Goal: Information Seeking & Learning: Compare options

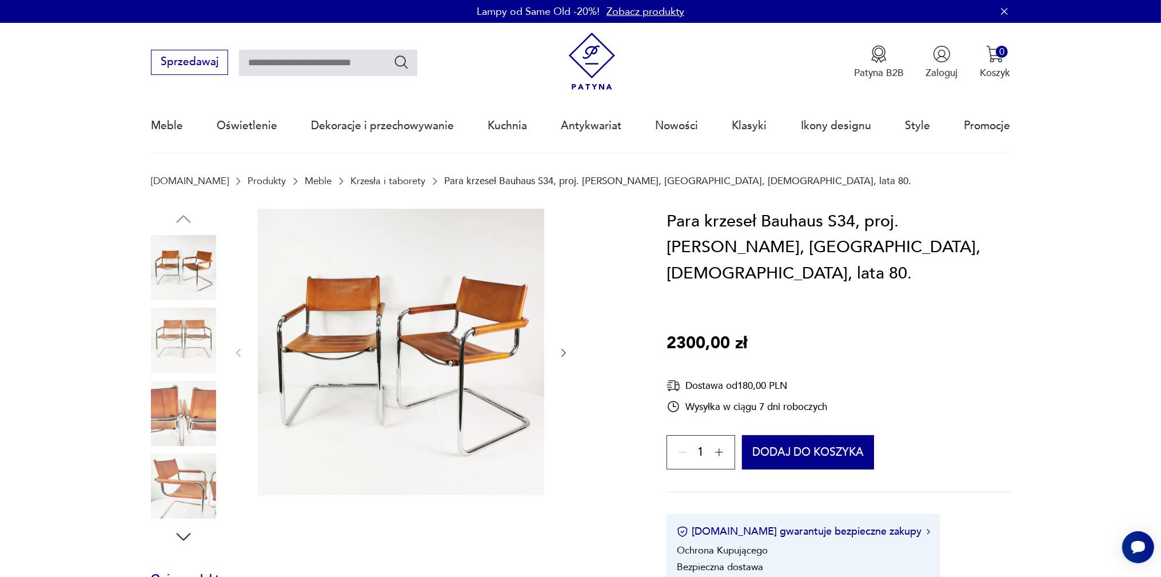
click at [214, 256] on img at bounding box center [183, 267] width 65 height 65
click at [448, 316] on img at bounding box center [401, 352] width 286 height 286
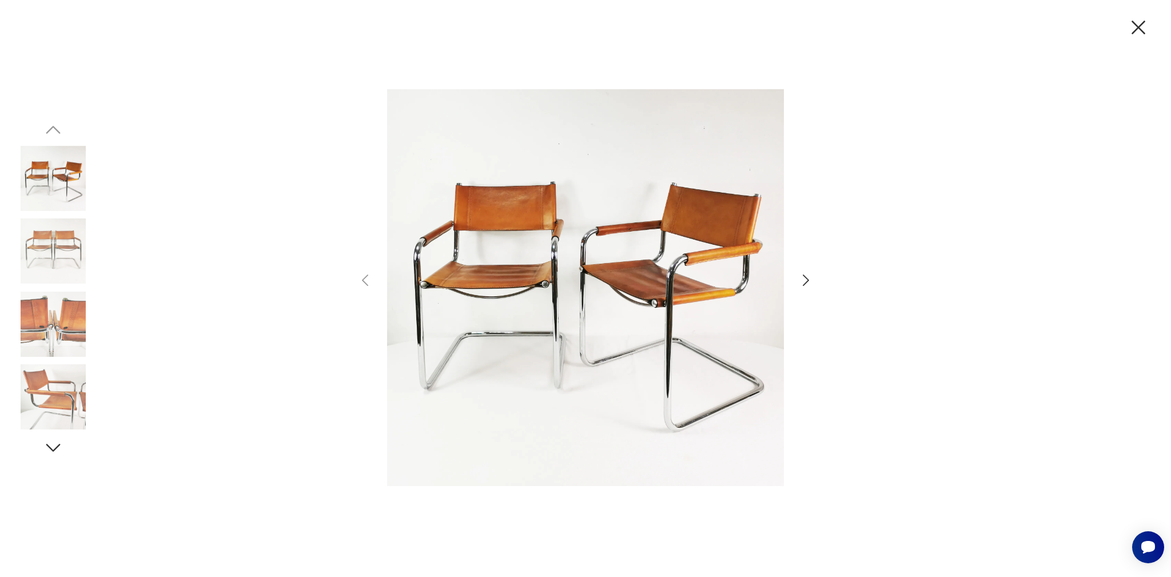
click at [804, 281] on icon "button" at bounding box center [805, 280] width 17 height 17
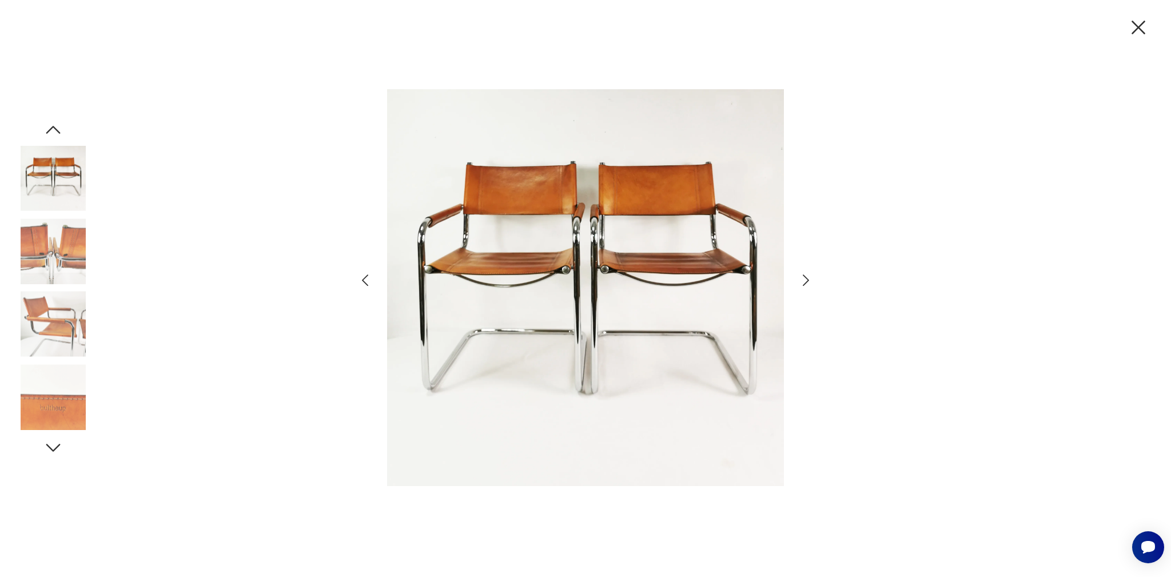
click at [804, 281] on icon "button" at bounding box center [805, 280] width 17 height 17
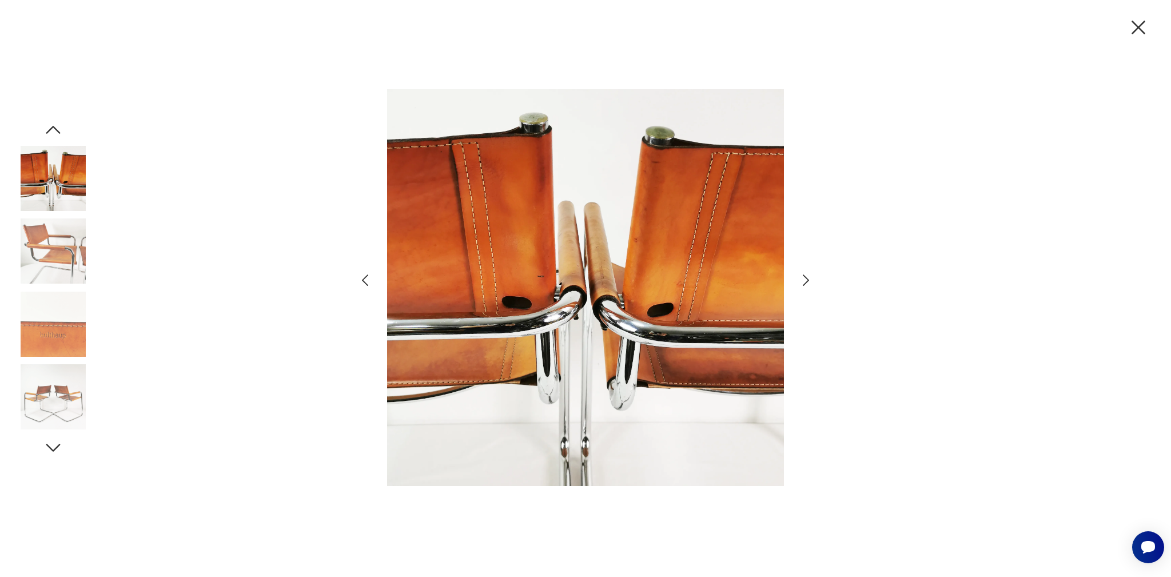
click at [804, 281] on icon "button" at bounding box center [805, 280] width 17 height 17
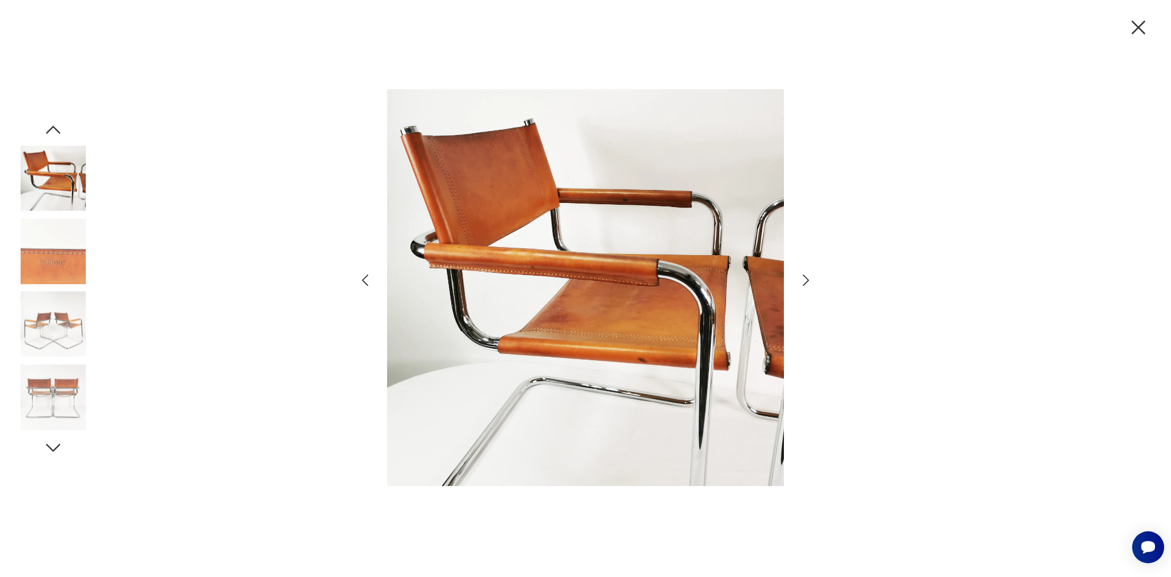
drag, startPoint x: 1134, startPoint y: 33, endPoint x: 1032, endPoint y: 8, distance: 104.7
click at [1135, 33] on icon "button" at bounding box center [1138, 27] width 24 height 24
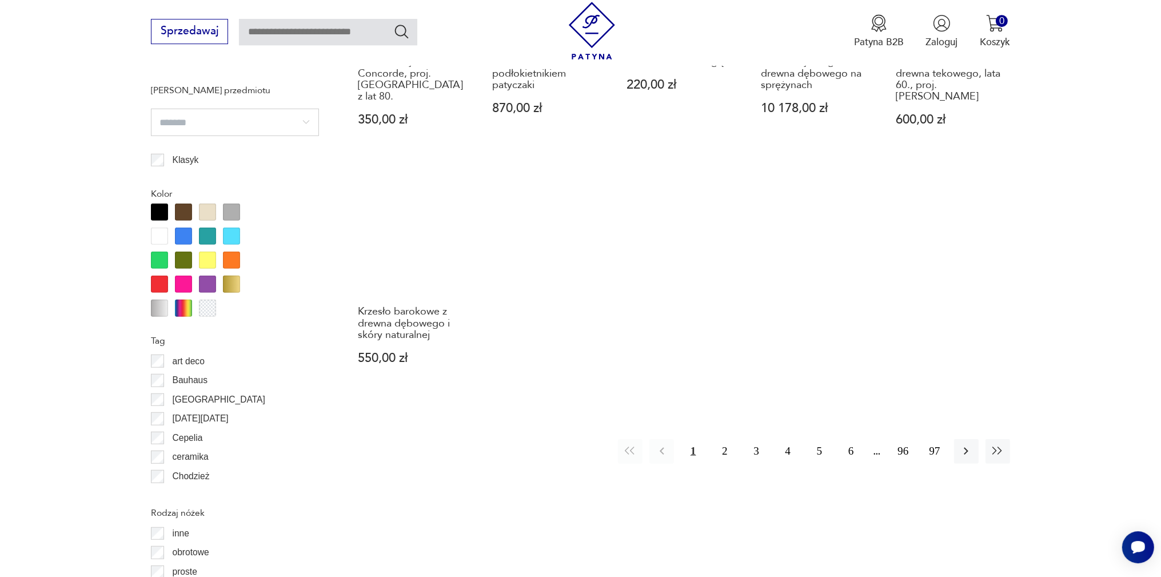
scroll to position [1285, 0]
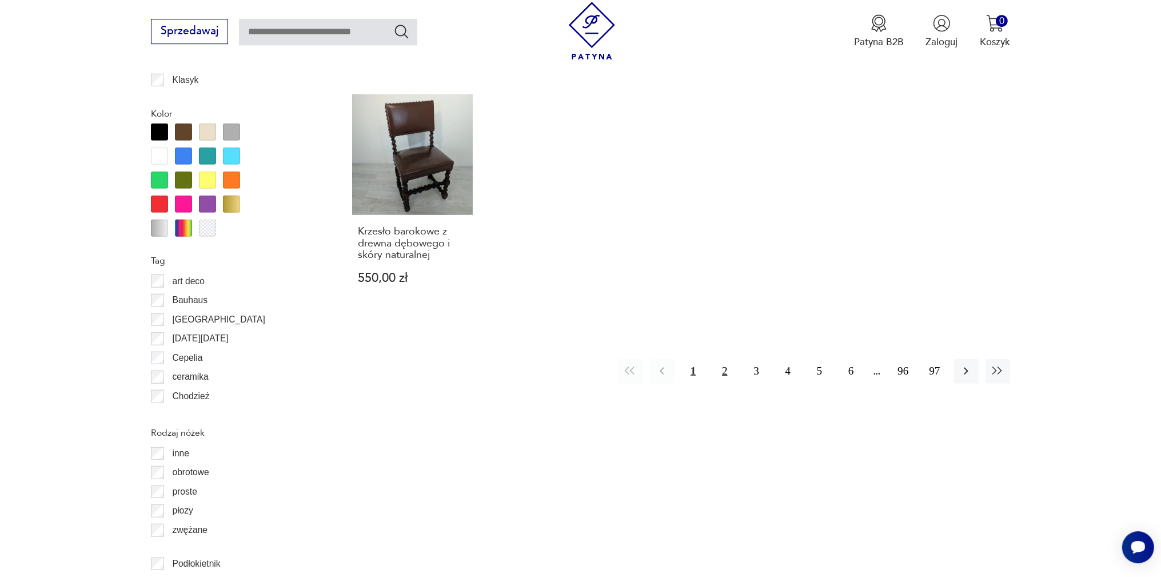
click at [723, 363] on button "2" at bounding box center [724, 371] width 25 height 25
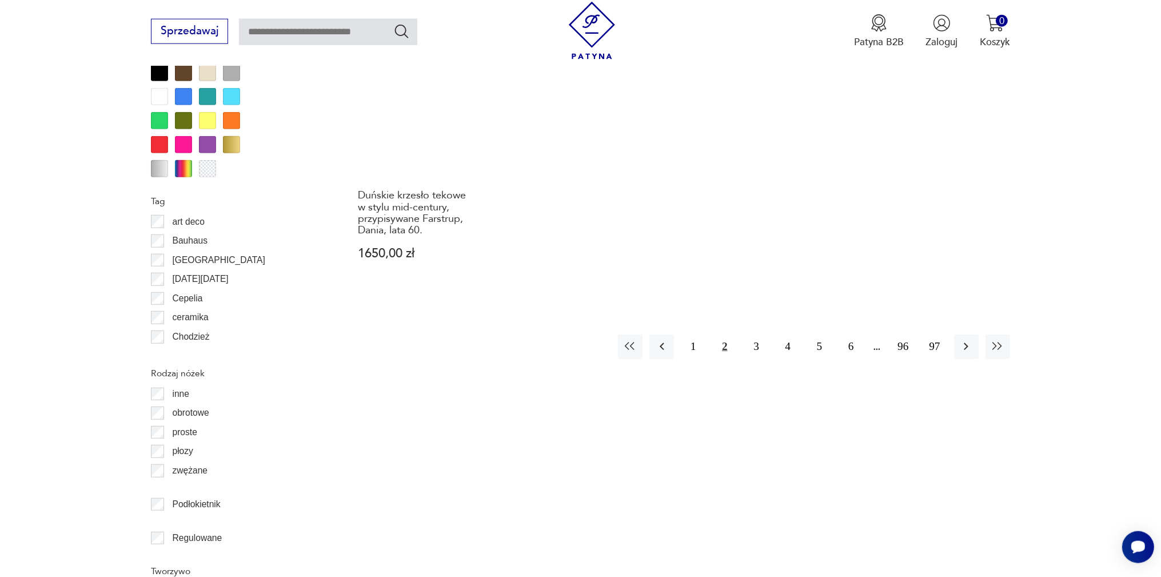
scroll to position [1285, 0]
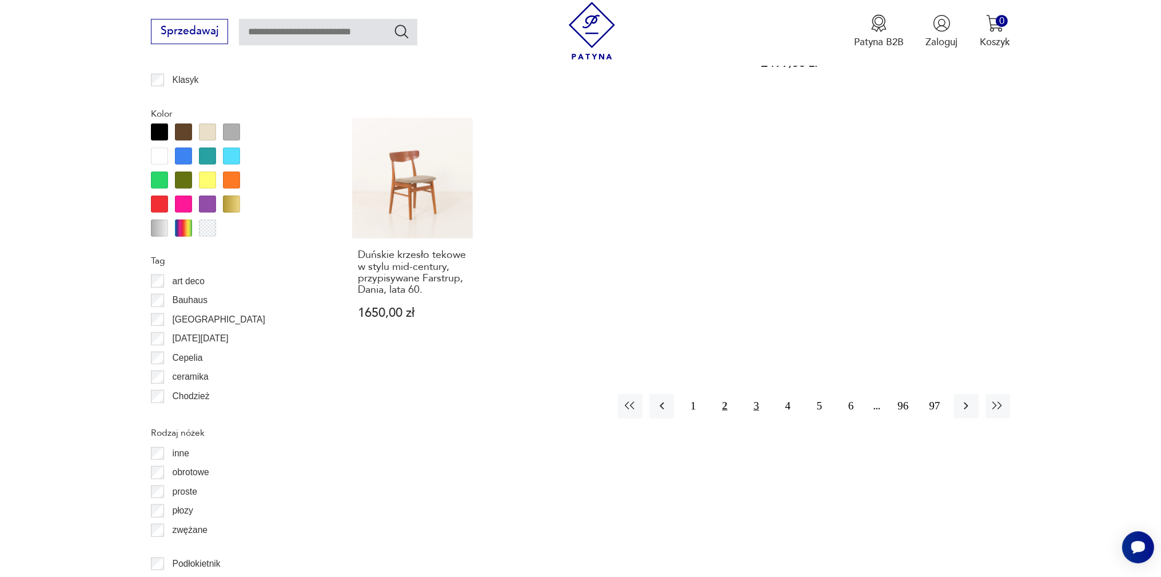
click at [755, 394] on button "3" at bounding box center [756, 406] width 25 height 25
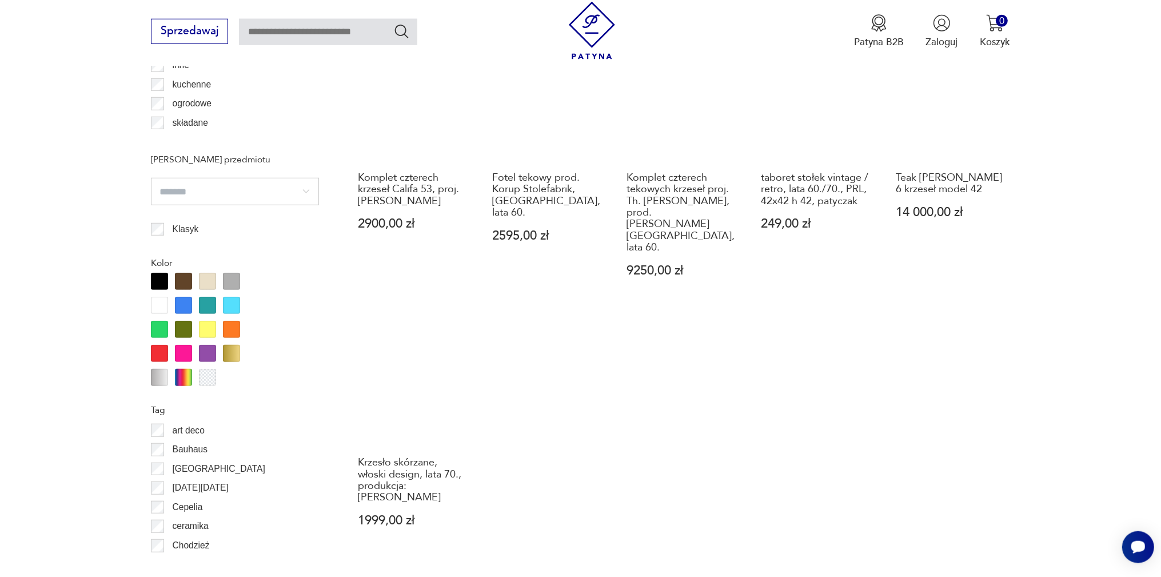
scroll to position [1225, 0]
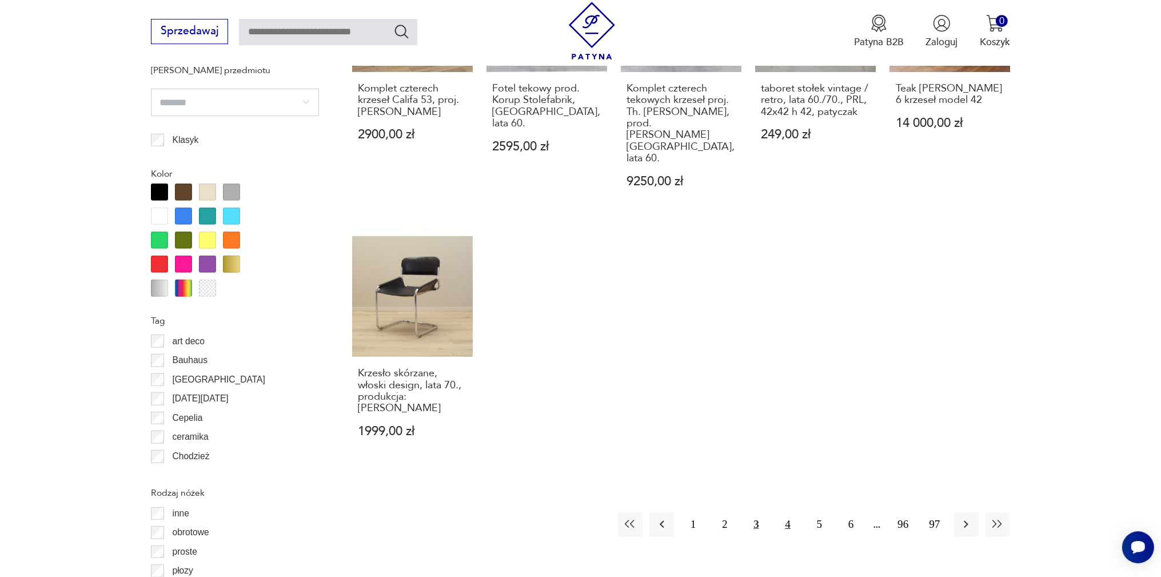
click at [783, 512] on button "4" at bounding box center [788, 524] width 25 height 25
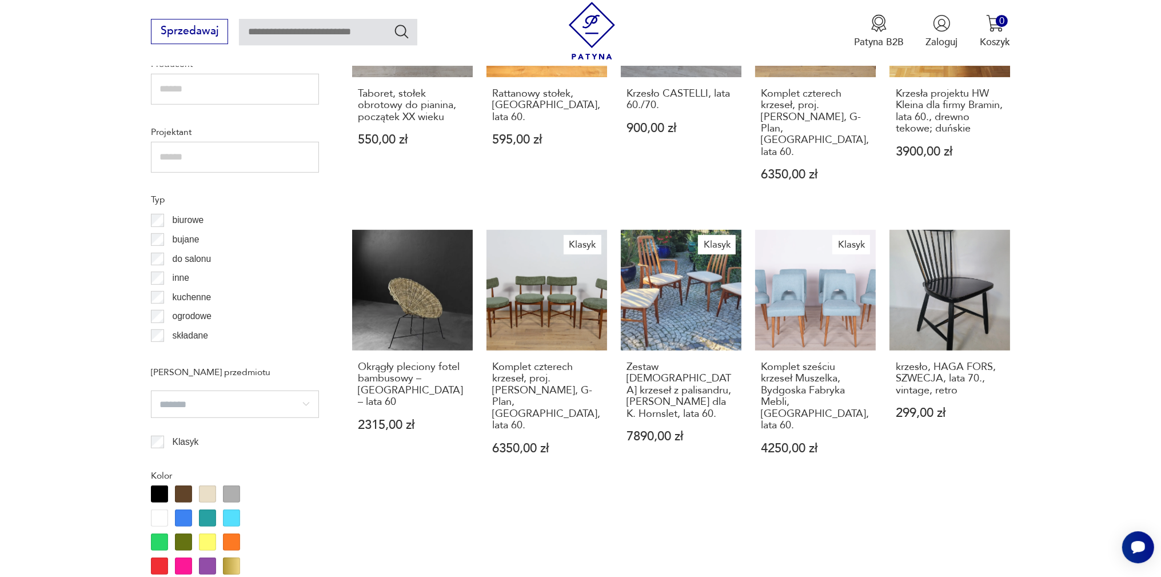
scroll to position [1285, 0]
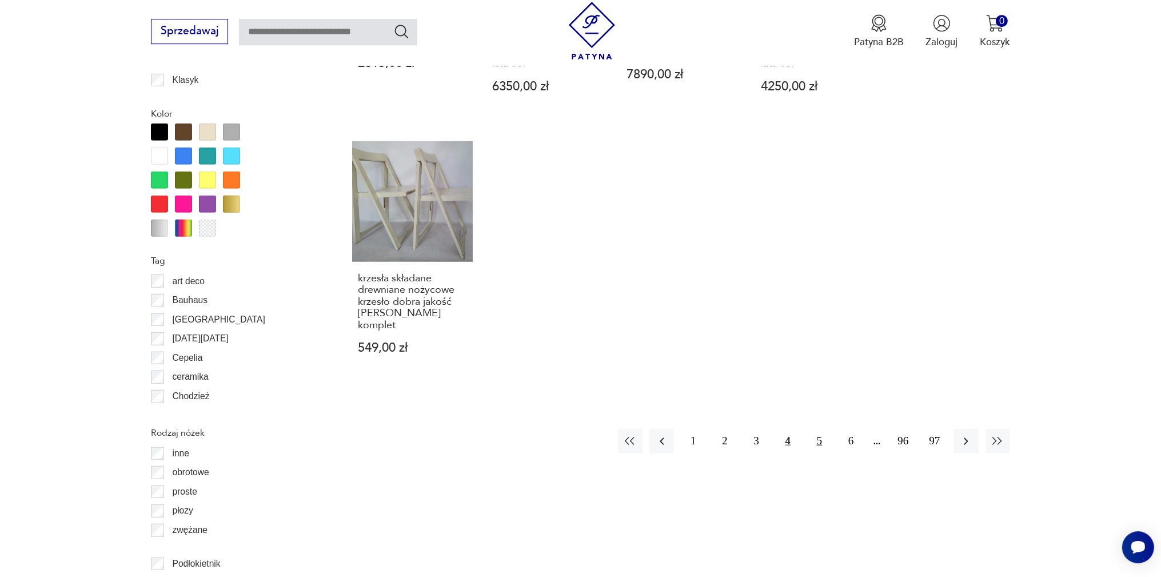
click at [817, 429] on button "5" at bounding box center [819, 441] width 25 height 25
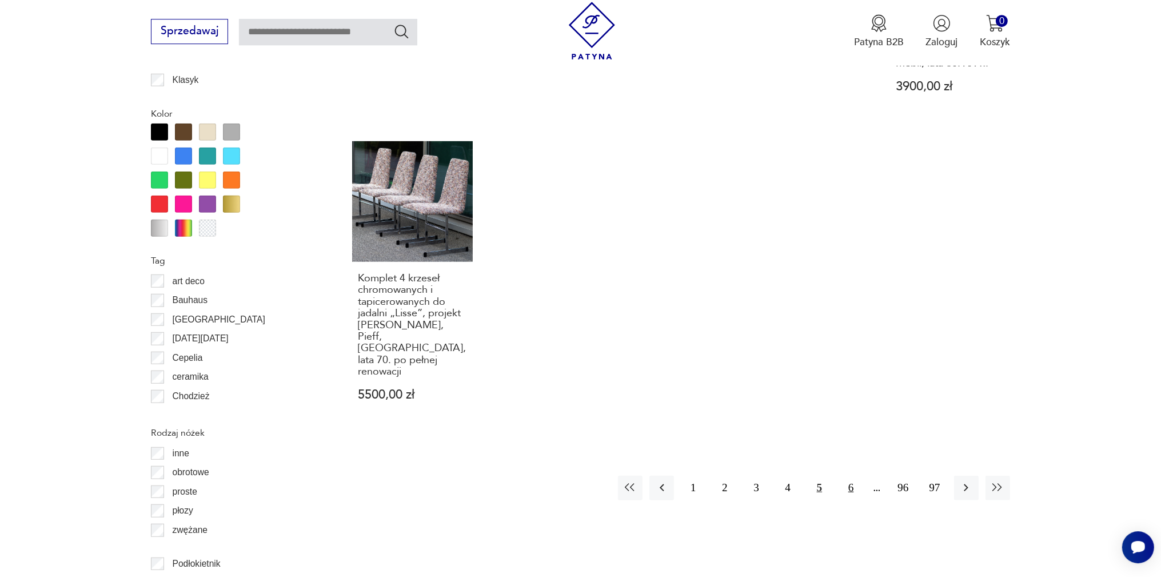
click at [855, 476] on button "6" at bounding box center [851, 488] width 25 height 25
click at [849, 476] on button "7" at bounding box center [851, 488] width 25 height 25
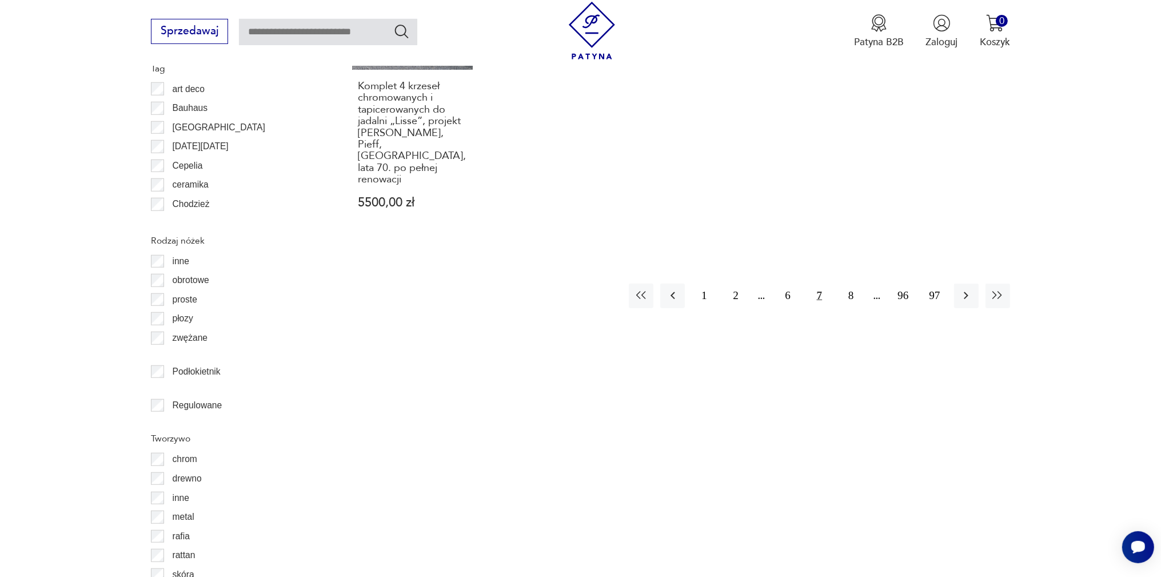
scroll to position [1406, 0]
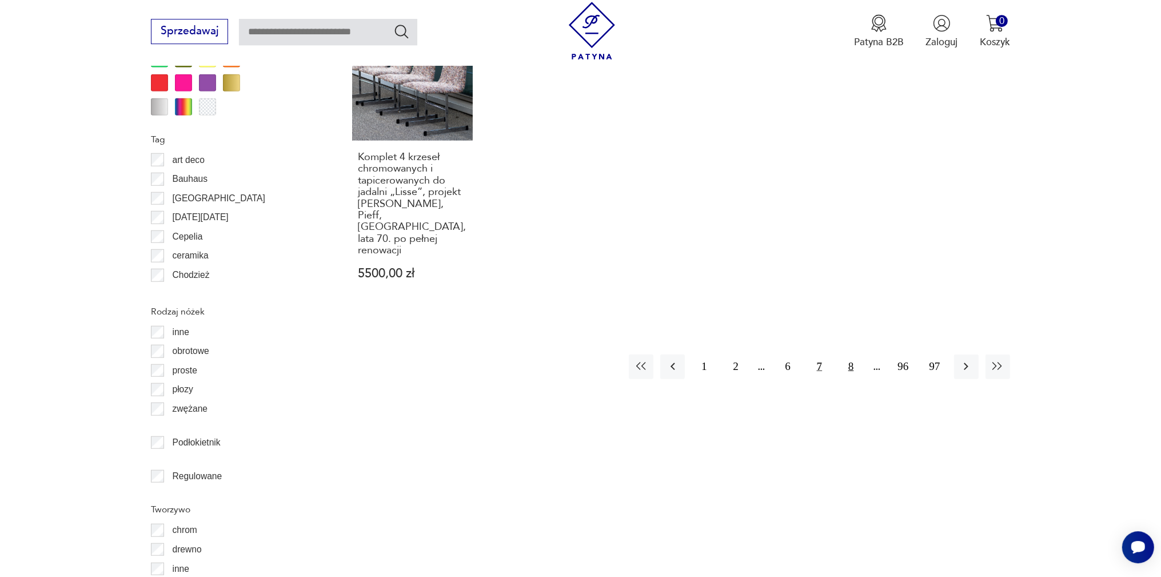
click at [856, 354] on button "8" at bounding box center [851, 366] width 25 height 25
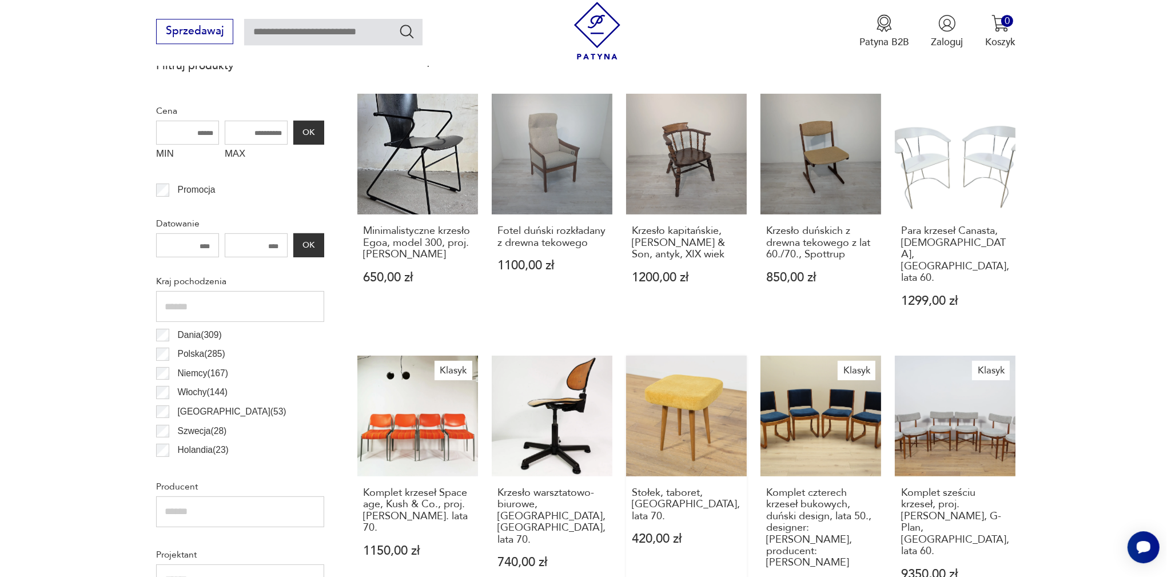
scroll to position [0, 0]
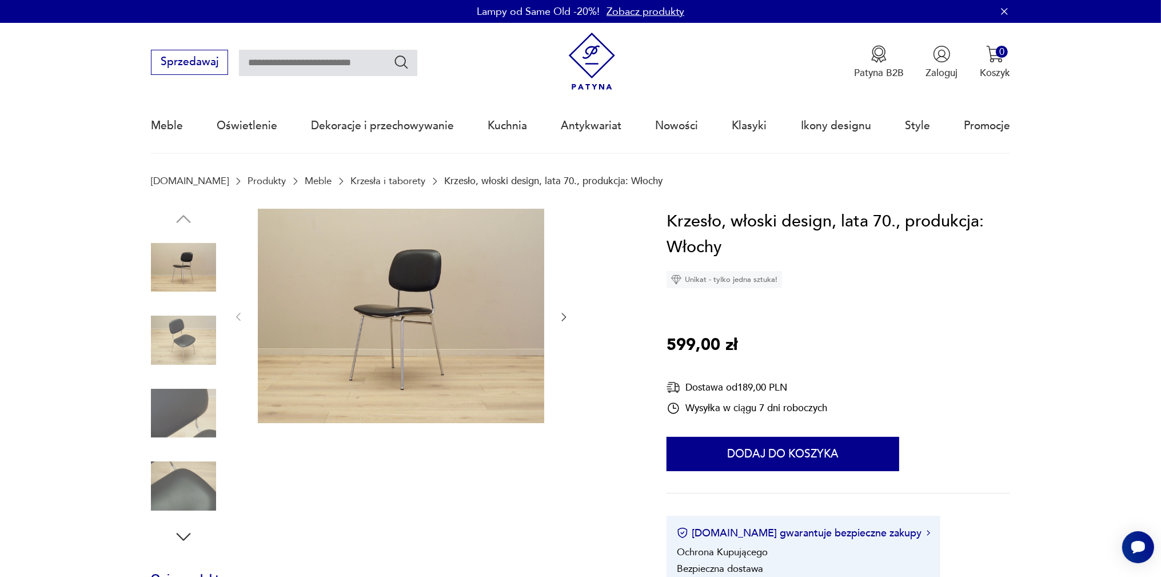
click at [189, 346] on img at bounding box center [183, 340] width 65 height 65
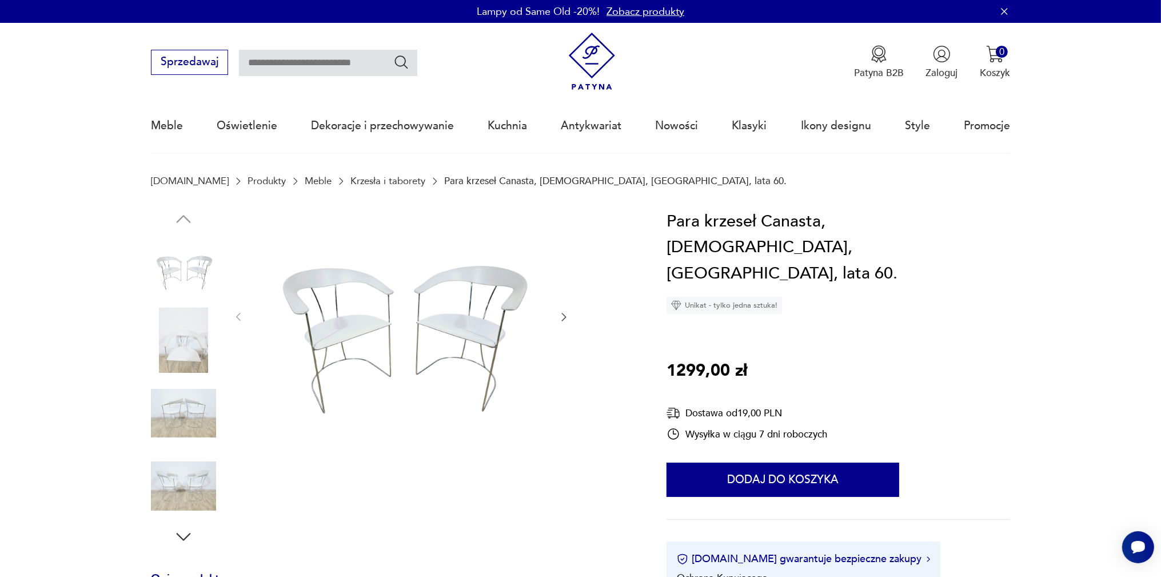
click at [193, 401] on img at bounding box center [183, 413] width 65 height 65
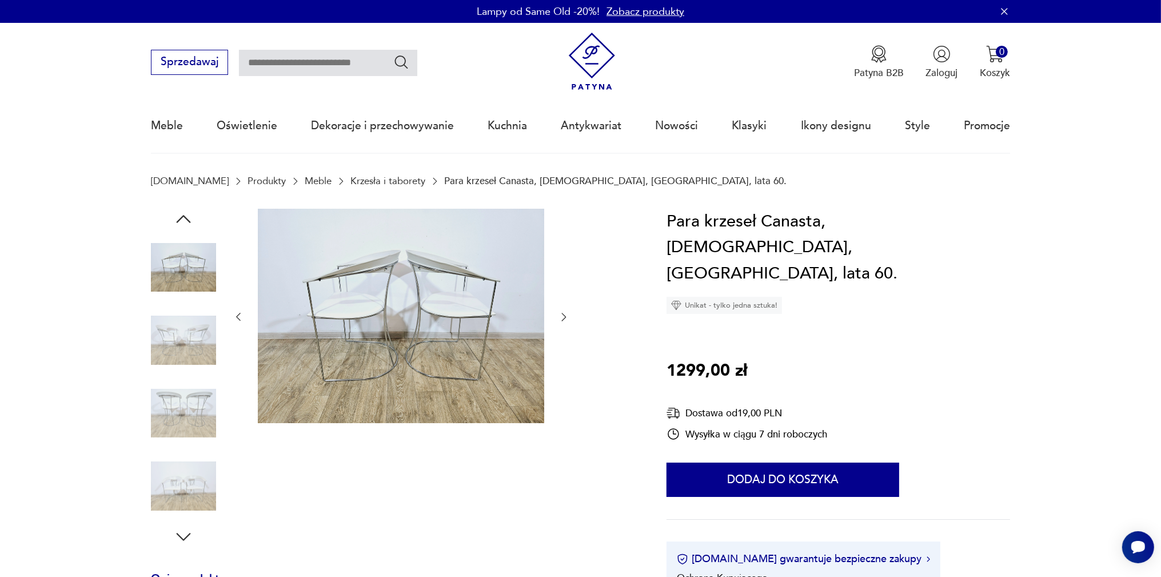
click at [184, 488] on img at bounding box center [183, 485] width 65 height 65
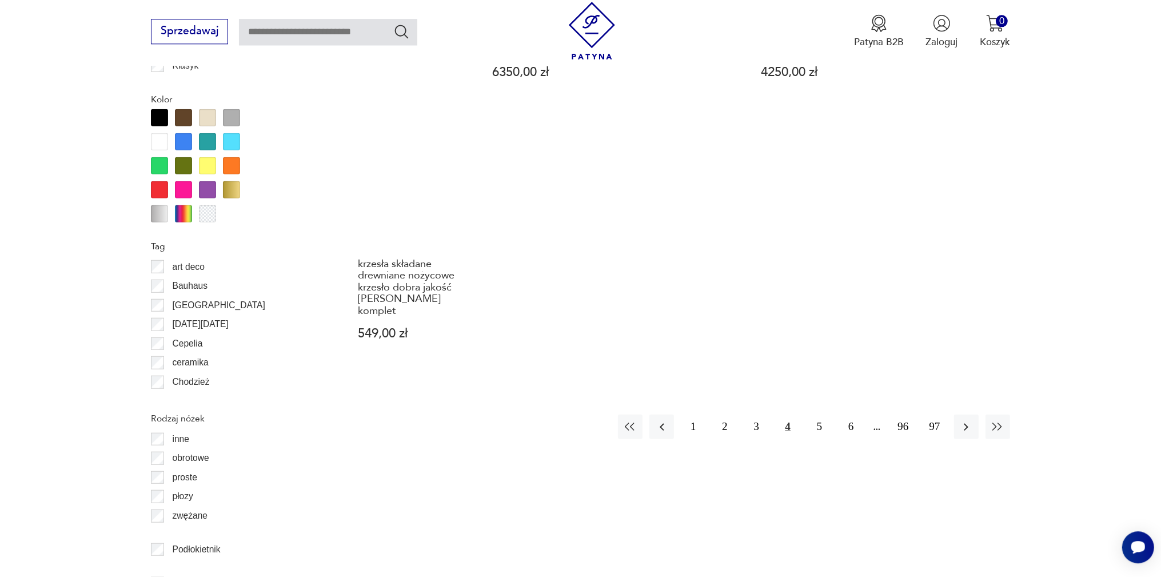
scroll to position [1304, 0]
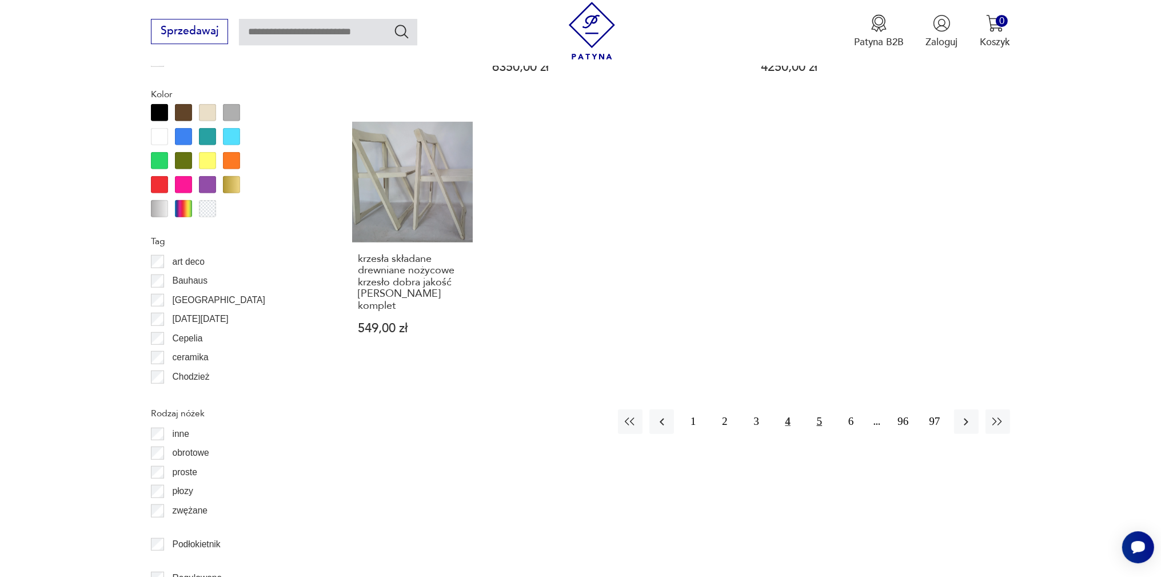
click at [818, 409] on button "5" at bounding box center [819, 421] width 25 height 25
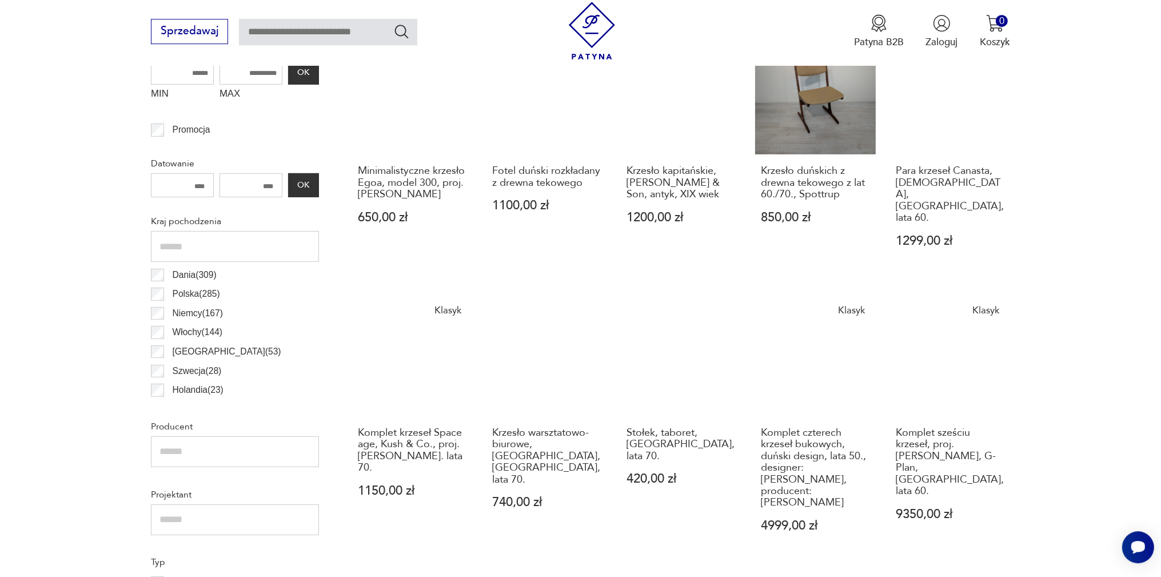
scroll to position [440, 0]
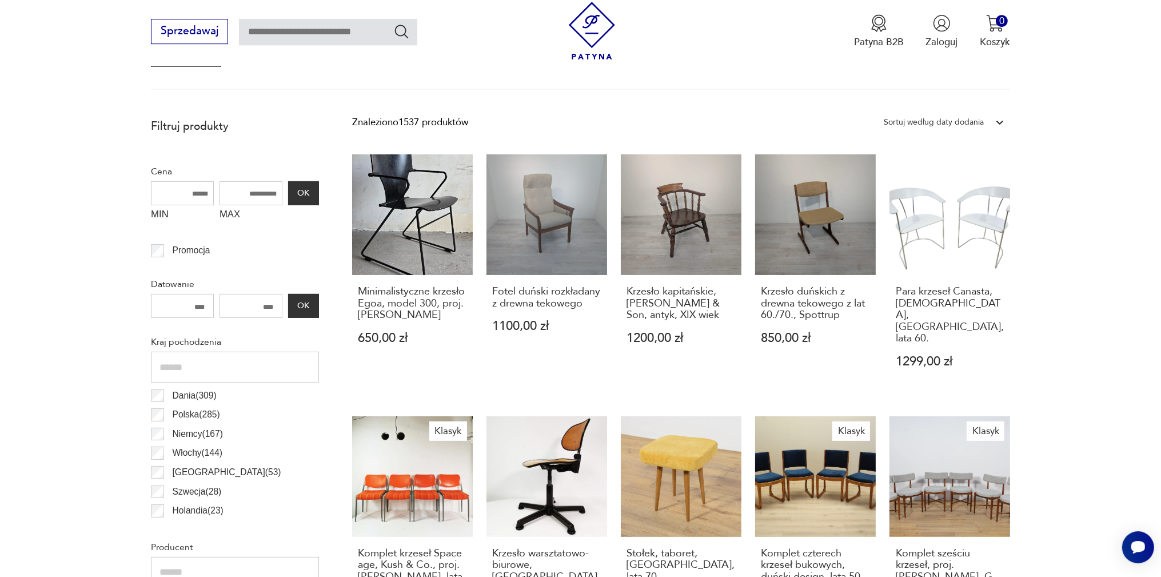
click at [253, 194] on input "MAX" at bounding box center [251, 193] width 63 height 24
drag, startPoint x: 238, startPoint y: 192, endPoint x: 233, endPoint y: 186, distance: 7.7
click at [232, 186] on input "MAX" at bounding box center [251, 193] width 63 height 24
click at [244, 193] on input "MAX" at bounding box center [251, 193] width 63 height 24
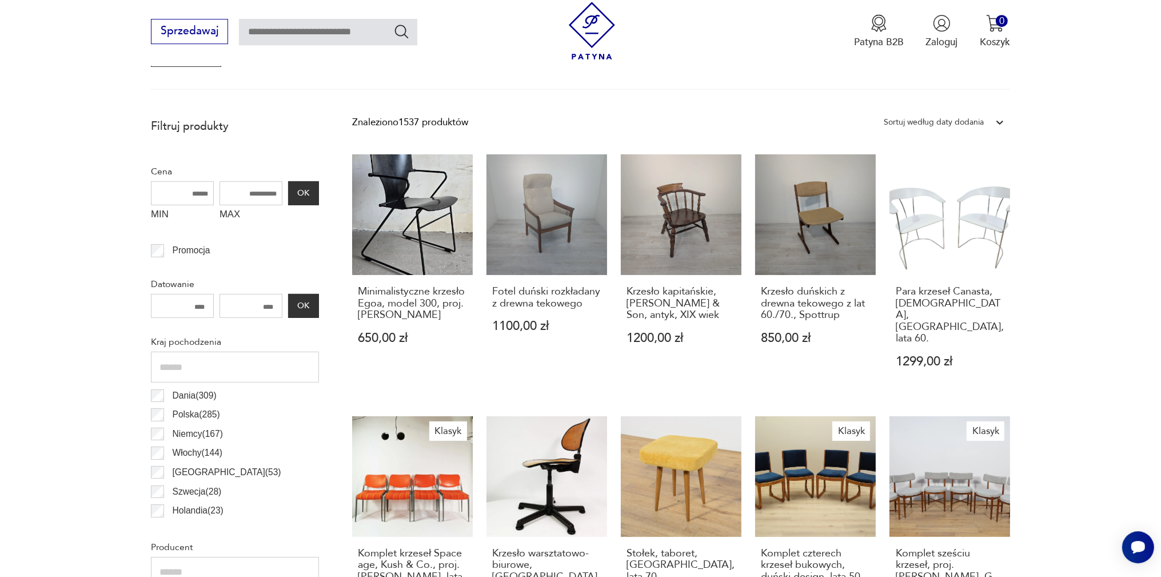
click at [244, 193] on input "MAX" at bounding box center [251, 193] width 63 height 24
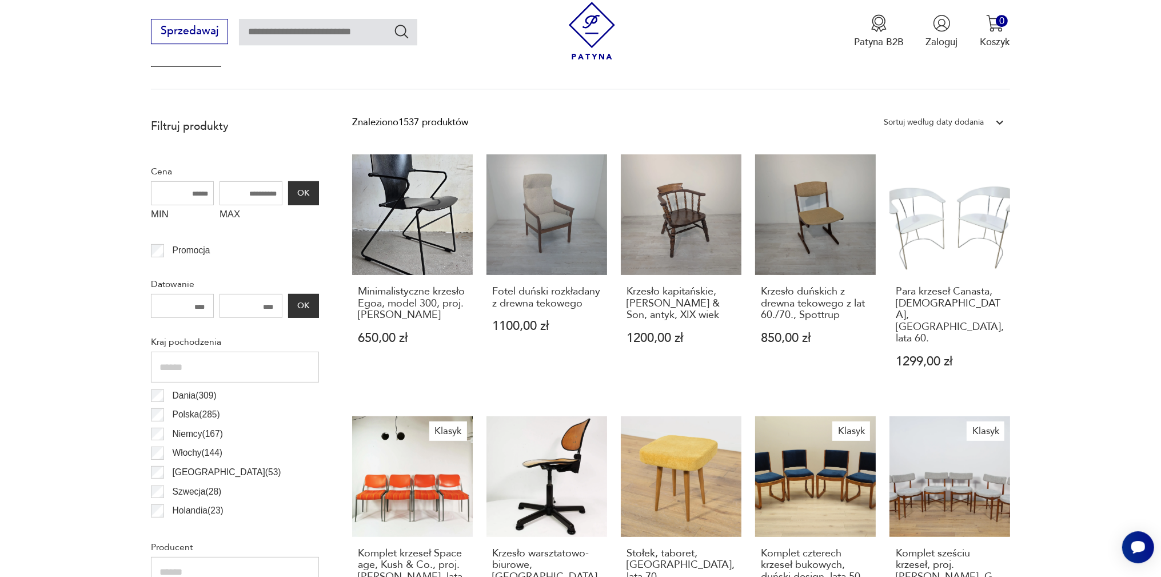
click at [253, 187] on input "MAX" at bounding box center [251, 193] width 63 height 24
drag, startPoint x: 253, startPoint y: 190, endPoint x: 228, endPoint y: 197, distance: 26.1
click at [228, 197] on input "MAX" at bounding box center [251, 193] width 63 height 24
click at [241, 189] on input "MAX" at bounding box center [251, 193] width 63 height 24
type input "*"
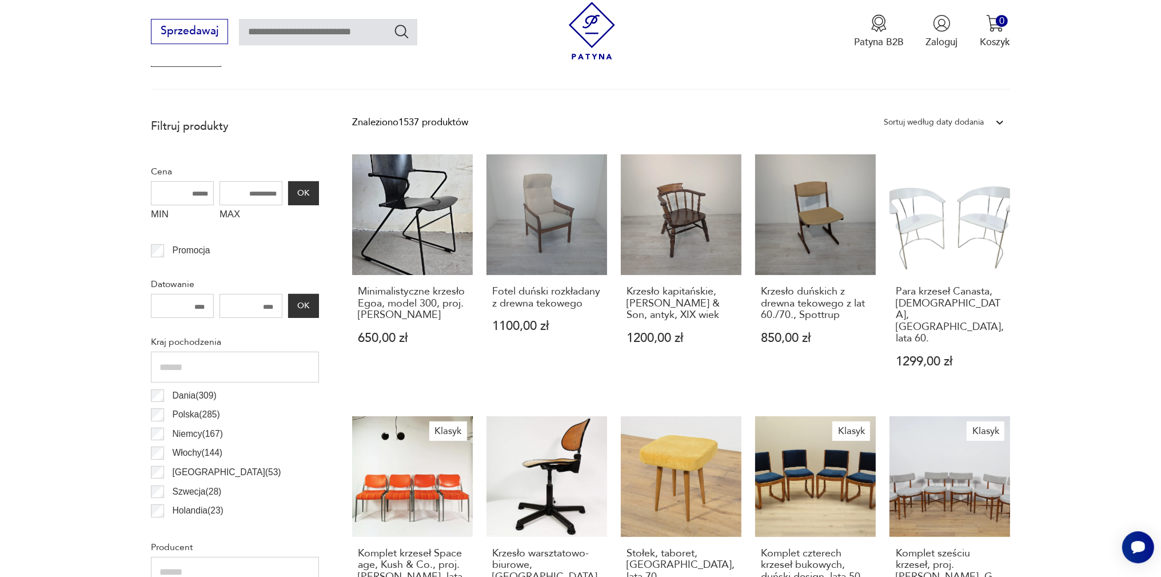
type input "*"
type input "****"
click at [312, 199] on button "OK" at bounding box center [303, 193] width 31 height 24
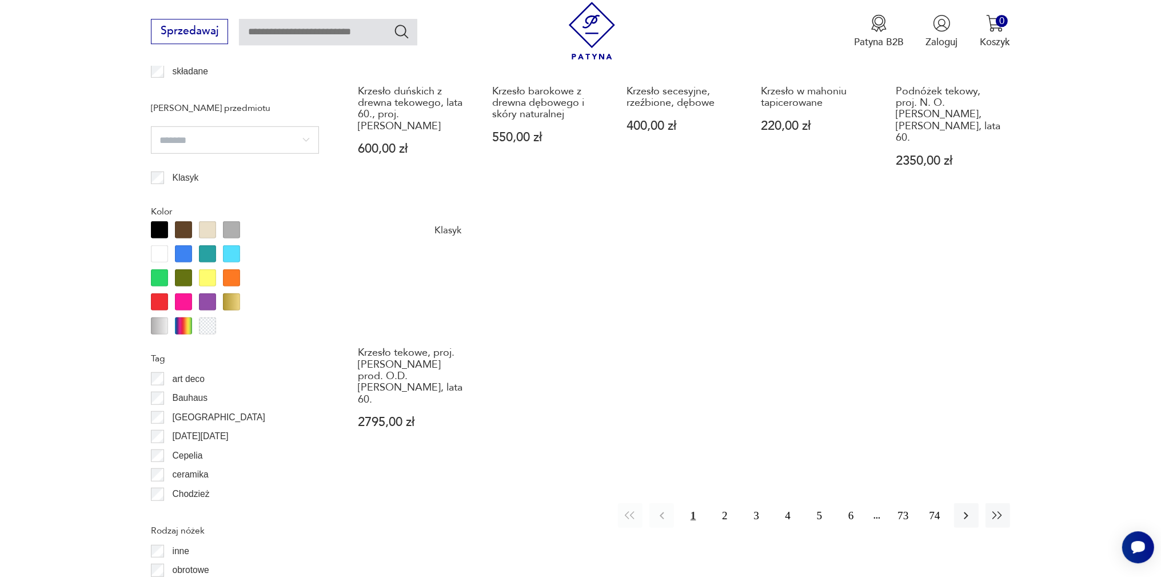
scroll to position [1225, 0]
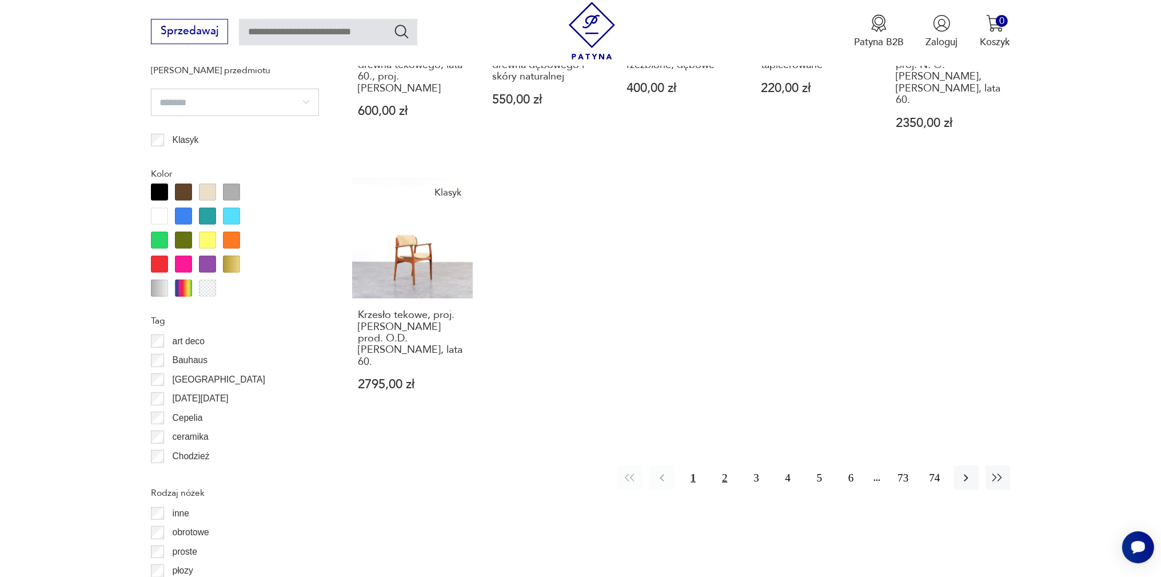
click at [727, 465] on button "2" at bounding box center [724, 477] width 25 height 25
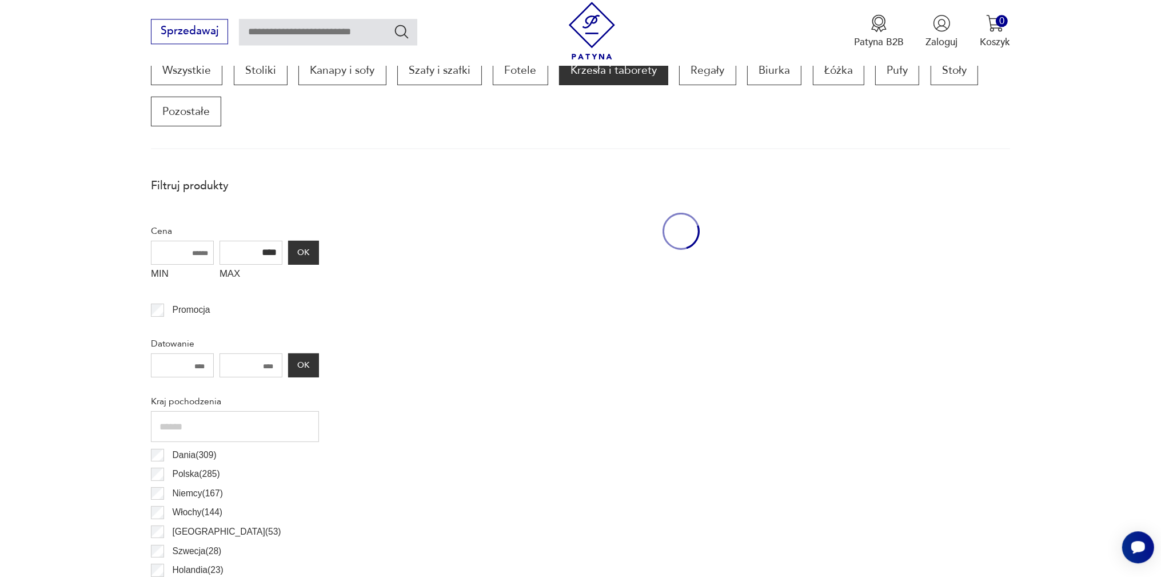
scroll to position [380, 0]
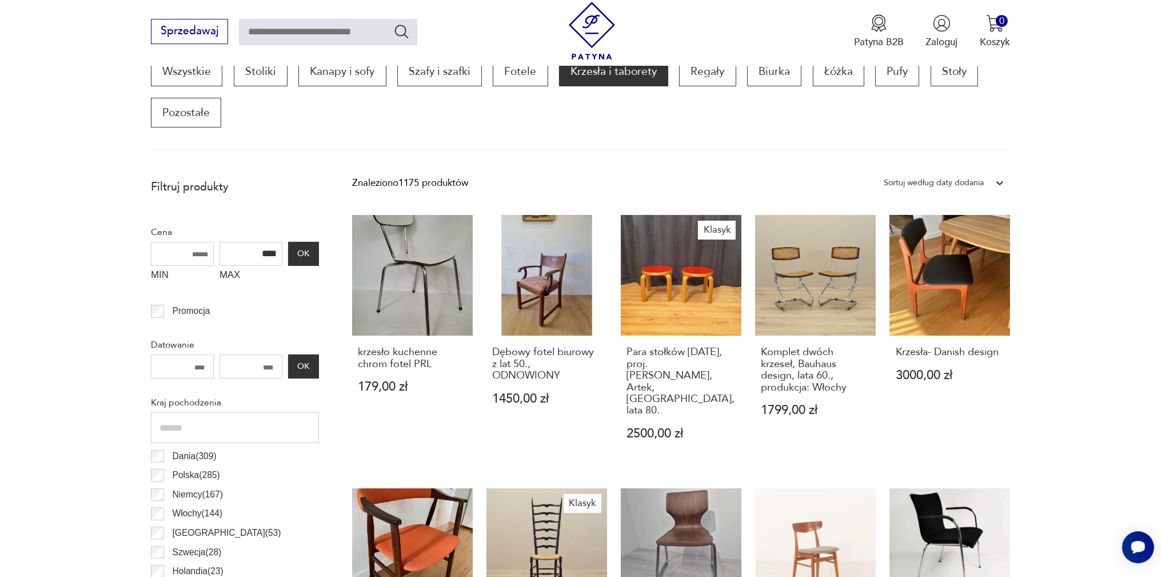
scroll to position [1225, 0]
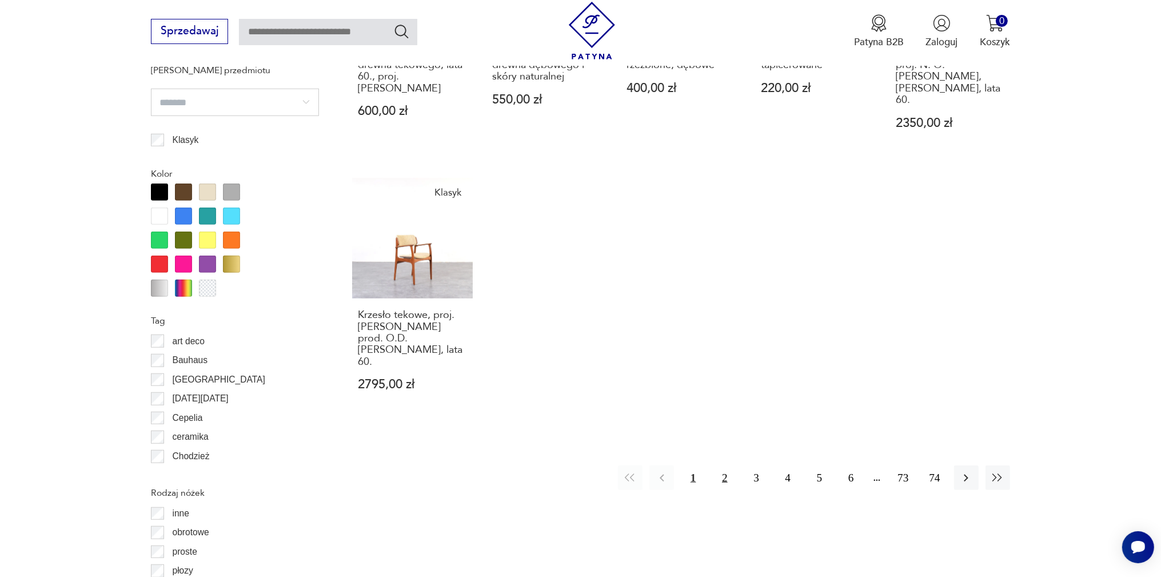
click at [726, 465] on button "2" at bounding box center [724, 477] width 25 height 25
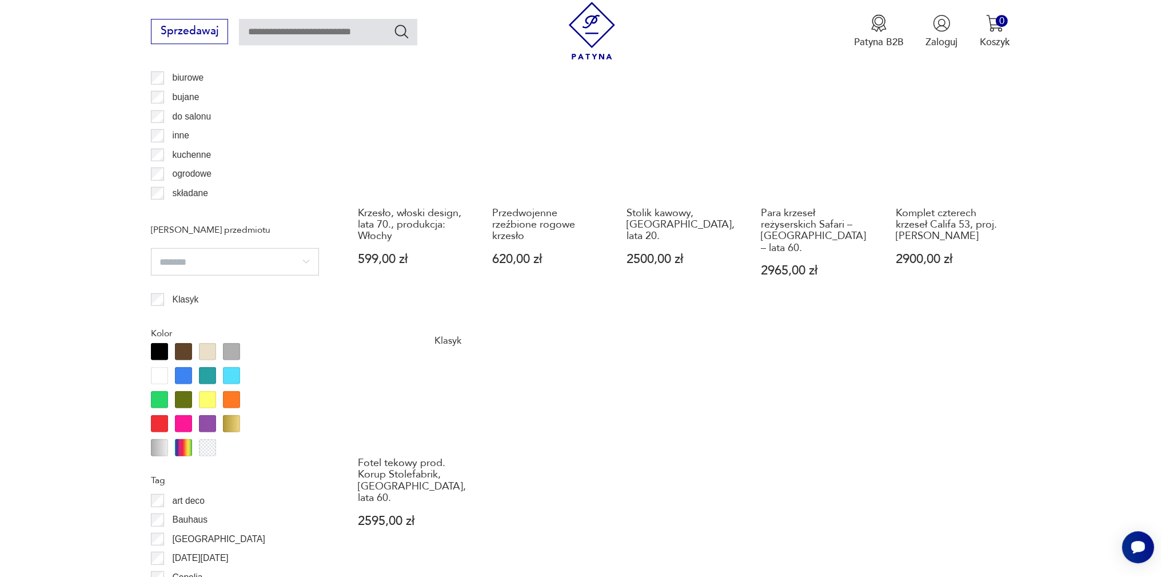
scroll to position [1164, 0]
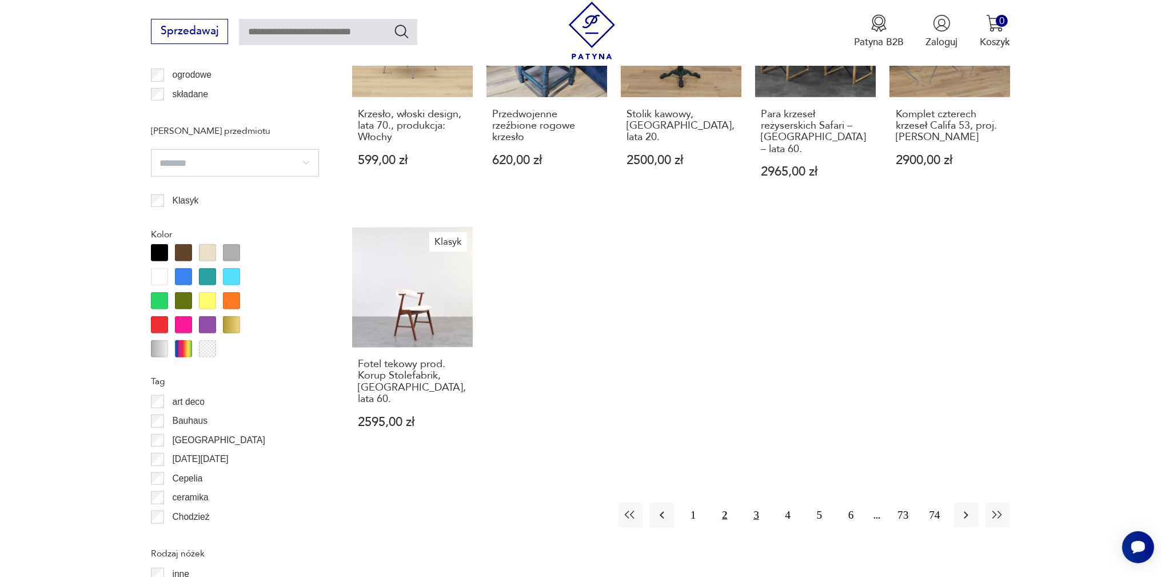
click at [757, 502] on button "3" at bounding box center [756, 514] width 25 height 25
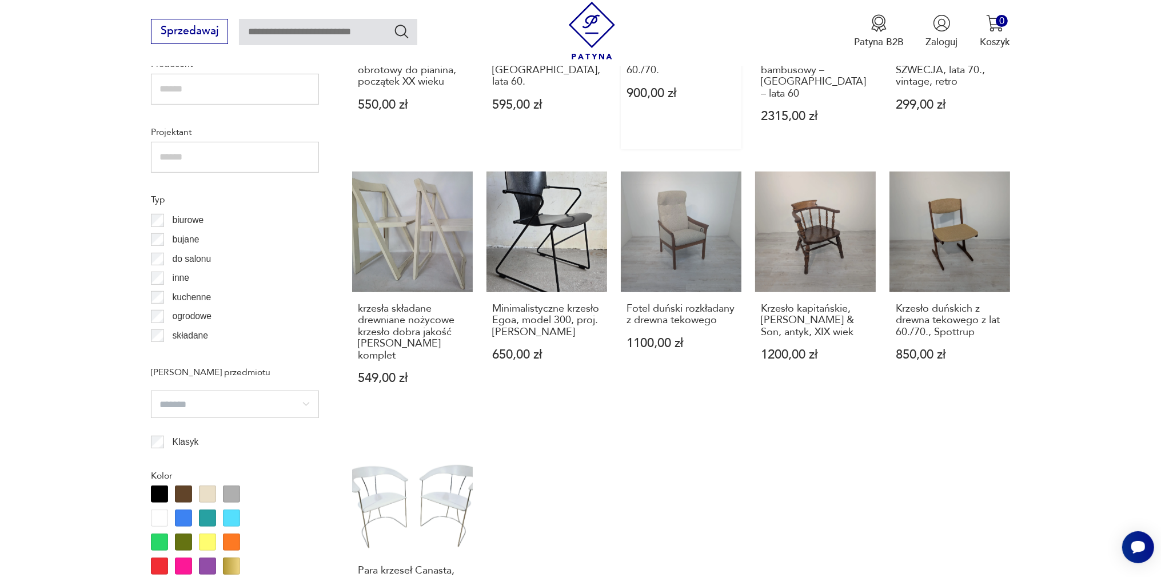
scroll to position [1164, 0]
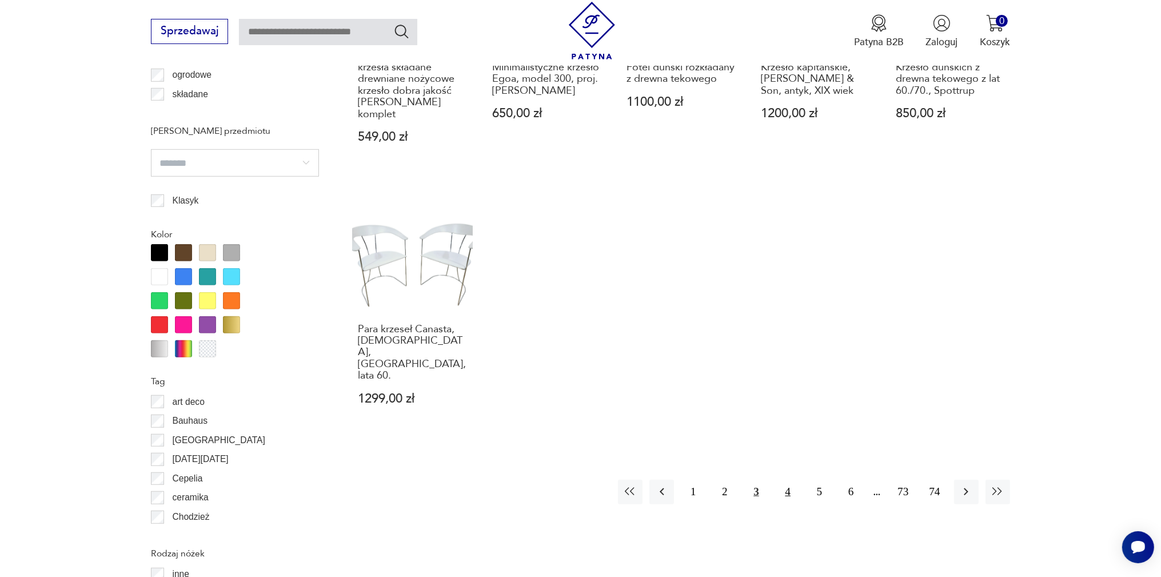
click at [785, 480] on button "4" at bounding box center [788, 492] width 25 height 25
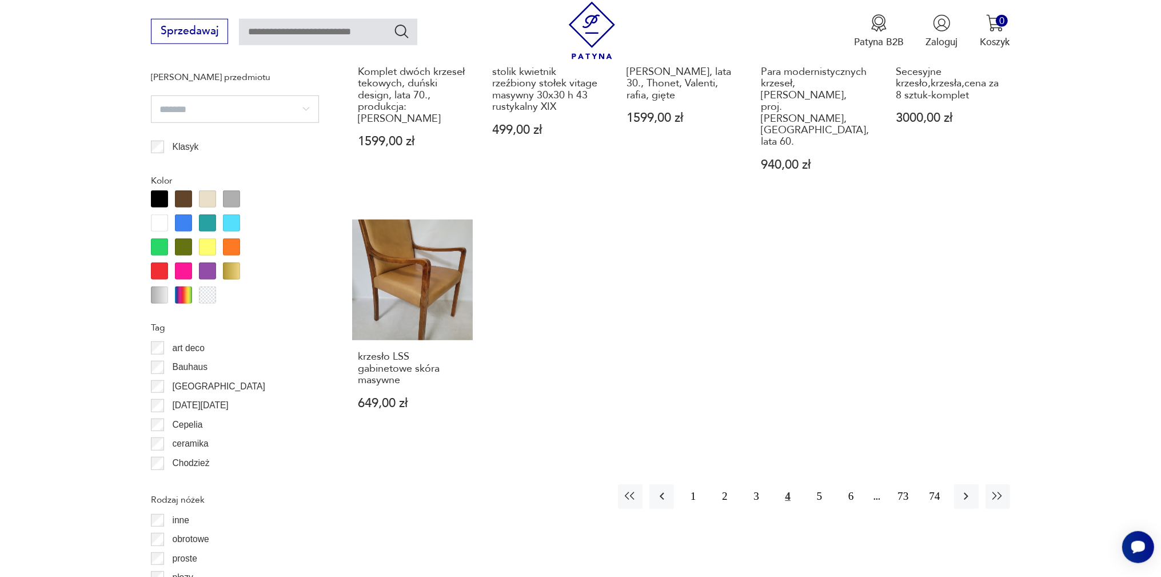
scroll to position [1225, 0]
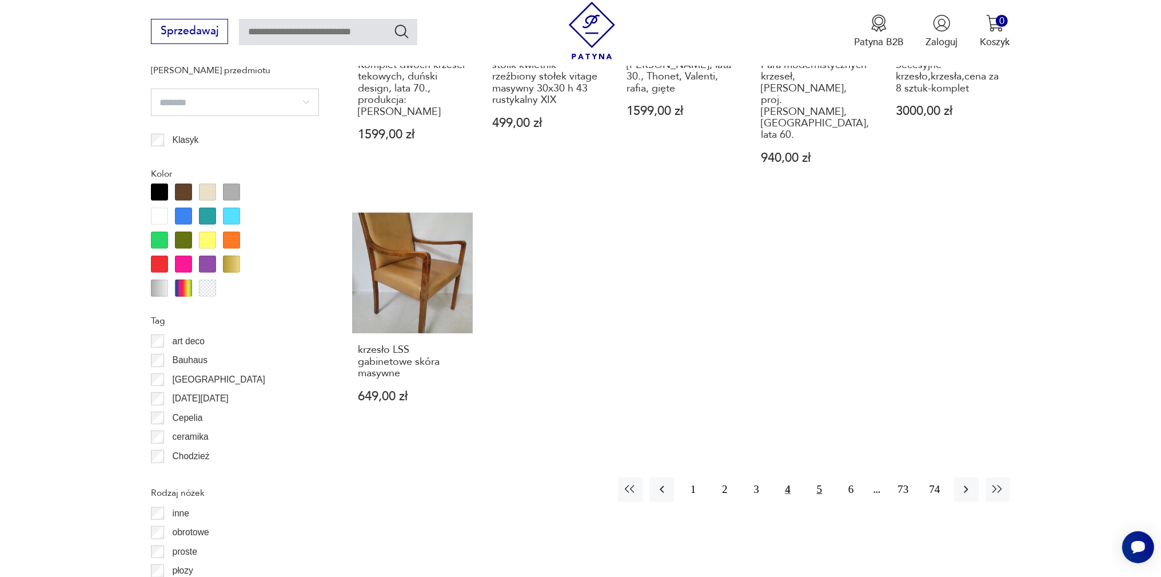
click at [817, 477] on button "5" at bounding box center [819, 489] width 25 height 25
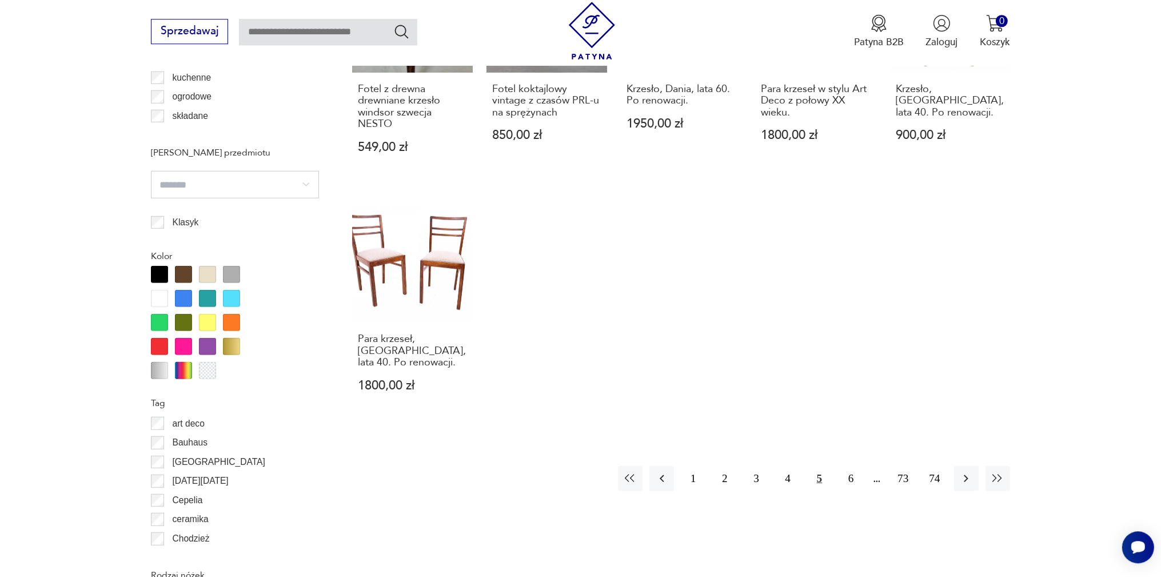
scroll to position [1225, 0]
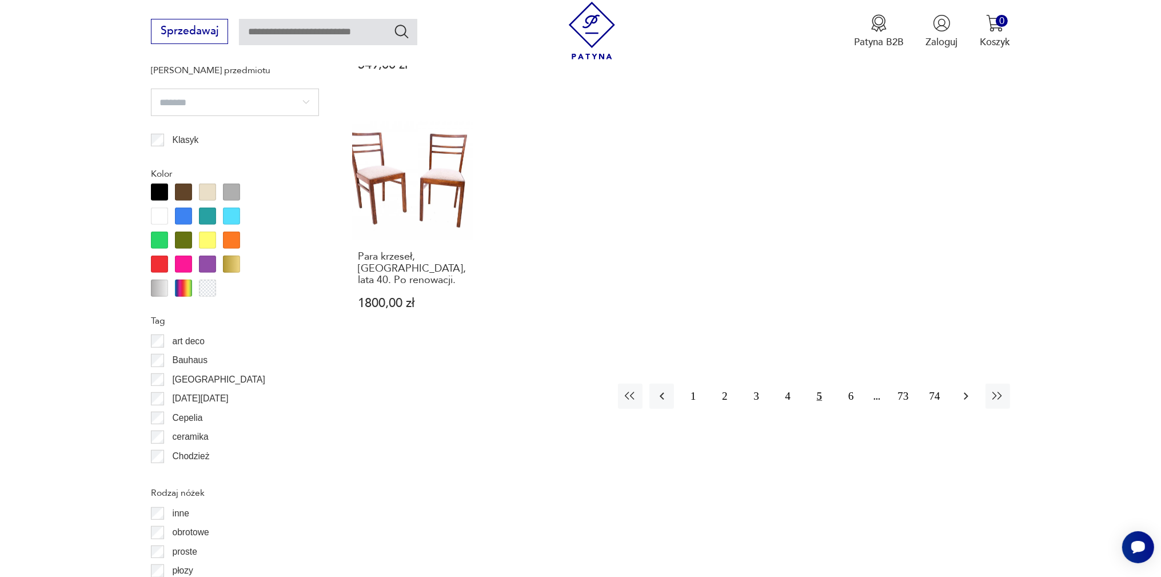
click at [965, 389] on icon "button" at bounding box center [966, 396] width 14 height 14
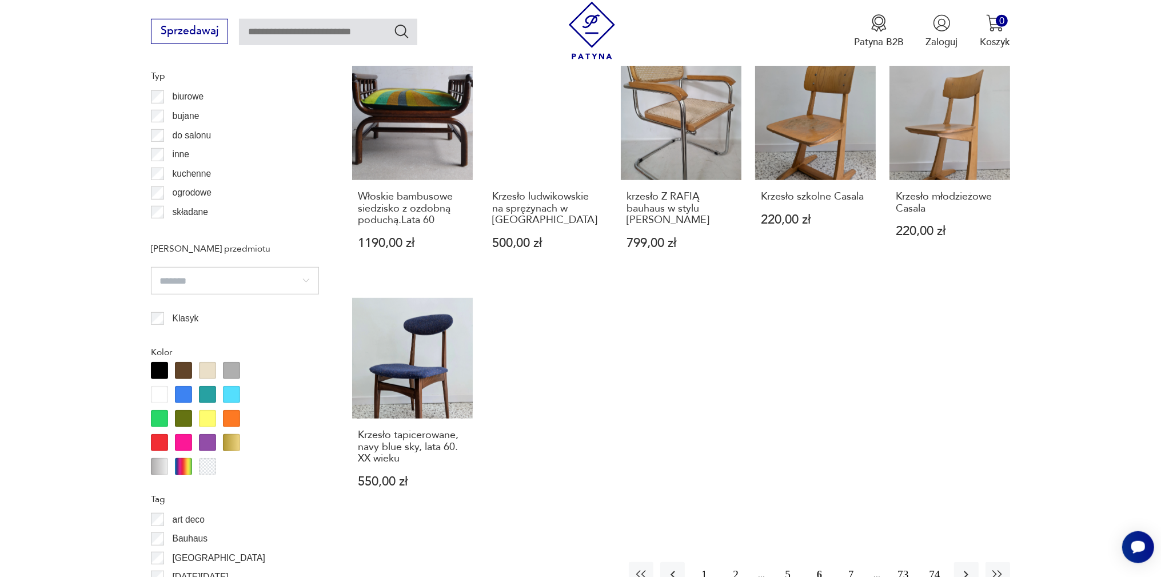
scroll to position [1164, 0]
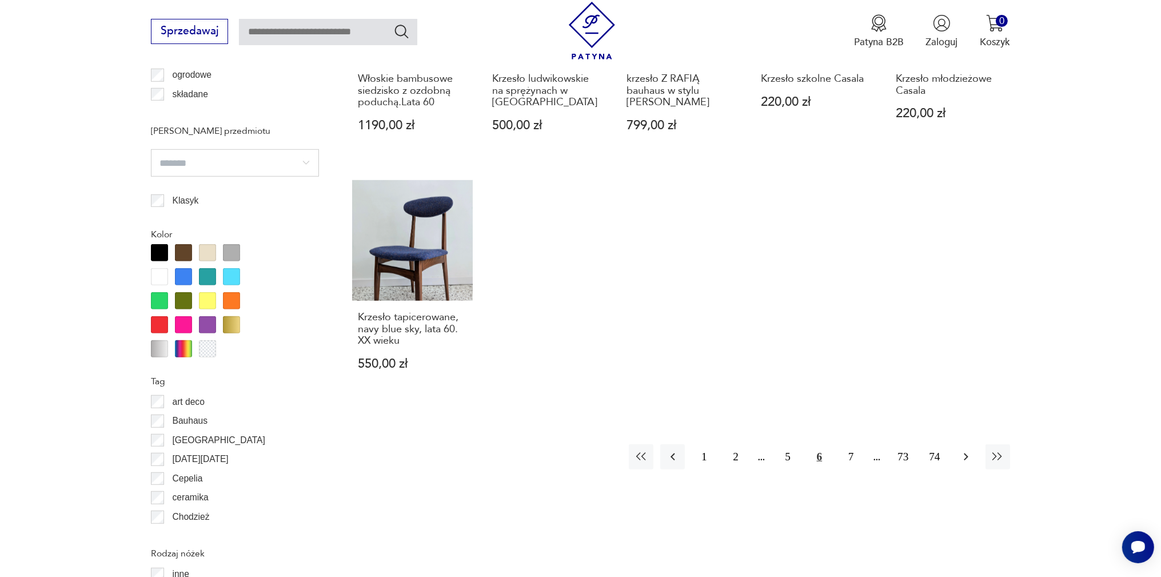
click at [973, 450] on icon "button" at bounding box center [966, 457] width 14 height 14
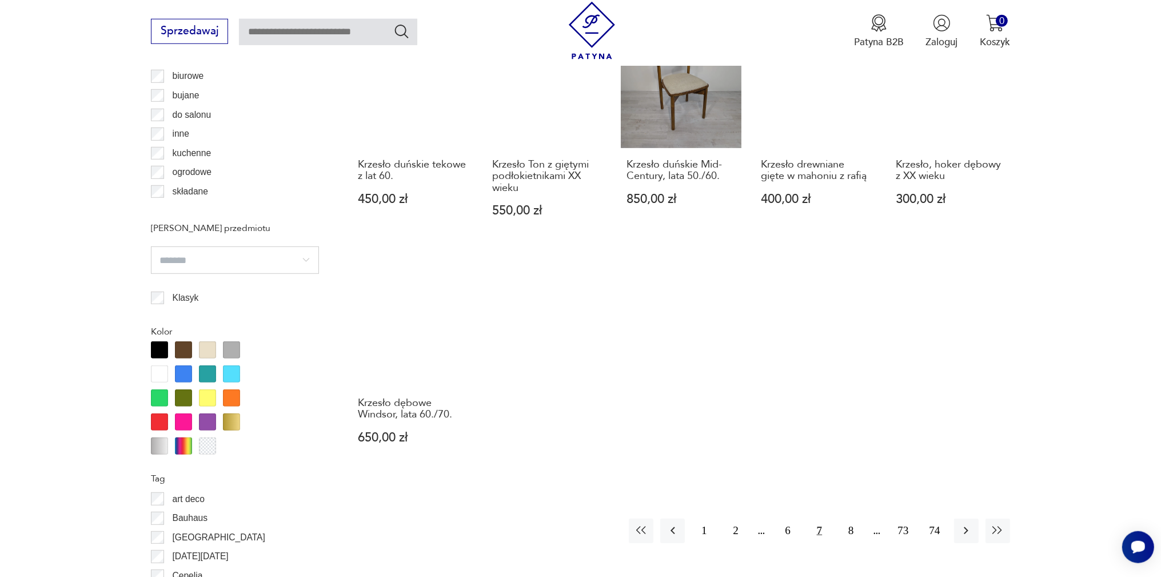
scroll to position [1104, 0]
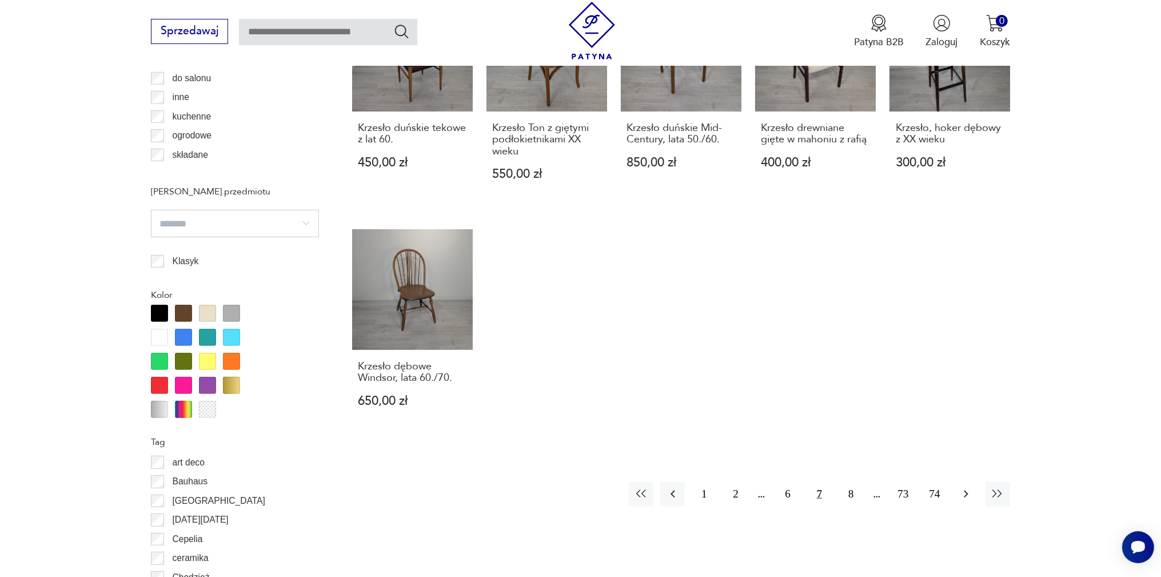
click at [963, 487] on icon "button" at bounding box center [966, 494] width 14 height 14
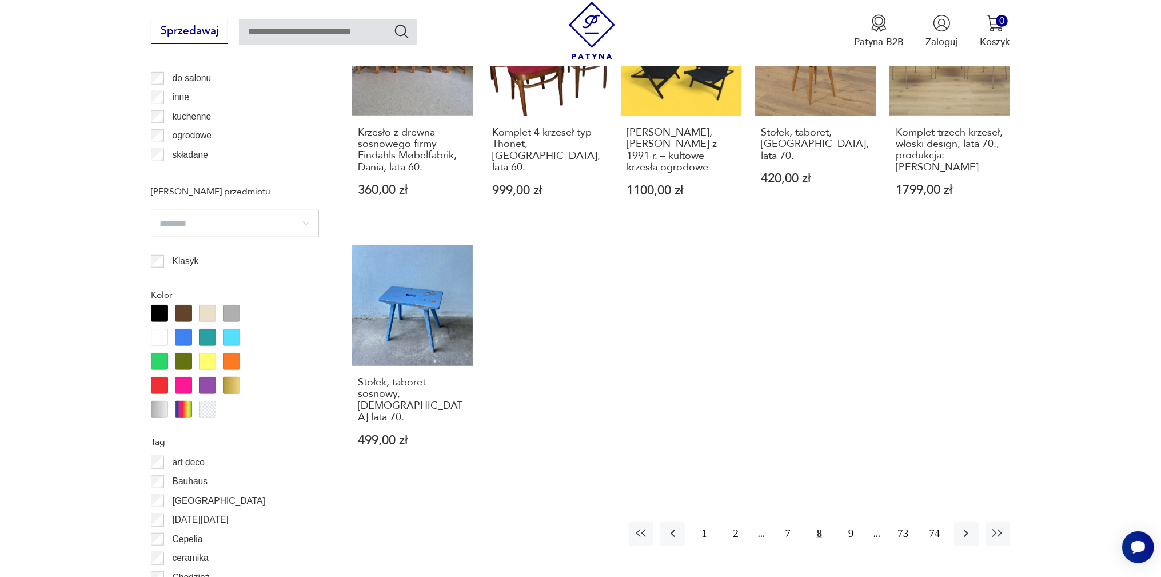
scroll to position [1285, 0]
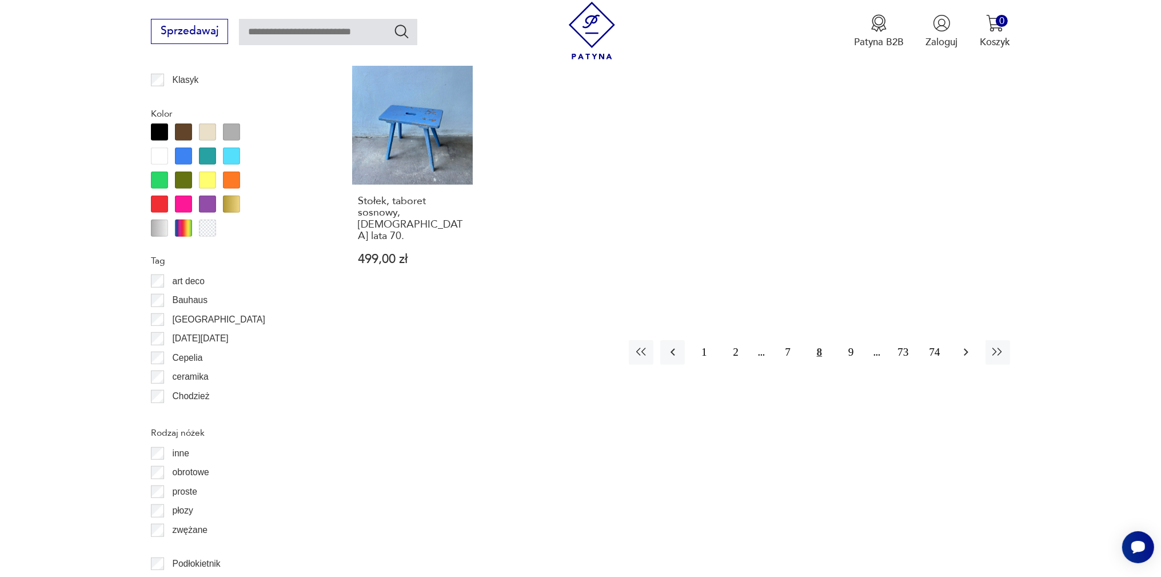
click at [963, 345] on icon "button" at bounding box center [966, 352] width 14 height 14
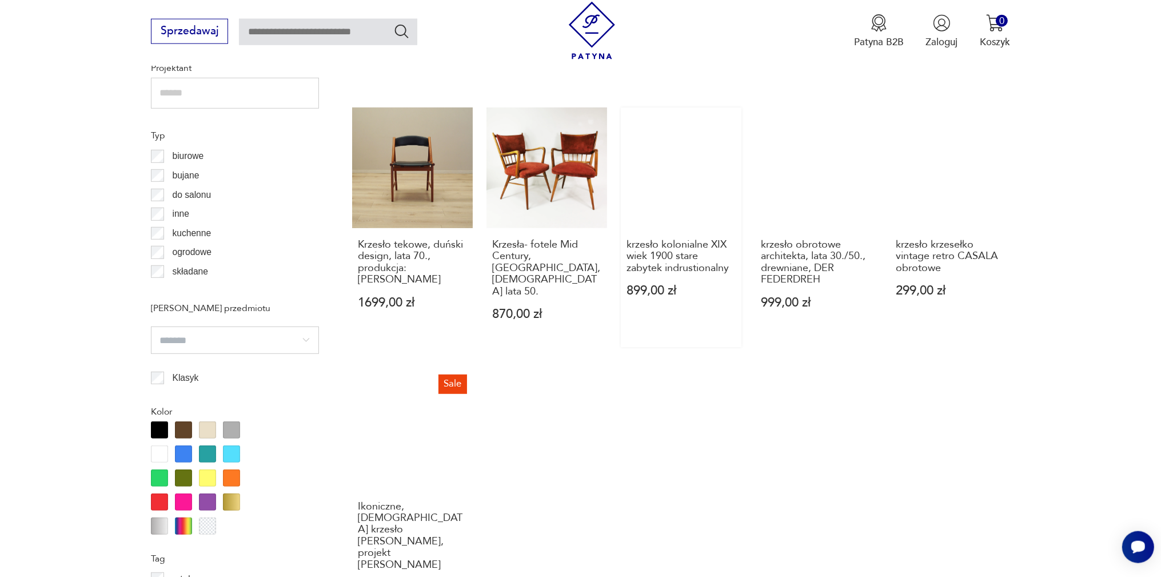
scroll to position [1104, 0]
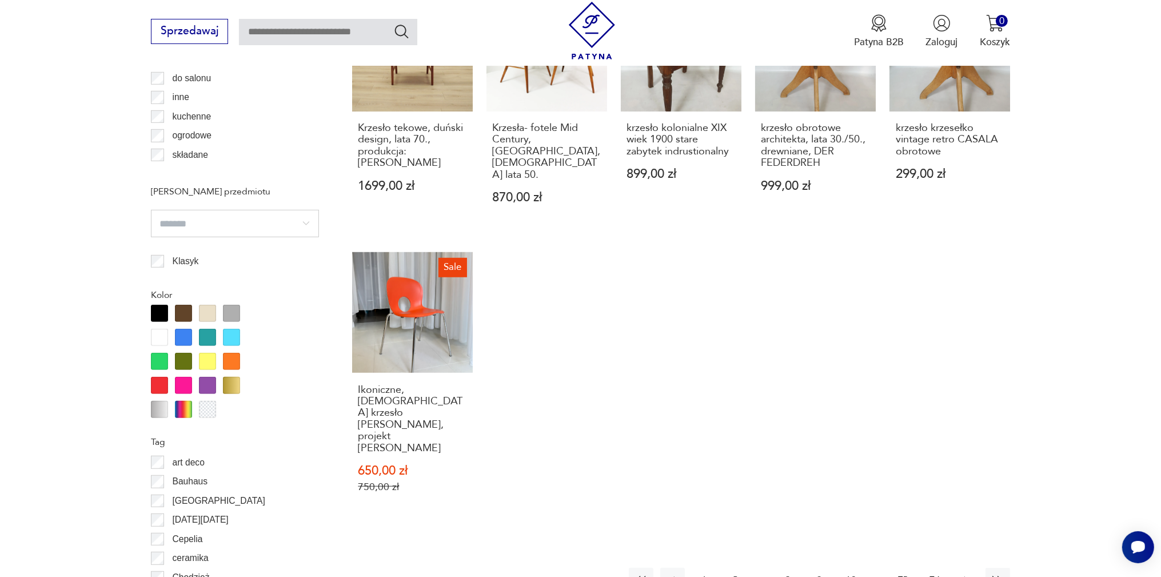
click at [958, 568] on button "button" at bounding box center [966, 580] width 25 height 25
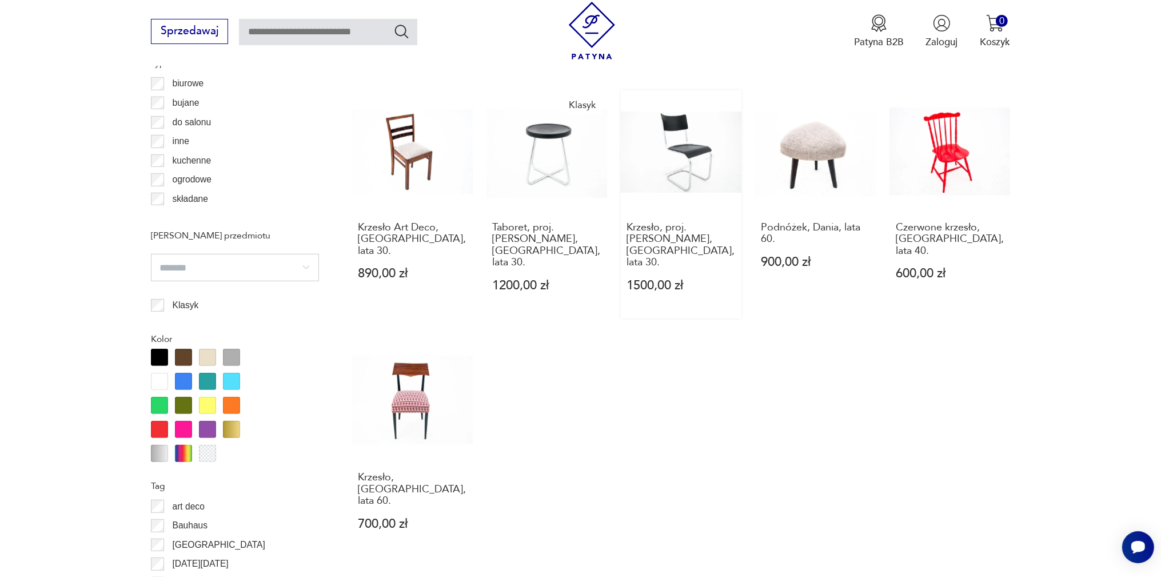
scroll to position [1075, 0]
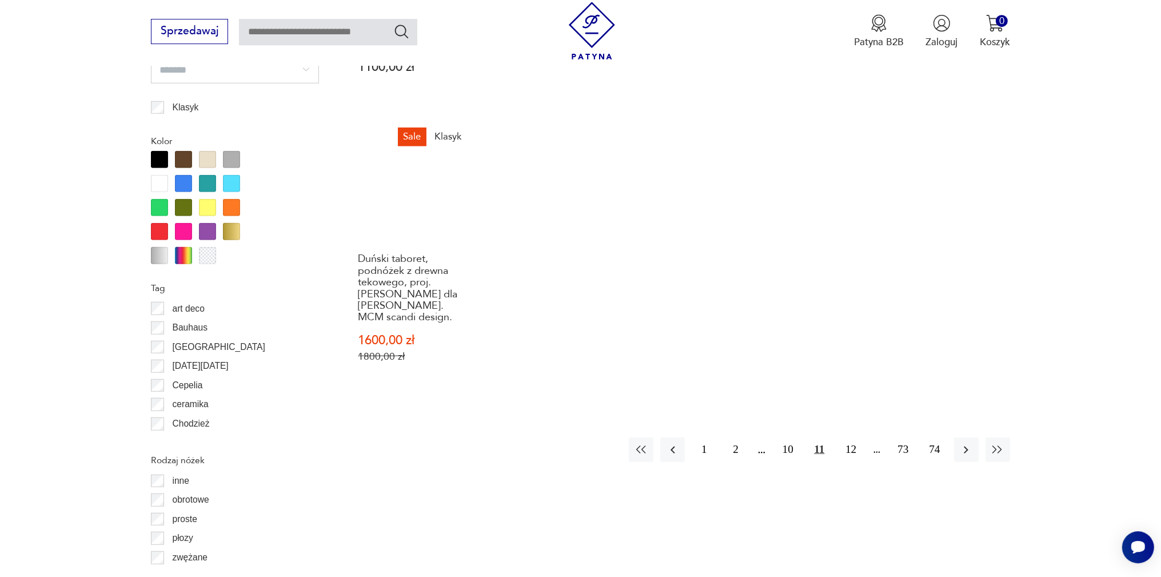
scroll to position [1285, 0]
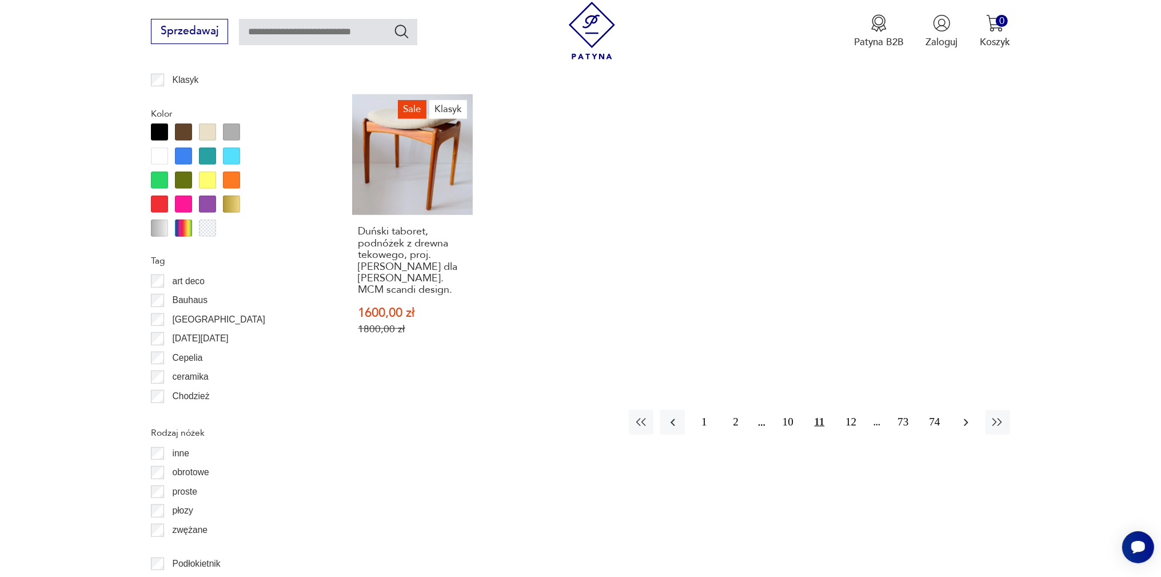
click at [964, 416] on icon "button" at bounding box center [966, 423] width 14 height 14
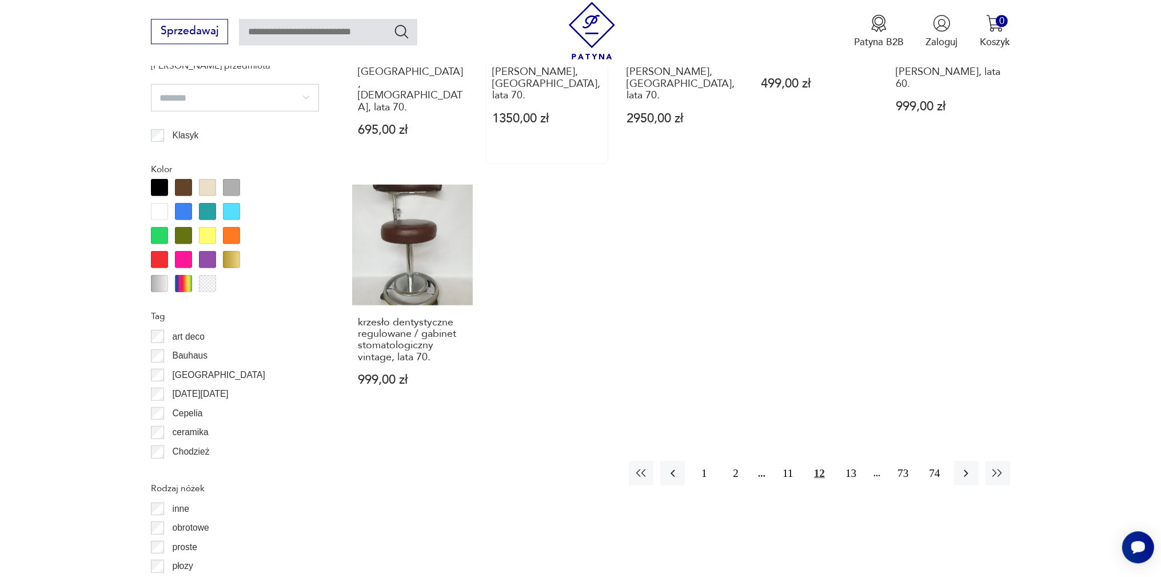
scroll to position [1285, 0]
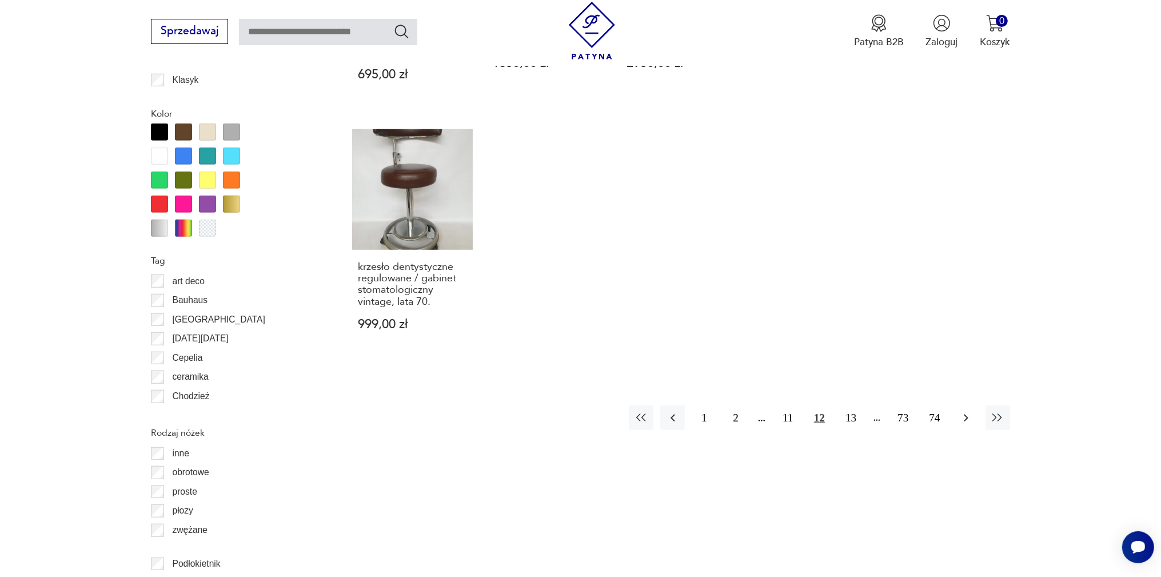
click at [957, 405] on button "button" at bounding box center [966, 417] width 25 height 25
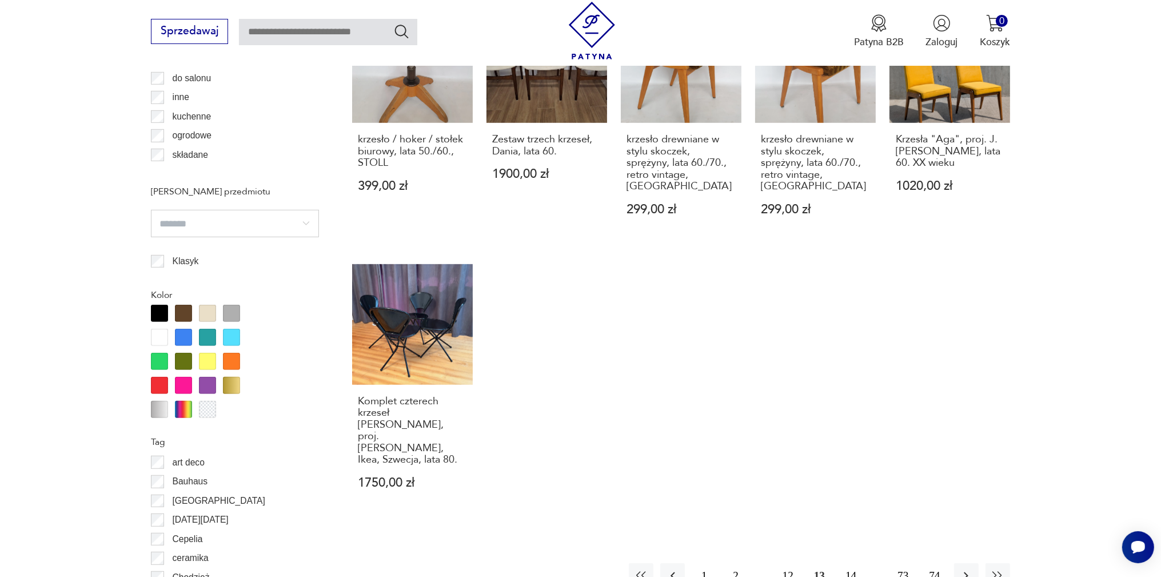
scroll to position [1225, 0]
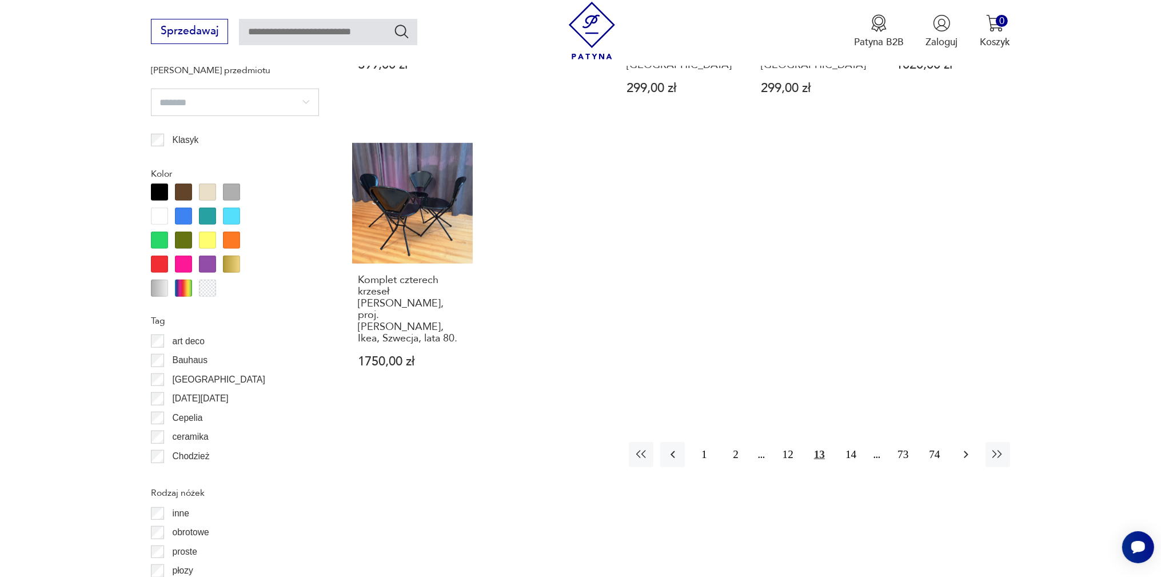
click at [961, 448] on icon "button" at bounding box center [966, 455] width 14 height 14
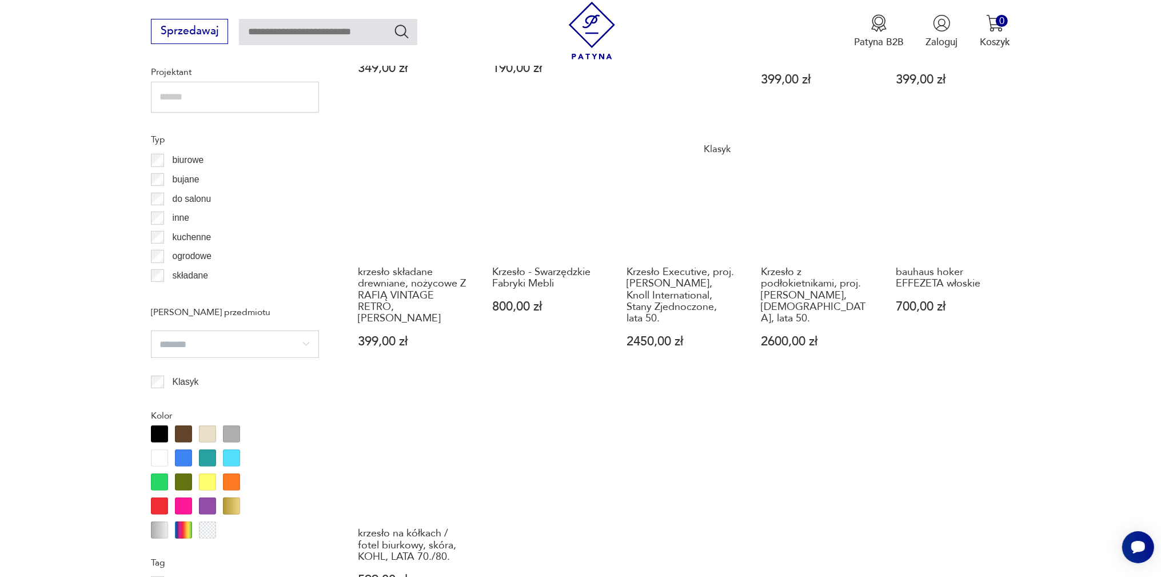
scroll to position [1225, 0]
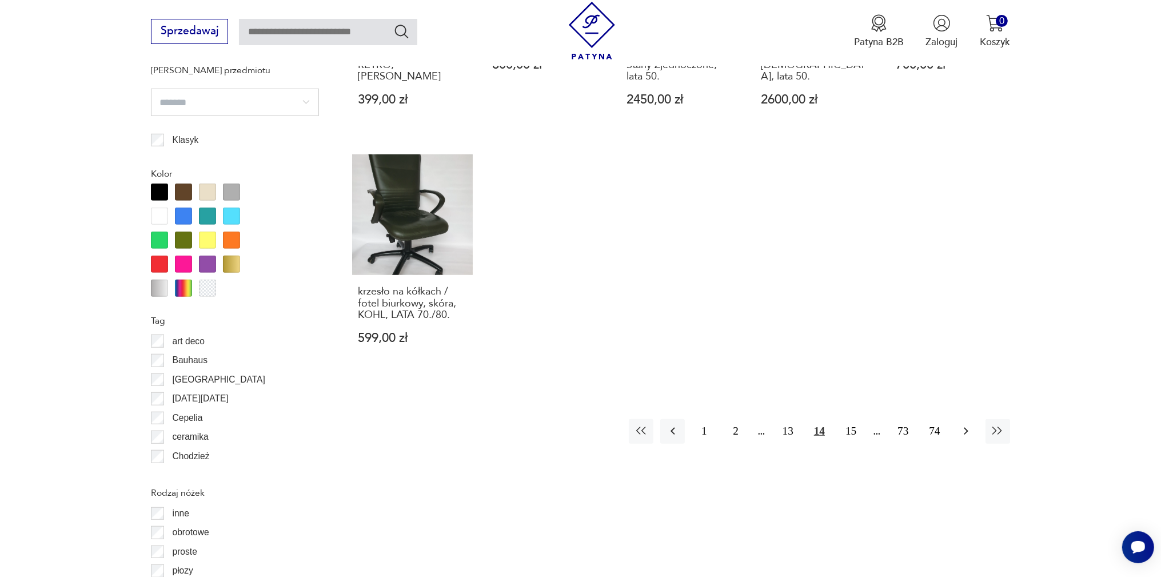
click at [964, 424] on icon "button" at bounding box center [966, 431] width 14 height 14
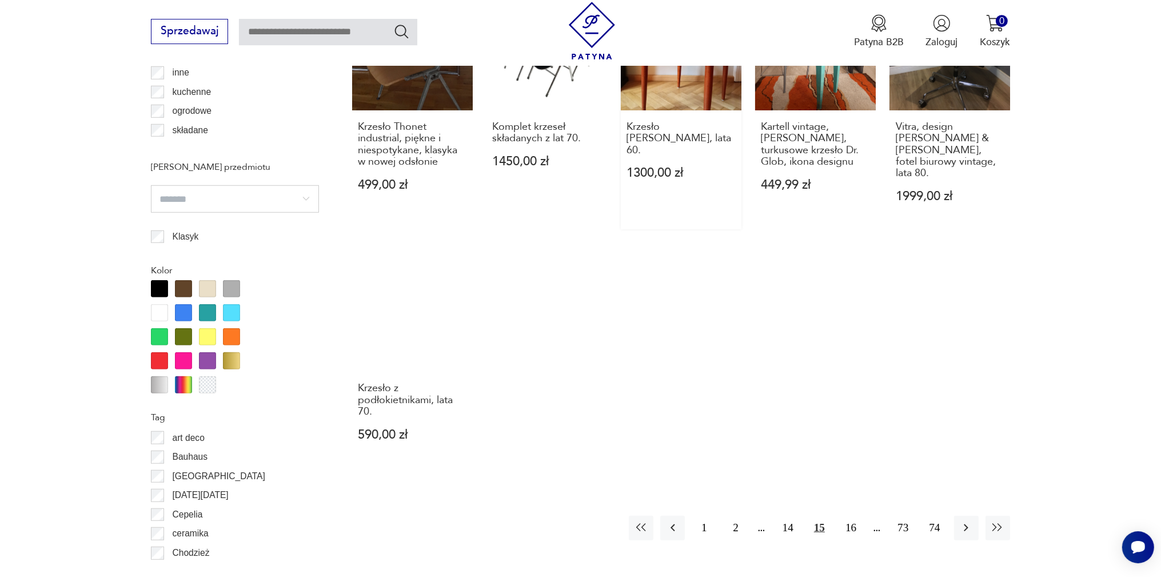
scroll to position [1225, 0]
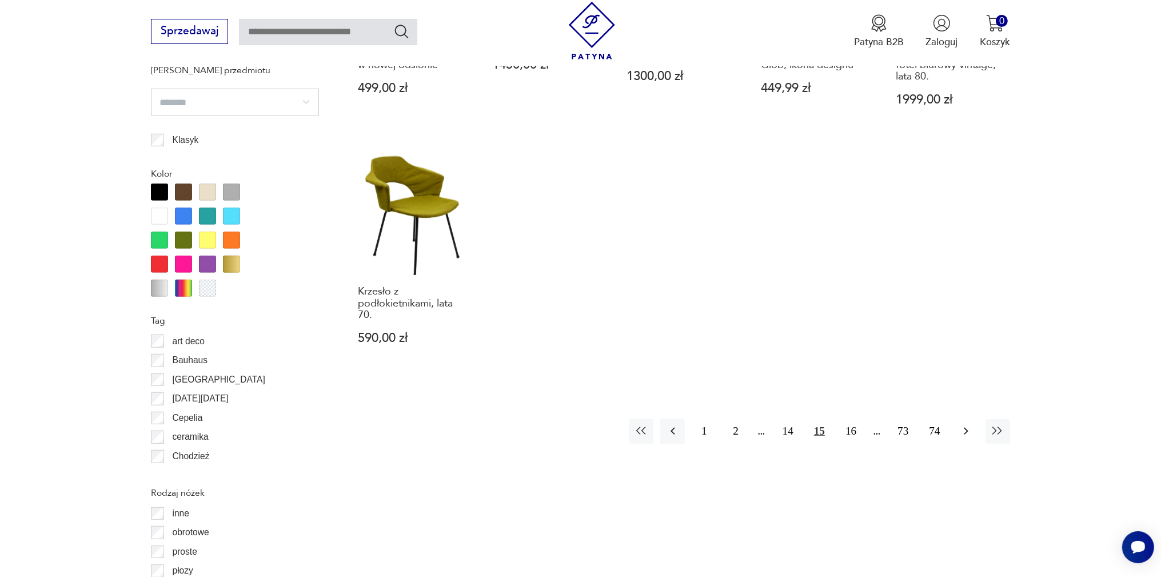
click at [964, 424] on icon "button" at bounding box center [966, 431] width 14 height 14
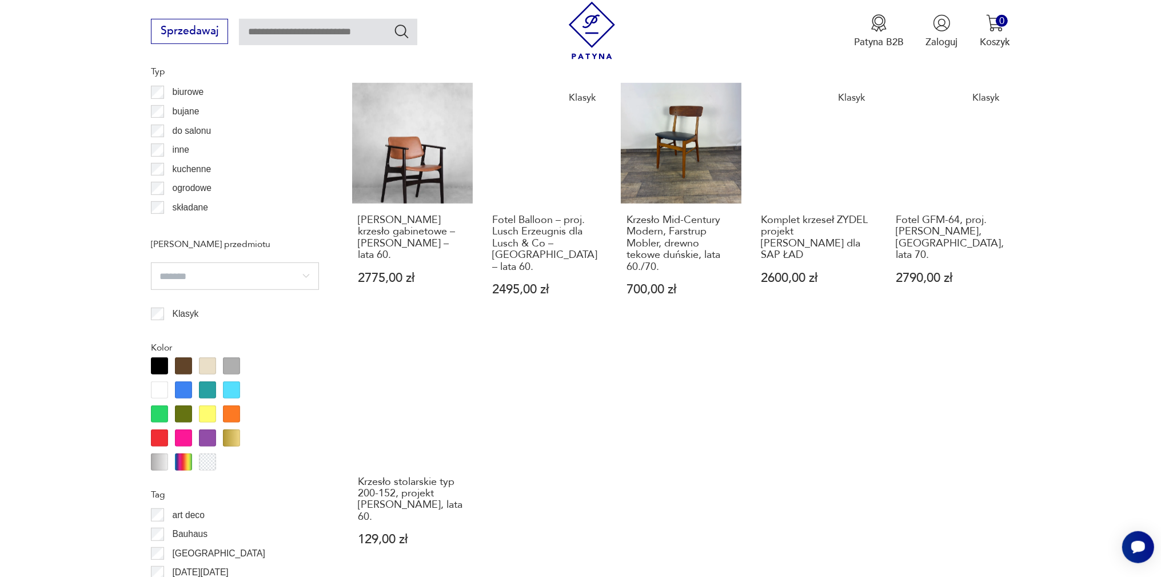
scroll to position [1164, 0]
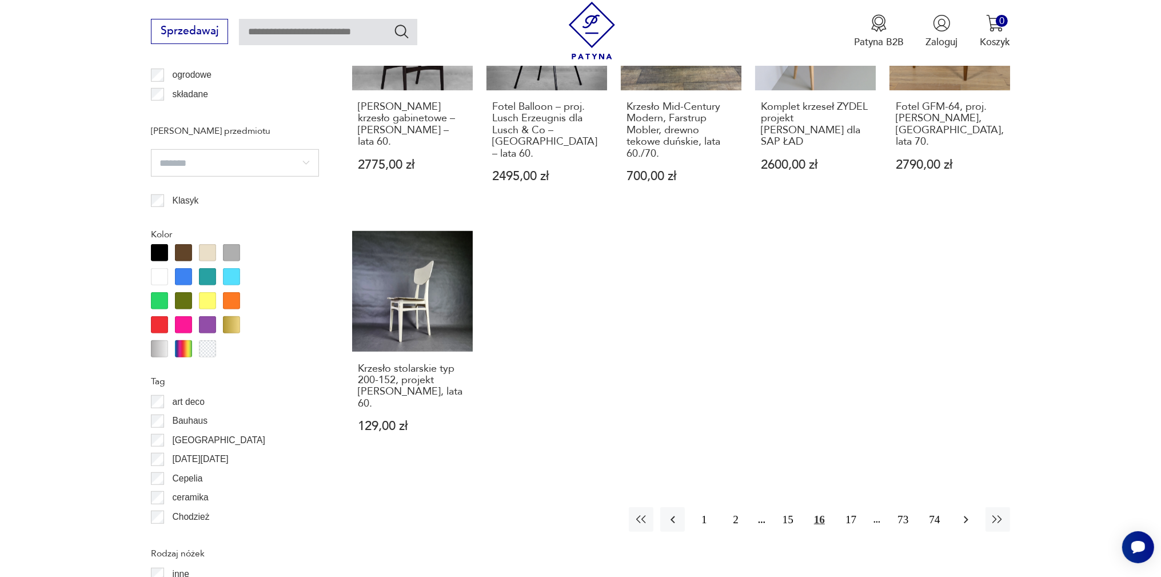
click at [960, 513] on icon "button" at bounding box center [966, 520] width 14 height 14
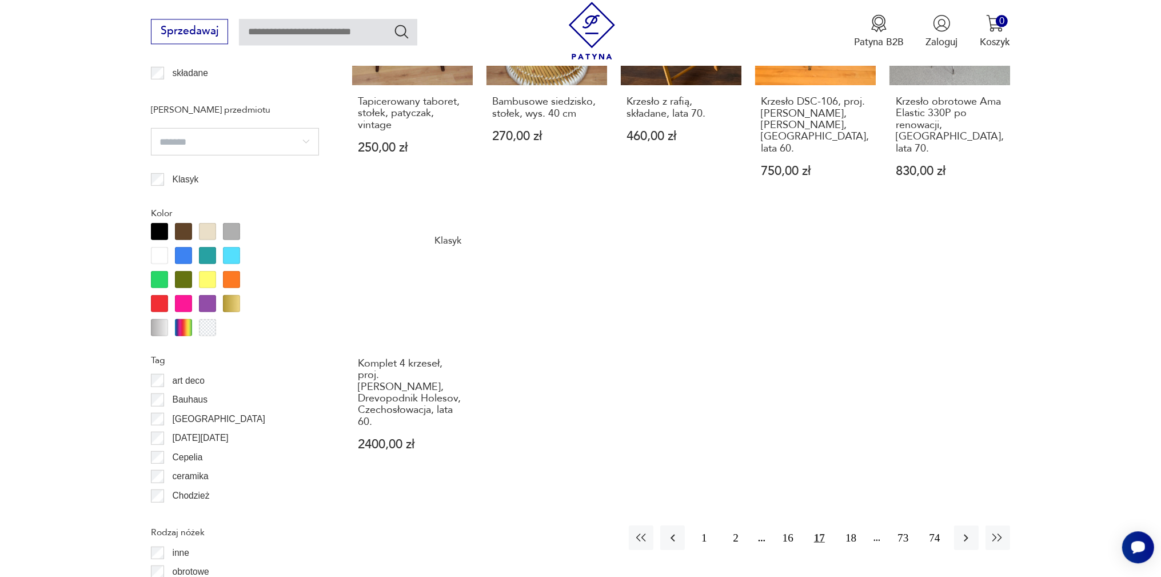
scroll to position [1225, 0]
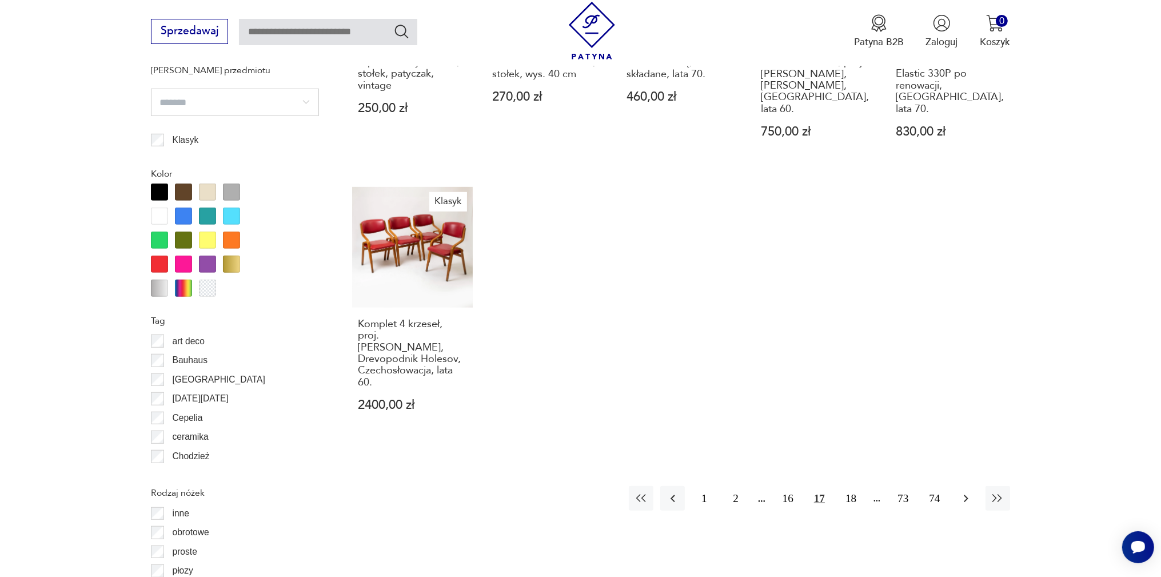
click at [973, 492] on icon "button" at bounding box center [966, 499] width 14 height 14
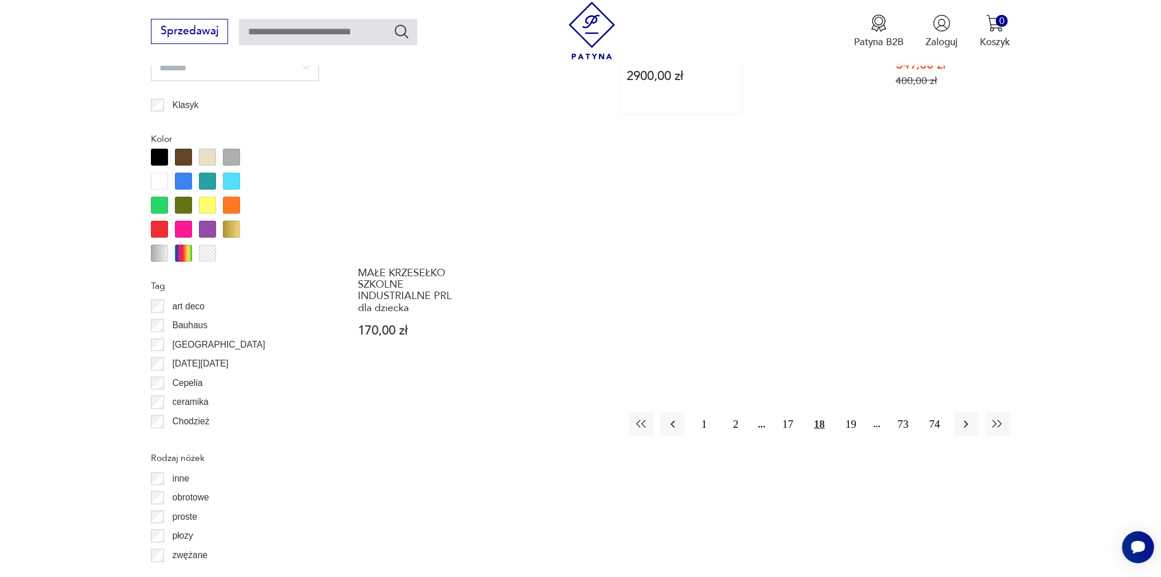
scroll to position [1285, 0]
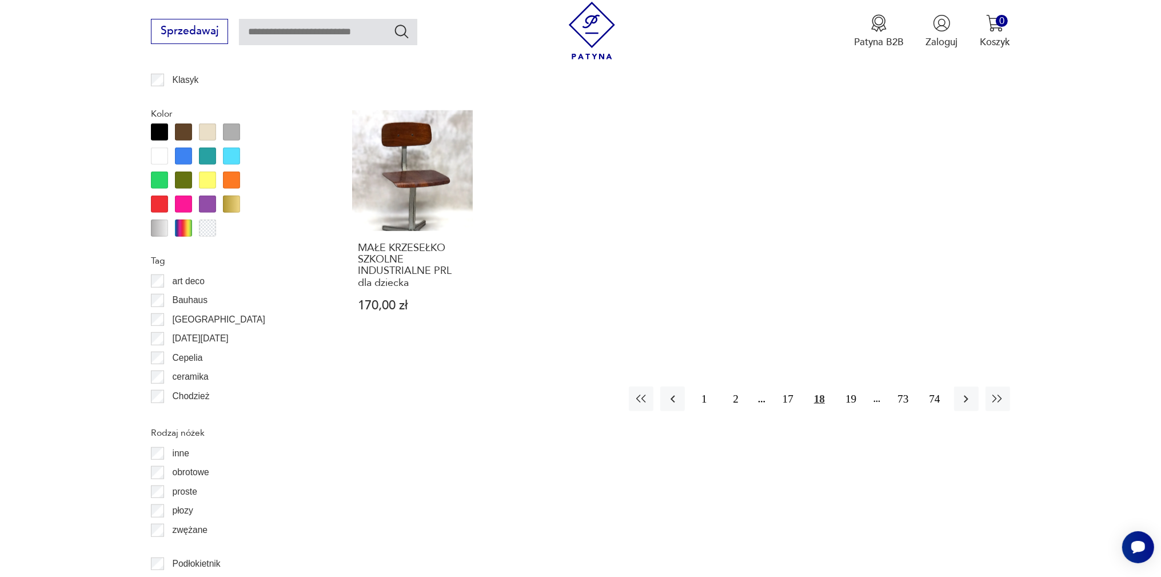
click at [963, 392] on icon "button" at bounding box center [966, 399] width 14 height 14
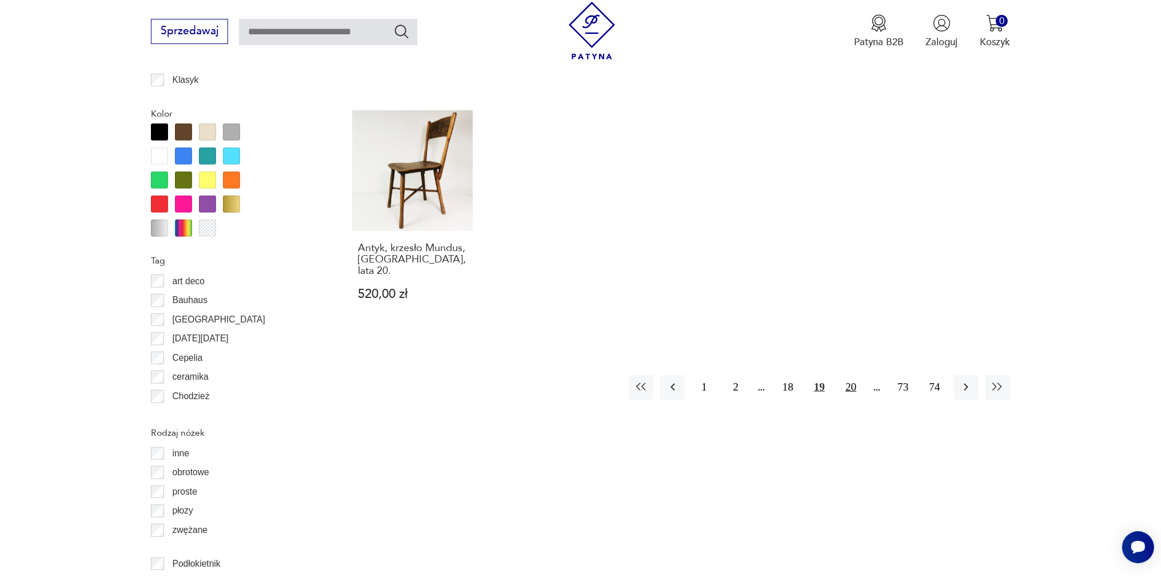
click at [848, 375] on button "20" at bounding box center [851, 387] width 25 height 25
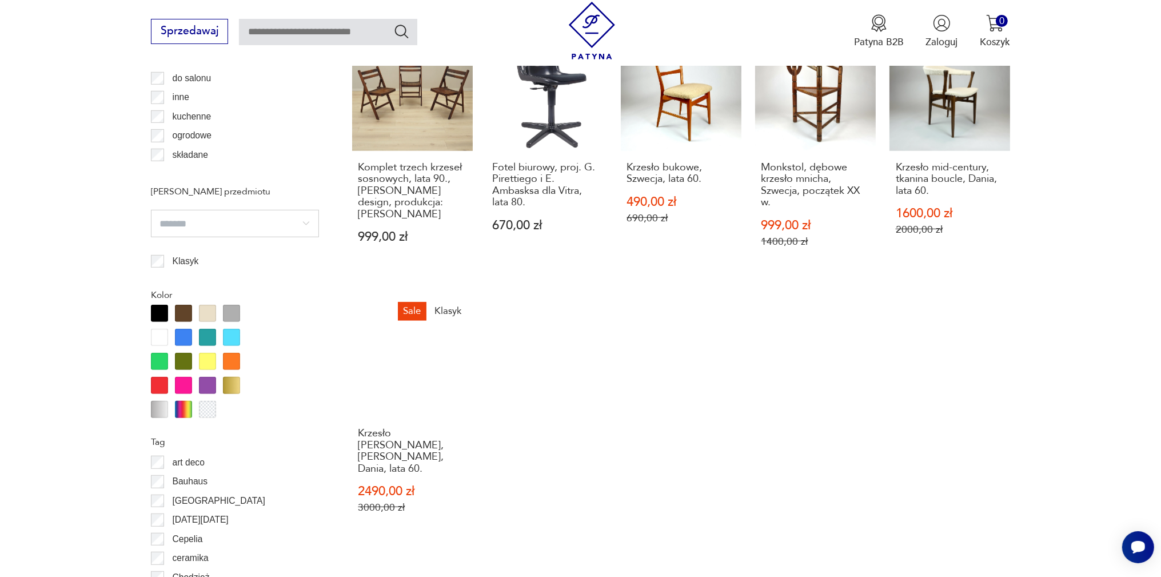
scroll to position [1225, 0]
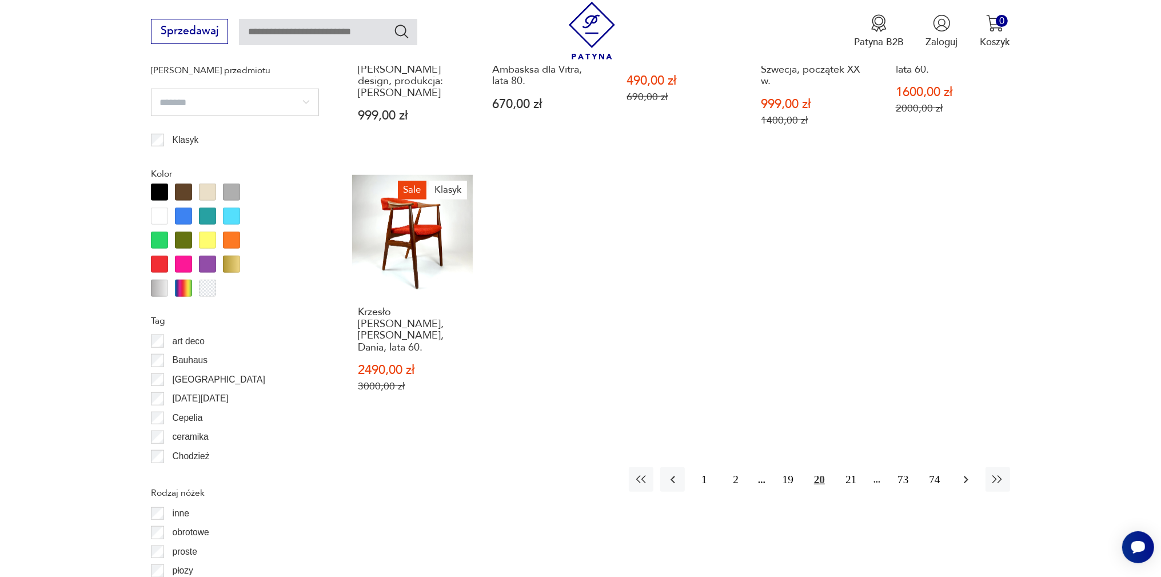
click at [971, 473] on icon "button" at bounding box center [966, 480] width 14 height 14
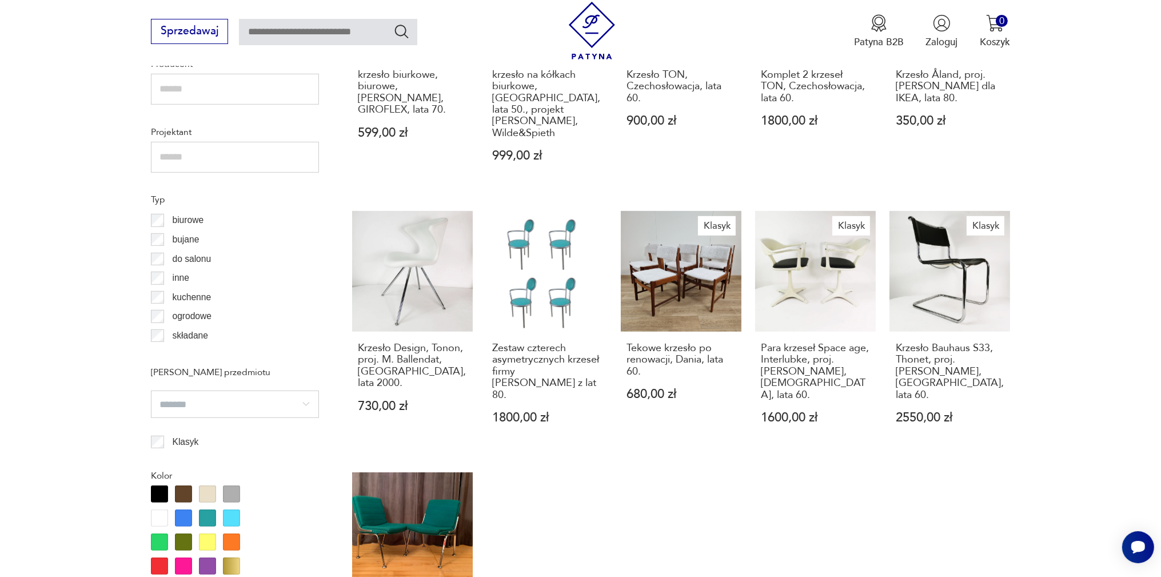
scroll to position [1104, 0]
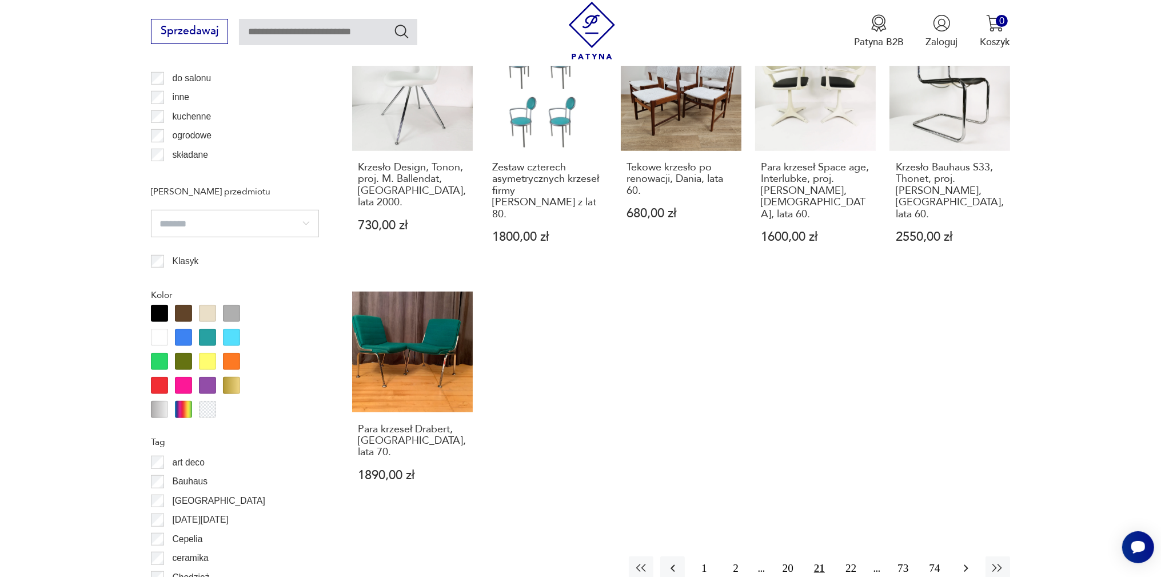
click at [960, 561] on icon "button" at bounding box center [966, 568] width 14 height 14
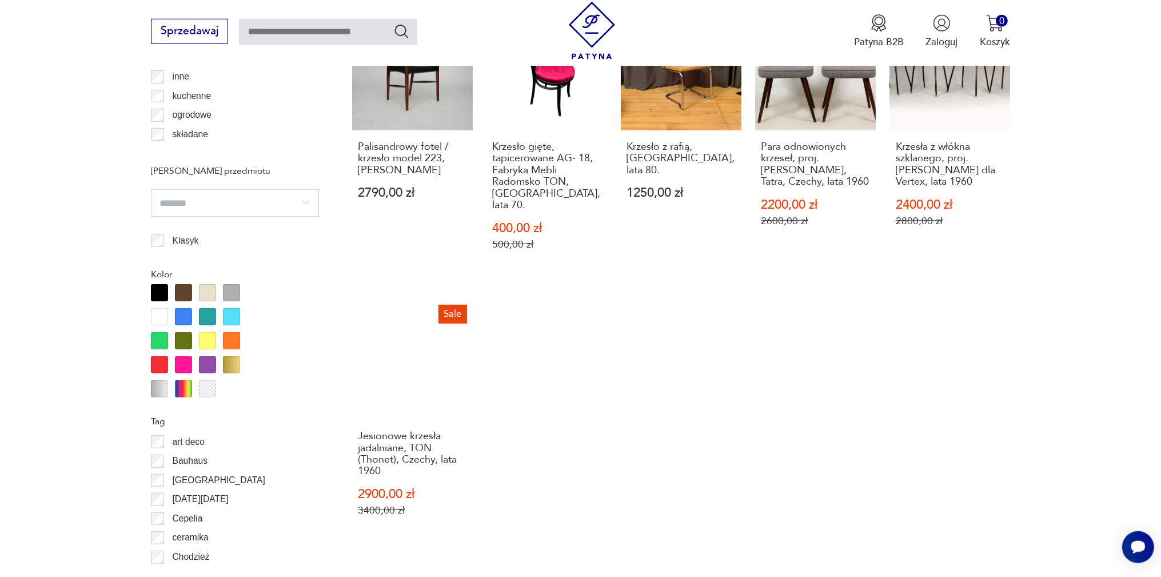
scroll to position [1164, 0]
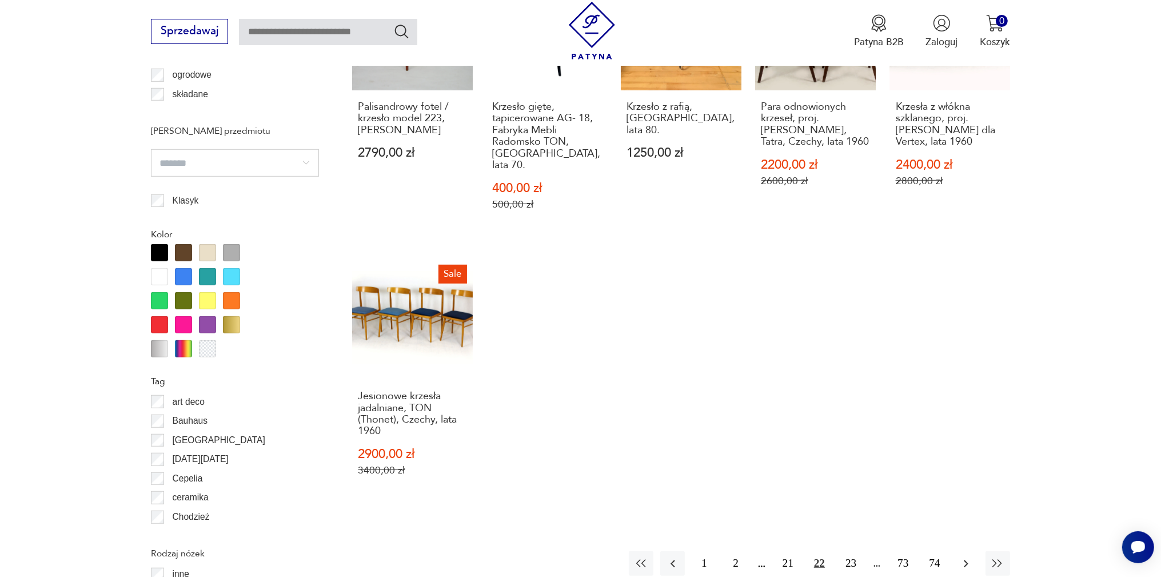
click at [962, 557] on icon "button" at bounding box center [966, 564] width 14 height 14
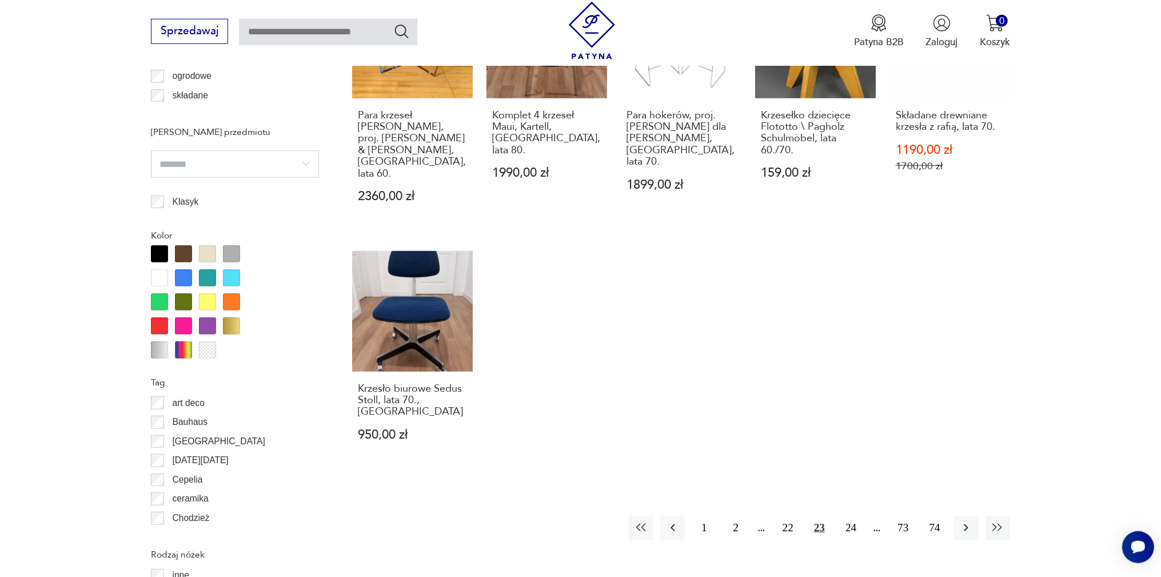
scroll to position [1164, 0]
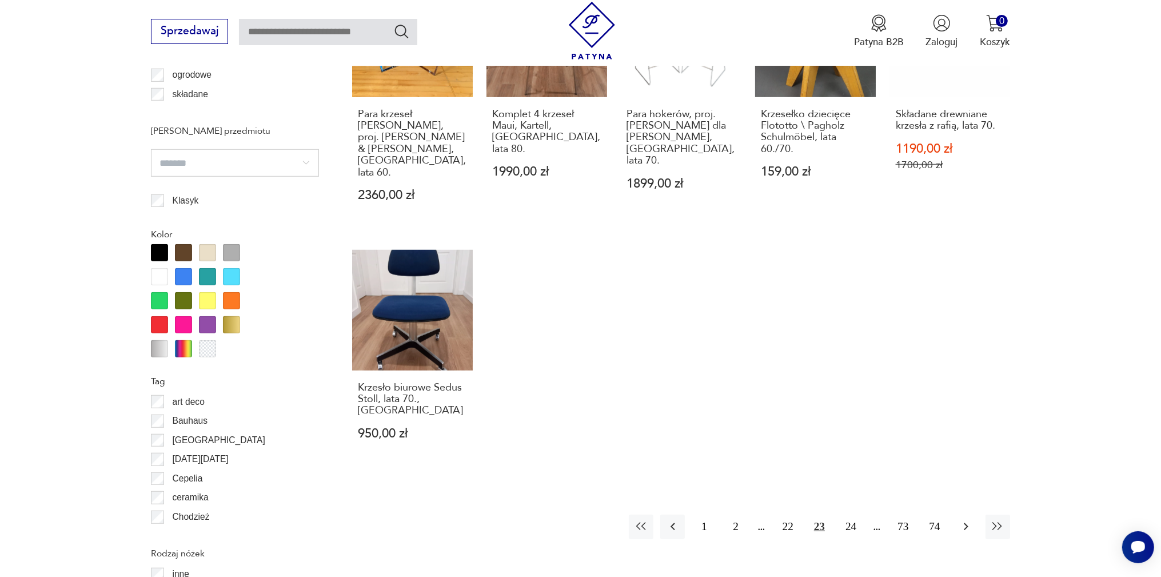
click at [964, 520] on icon "button" at bounding box center [966, 527] width 14 height 14
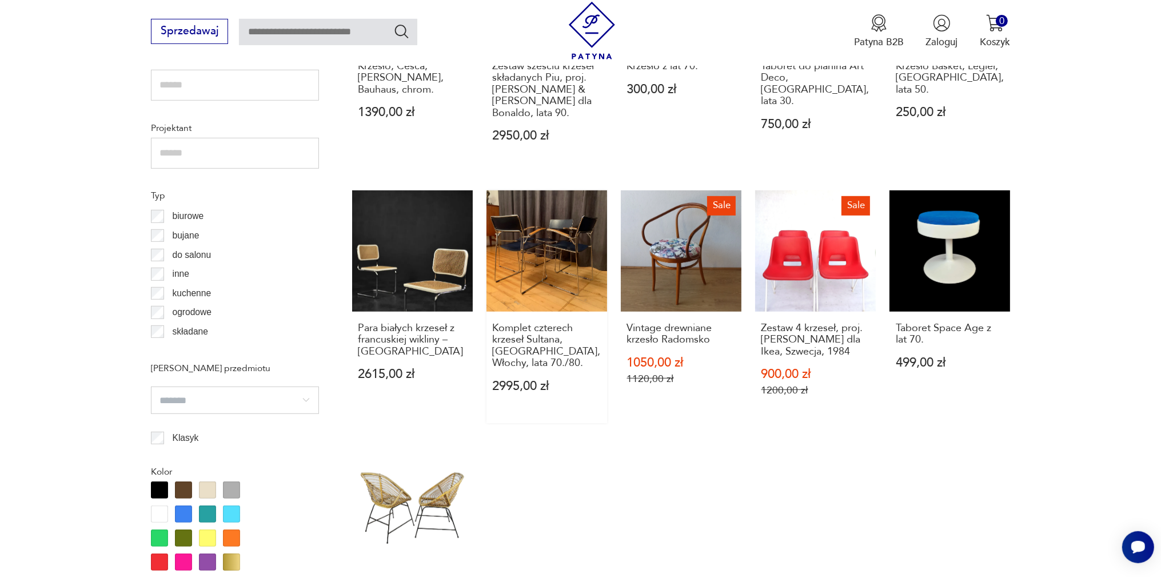
scroll to position [1104, 0]
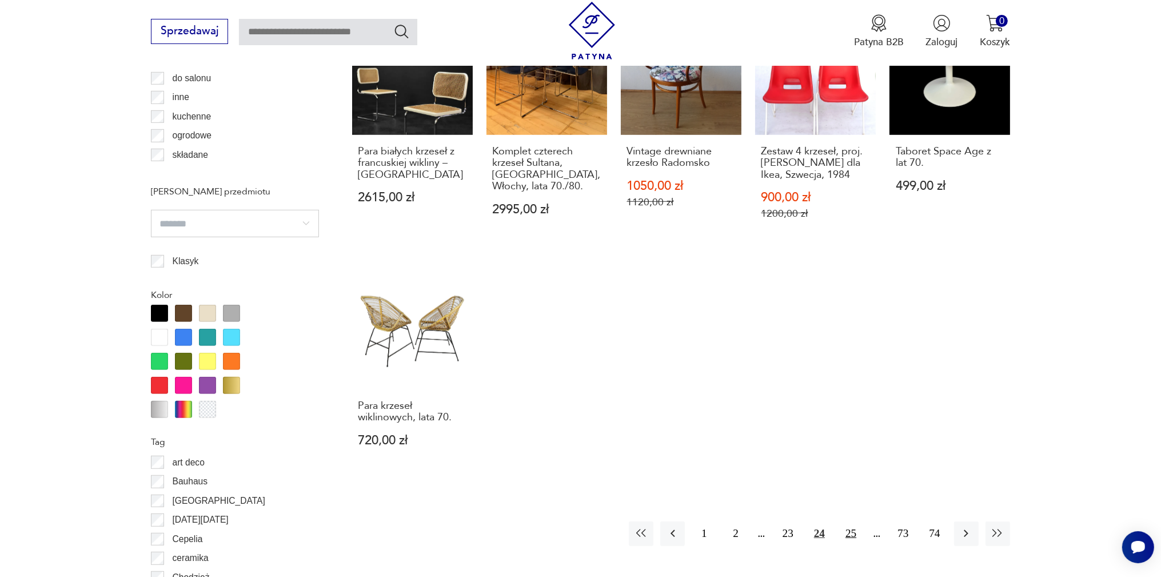
click at [847, 521] on button "25" at bounding box center [851, 533] width 25 height 25
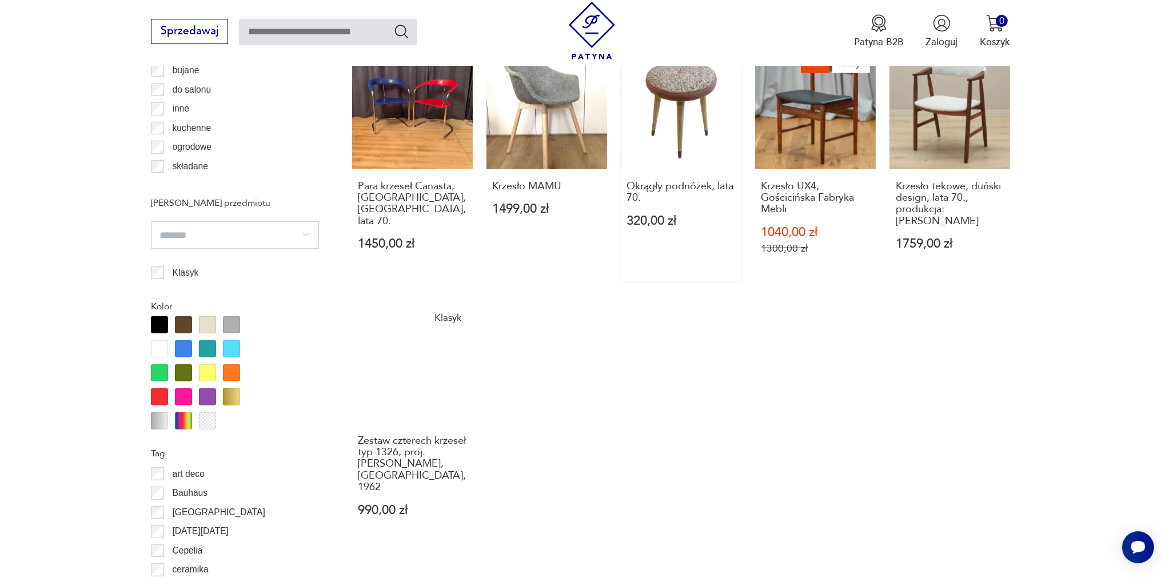
scroll to position [1164, 0]
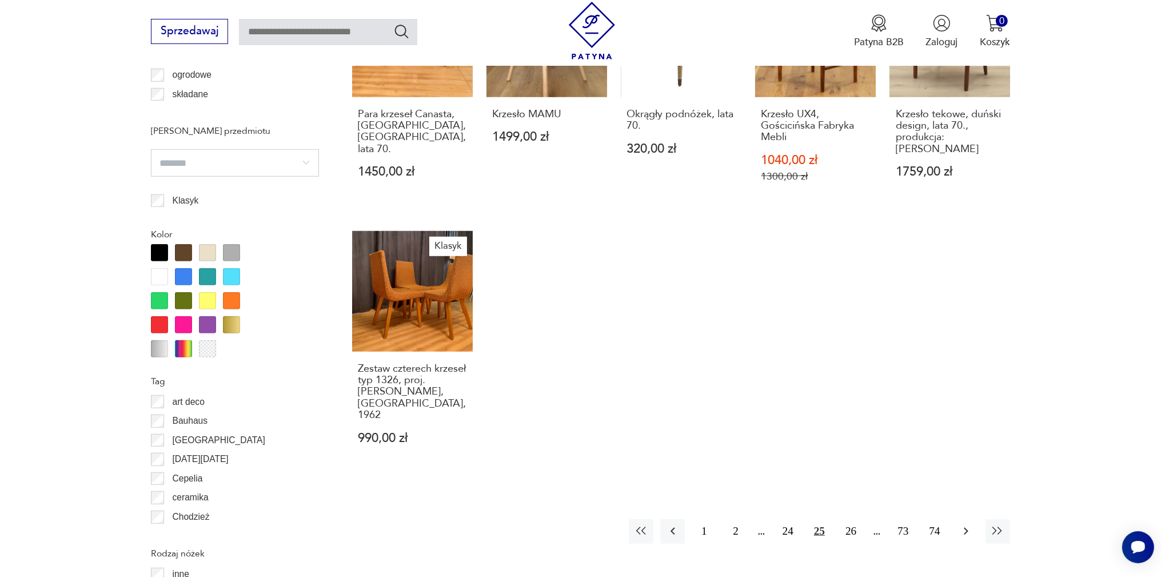
click at [960, 524] on icon "button" at bounding box center [966, 531] width 14 height 14
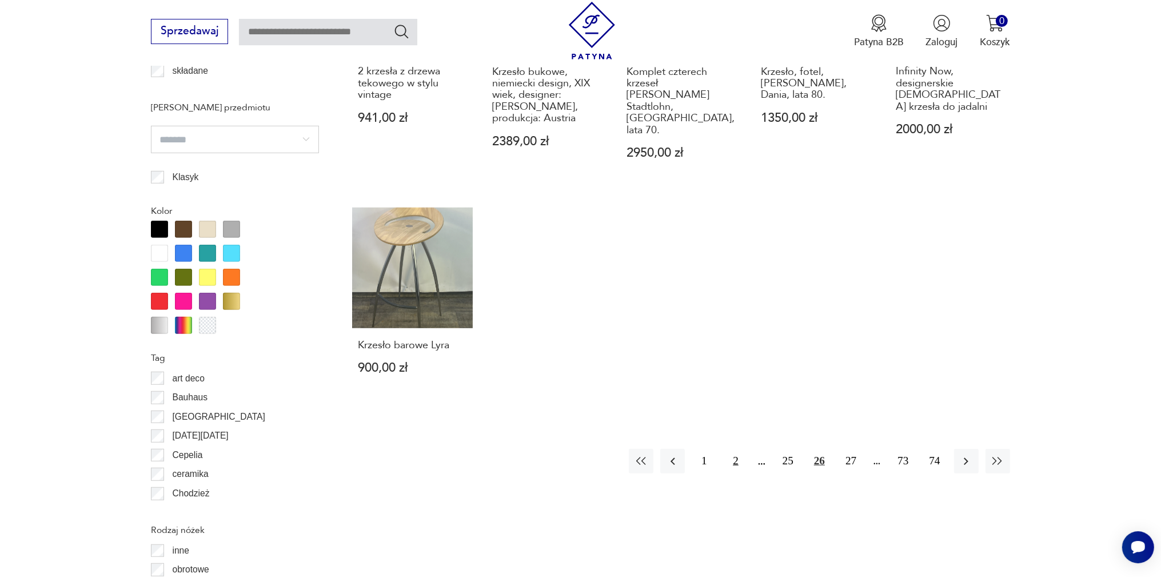
scroll to position [1225, 0]
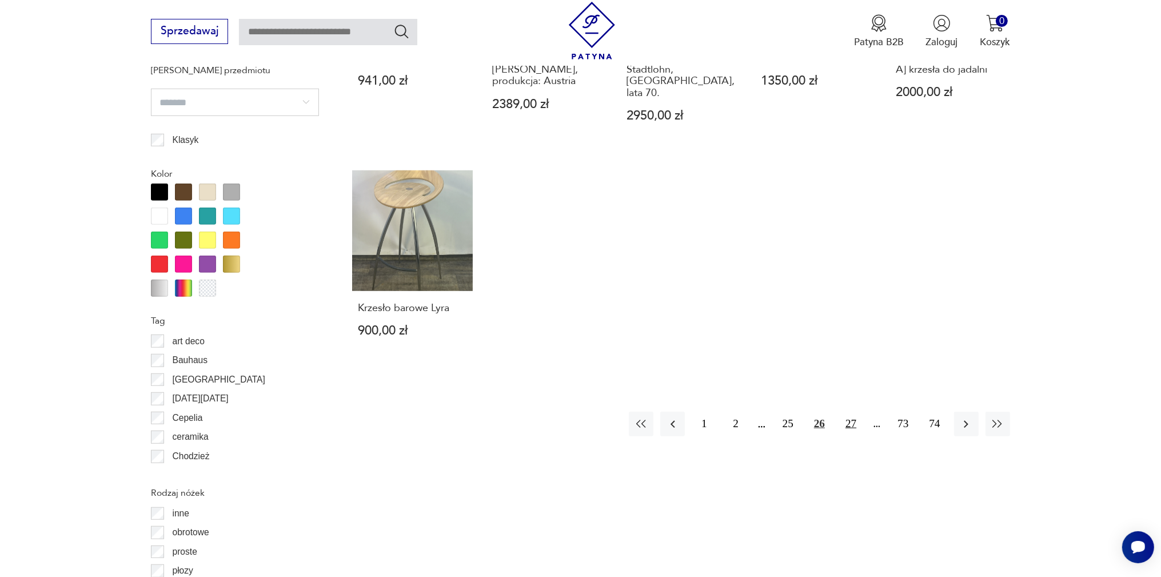
click at [856, 412] on button "27" at bounding box center [851, 424] width 25 height 25
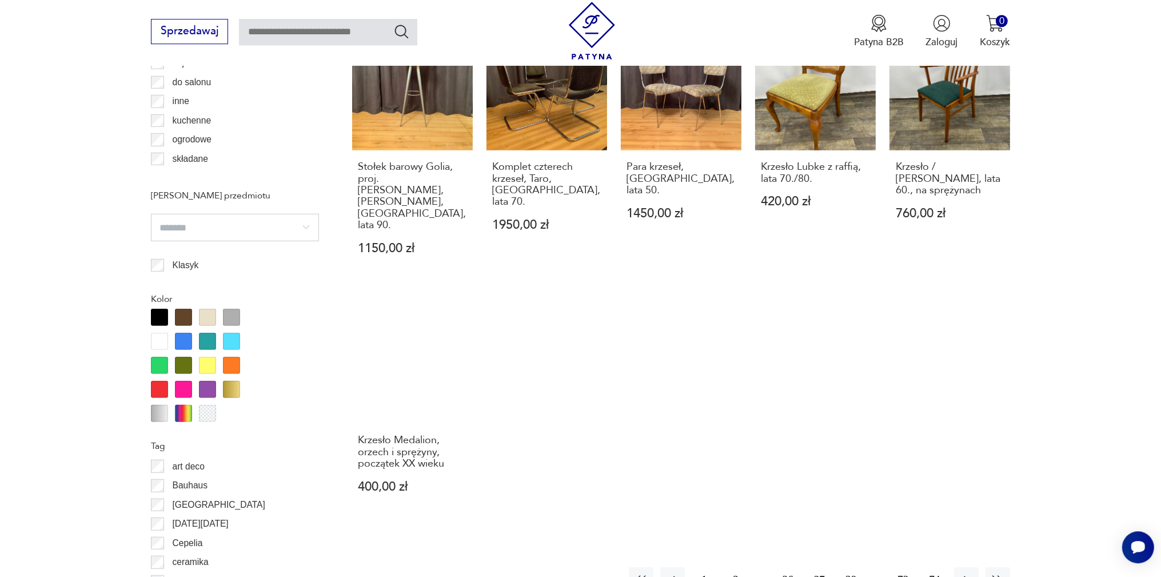
scroll to position [1104, 0]
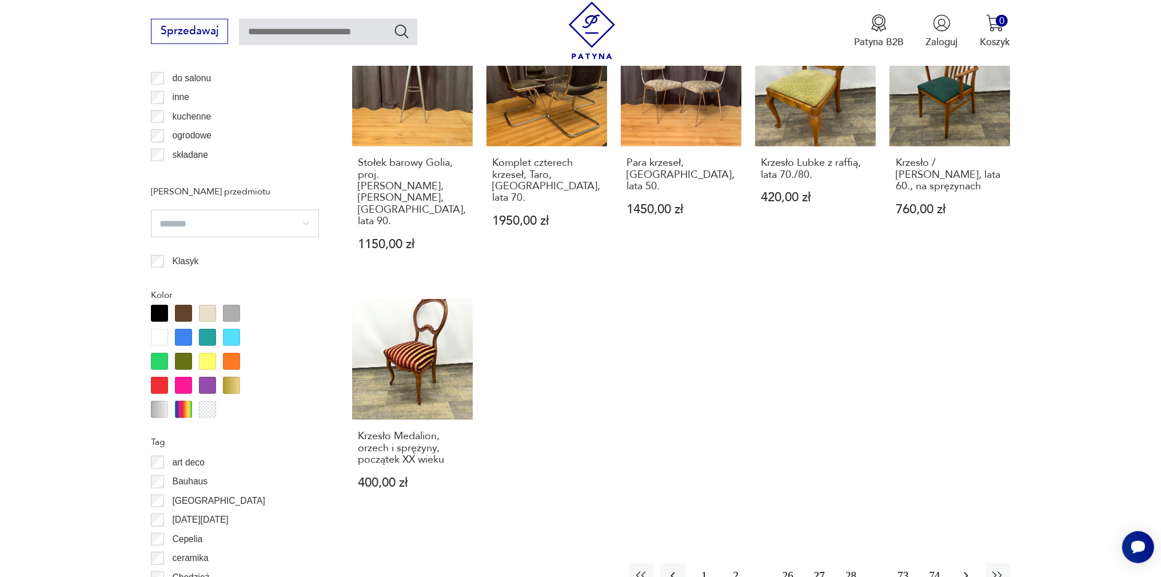
click at [967, 572] on icon "button" at bounding box center [966, 575] width 5 height 7
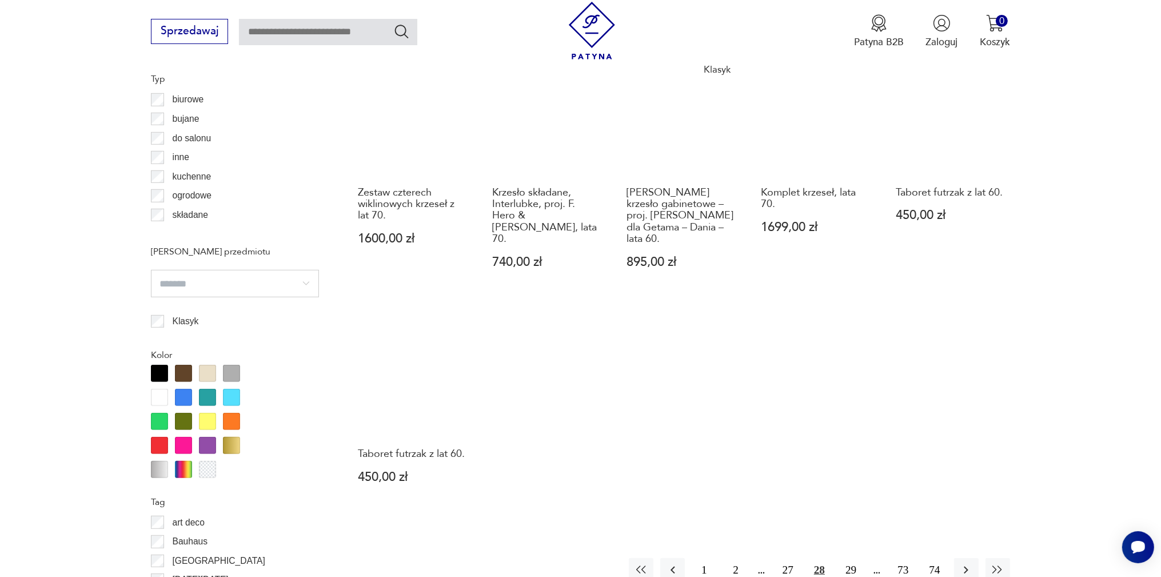
scroll to position [1225, 0]
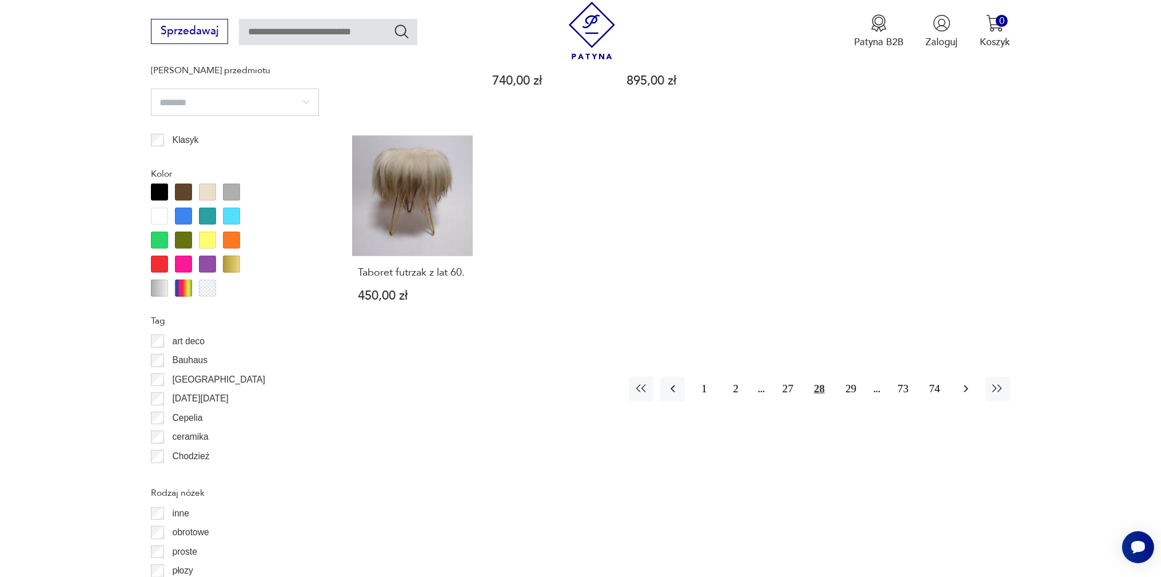
click at [963, 396] on icon "button" at bounding box center [966, 389] width 14 height 14
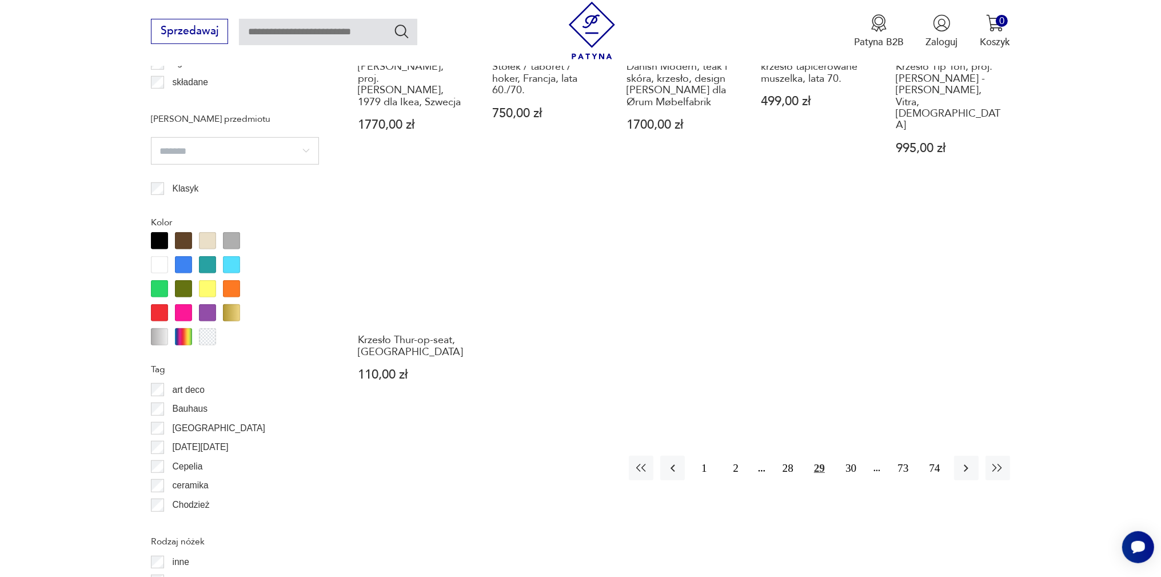
scroll to position [1225, 0]
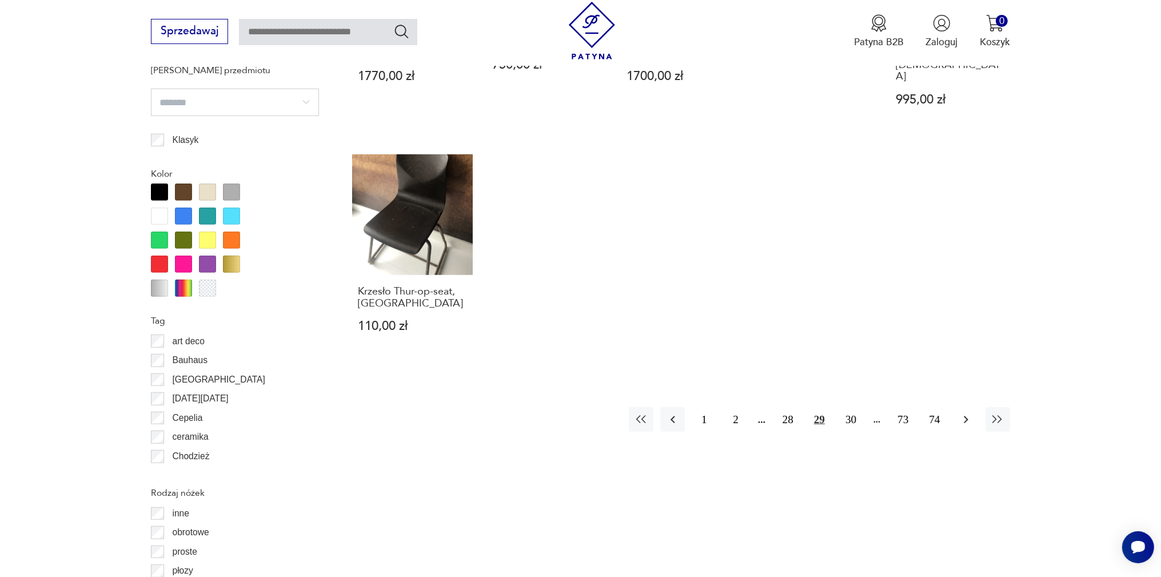
click at [964, 413] on icon "button" at bounding box center [966, 420] width 14 height 14
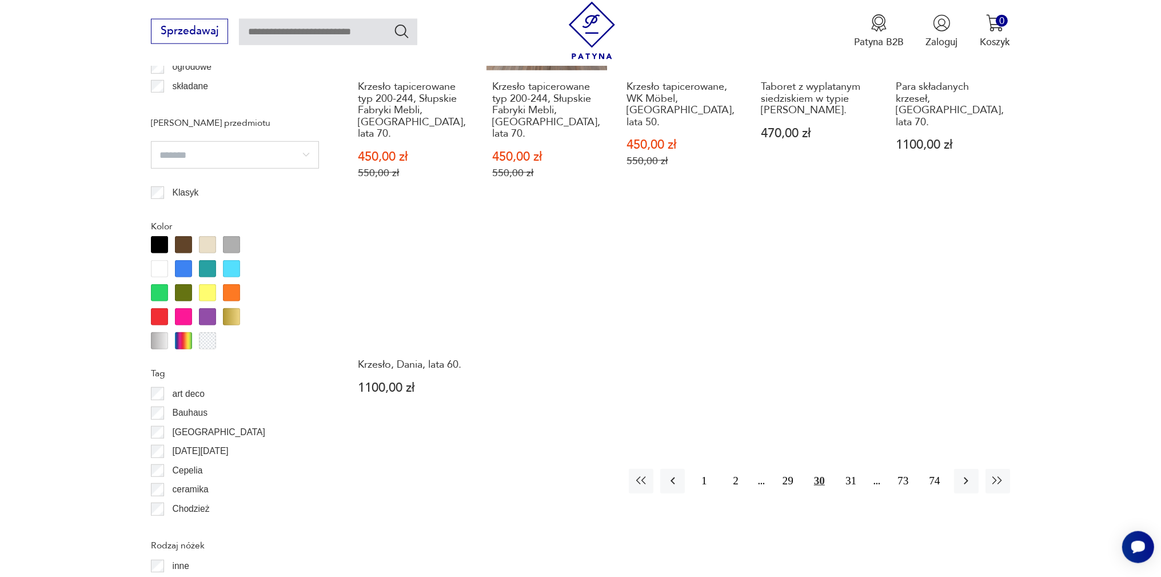
scroll to position [1285, 0]
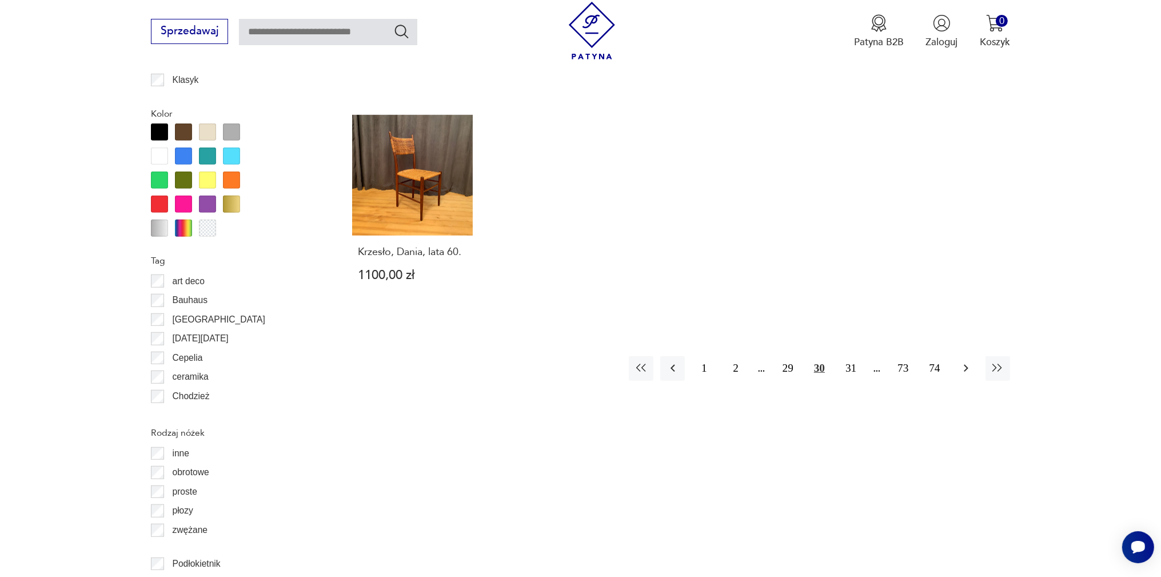
click at [961, 361] on icon "button" at bounding box center [966, 368] width 14 height 14
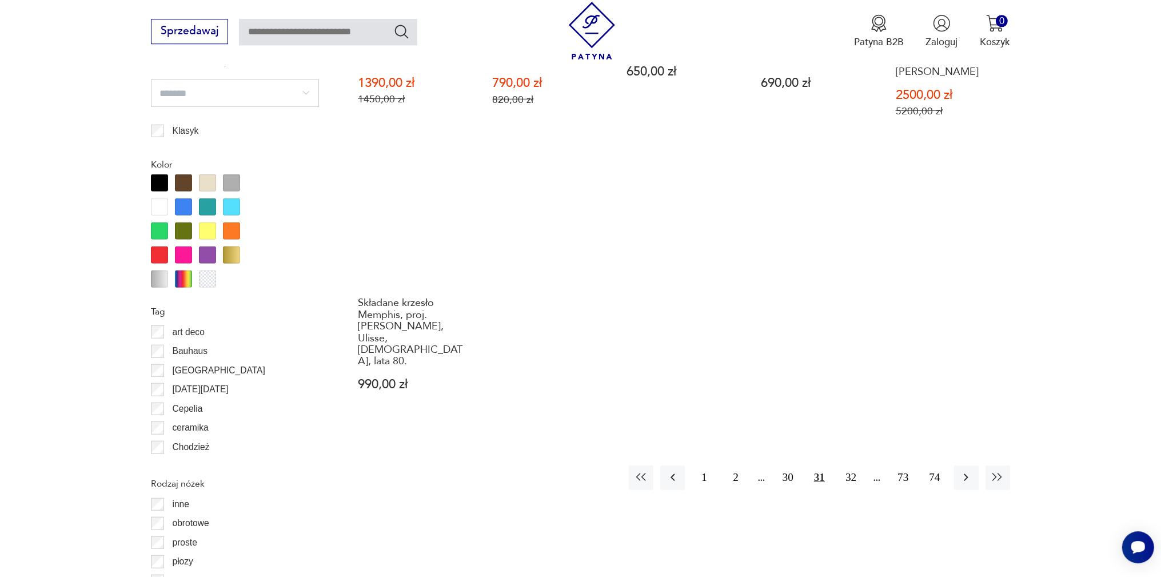
scroll to position [1285, 0]
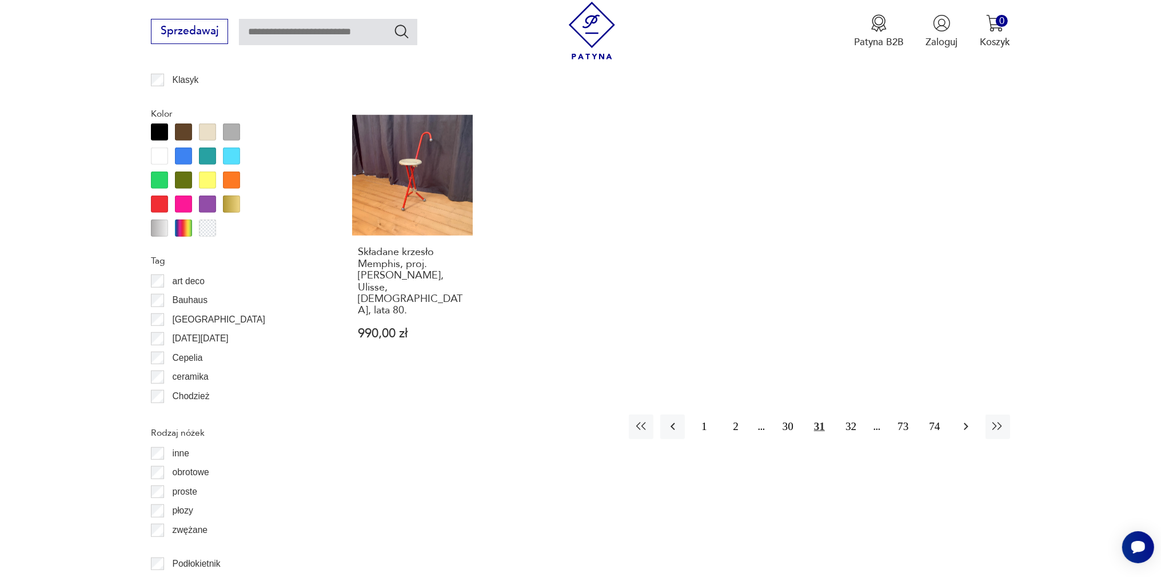
click at [962, 420] on icon "button" at bounding box center [966, 427] width 14 height 14
click at [969, 420] on icon "button" at bounding box center [966, 427] width 14 height 14
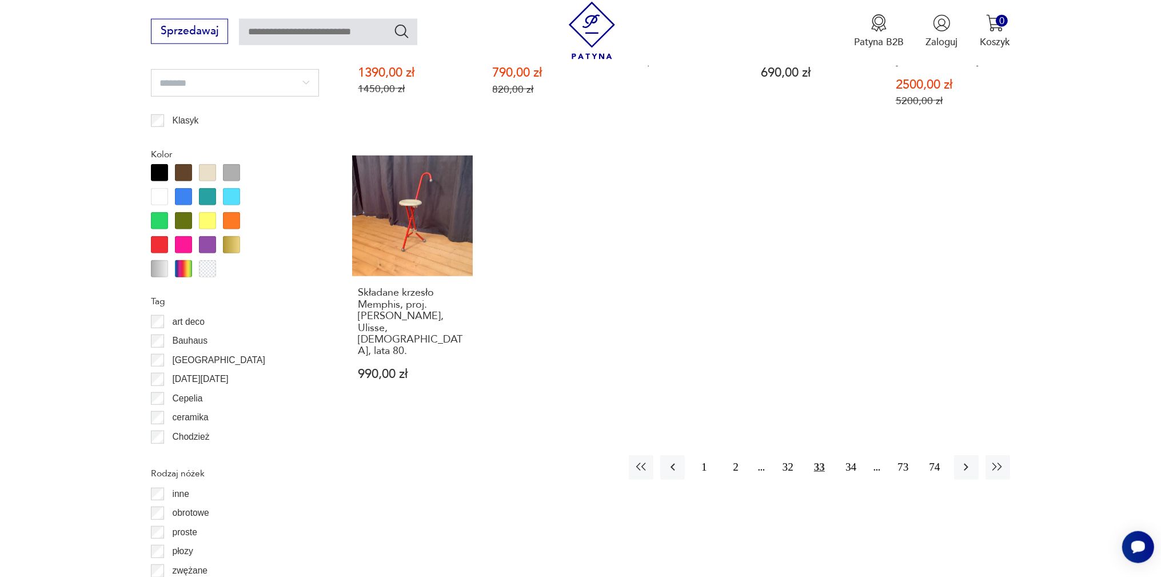
scroll to position [1225, 0]
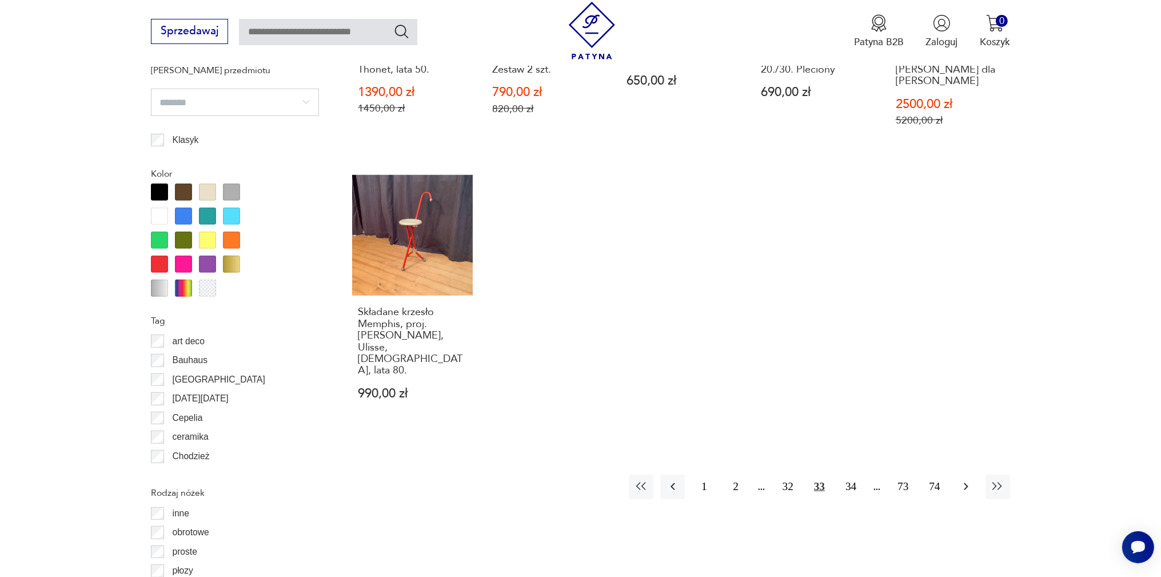
click at [964, 483] on icon "button" at bounding box center [966, 486] width 5 height 7
click at [849, 474] on button "35" at bounding box center [851, 486] width 25 height 25
click at [852, 474] on button "36" at bounding box center [851, 486] width 25 height 25
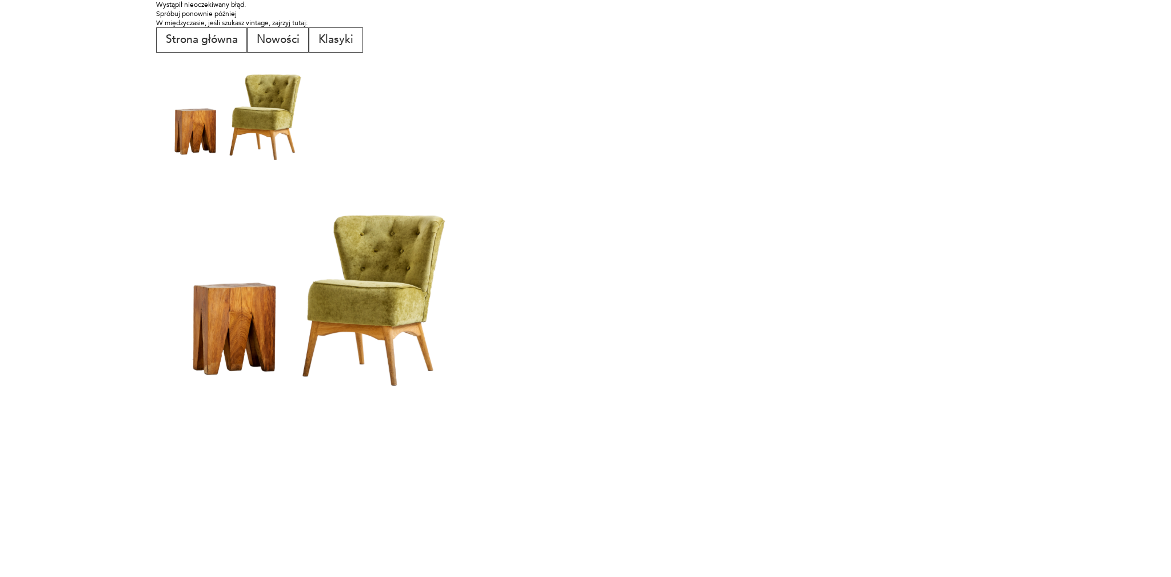
scroll to position [0, 0]
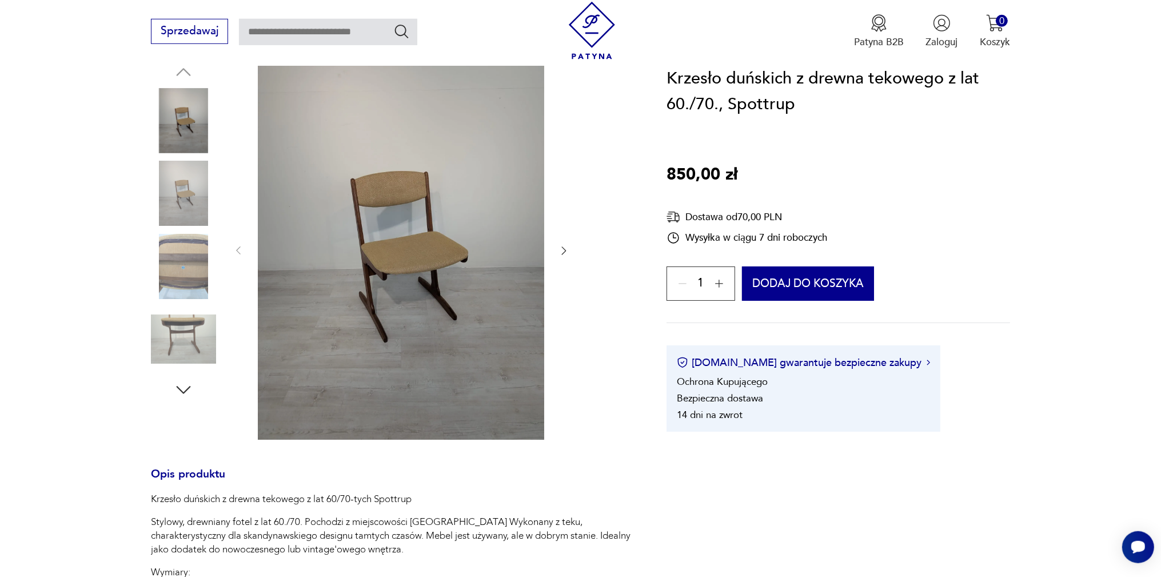
scroll to position [105, 0]
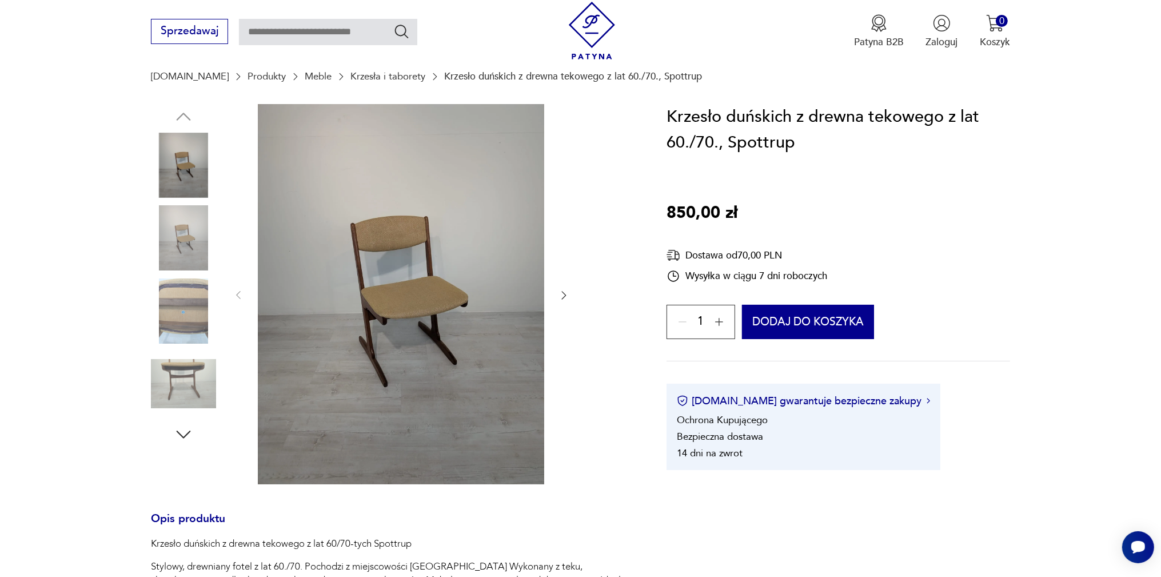
click at [186, 238] on img at bounding box center [183, 237] width 65 height 65
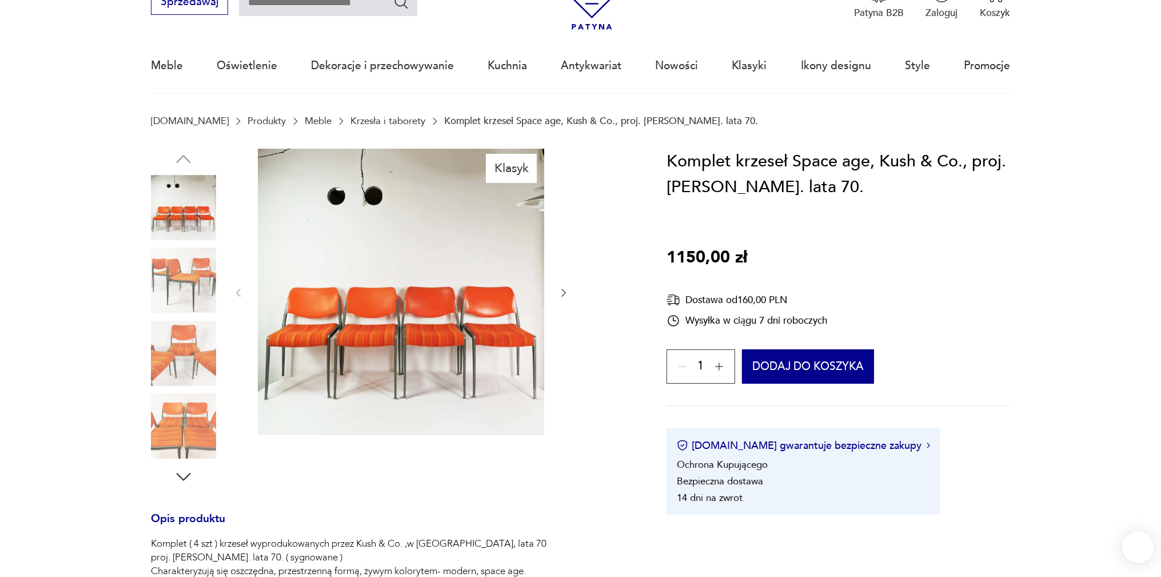
click at [186, 282] on img at bounding box center [183, 280] width 65 height 65
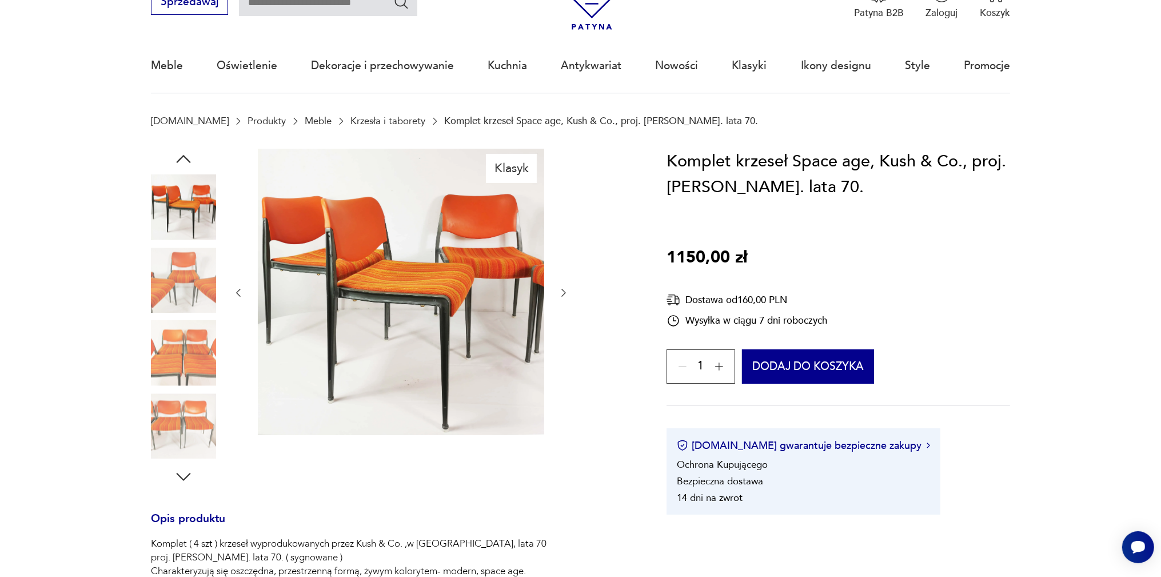
click at [190, 374] on img at bounding box center [183, 353] width 65 height 65
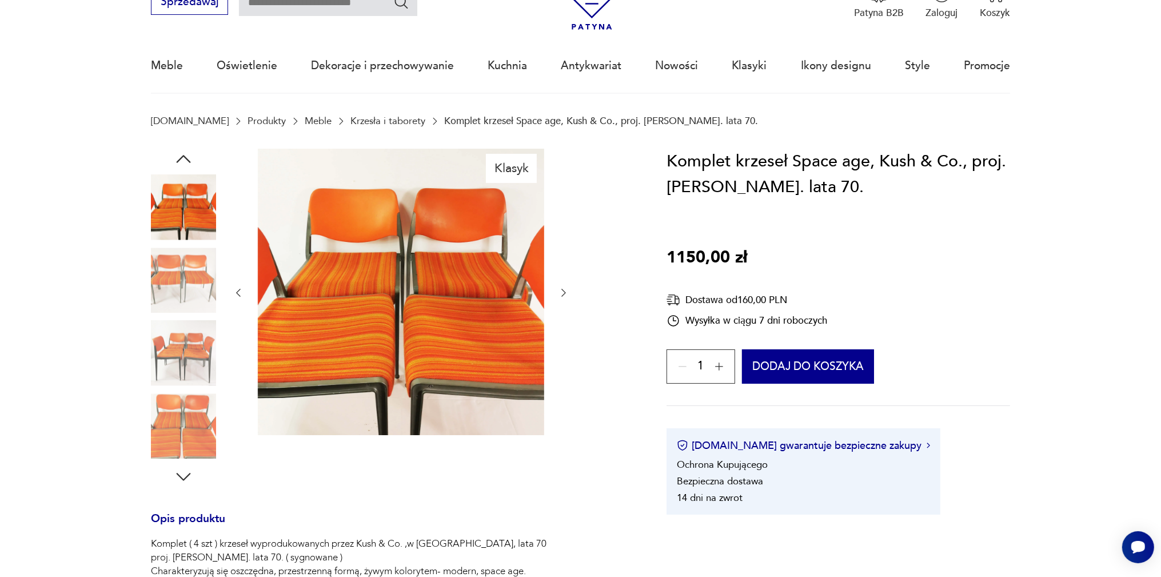
click at [187, 193] on img at bounding box center [183, 207] width 65 height 65
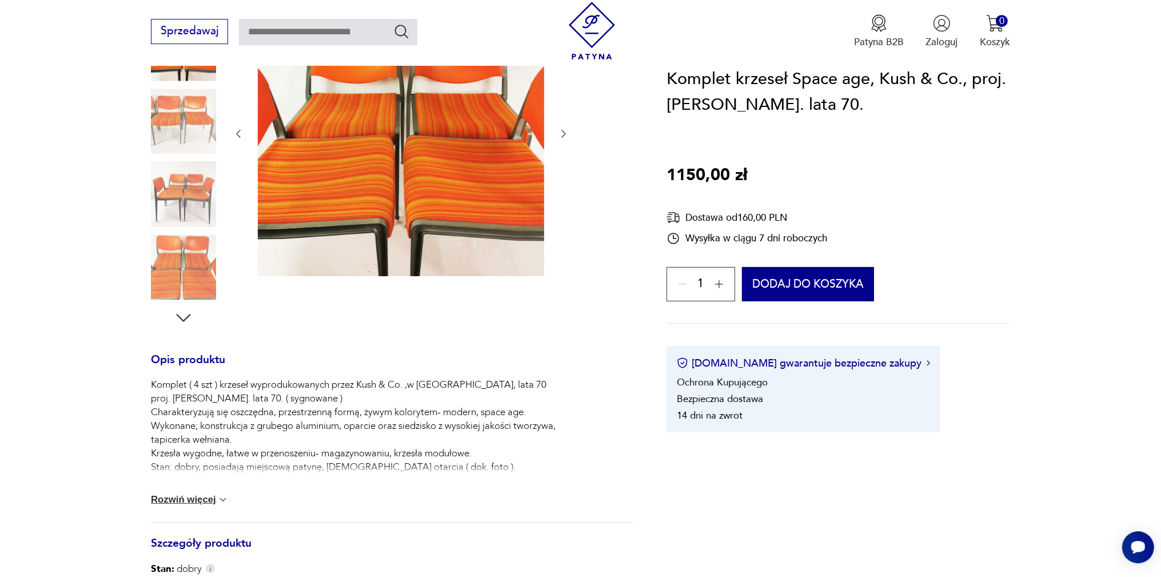
scroll to position [241, 0]
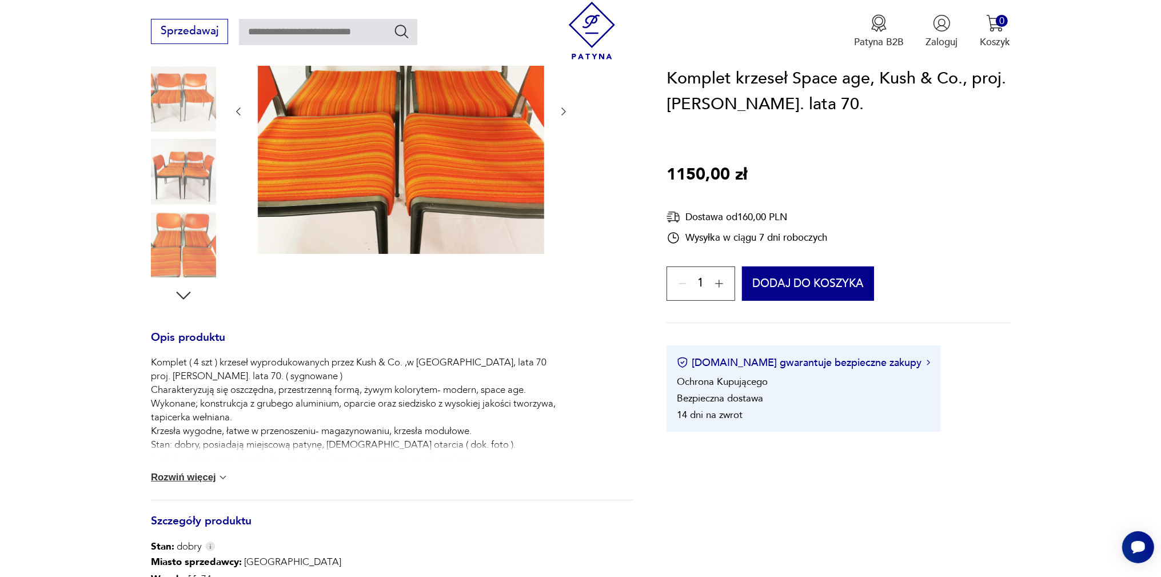
click at [191, 289] on icon "button" at bounding box center [183, 295] width 21 height 21
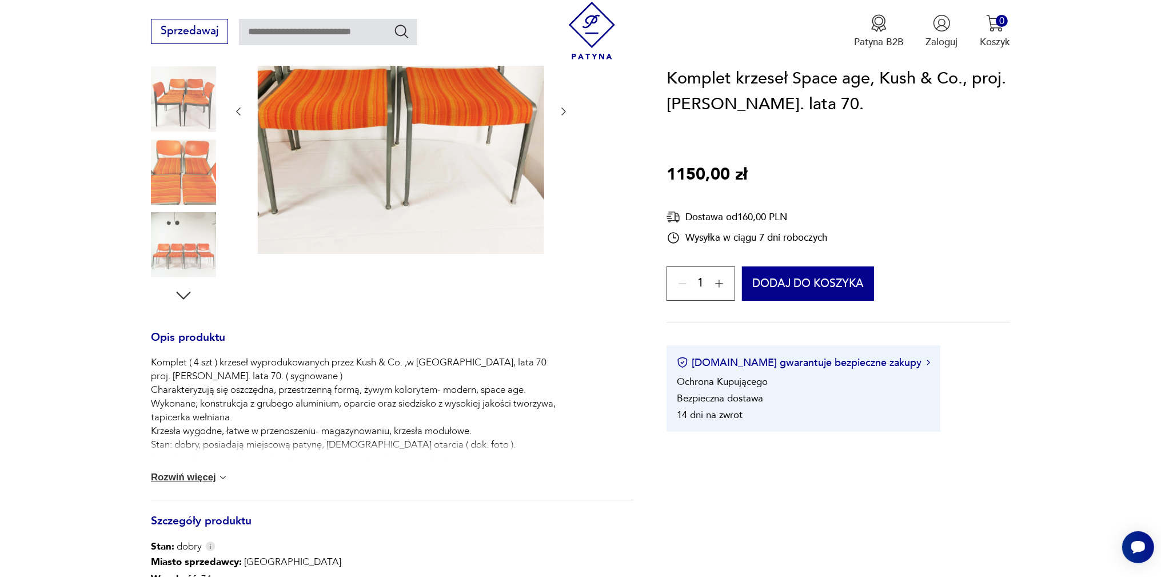
click at [181, 298] on icon "button" at bounding box center [183, 295] width 21 height 21
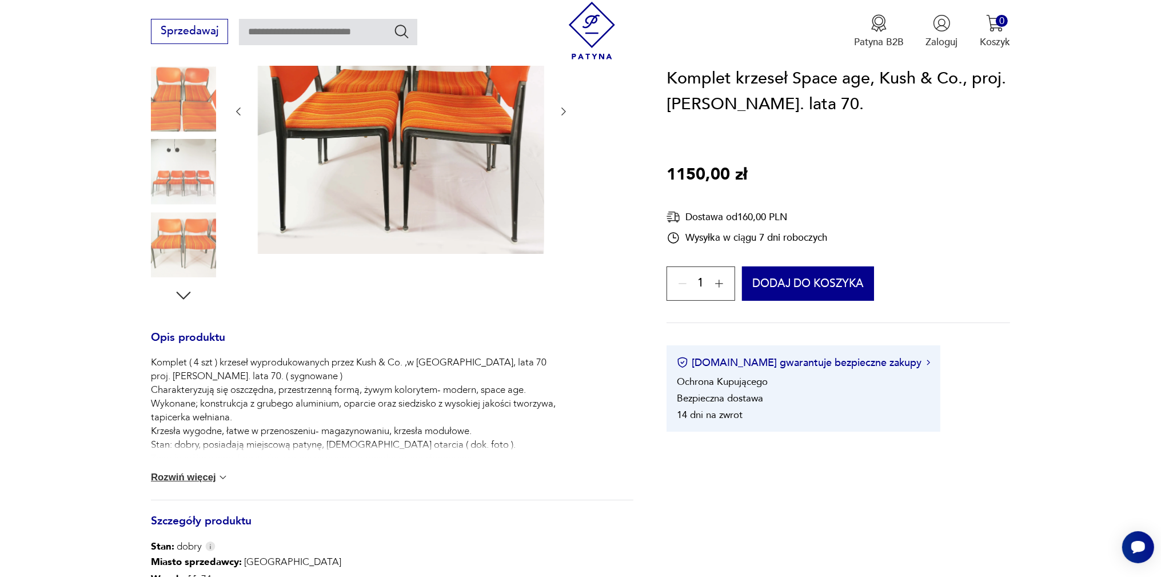
click at [191, 239] on img at bounding box center [183, 244] width 65 height 65
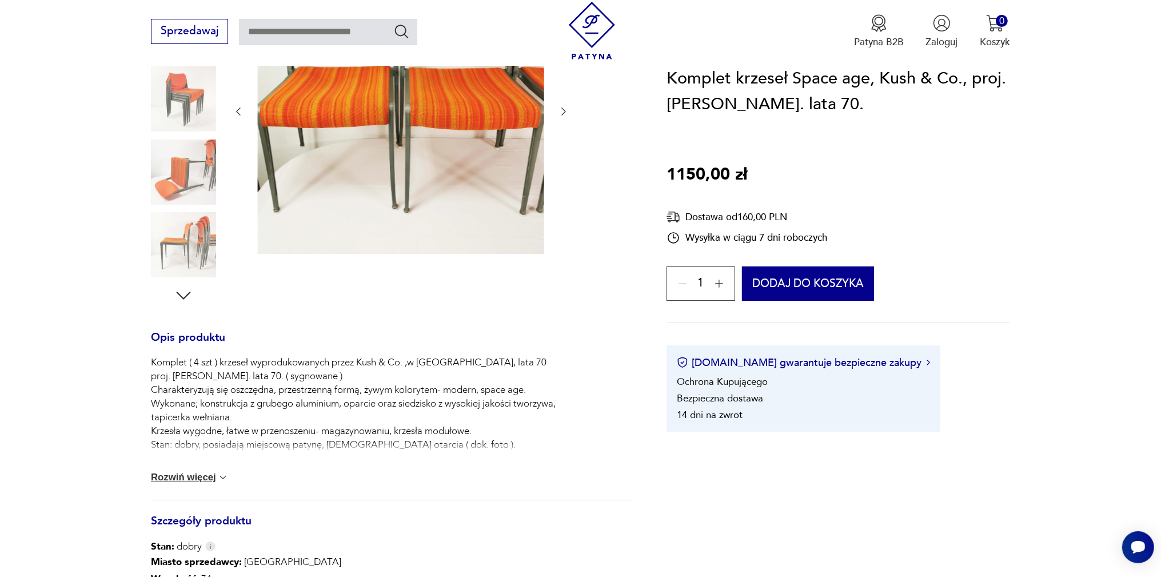
click at [192, 252] on img at bounding box center [183, 244] width 65 height 65
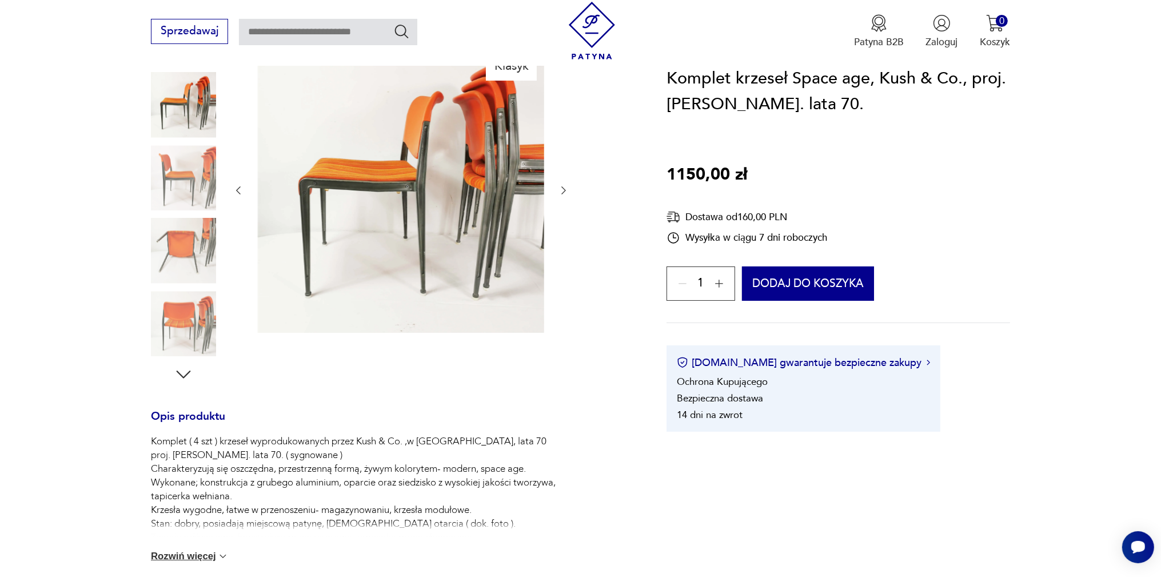
scroll to position [60, 0]
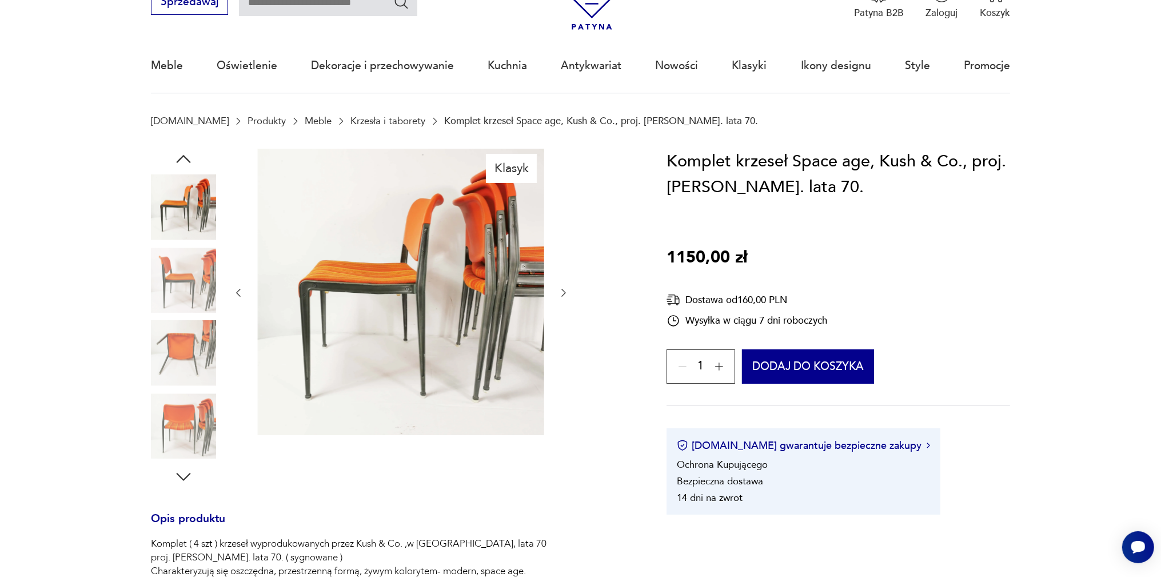
click at [192, 338] on img at bounding box center [183, 353] width 65 height 65
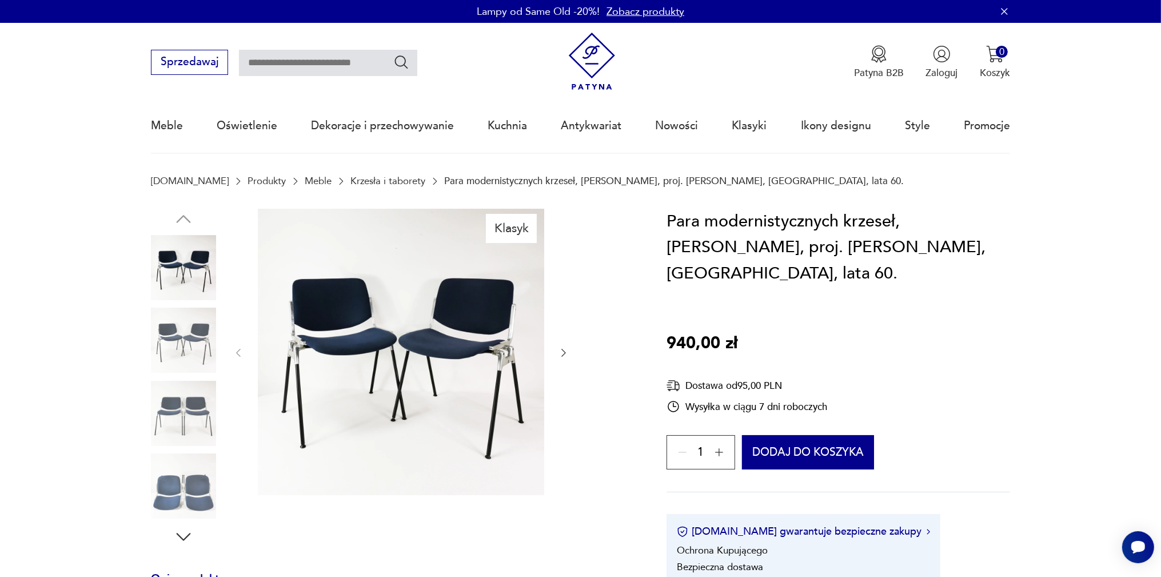
click at [170, 356] on img at bounding box center [183, 340] width 65 height 65
click at [176, 410] on img at bounding box center [183, 413] width 65 height 65
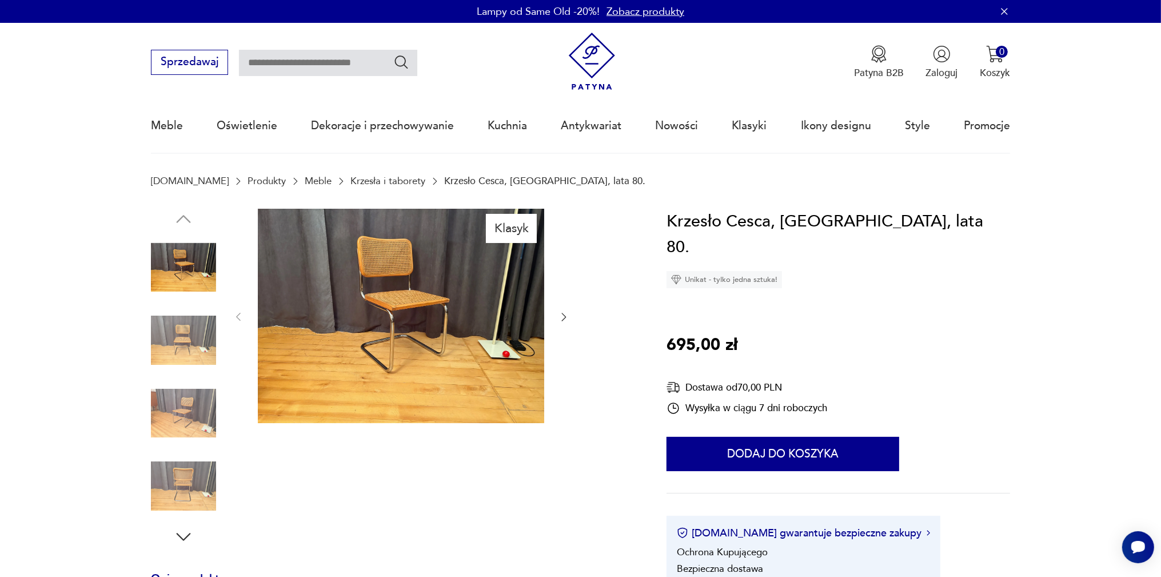
click at [183, 412] on img at bounding box center [183, 413] width 65 height 65
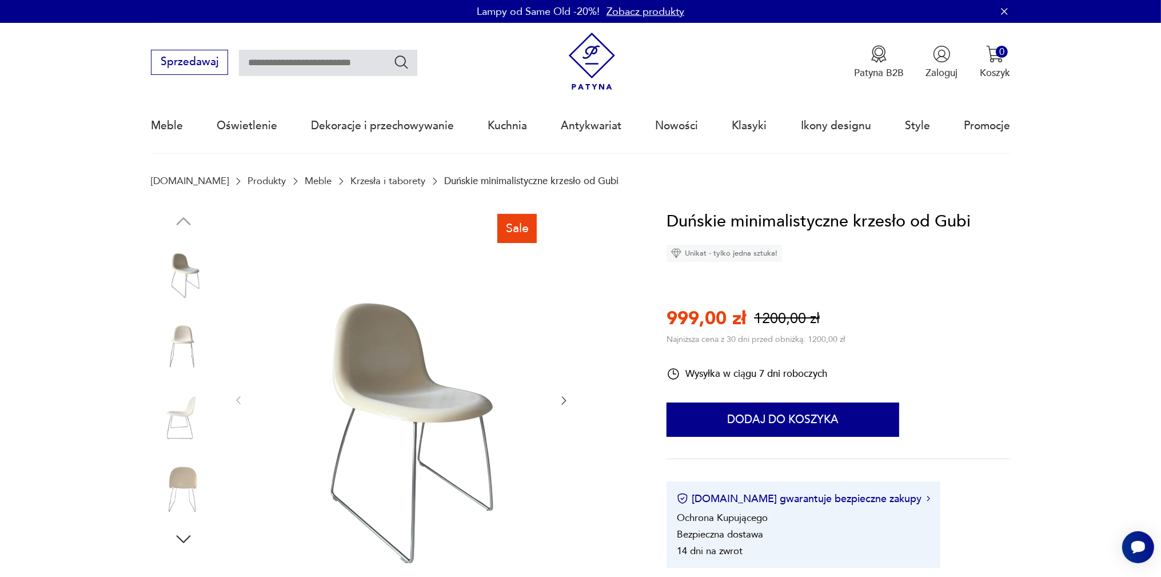
click at [175, 420] on img at bounding box center [183, 415] width 65 height 65
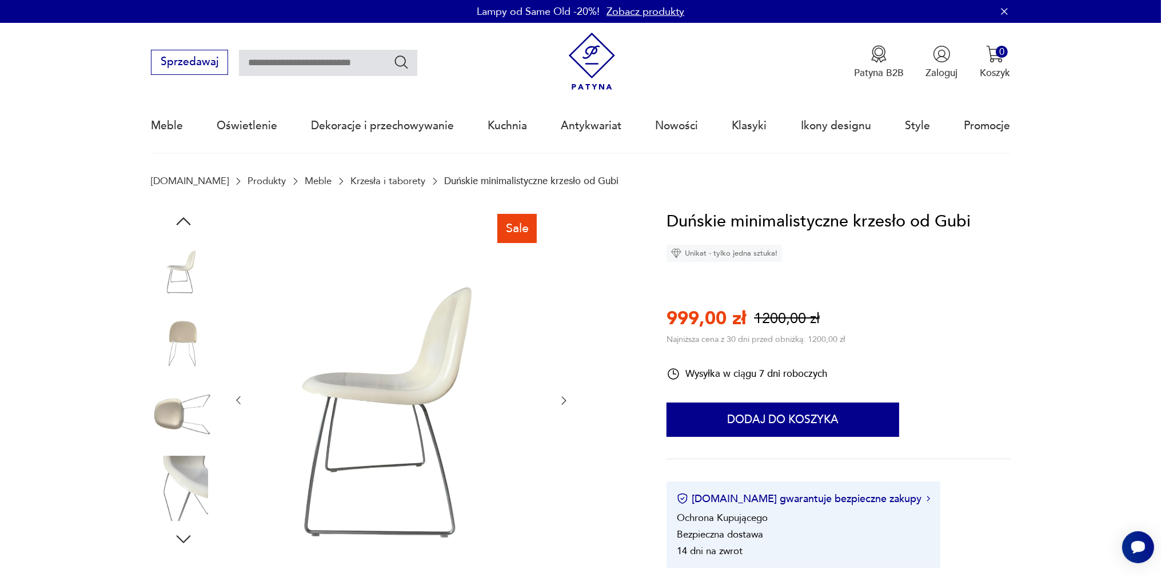
click at [168, 481] on img at bounding box center [183, 488] width 65 height 65
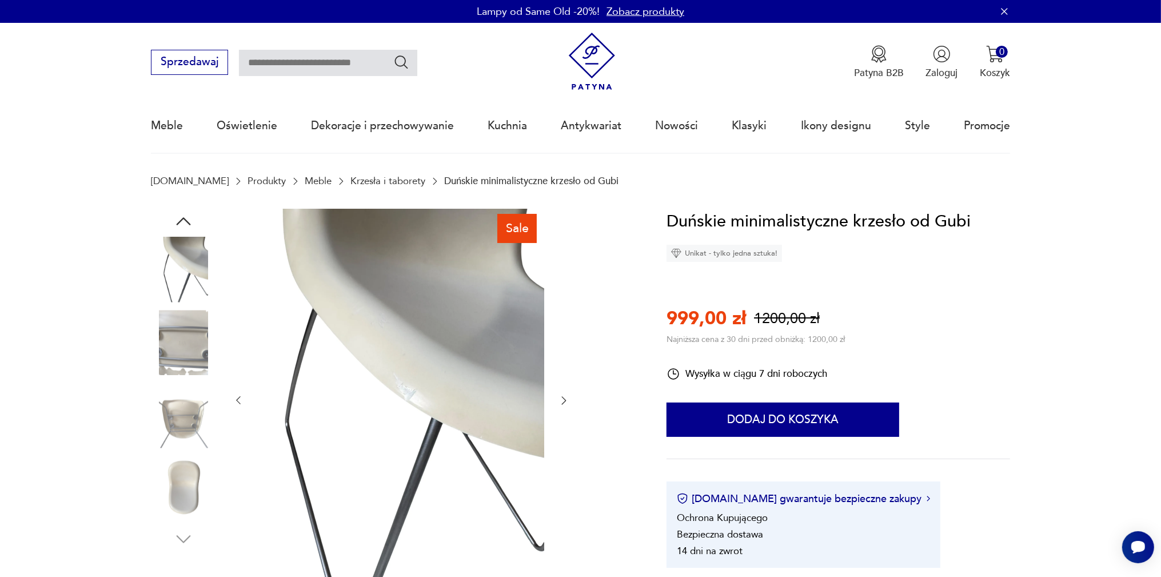
click at [173, 495] on img at bounding box center [183, 488] width 65 height 65
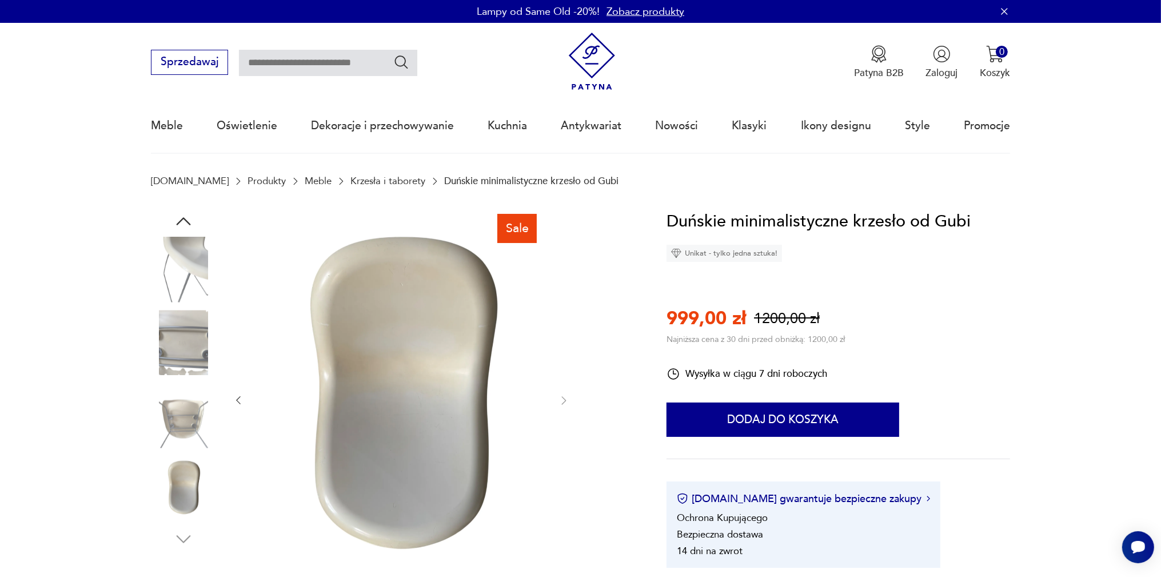
click at [175, 249] on img at bounding box center [183, 269] width 65 height 65
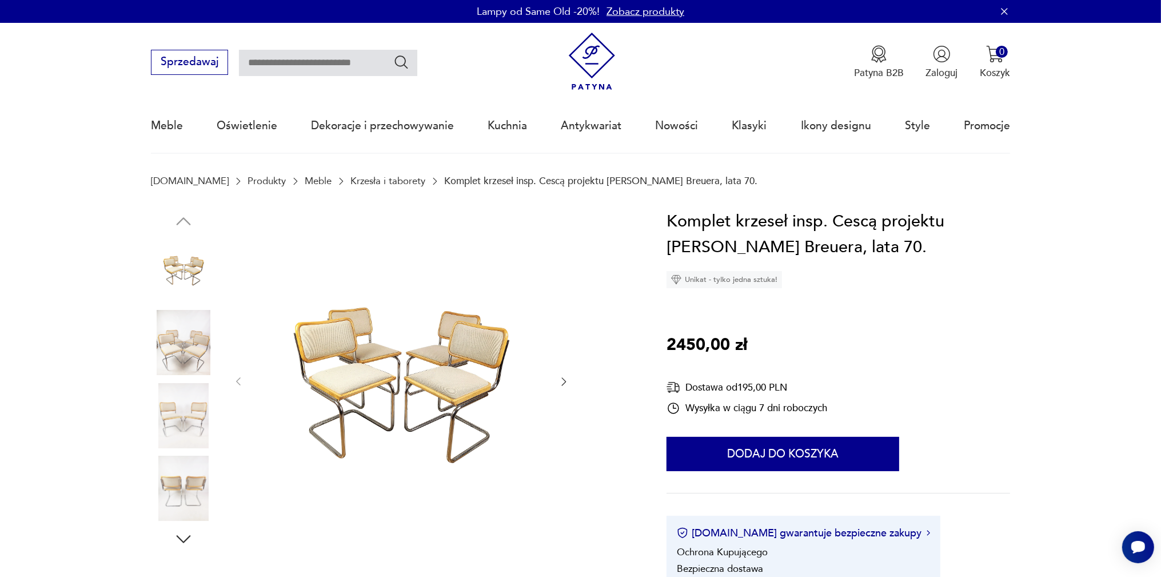
click at [179, 358] on img at bounding box center [183, 342] width 65 height 65
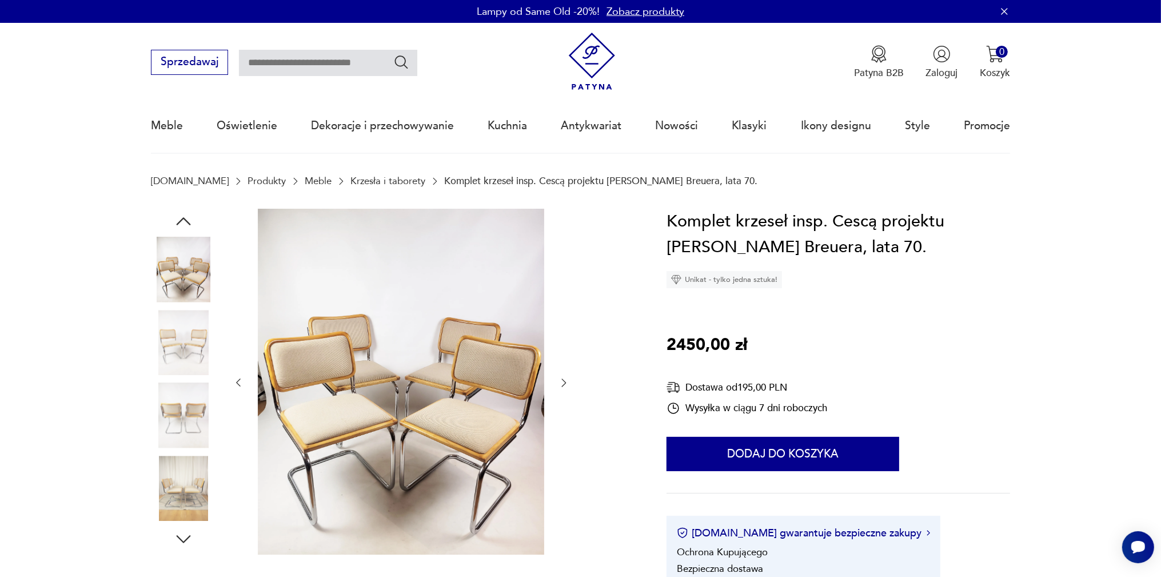
click at [184, 488] on img at bounding box center [183, 488] width 65 height 65
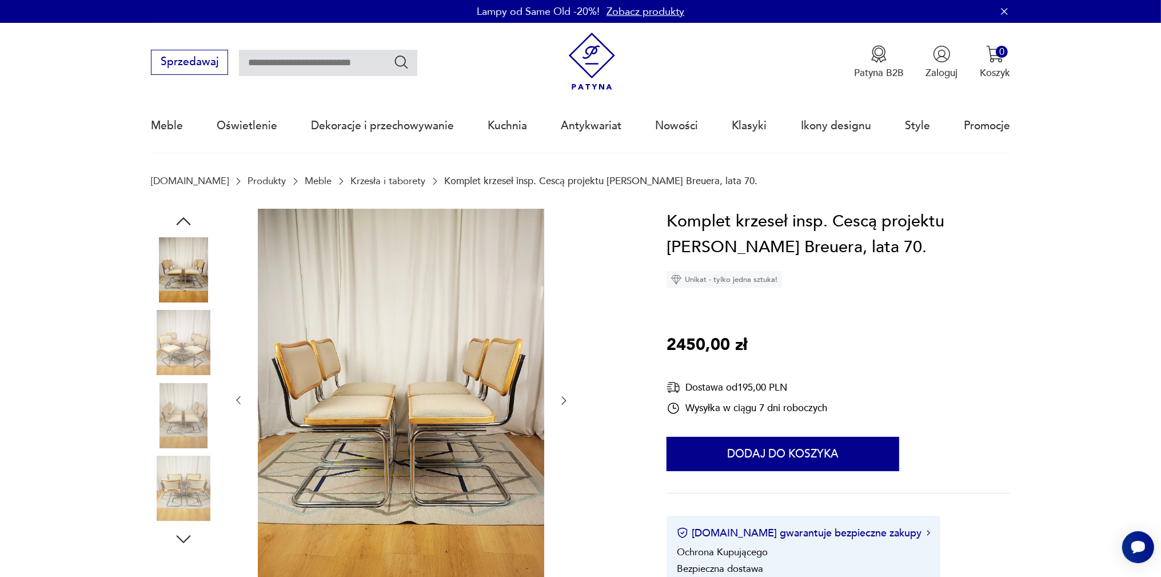
click at [183, 543] on icon "button" at bounding box center [183, 539] width 21 height 21
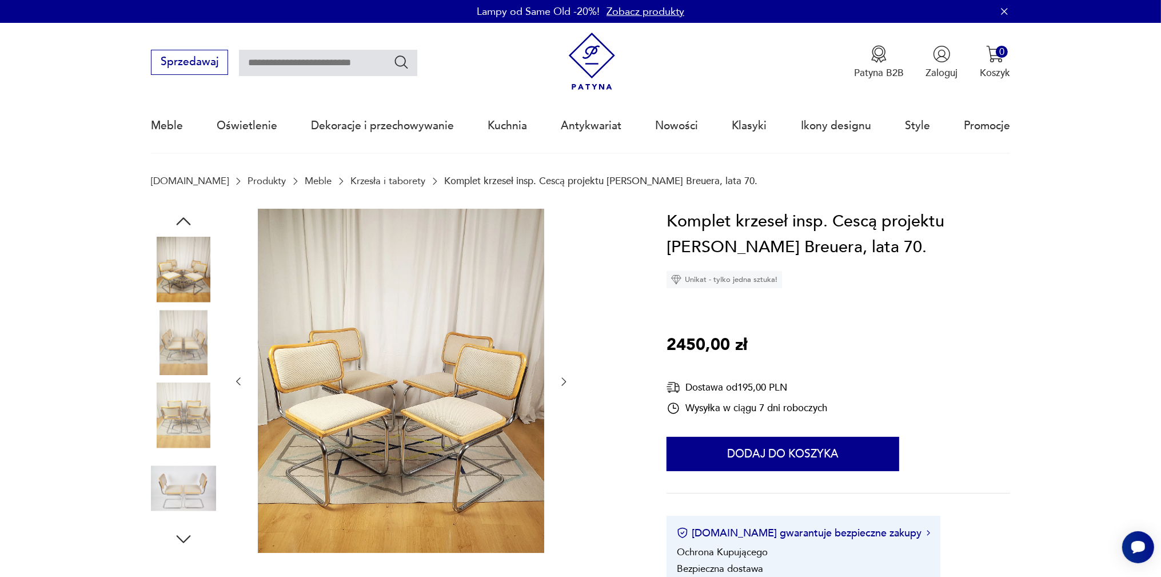
click at [184, 500] on img at bounding box center [183, 488] width 65 height 65
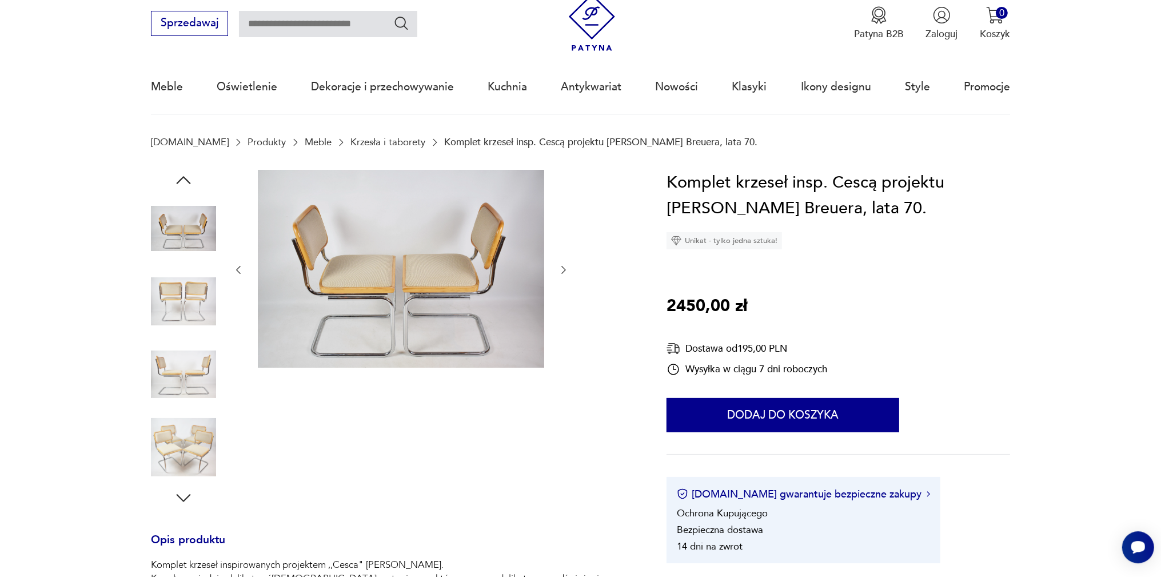
scroll to position [60, 0]
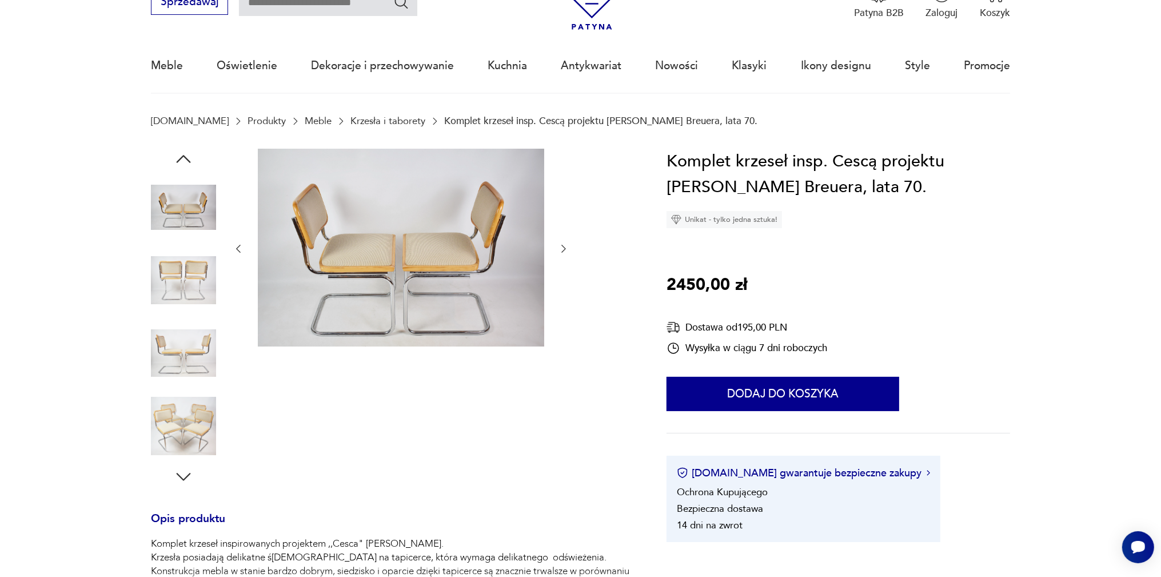
click at [178, 438] on img at bounding box center [183, 425] width 65 height 65
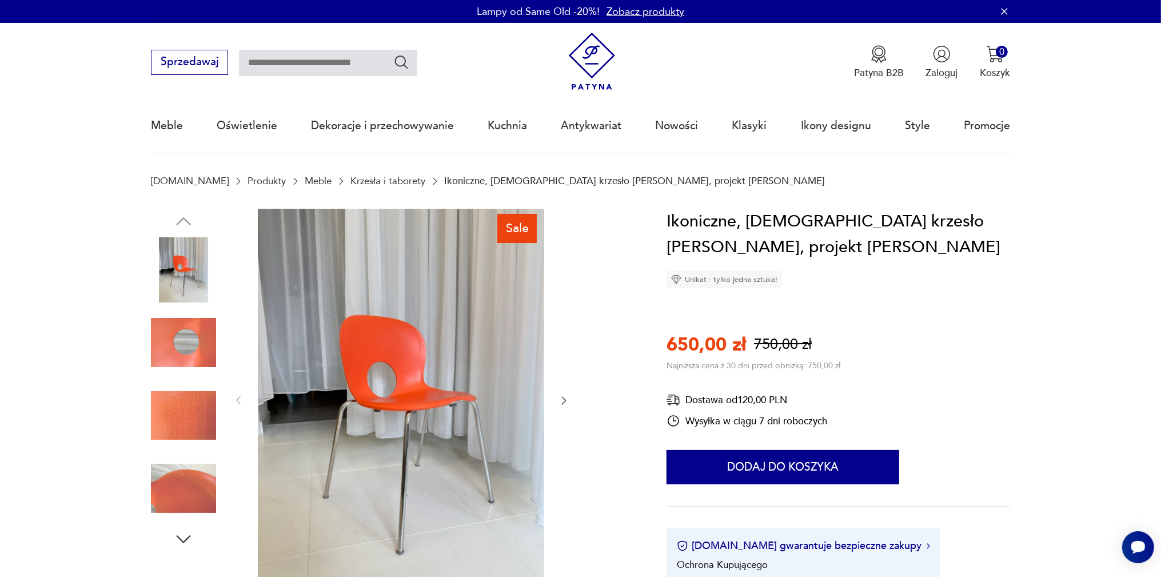
click at [185, 538] on icon "button" at bounding box center [183, 539] width 21 height 21
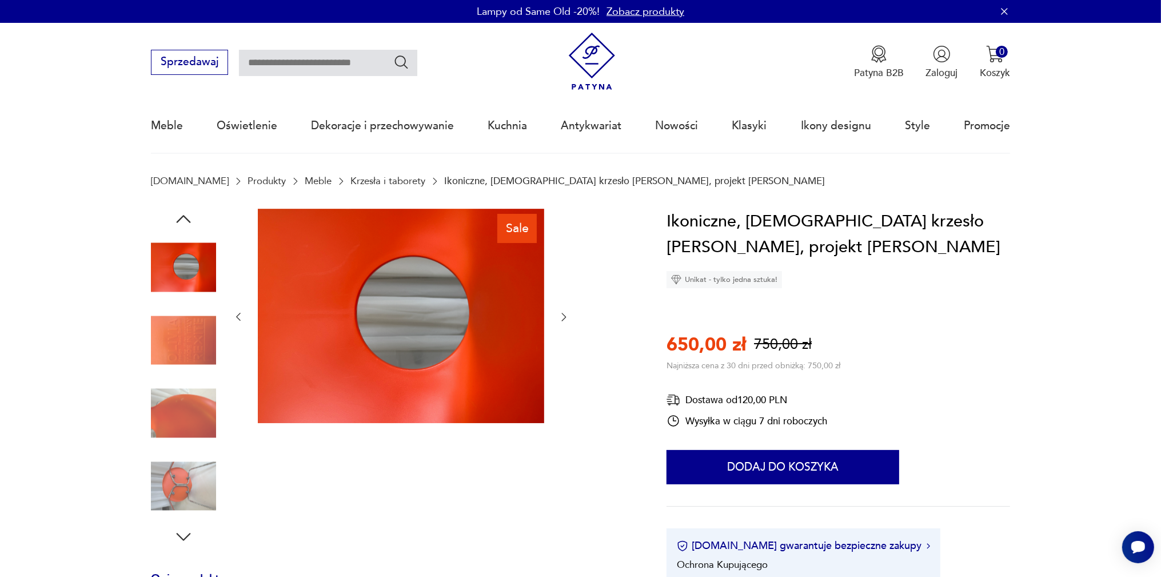
click at [195, 420] on img at bounding box center [183, 413] width 65 height 65
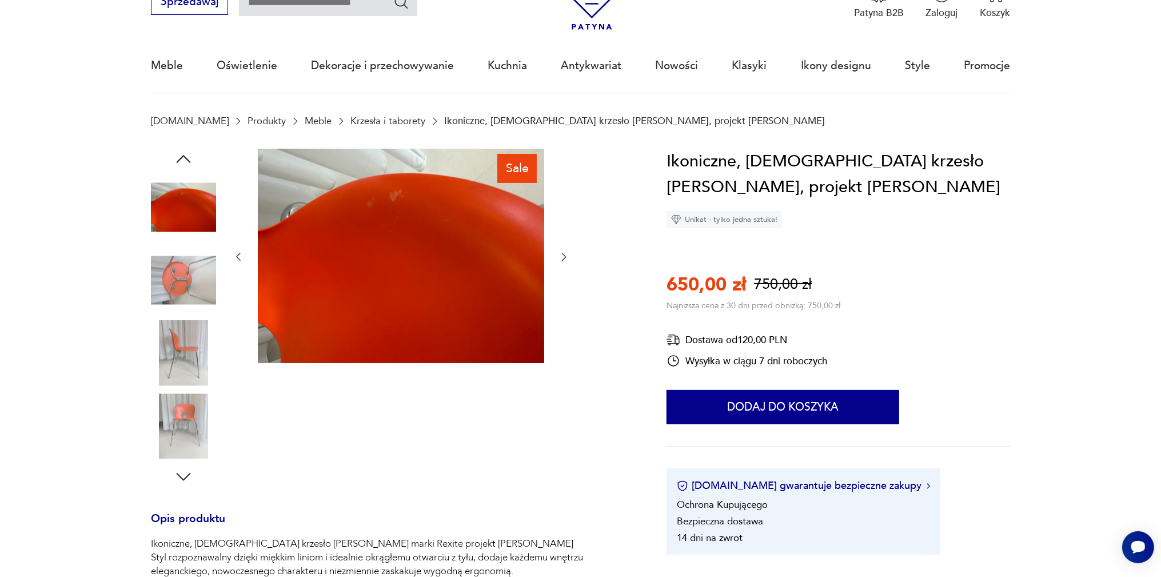
scroll to position [121, 0]
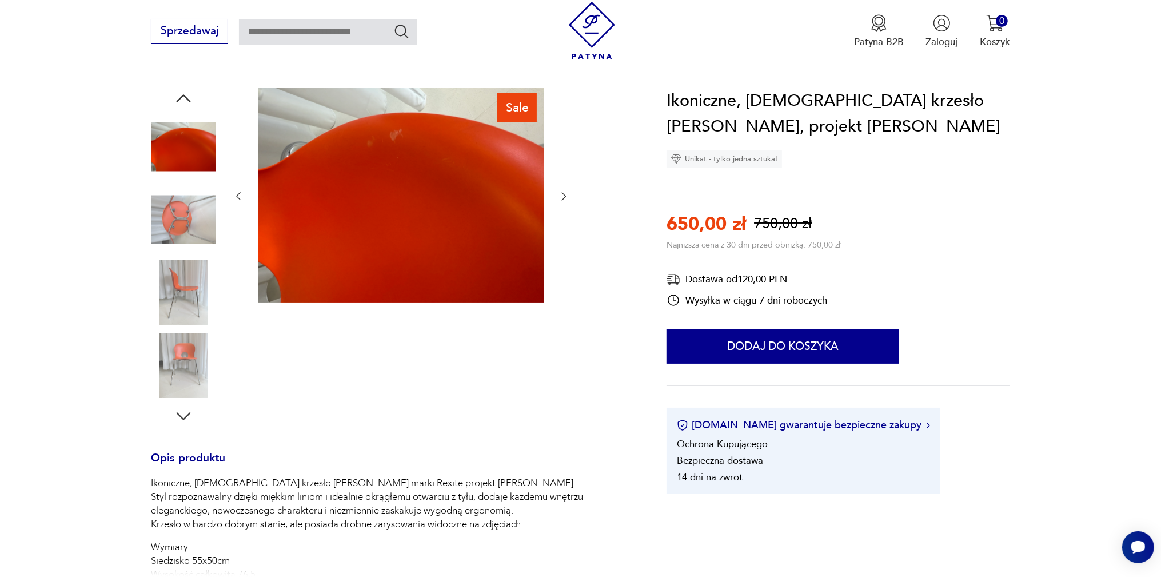
click at [185, 416] on icon "button" at bounding box center [183, 416] width 21 height 21
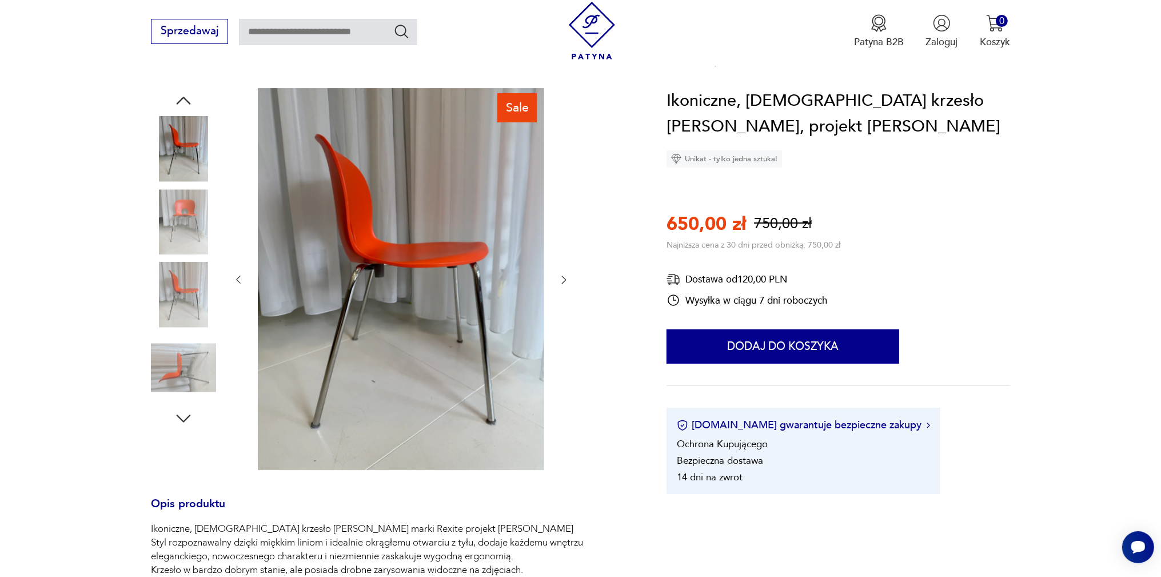
click at [198, 374] on img at bounding box center [183, 367] width 65 height 65
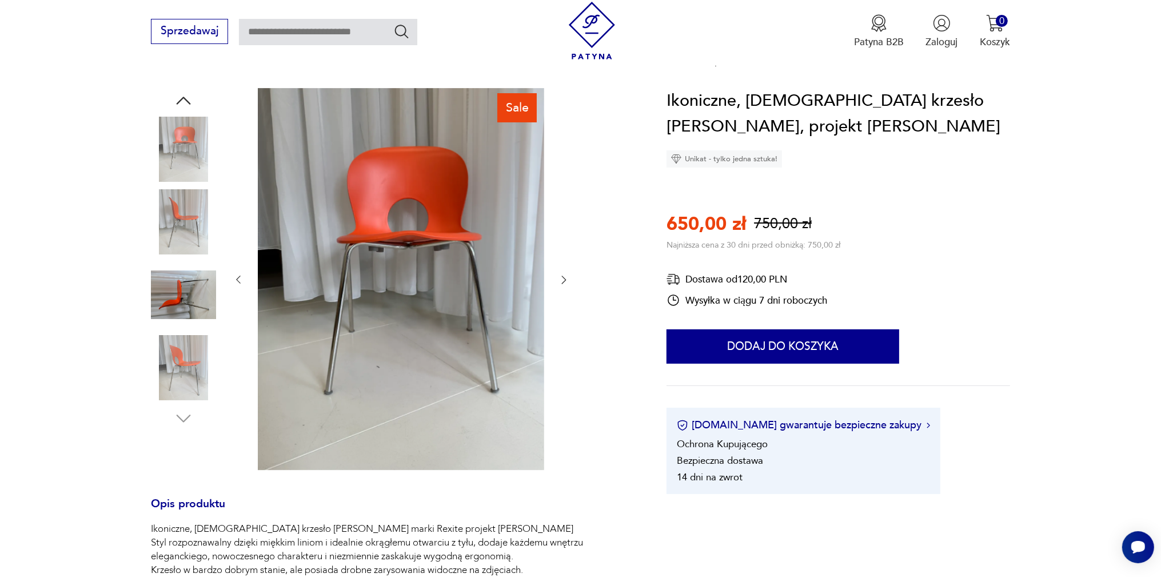
click at [187, 392] on img at bounding box center [183, 367] width 65 height 65
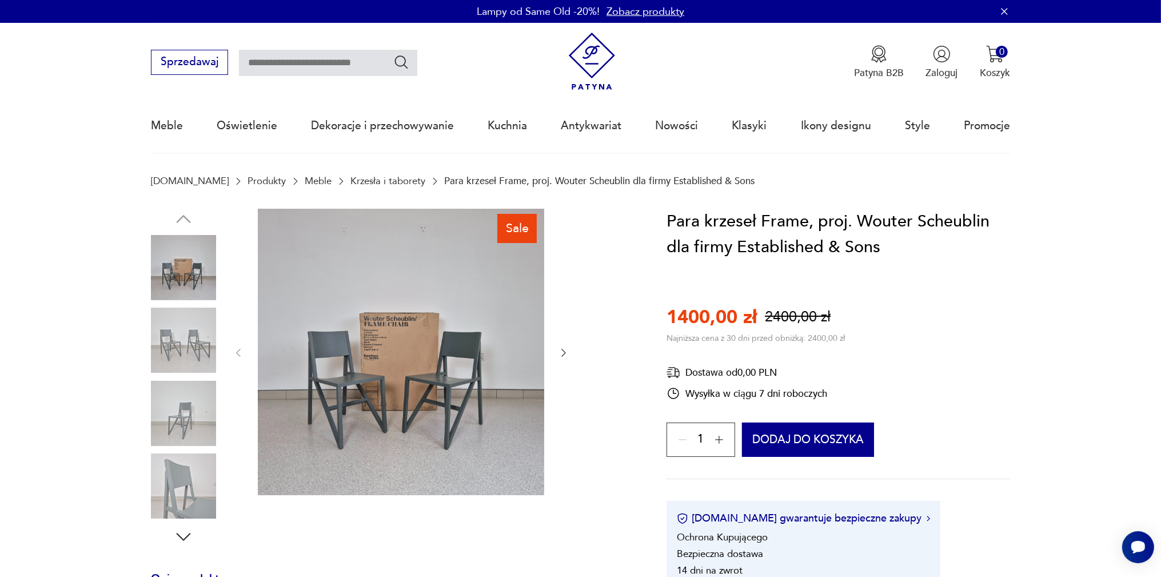
click at [177, 404] on img at bounding box center [183, 413] width 65 height 65
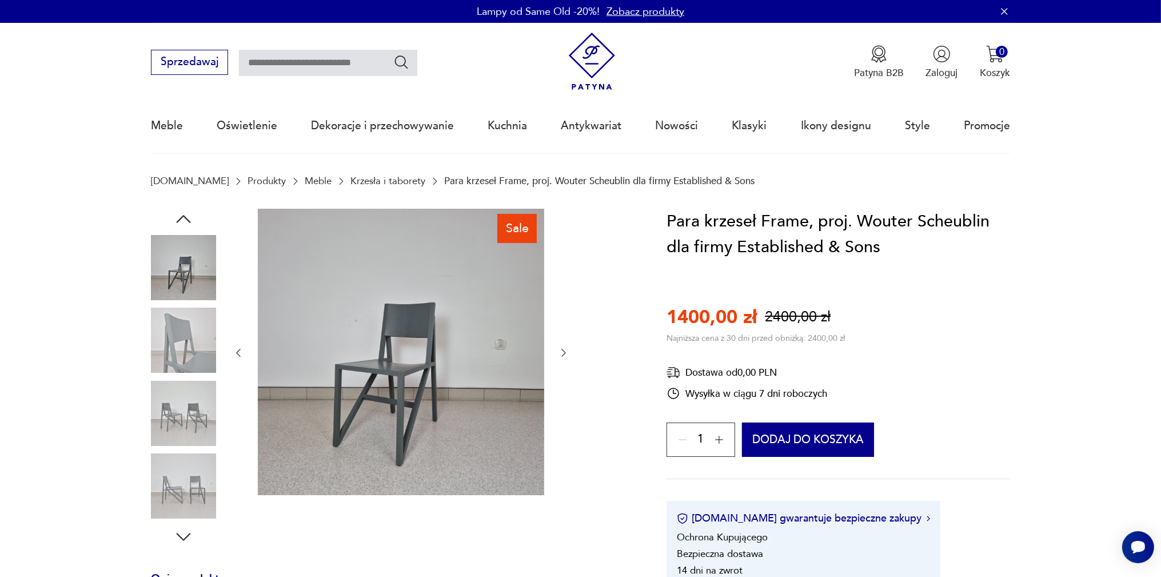
click at [183, 488] on img at bounding box center [183, 485] width 65 height 65
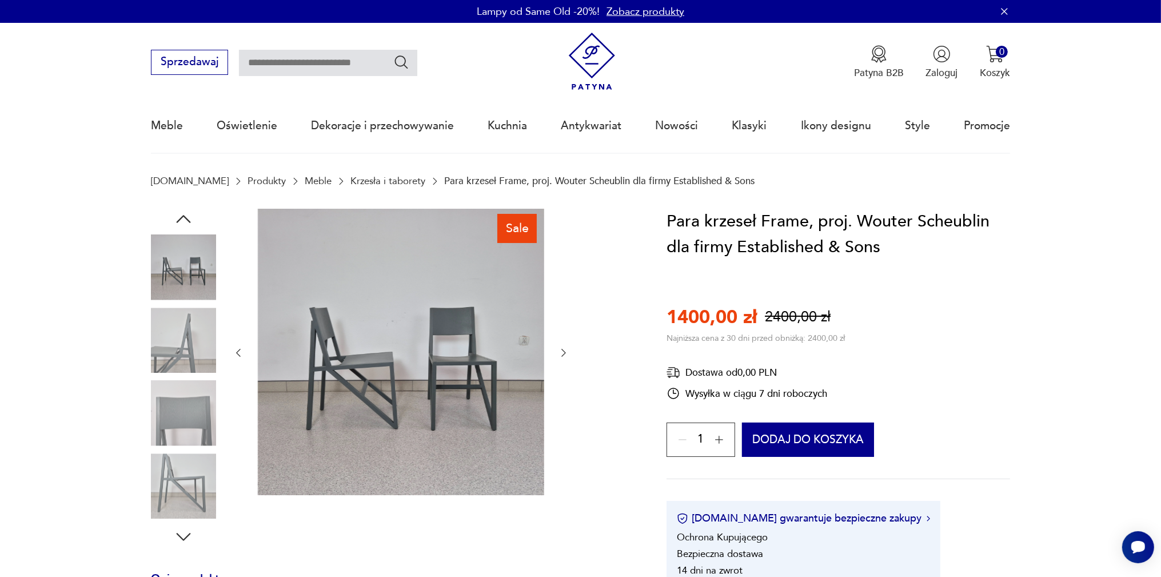
click at [183, 488] on img at bounding box center [183, 485] width 65 height 65
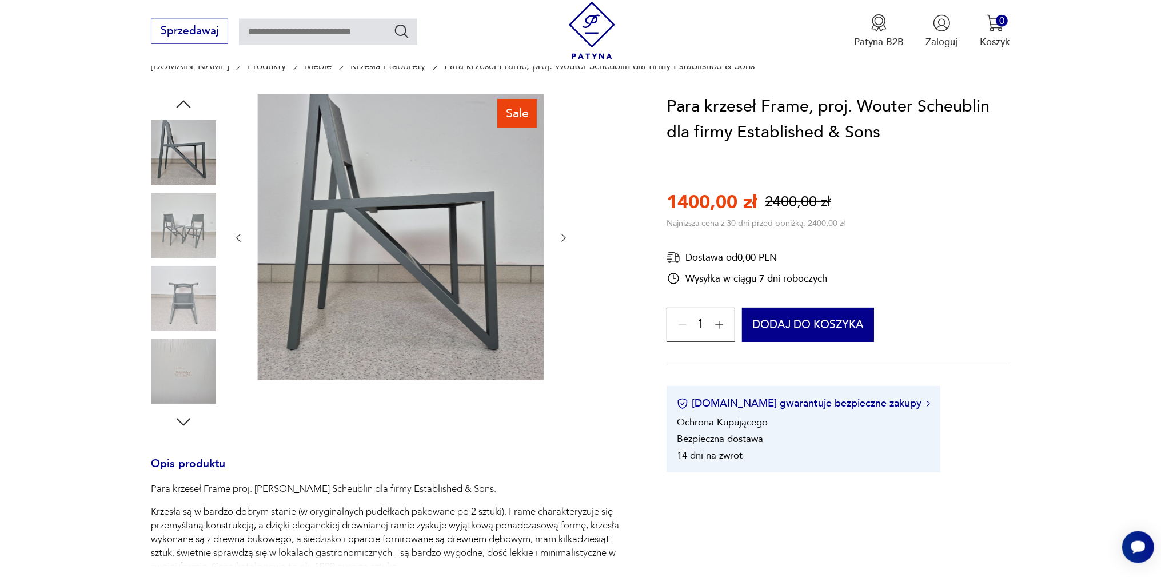
scroll to position [60, 0]
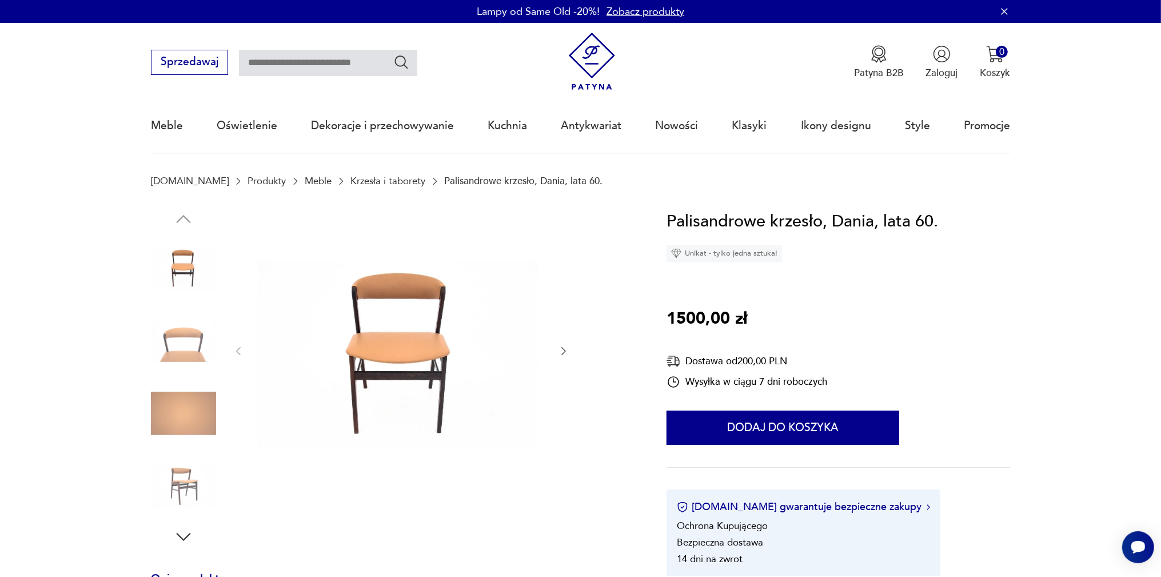
click at [186, 464] on img at bounding box center [183, 485] width 65 height 65
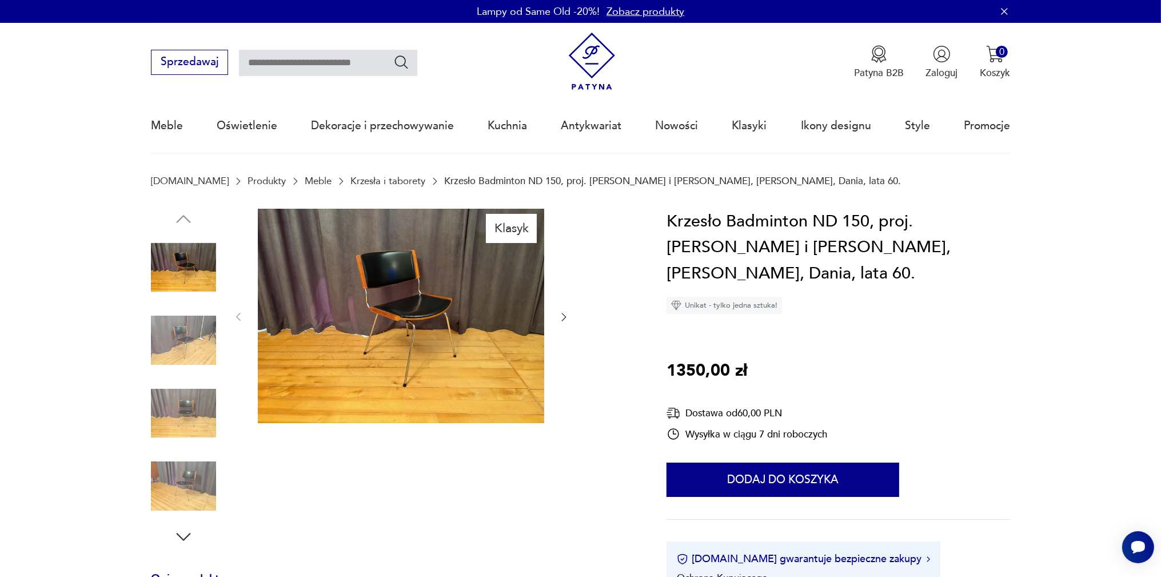
click at [193, 338] on img at bounding box center [183, 340] width 65 height 65
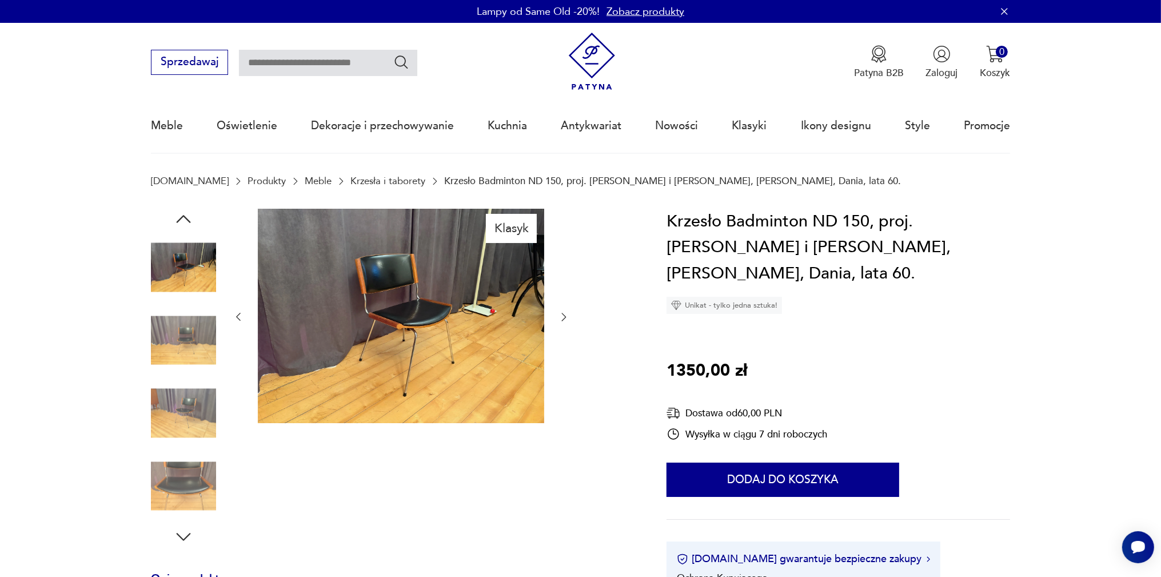
click at [184, 417] on img at bounding box center [183, 413] width 65 height 65
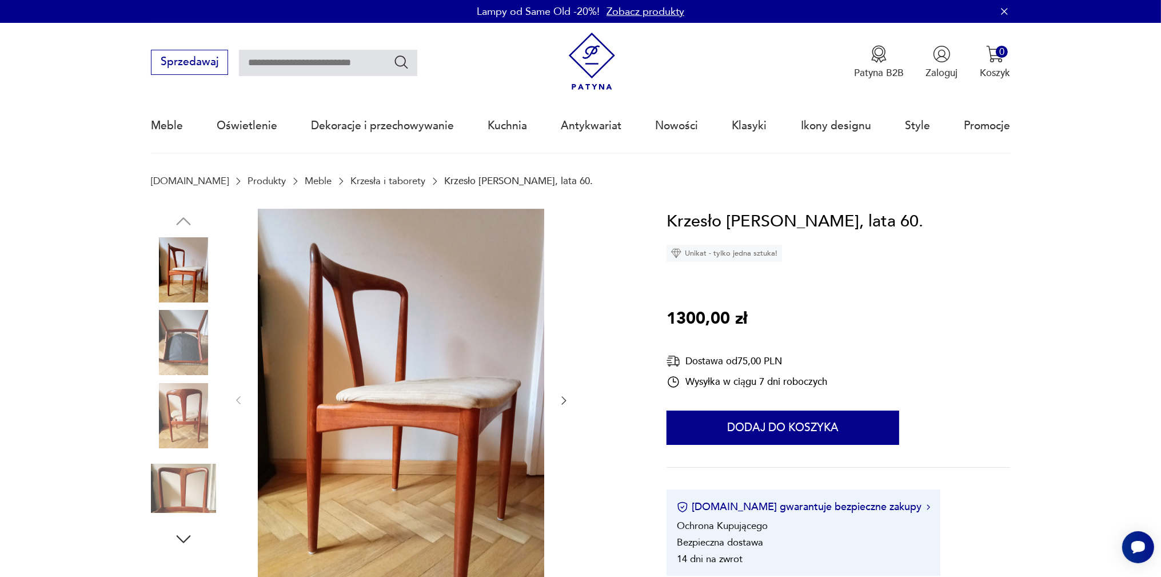
click at [185, 417] on img at bounding box center [183, 415] width 65 height 65
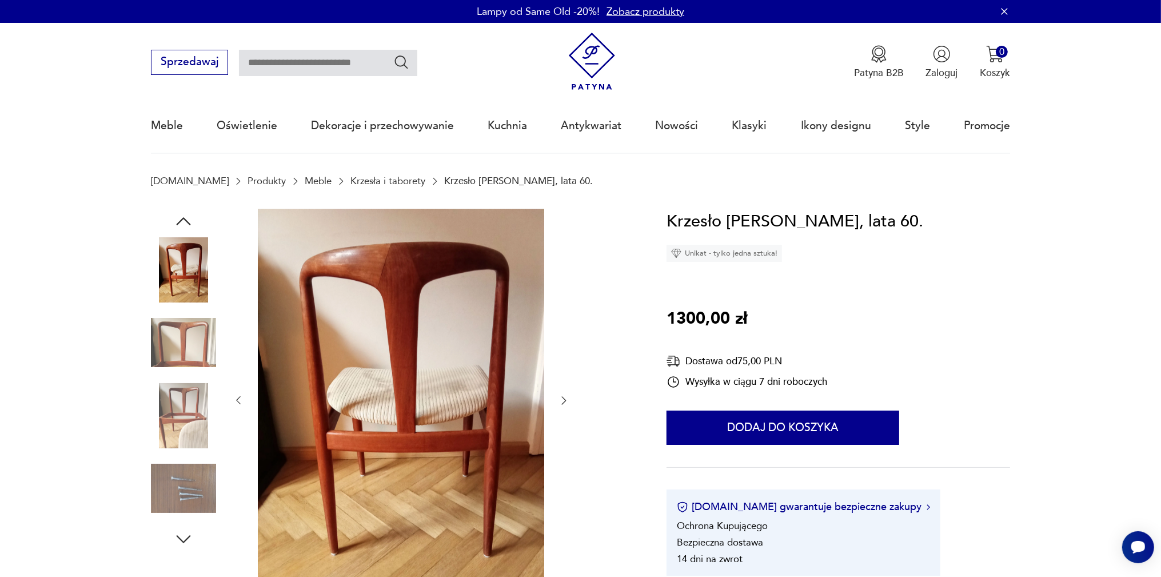
click at [185, 481] on img at bounding box center [183, 488] width 65 height 65
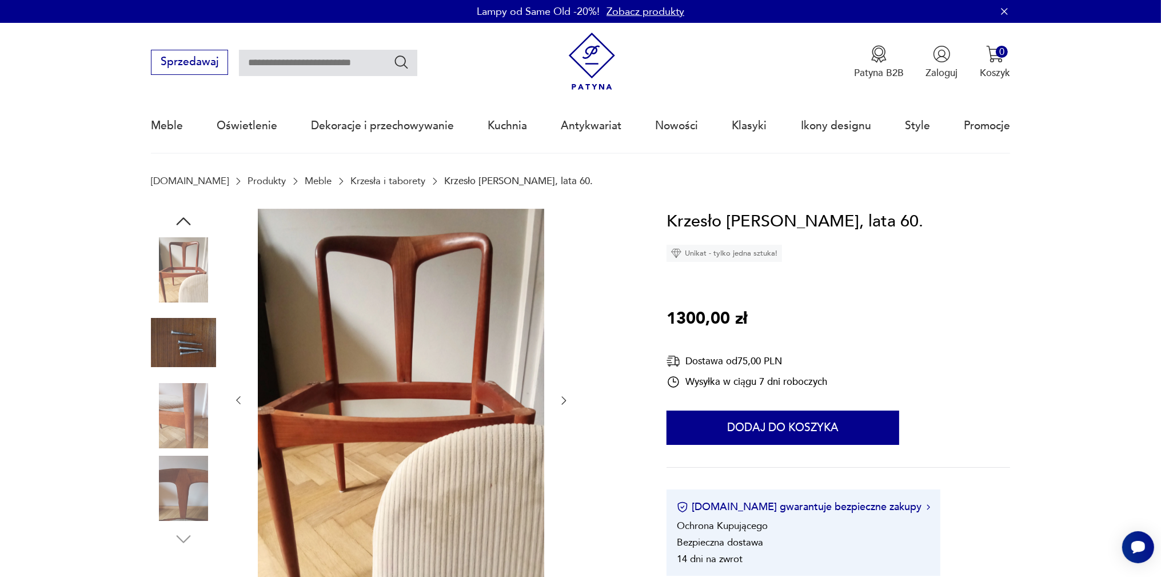
click at [195, 353] on img at bounding box center [183, 342] width 65 height 65
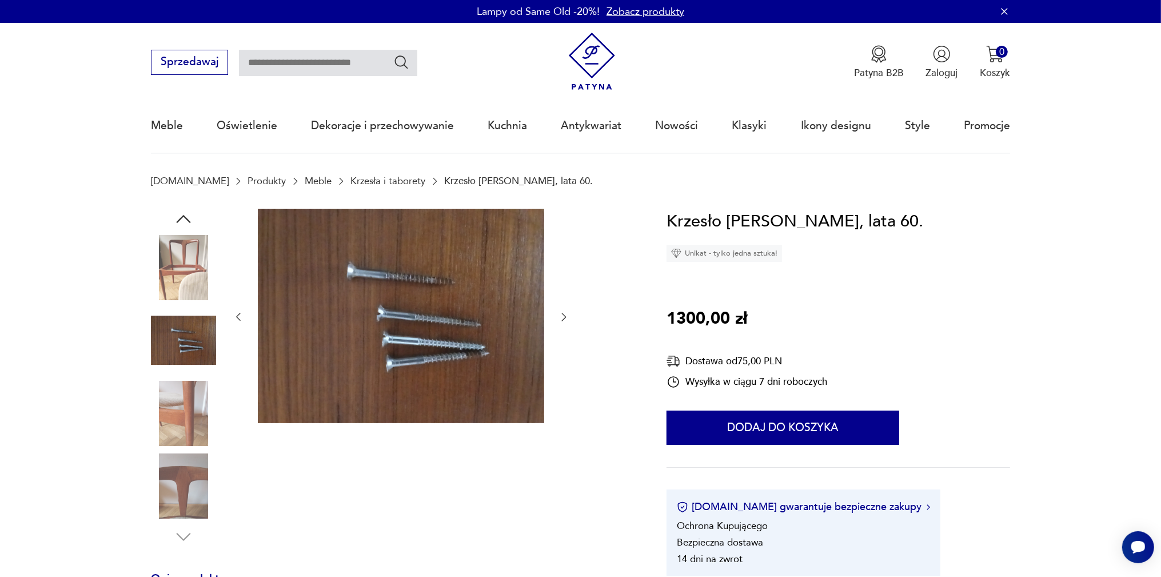
click at [179, 405] on img at bounding box center [183, 413] width 65 height 65
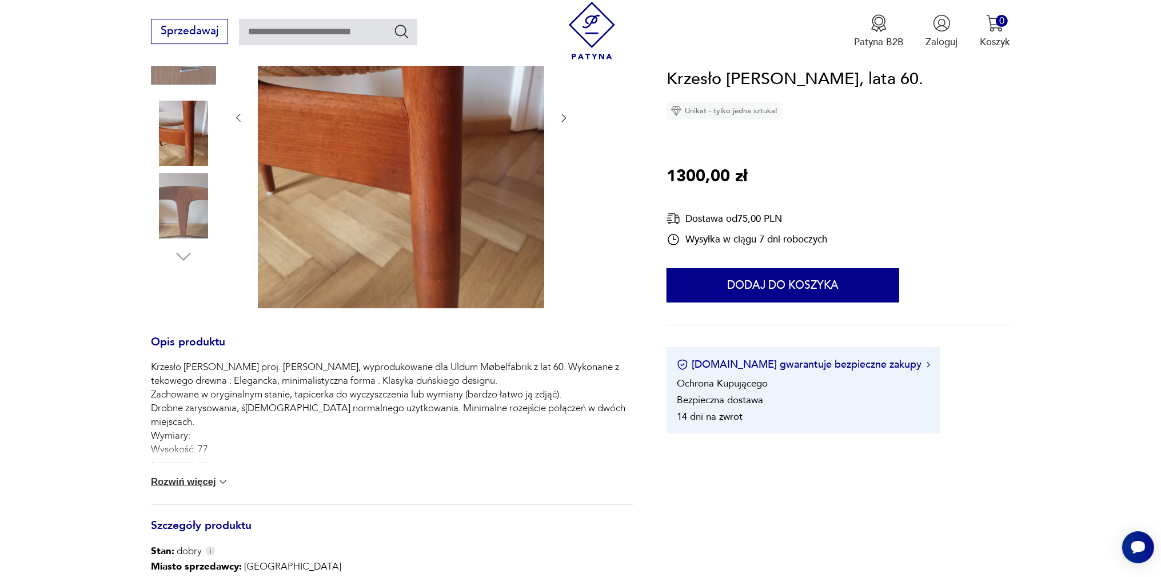
scroll to position [302, 0]
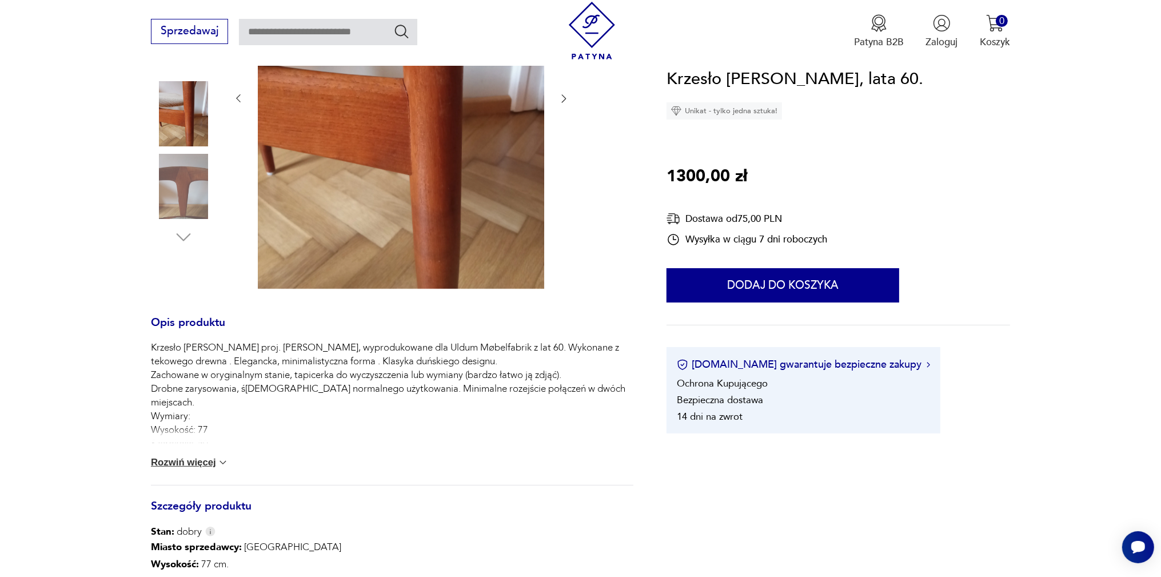
click at [190, 461] on button "Rozwiń więcej" at bounding box center [190, 462] width 78 height 11
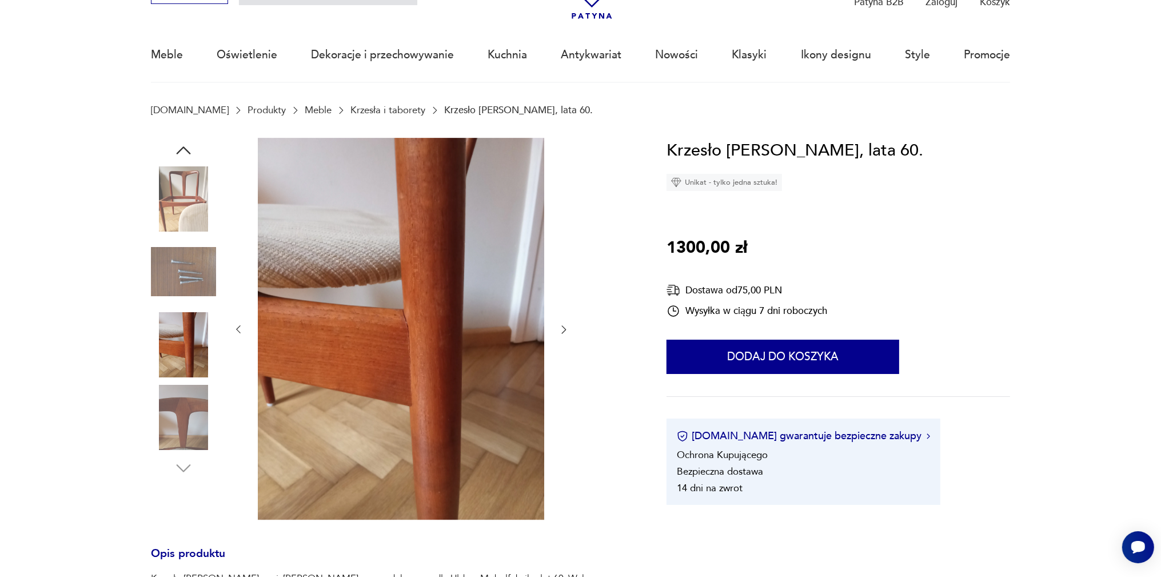
scroll to position [60, 0]
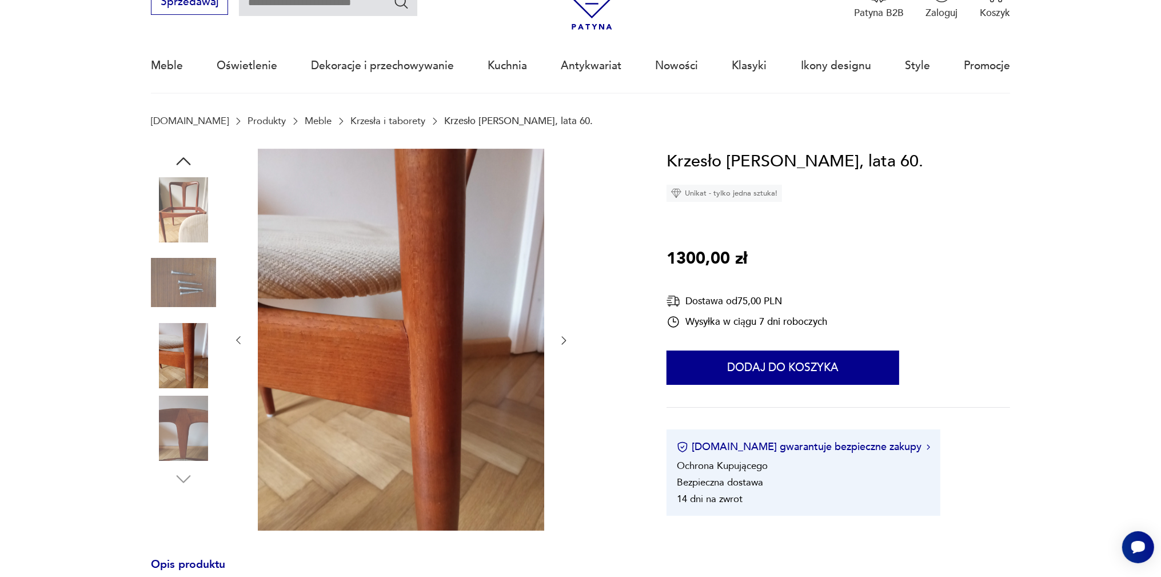
click at [179, 210] on img at bounding box center [183, 209] width 65 height 65
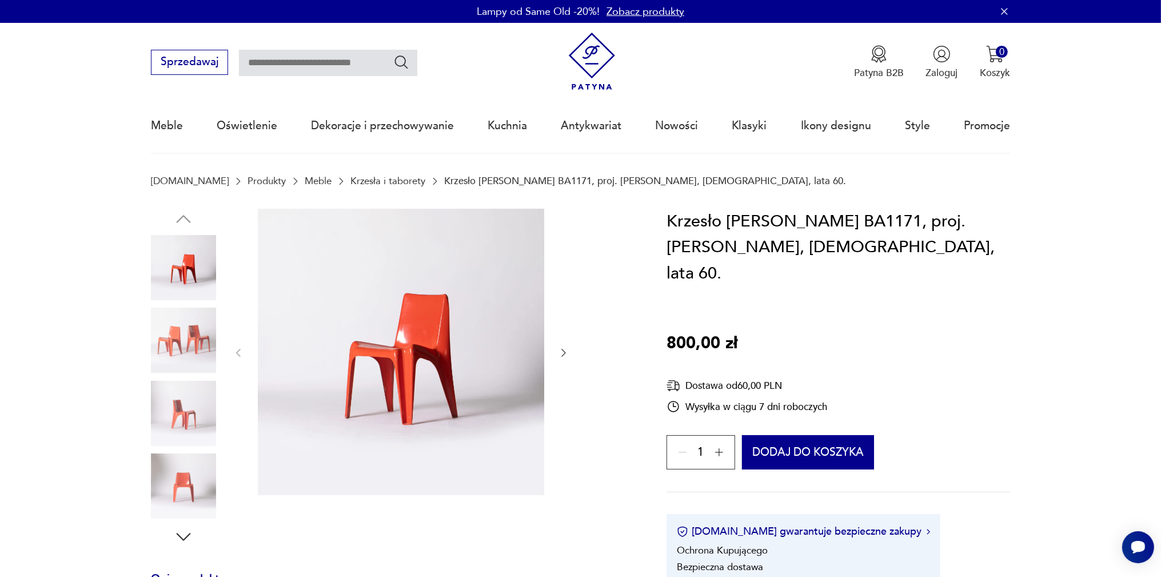
click at [186, 337] on img at bounding box center [183, 340] width 65 height 65
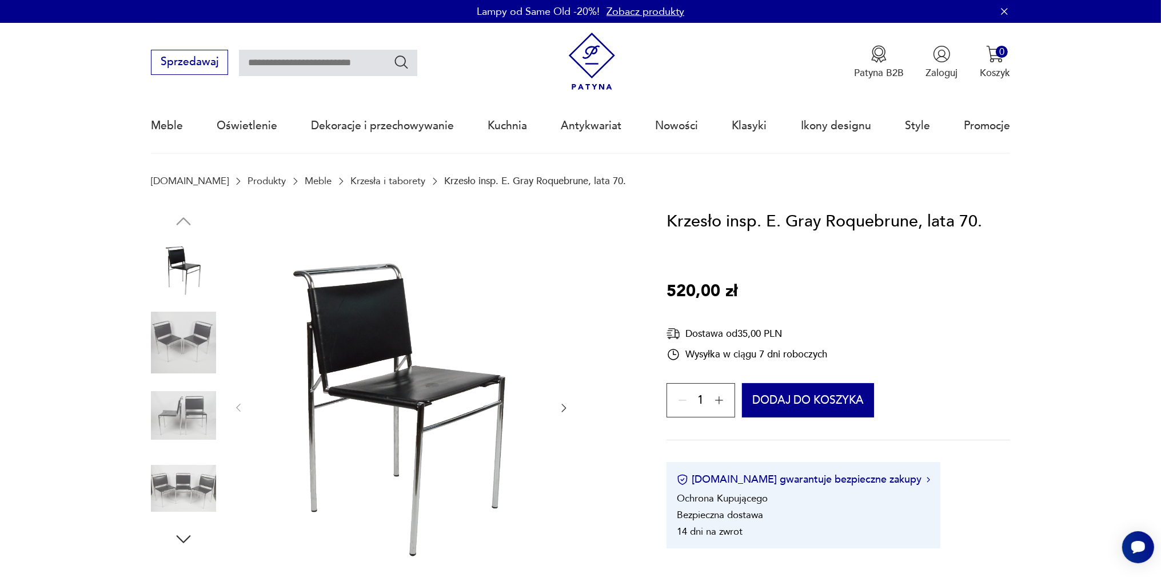
click at [184, 437] on img at bounding box center [183, 415] width 65 height 65
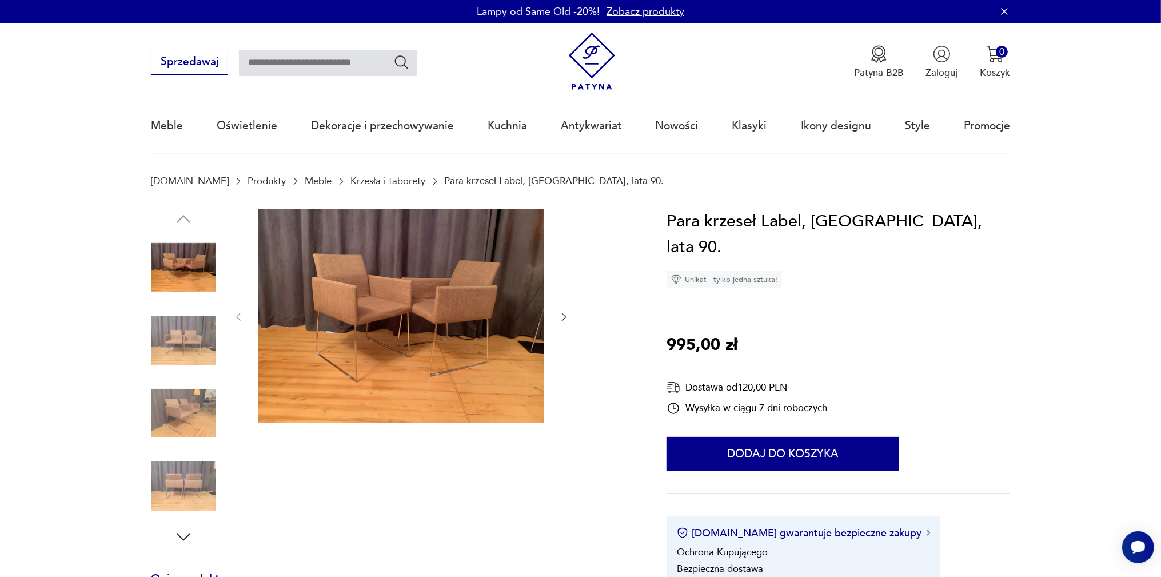
click at [186, 345] on img at bounding box center [183, 340] width 65 height 65
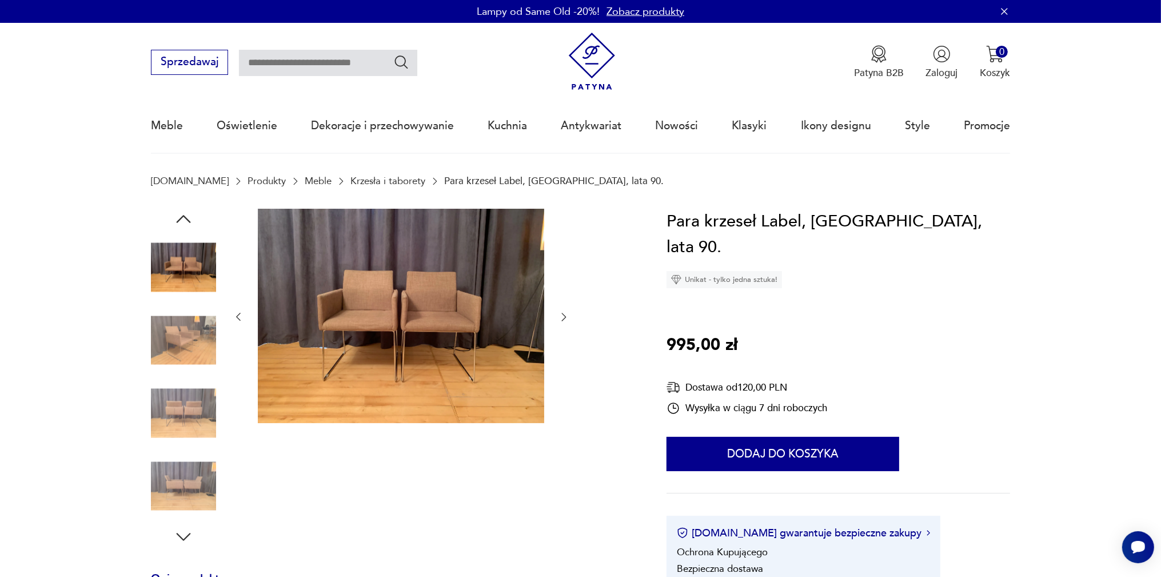
click at [184, 410] on img at bounding box center [183, 413] width 65 height 65
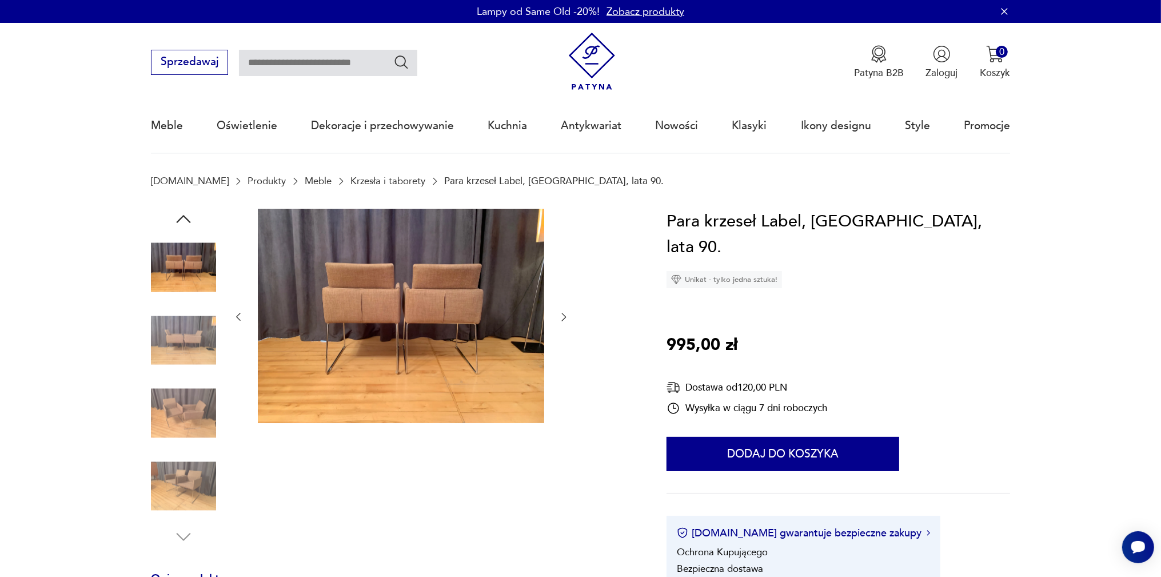
click at [190, 446] on div at bounding box center [183, 414] width 65 height 67
click at [179, 273] on img at bounding box center [183, 267] width 65 height 65
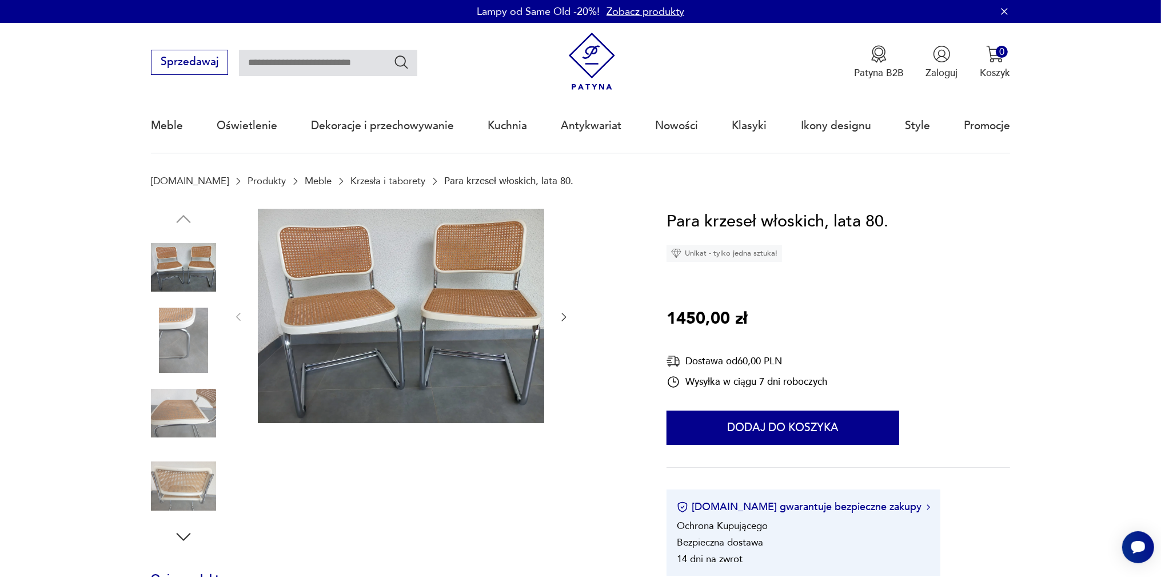
click at [175, 414] on img at bounding box center [183, 413] width 65 height 65
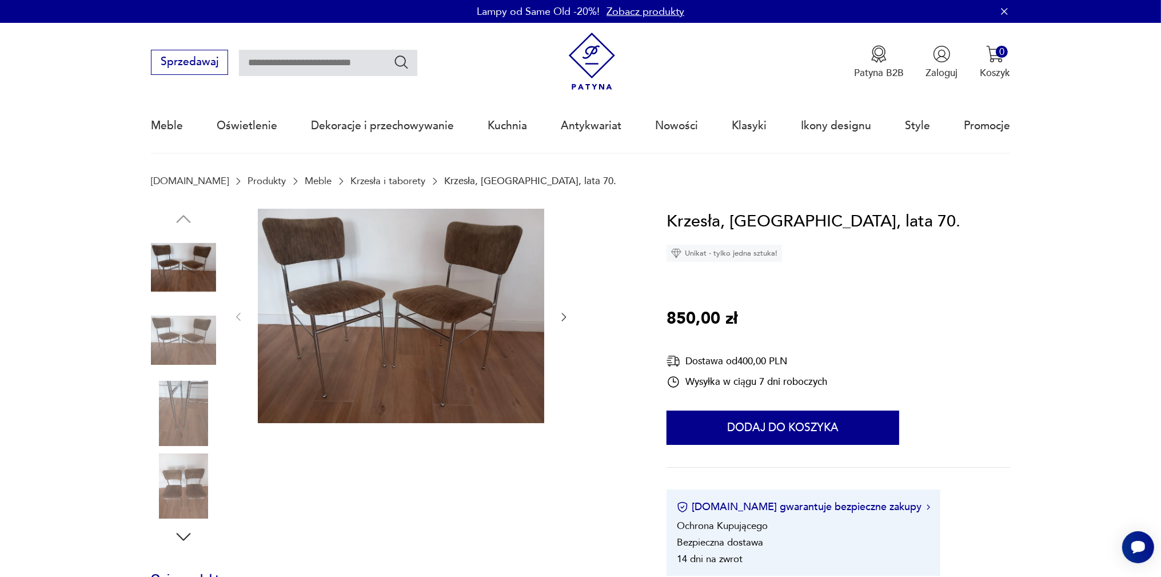
click at [173, 347] on img at bounding box center [183, 340] width 65 height 65
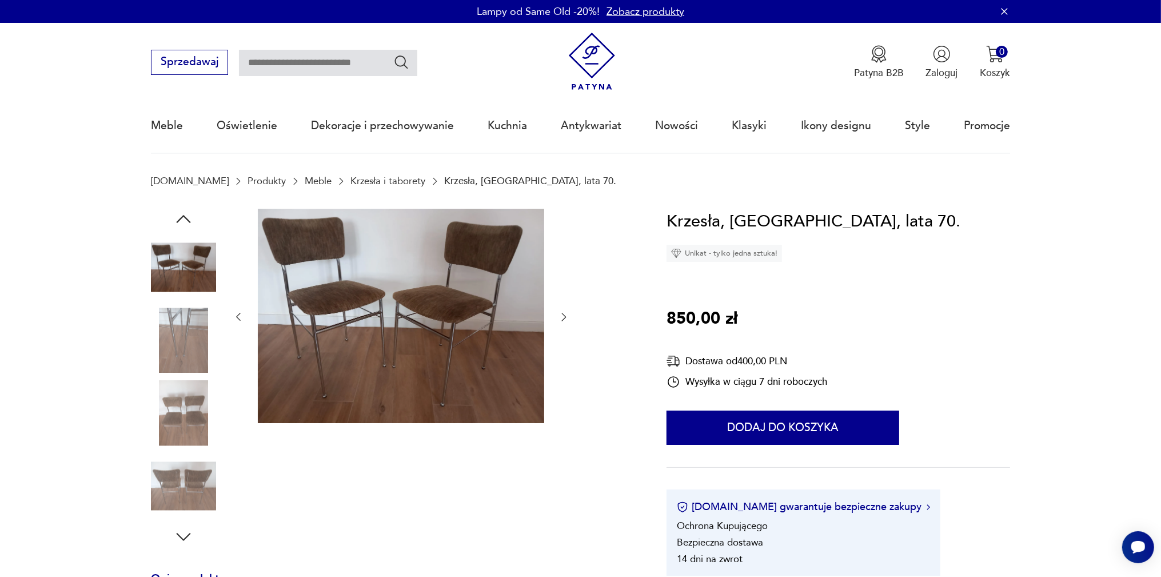
click at [193, 414] on img at bounding box center [183, 413] width 65 height 65
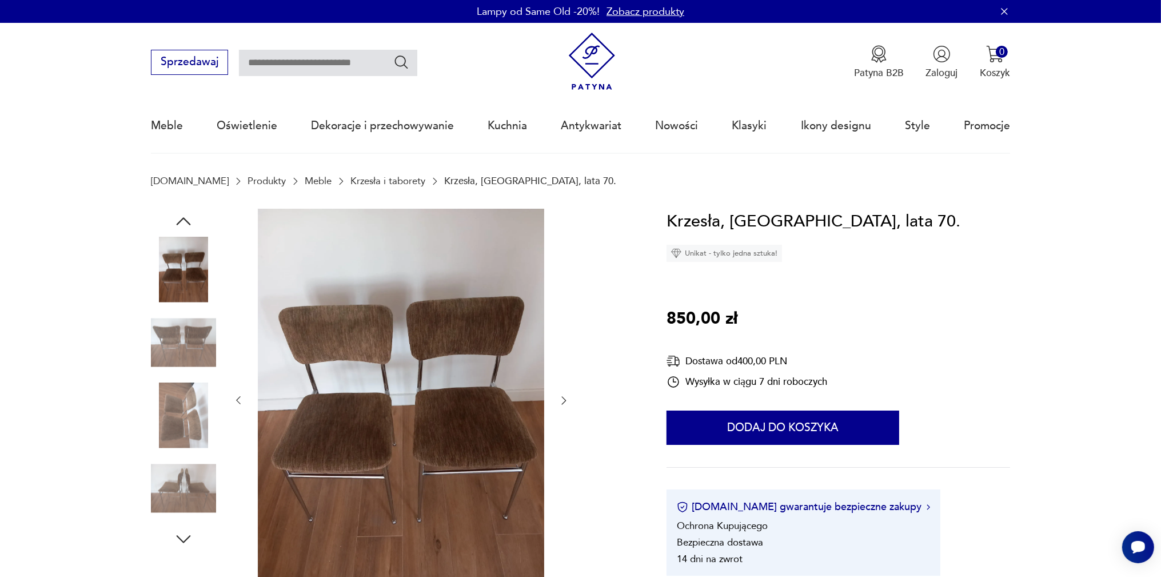
click at [191, 511] on img at bounding box center [183, 488] width 65 height 65
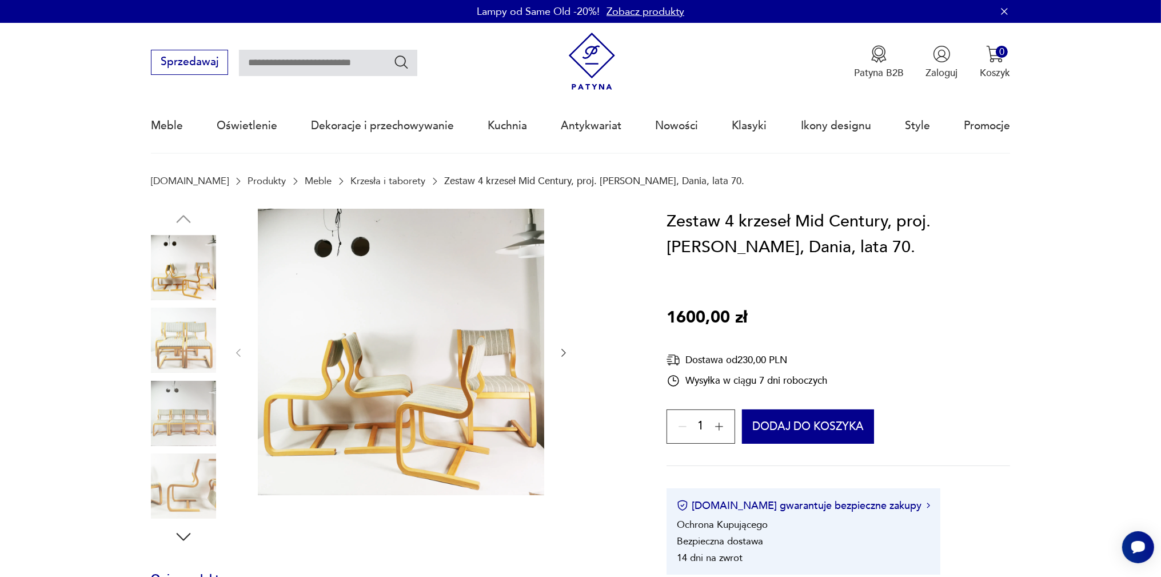
click at [178, 343] on img at bounding box center [183, 340] width 65 height 65
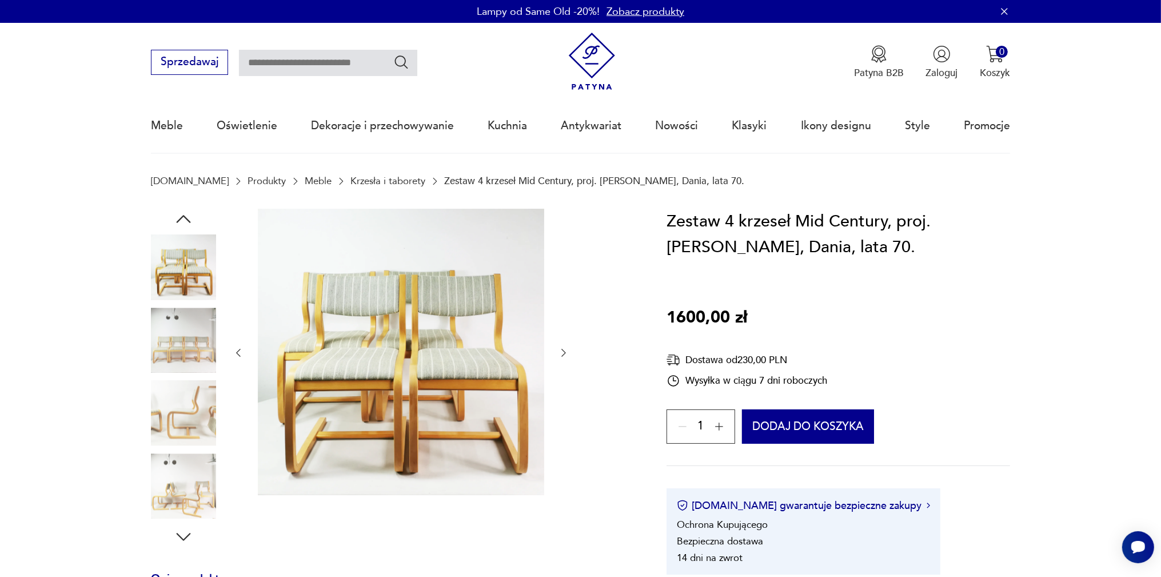
click at [189, 417] on img at bounding box center [183, 413] width 65 height 65
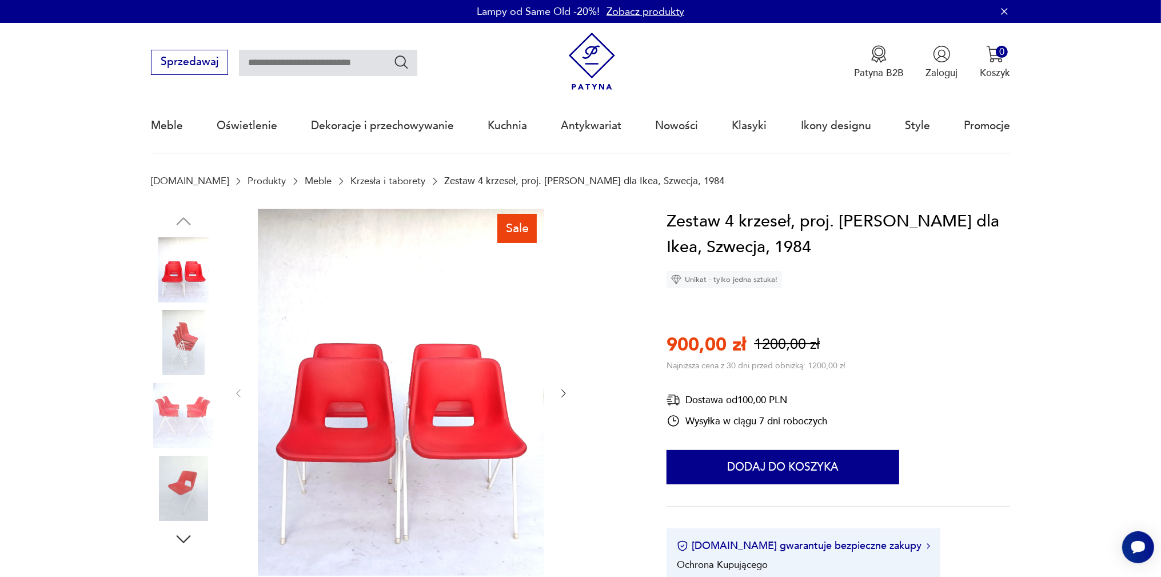
click at [186, 414] on img at bounding box center [183, 415] width 65 height 65
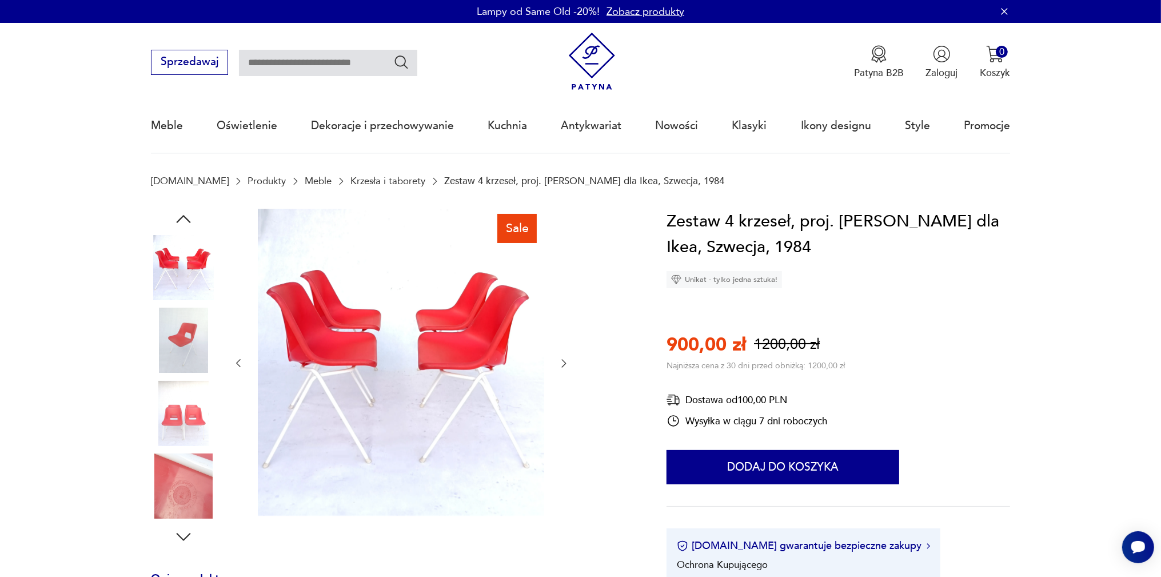
click at [166, 455] on img at bounding box center [183, 485] width 65 height 65
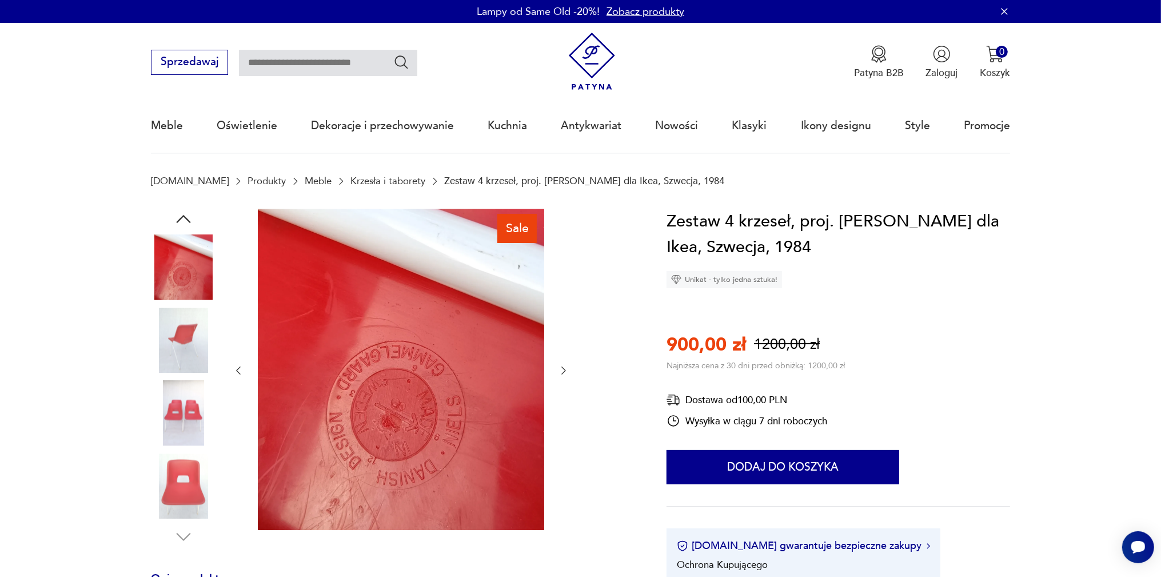
click at [184, 366] on img at bounding box center [183, 340] width 65 height 65
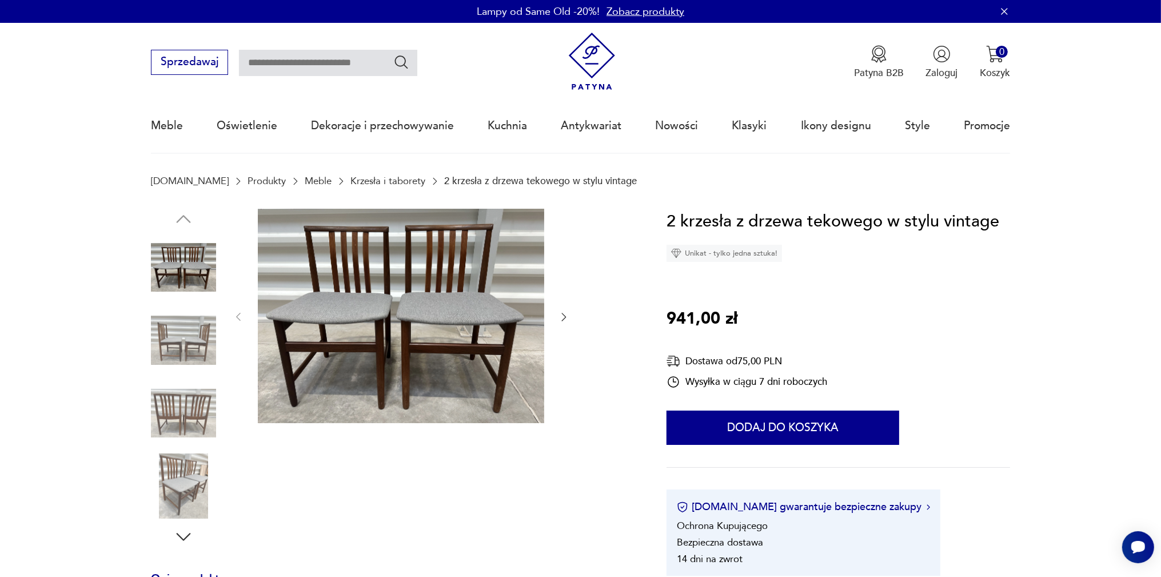
click at [183, 484] on img at bounding box center [183, 485] width 65 height 65
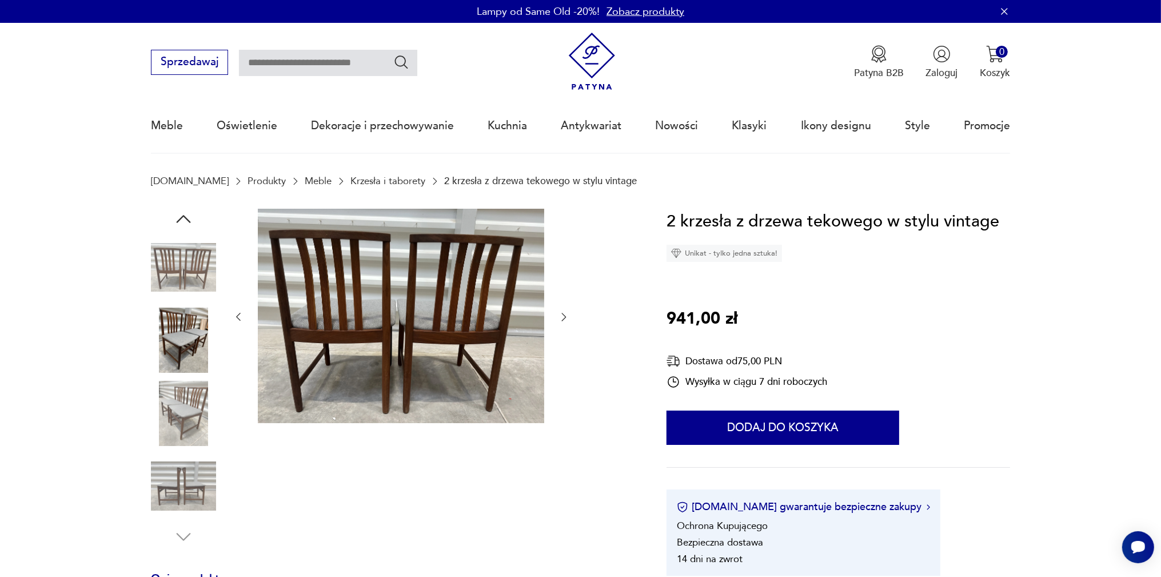
click at [177, 278] on img at bounding box center [183, 267] width 65 height 65
click at [170, 333] on img at bounding box center [183, 340] width 65 height 65
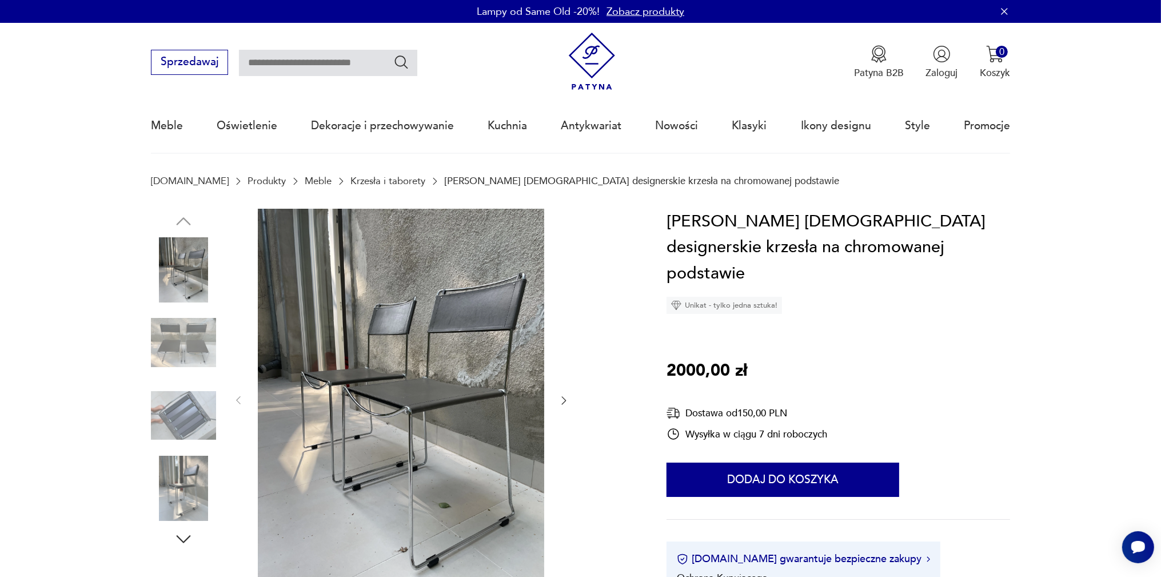
click at [182, 343] on img at bounding box center [183, 342] width 65 height 65
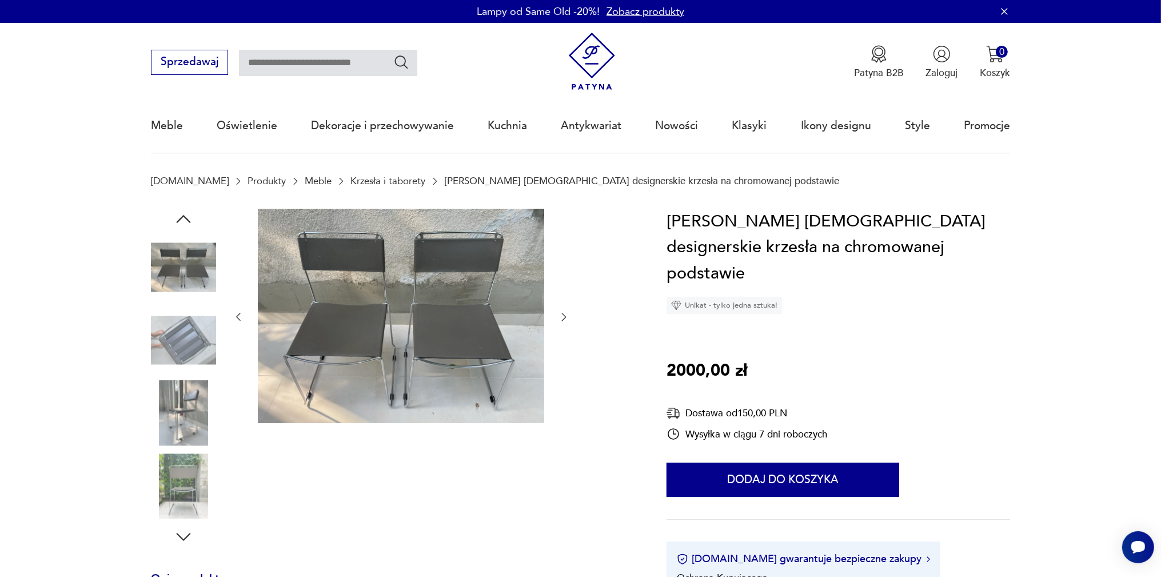
click at [170, 481] on img at bounding box center [183, 485] width 65 height 65
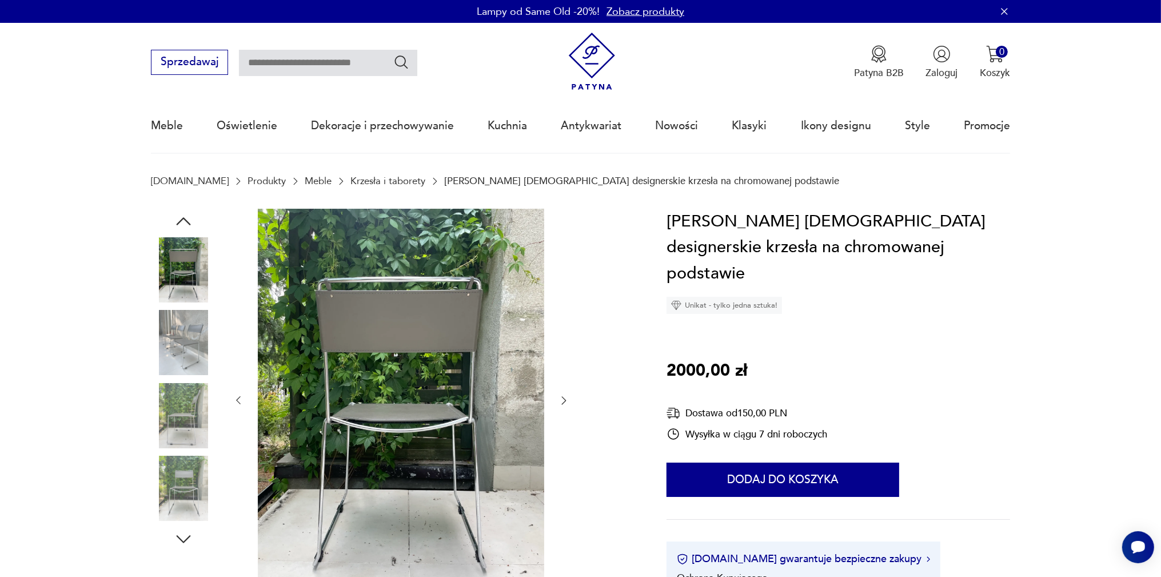
click at [185, 539] on icon "button" at bounding box center [183, 539] width 21 height 21
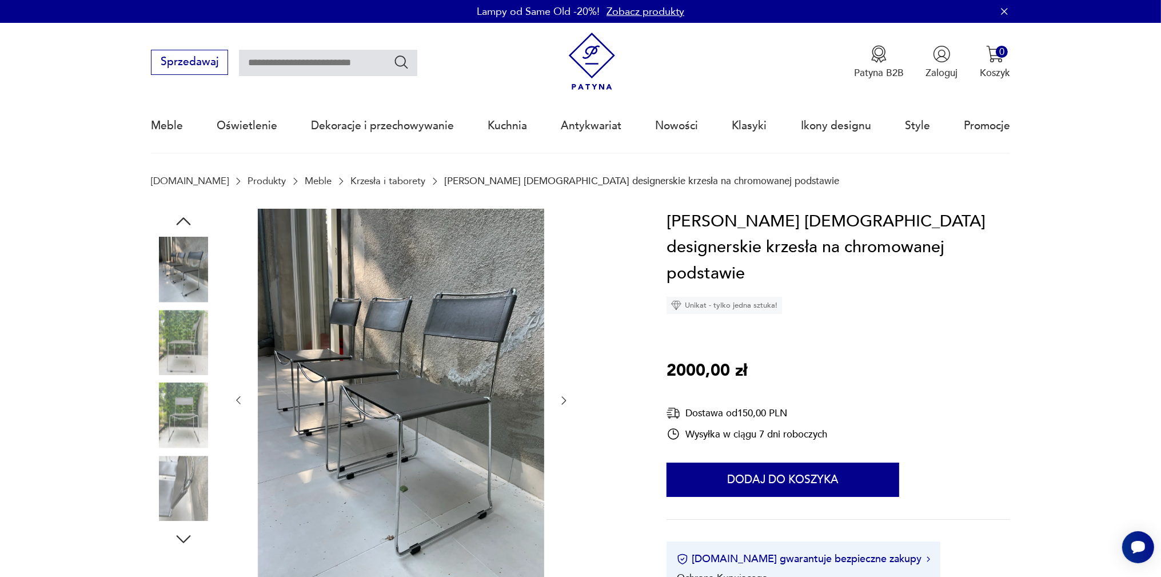
click at [178, 538] on icon "button" at bounding box center [183, 539] width 21 height 21
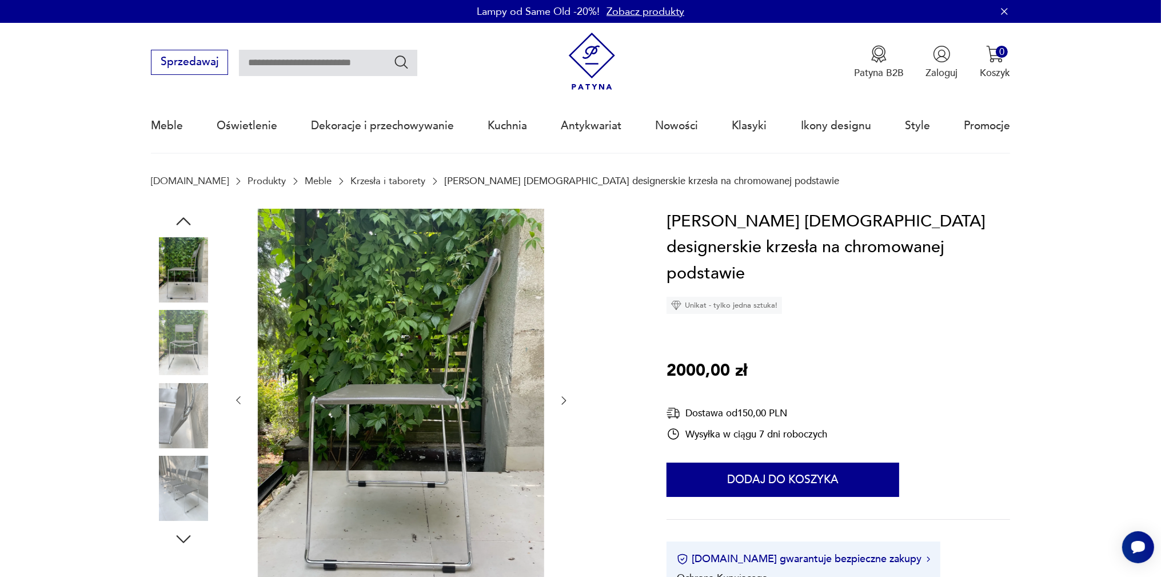
click at [187, 497] on img at bounding box center [183, 488] width 65 height 65
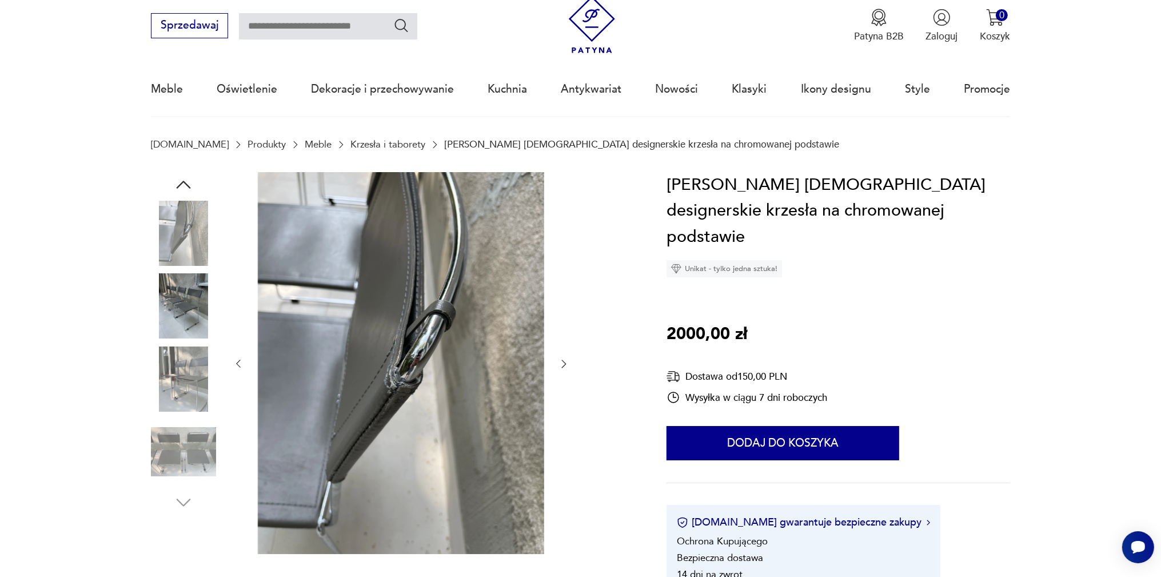
scroll to position [60, 0]
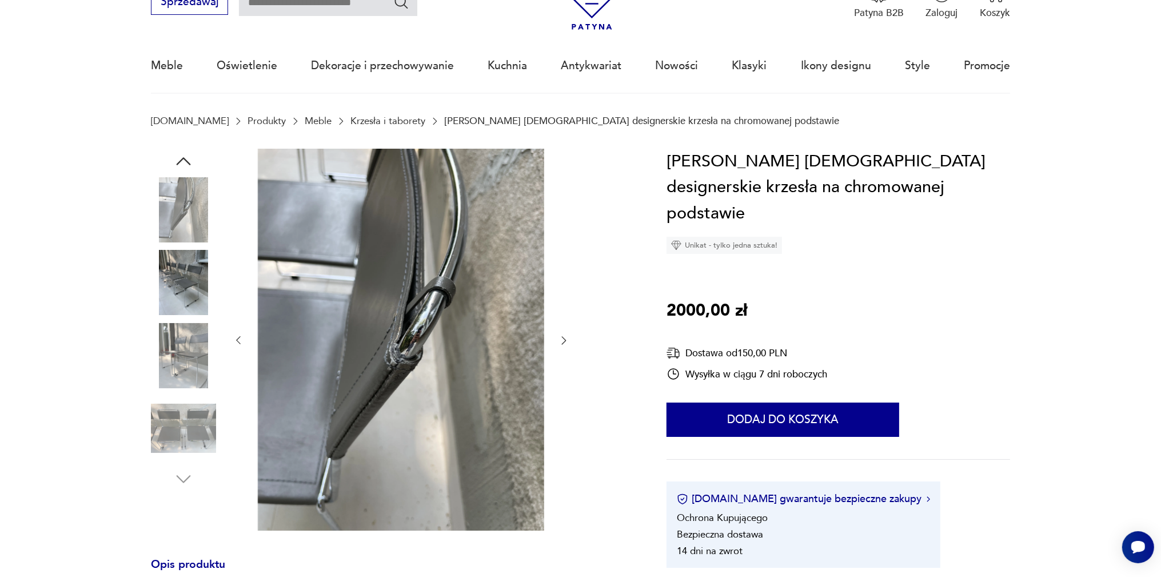
click at [201, 444] on img at bounding box center [183, 428] width 65 height 65
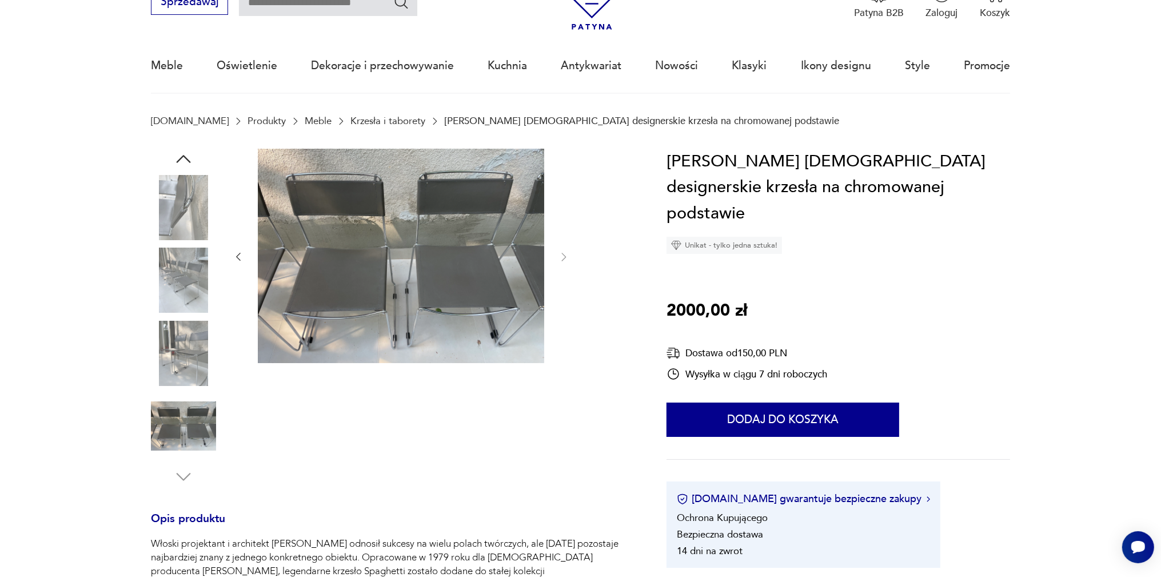
scroll to position [0, 0]
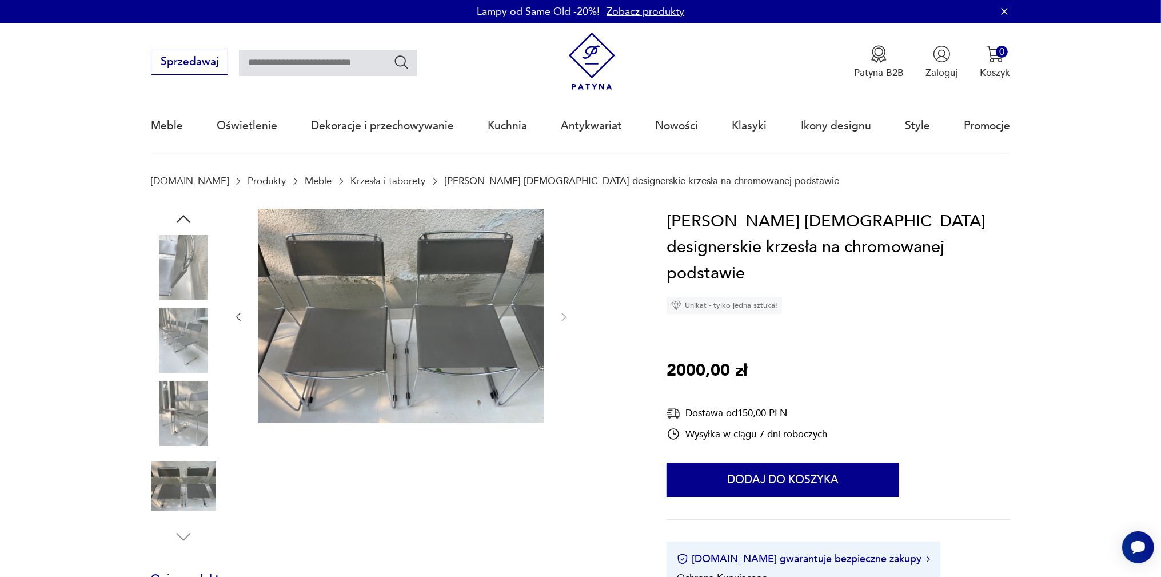
click at [183, 289] on img at bounding box center [183, 267] width 65 height 65
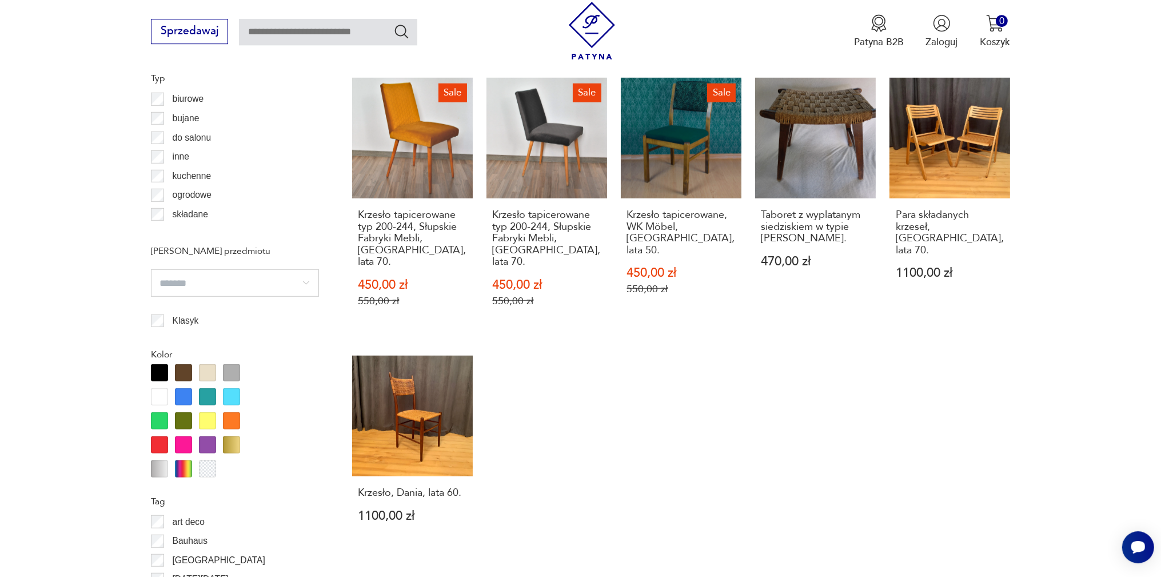
scroll to position [1165, 0]
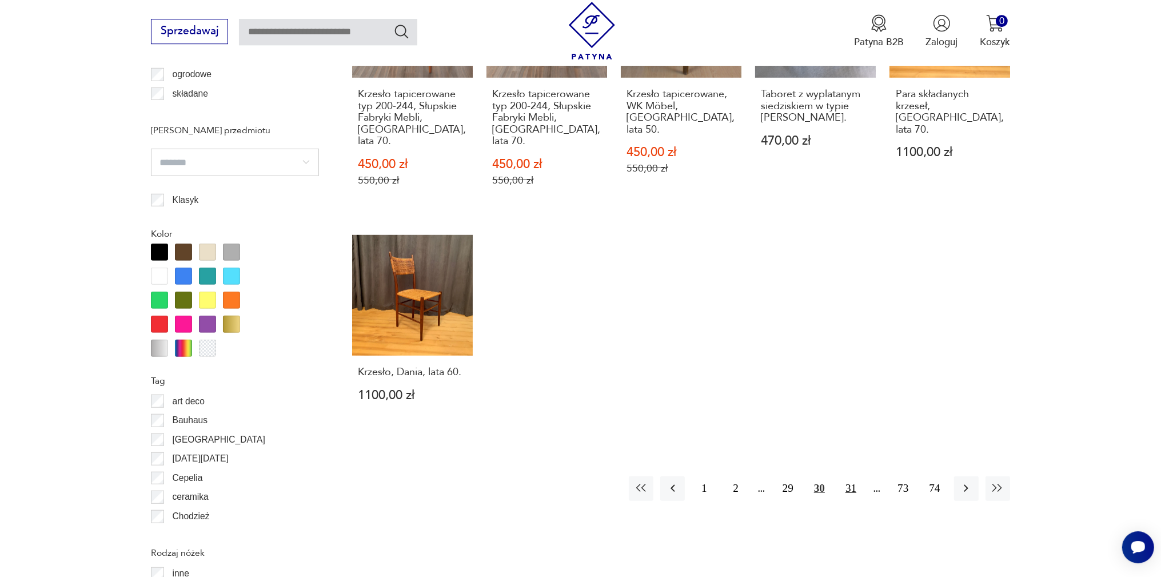
click at [852, 476] on button "31" at bounding box center [851, 488] width 25 height 25
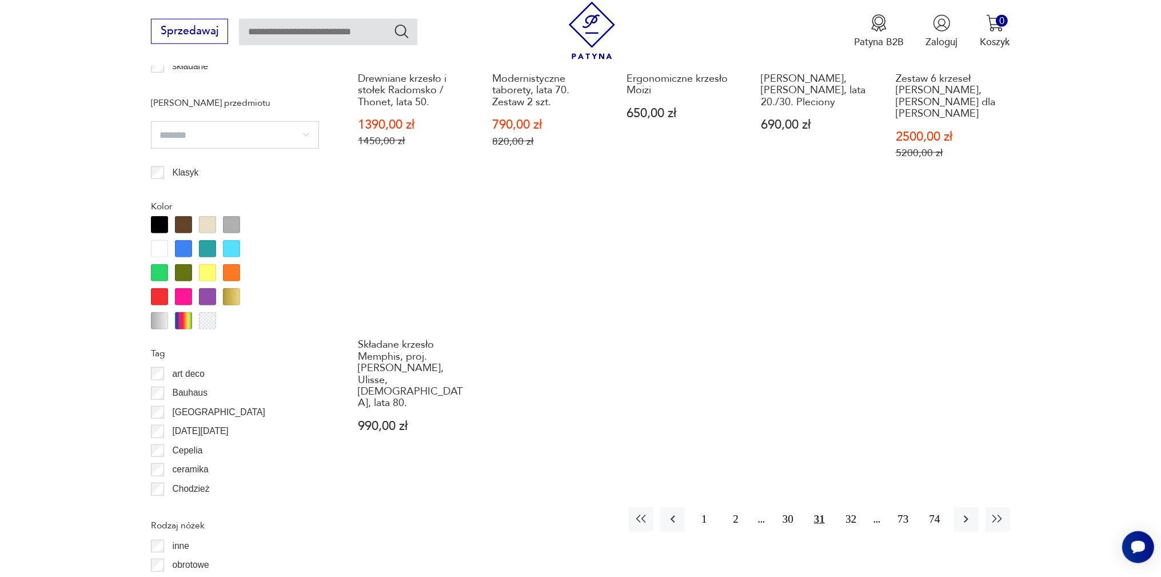
scroll to position [1225, 0]
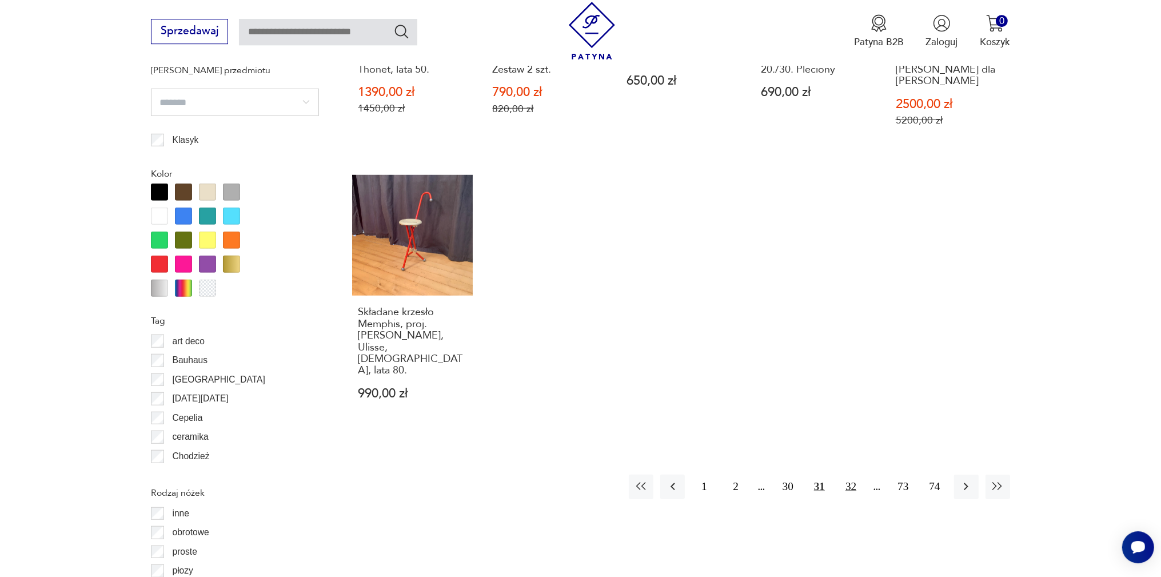
click at [847, 474] on button "32" at bounding box center [851, 486] width 25 height 25
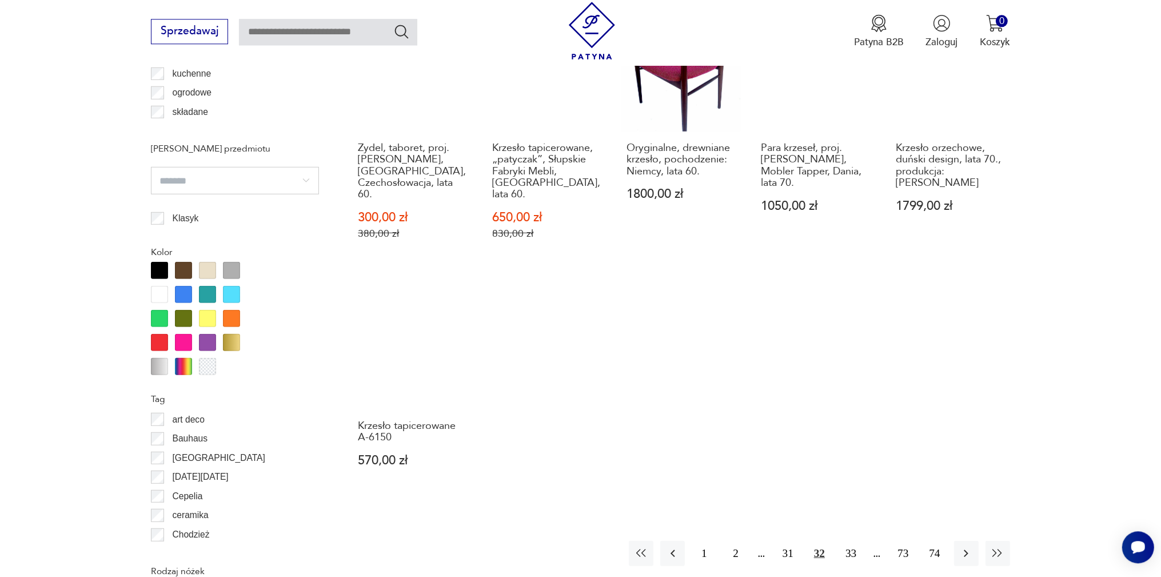
scroll to position [1225, 0]
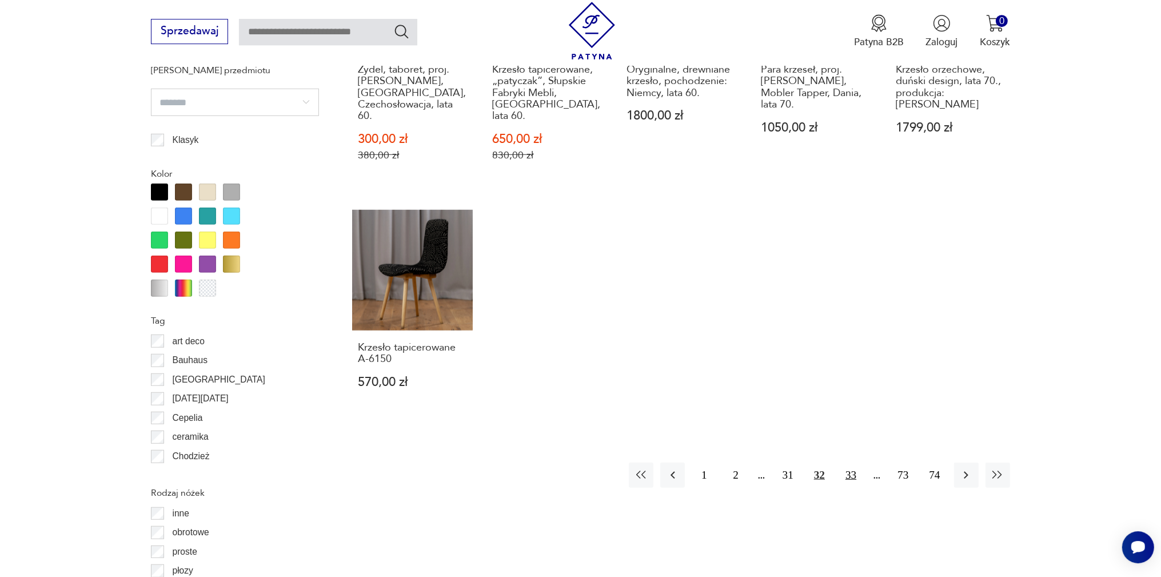
click at [845, 462] on button "33" at bounding box center [851, 474] width 25 height 25
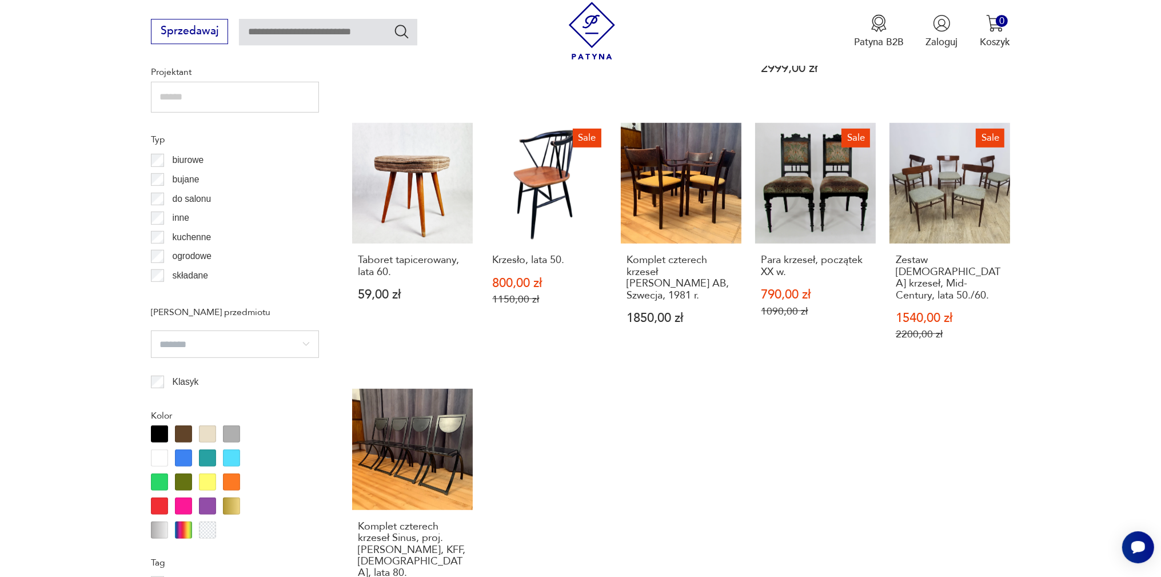
scroll to position [1164, 0]
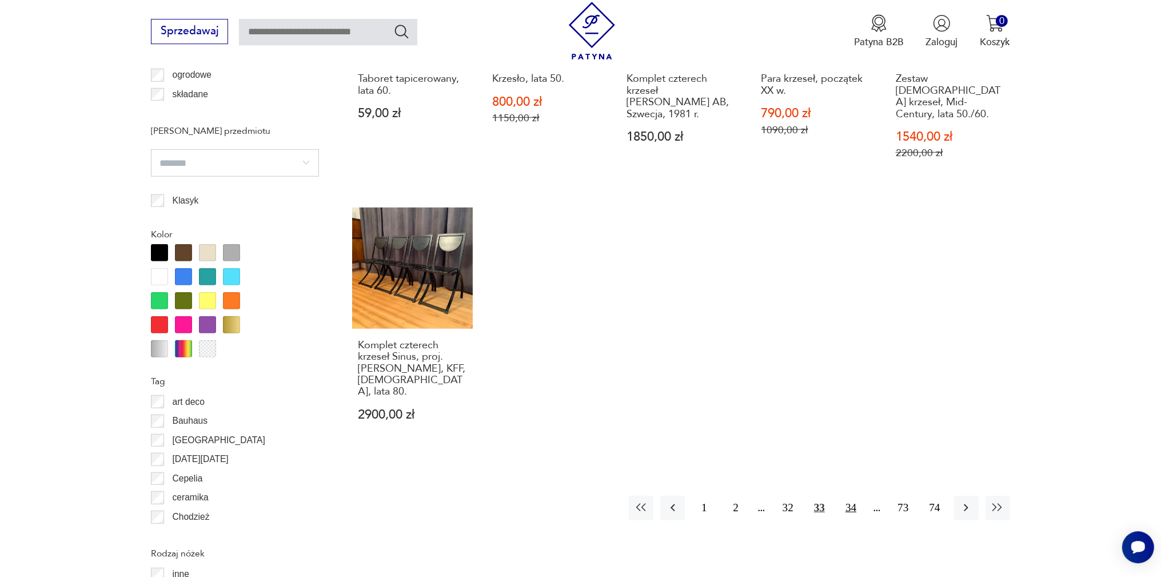
click at [858, 496] on button "34" at bounding box center [851, 508] width 25 height 25
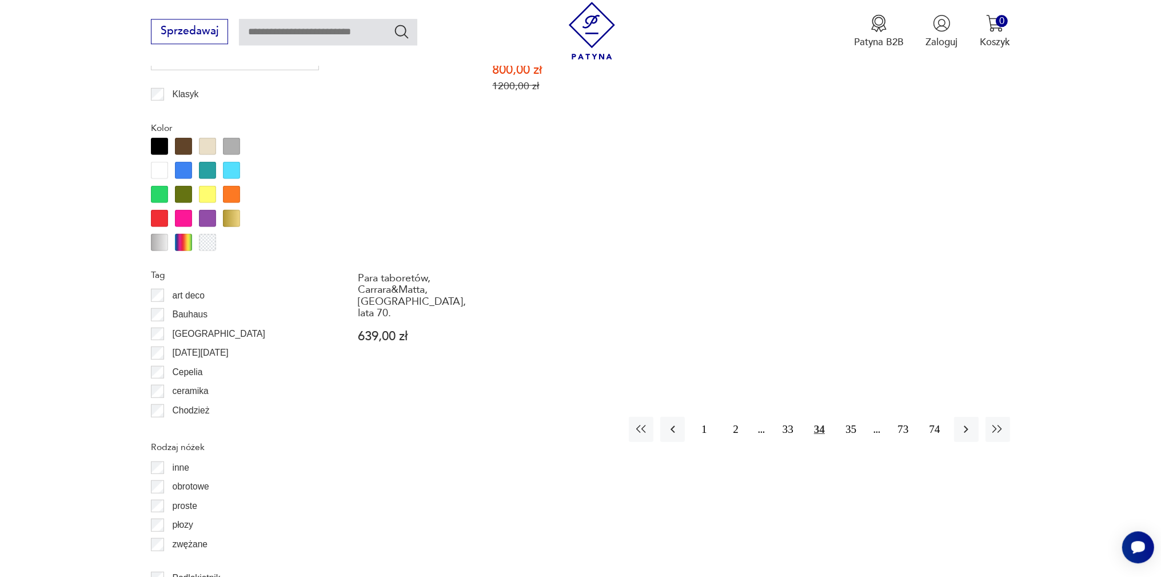
scroll to position [1285, 0]
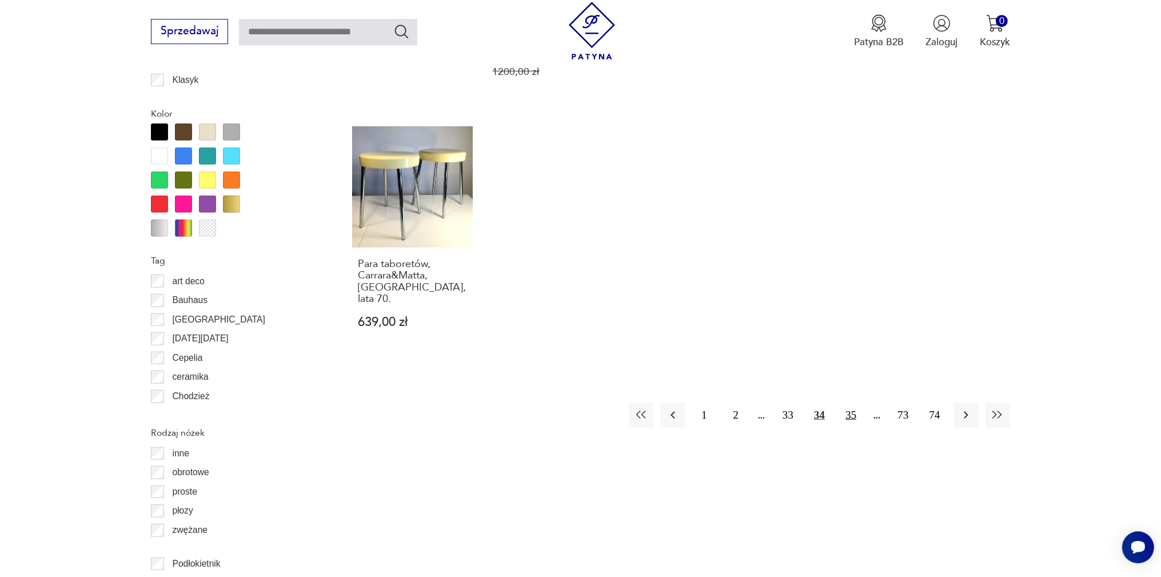
click at [858, 402] on button "35" at bounding box center [851, 414] width 25 height 25
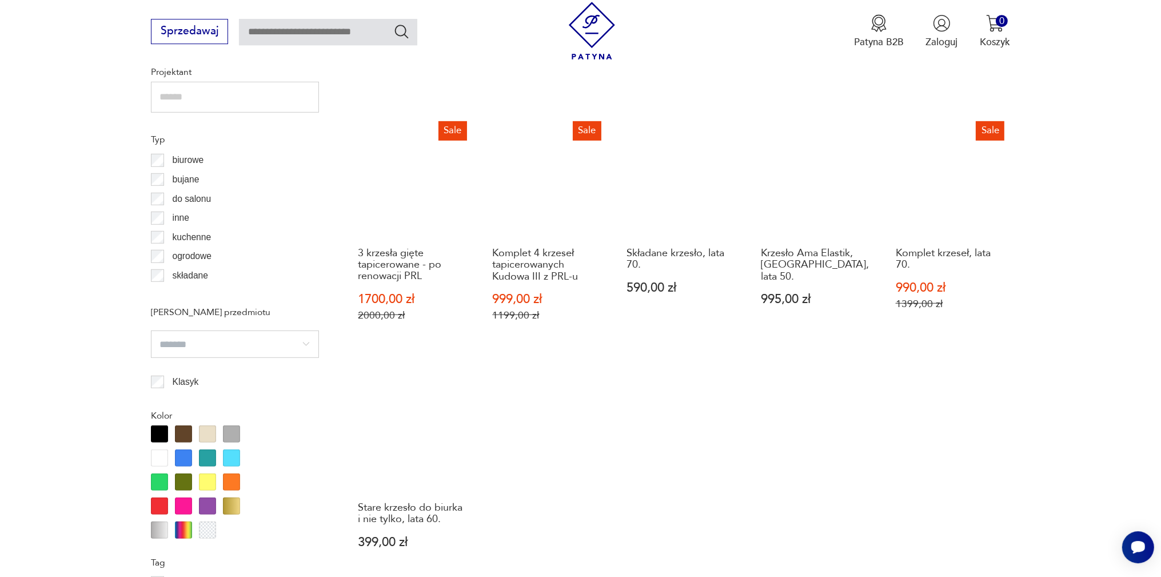
scroll to position [1225, 0]
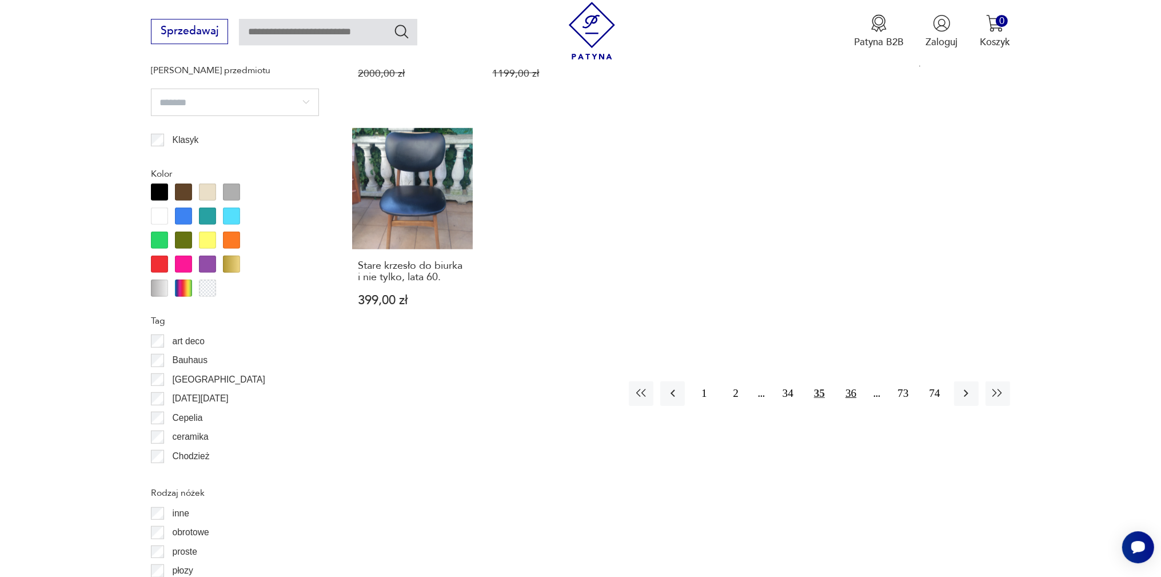
click at [854, 381] on button "36" at bounding box center [851, 393] width 25 height 25
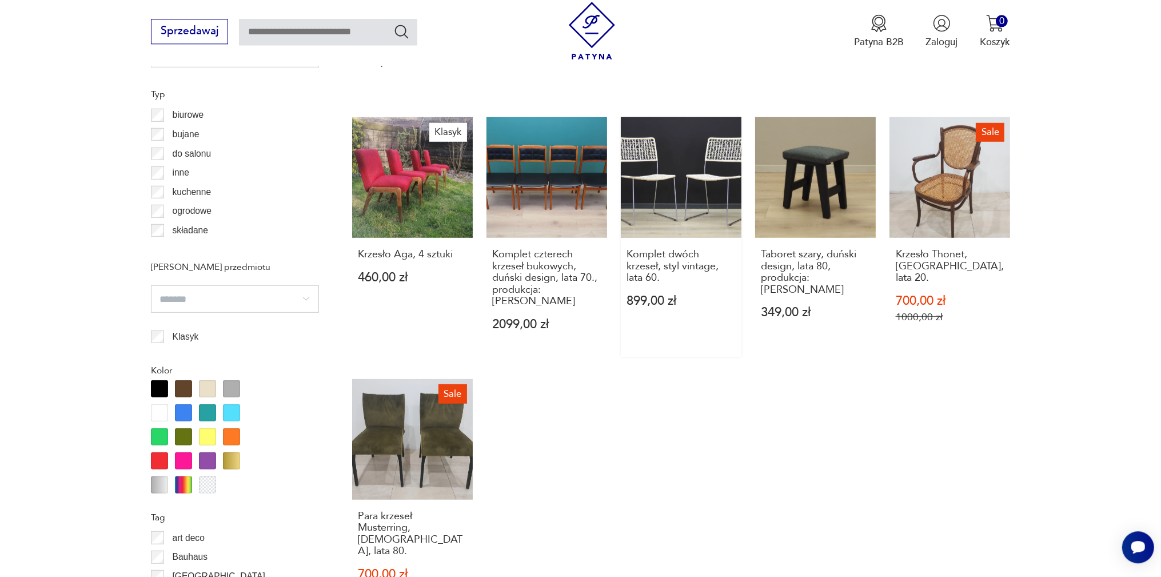
scroll to position [1104, 0]
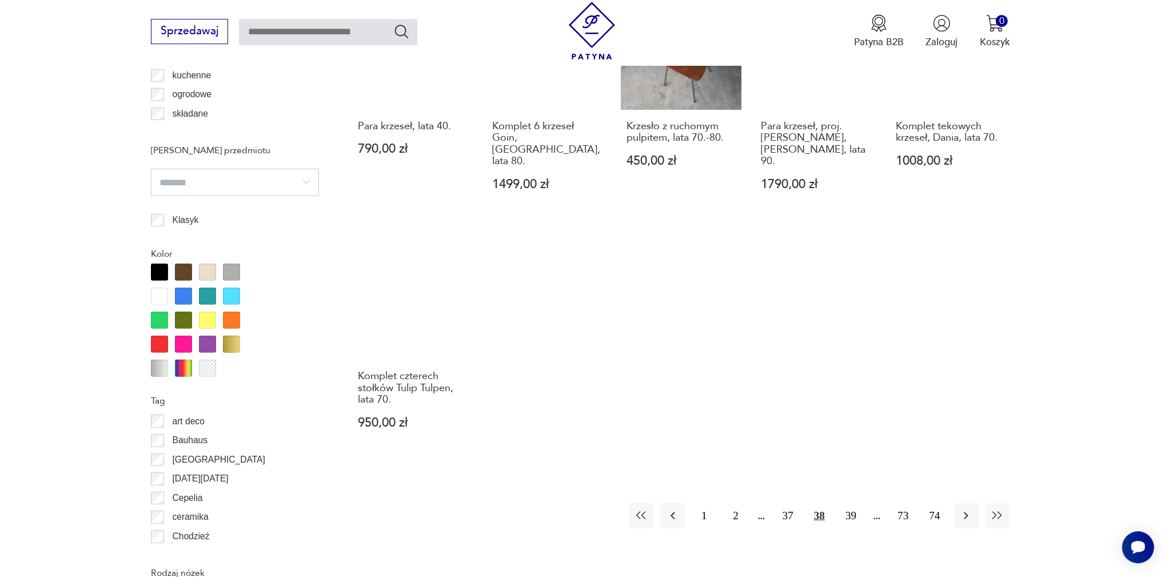
scroll to position [1225, 0]
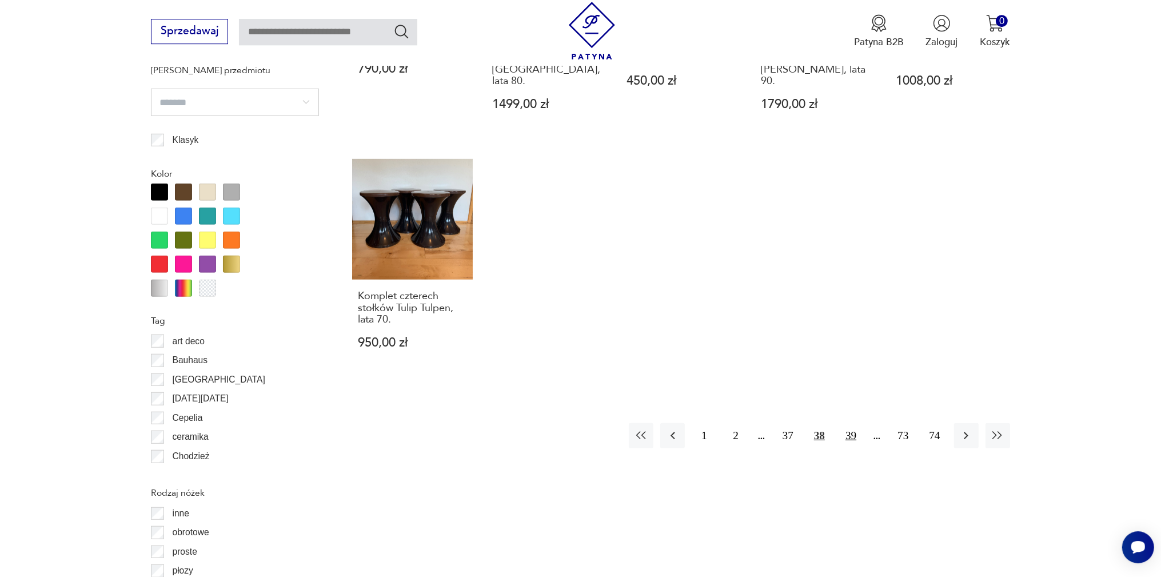
click at [859, 423] on button "39" at bounding box center [851, 435] width 25 height 25
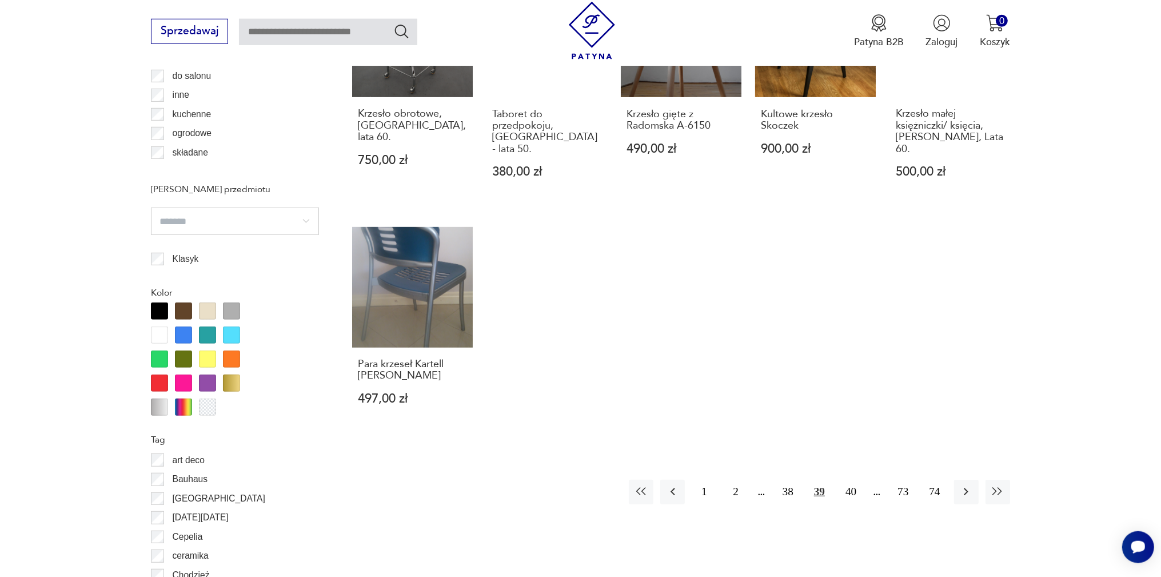
scroll to position [1164, 0]
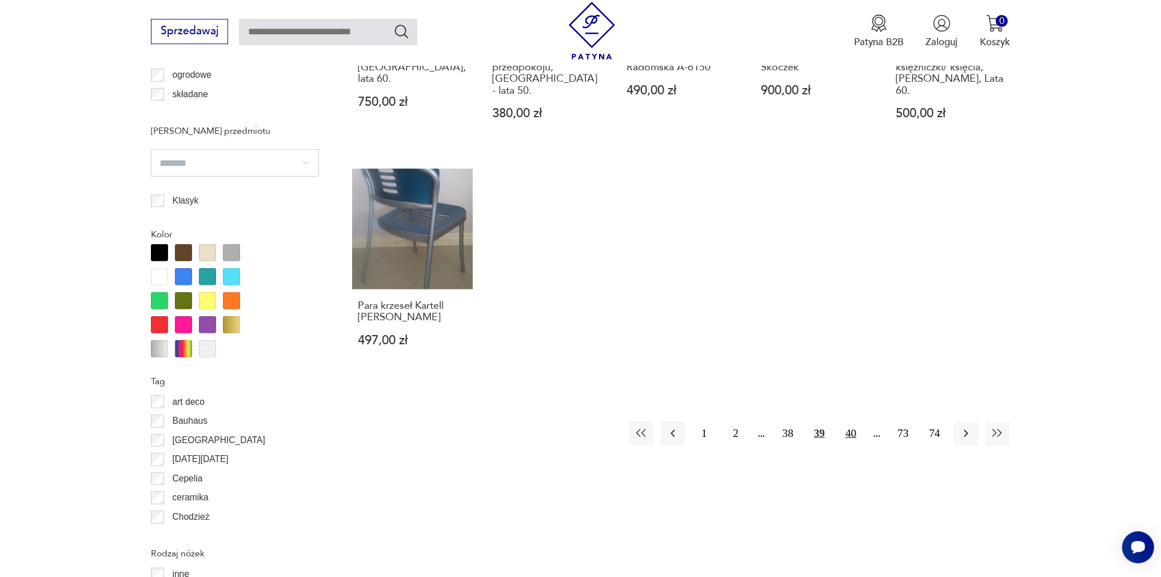
click at [852, 424] on button "40" at bounding box center [851, 433] width 25 height 25
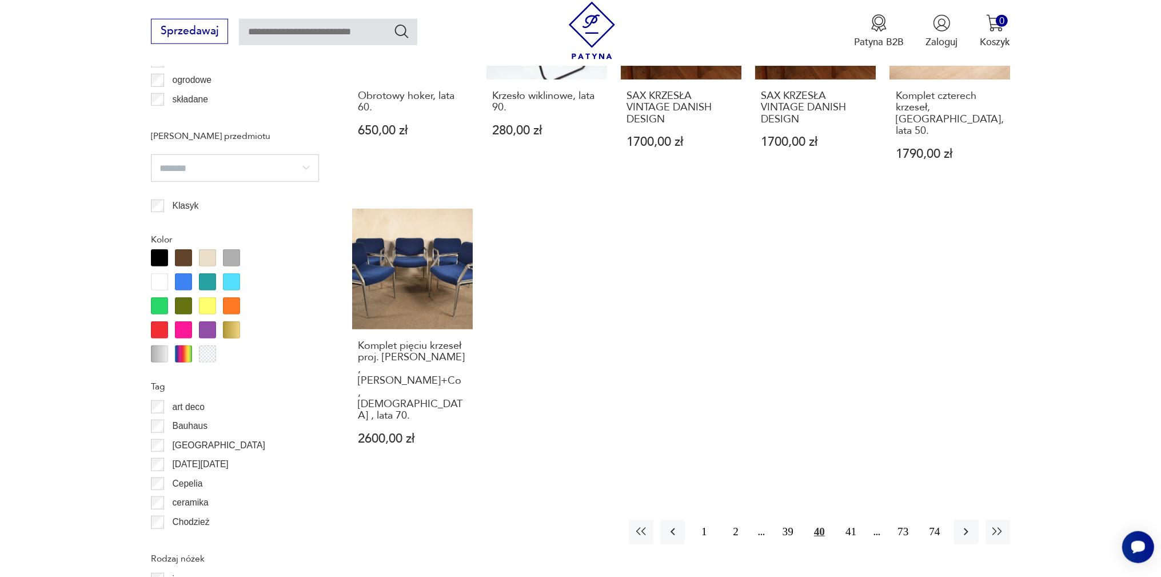
scroll to position [1164, 0]
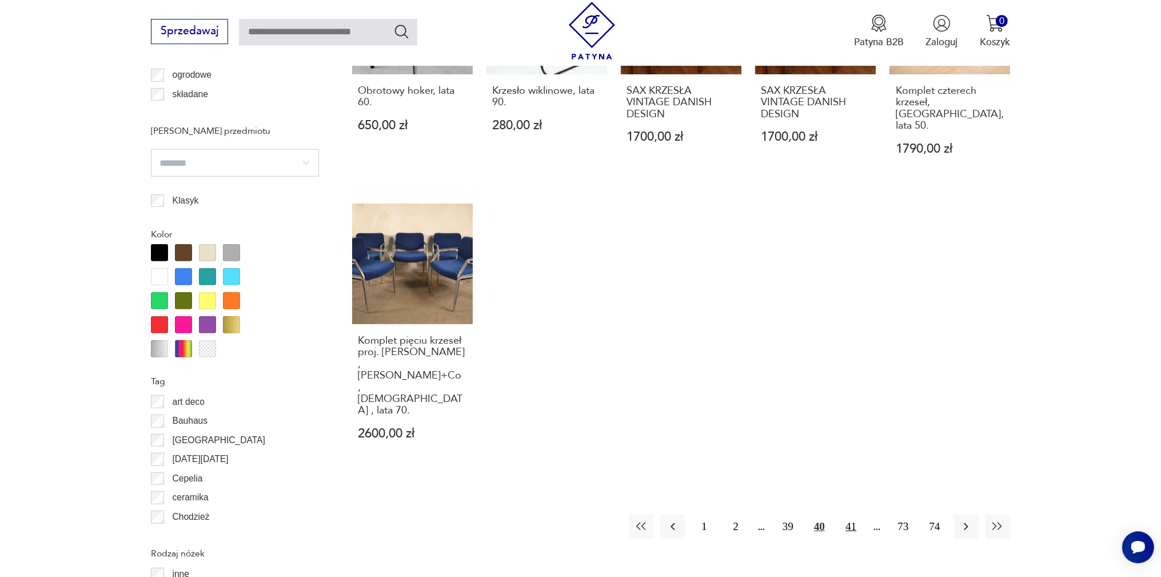
click at [843, 514] on button "41" at bounding box center [851, 526] width 25 height 25
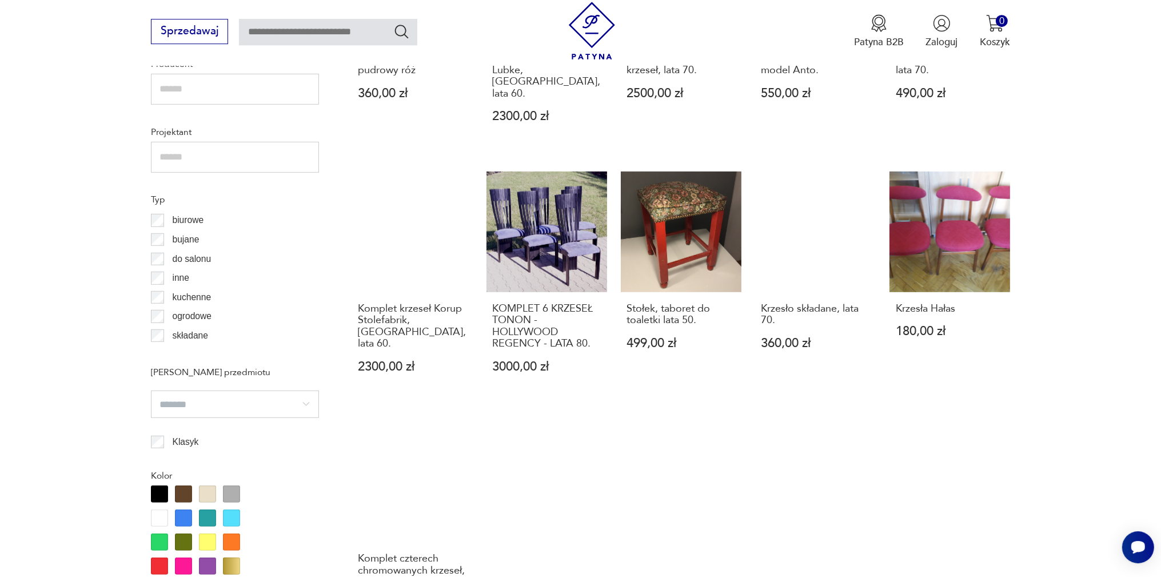
scroll to position [1225, 0]
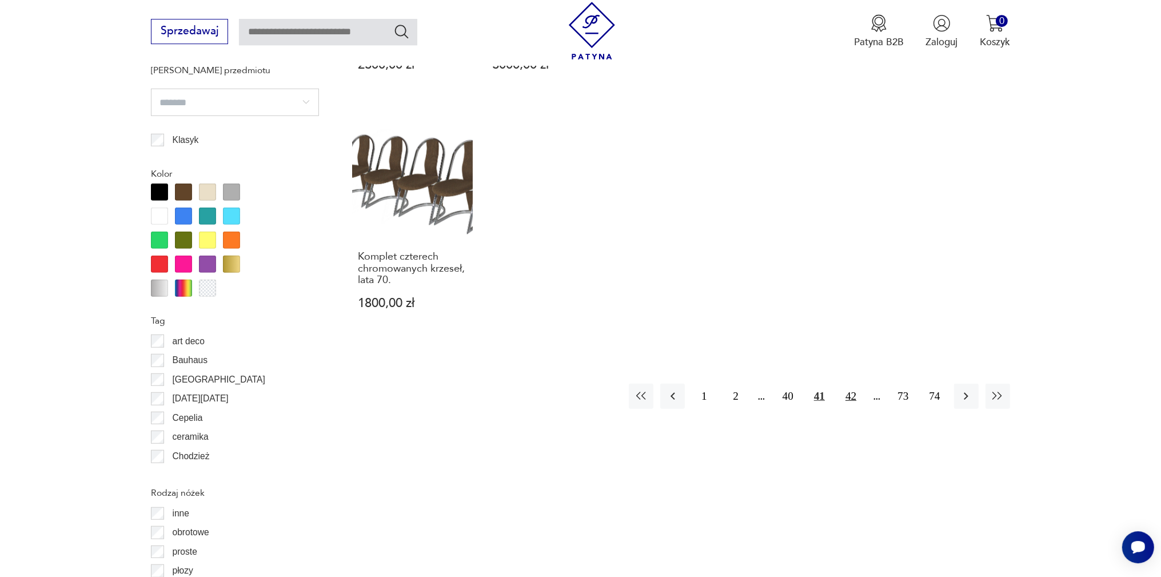
click at [855, 384] on button "42" at bounding box center [851, 396] width 25 height 25
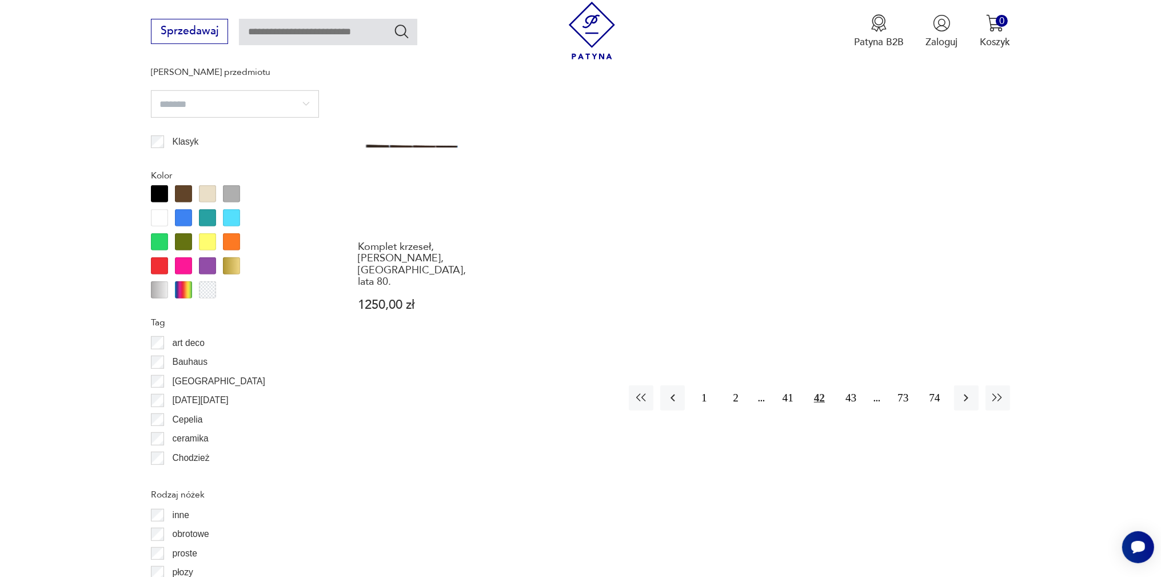
scroll to position [1225, 0]
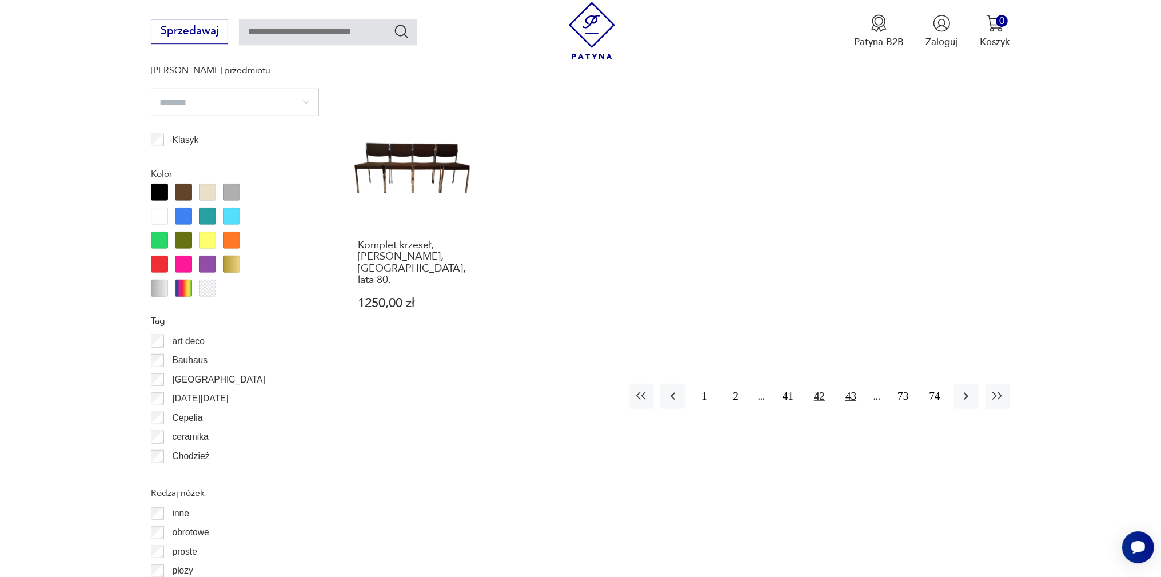
click at [854, 384] on button "43" at bounding box center [851, 396] width 25 height 25
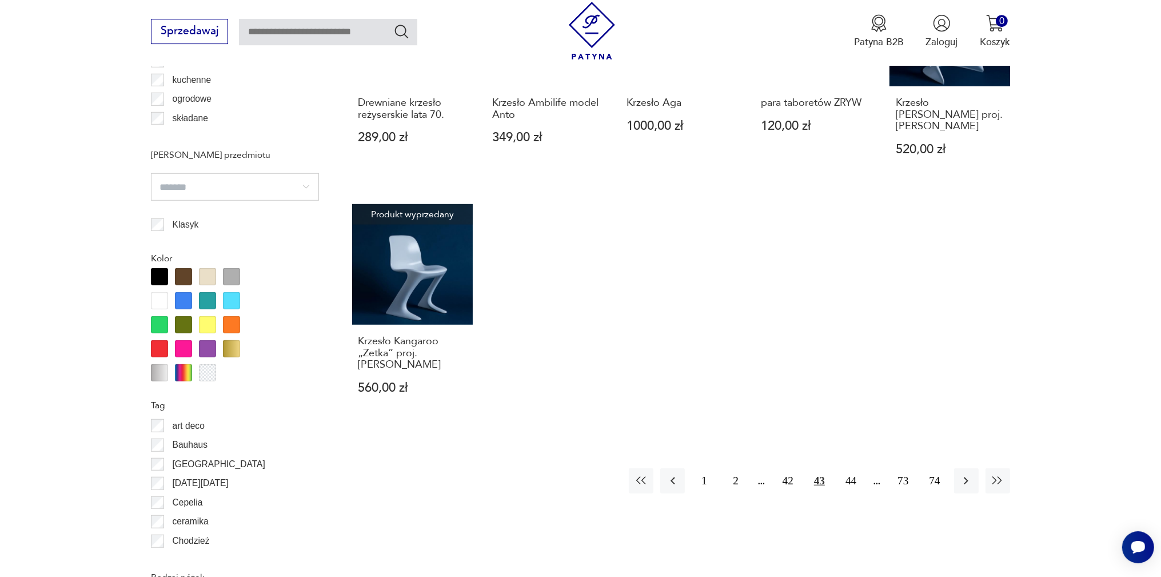
scroll to position [1164, 0]
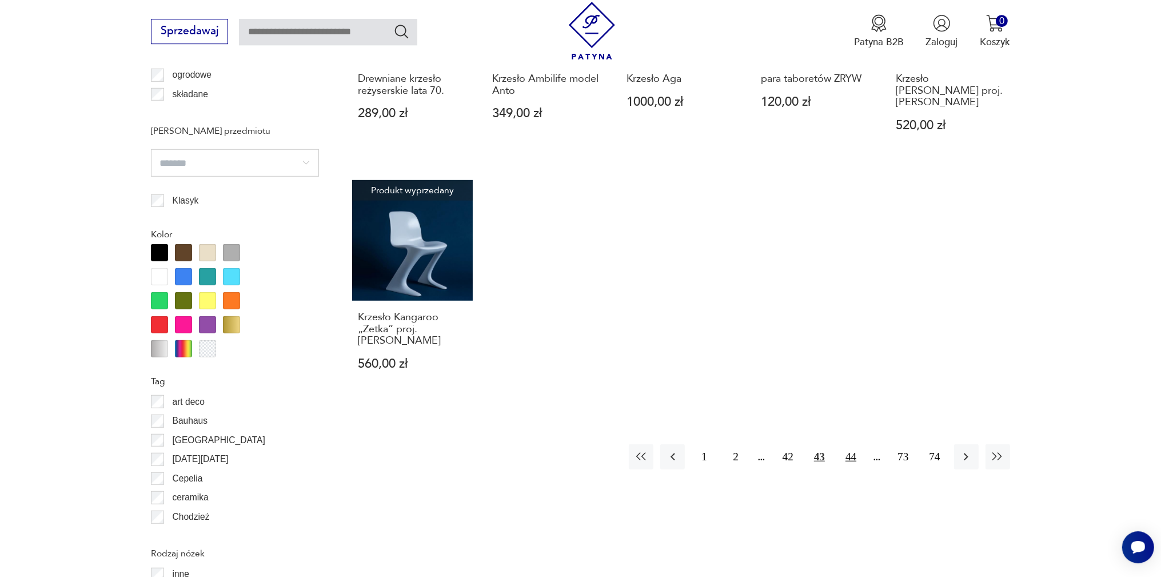
click at [851, 445] on button "44" at bounding box center [851, 456] width 25 height 25
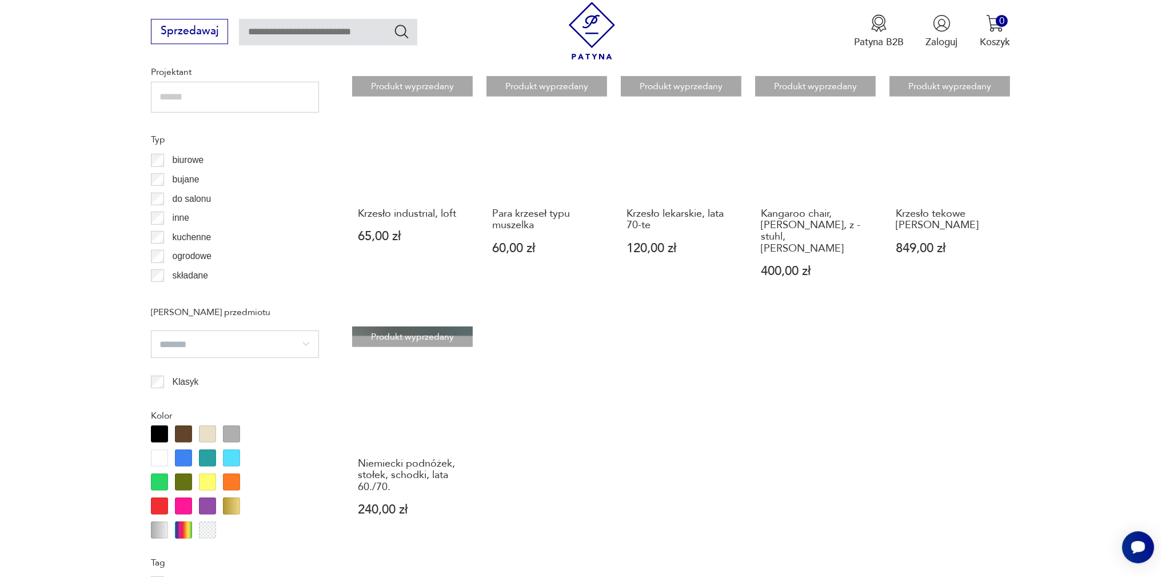
scroll to position [1225, 0]
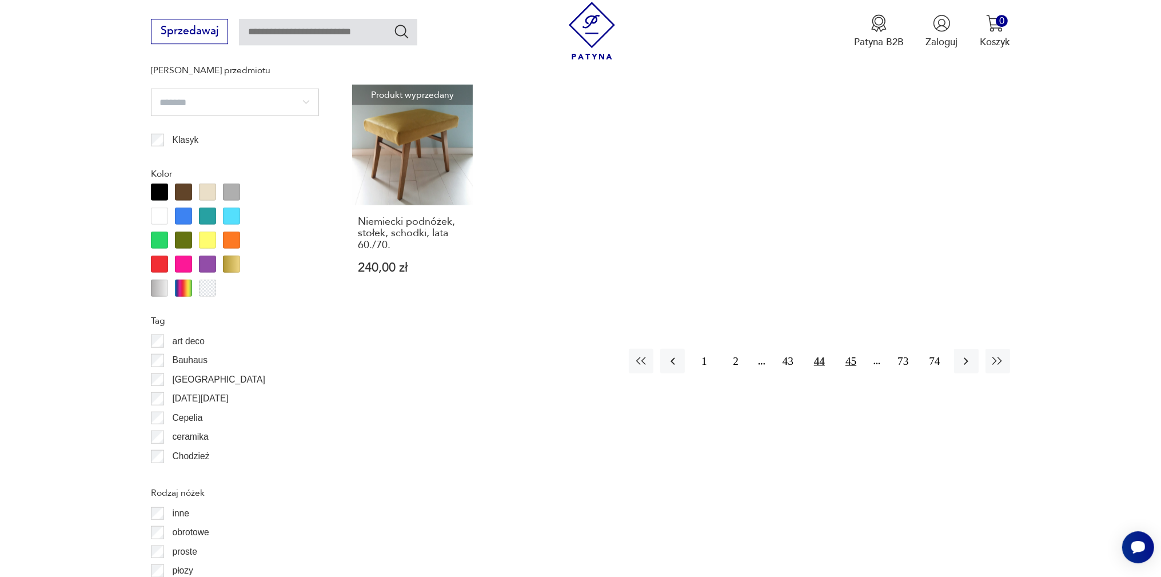
click at [851, 349] on button "45" at bounding box center [851, 361] width 25 height 25
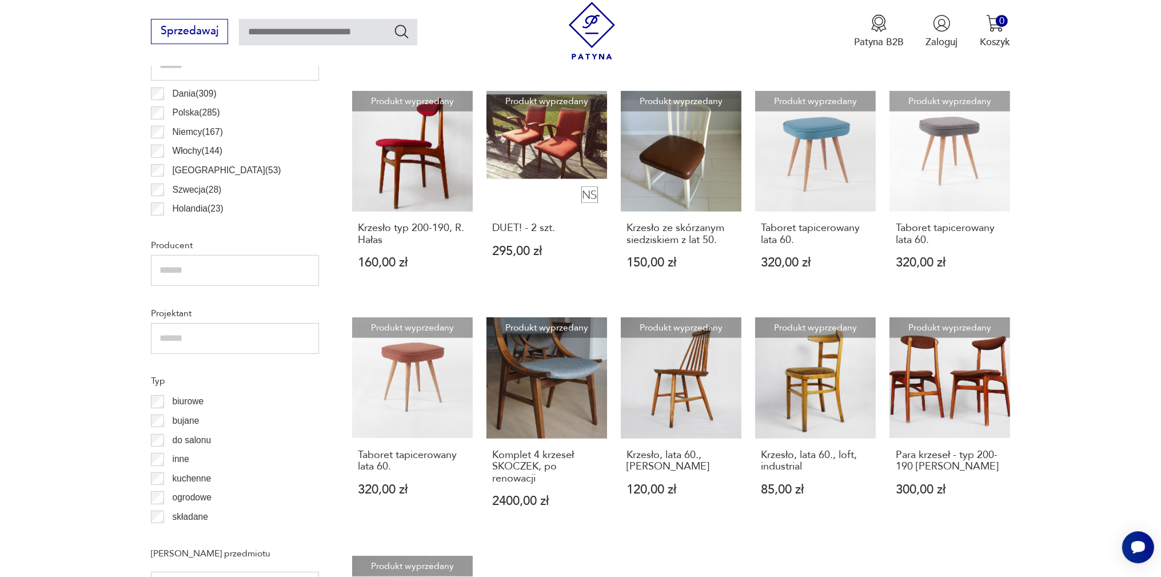
scroll to position [1104, 0]
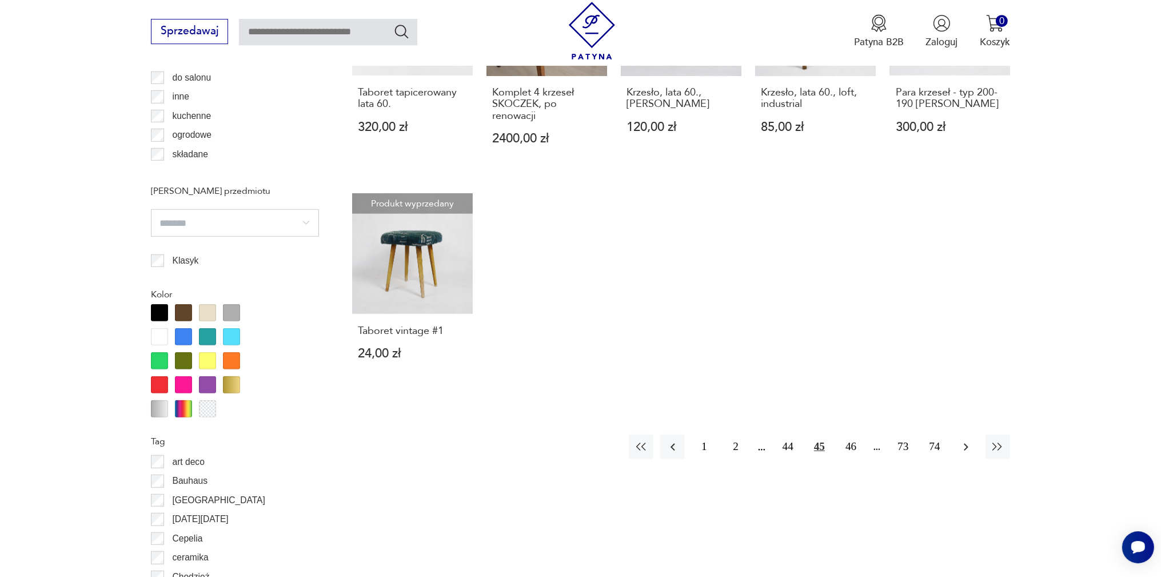
click at [960, 449] on icon "button" at bounding box center [966, 447] width 14 height 14
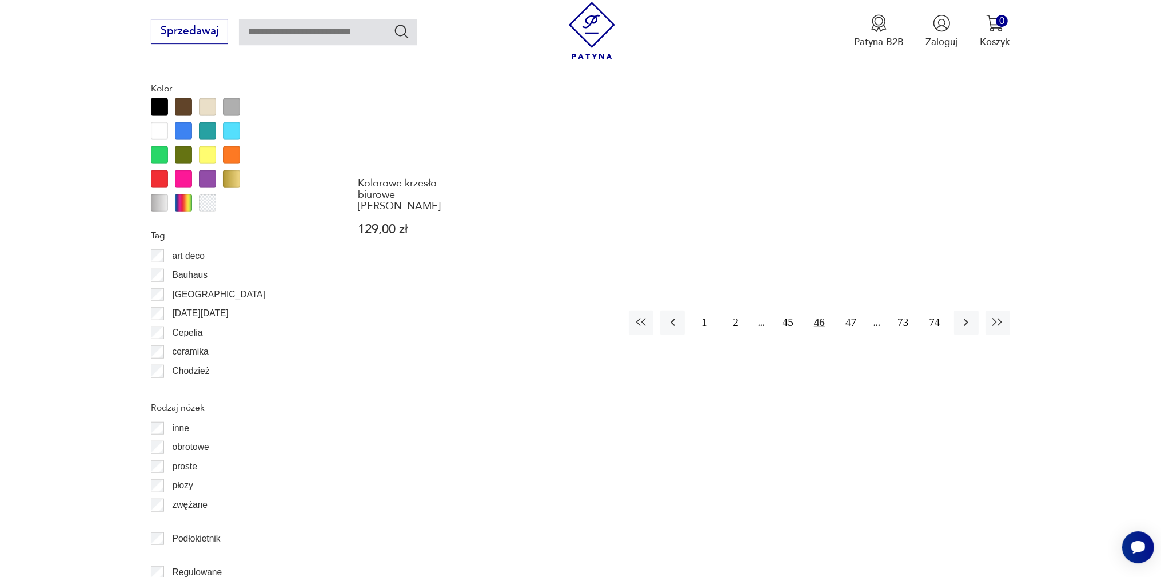
scroll to position [1346, 0]
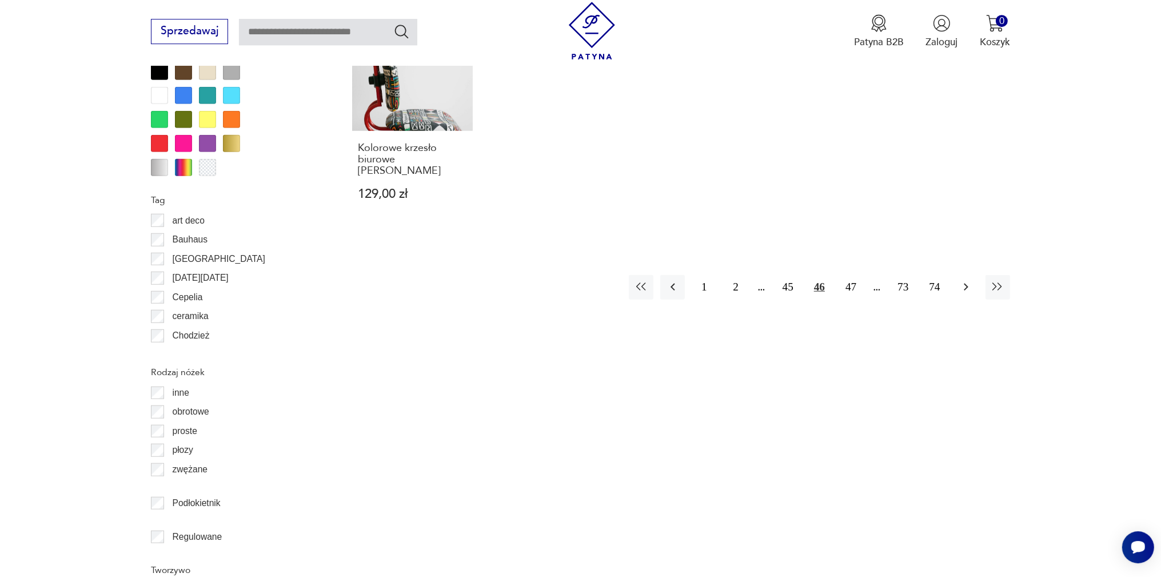
click at [962, 280] on icon "button" at bounding box center [966, 287] width 14 height 14
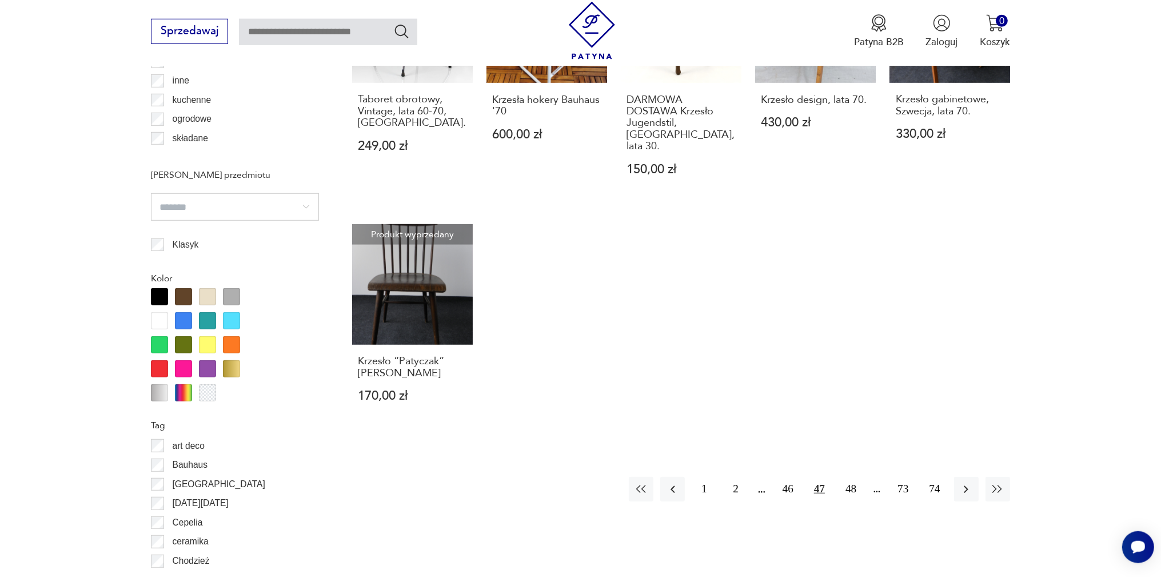
scroll to position [1225, 0]
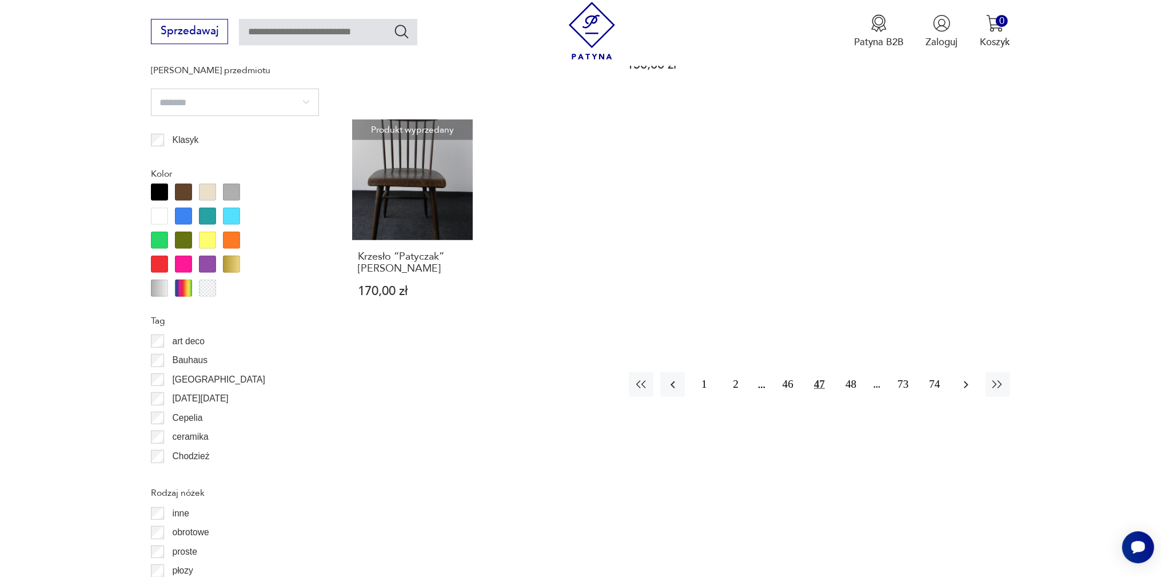
click at [961, 378] on icon "button" at bounding box center [966, 385] width 14 height 14
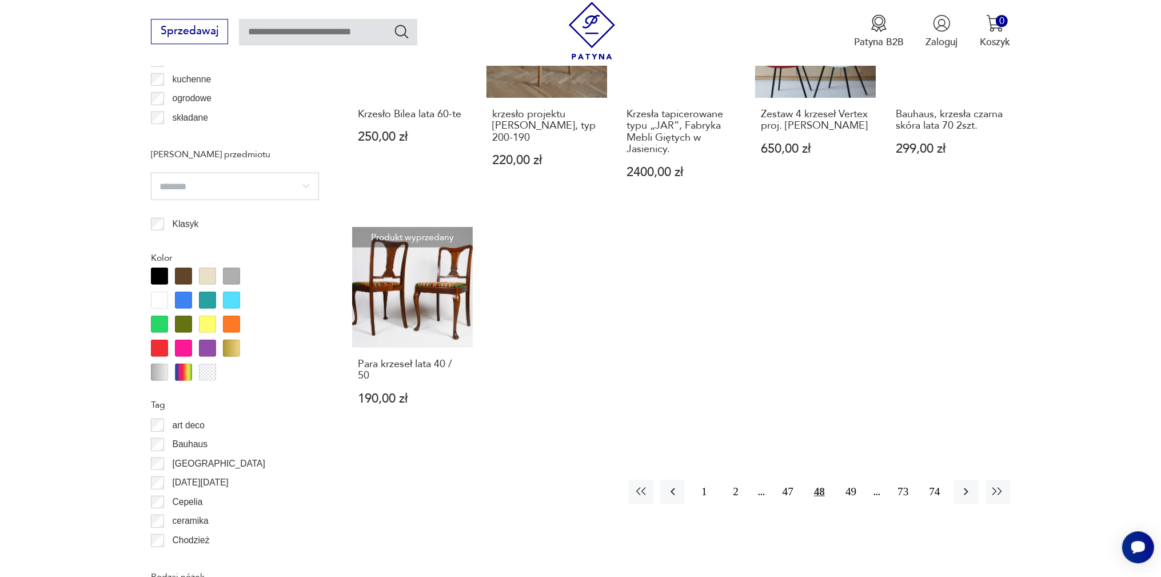
scroll to position [1164, 0]
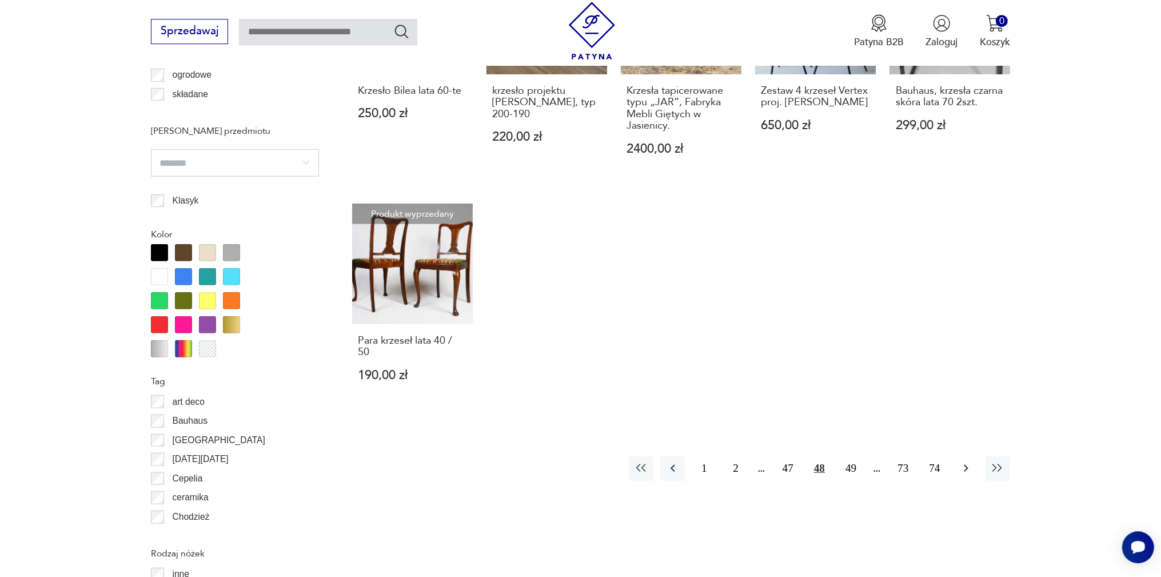
click at [962, 461] on icon "button" at bounding box center [966, 468] width 14 height 14
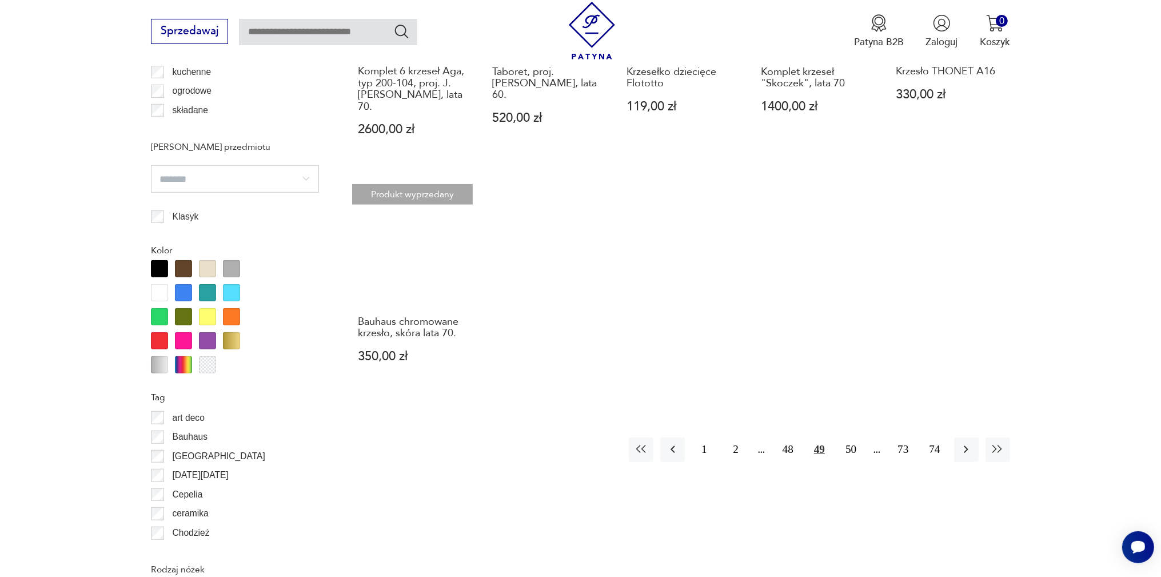
scroll to position [1164, 0]
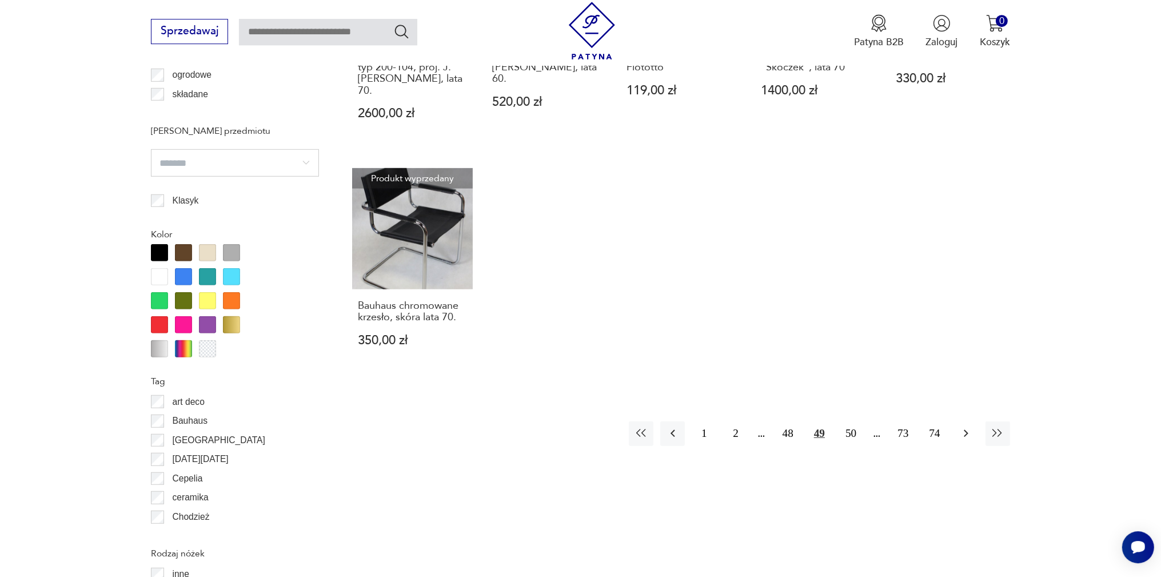
click at [971, 426] on icon "button" at bounding box center [966, 433] width 14 height 14
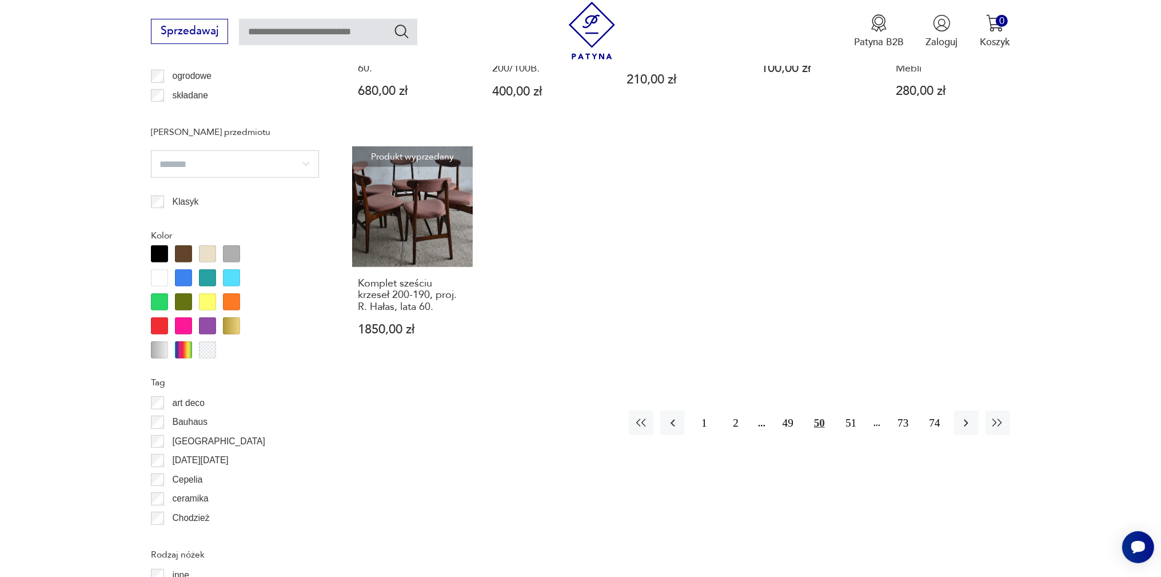
scroll to position [1164, 0]
click at [960, 424] on icon "button" at bounding box center [966, 422] width 14 height 14
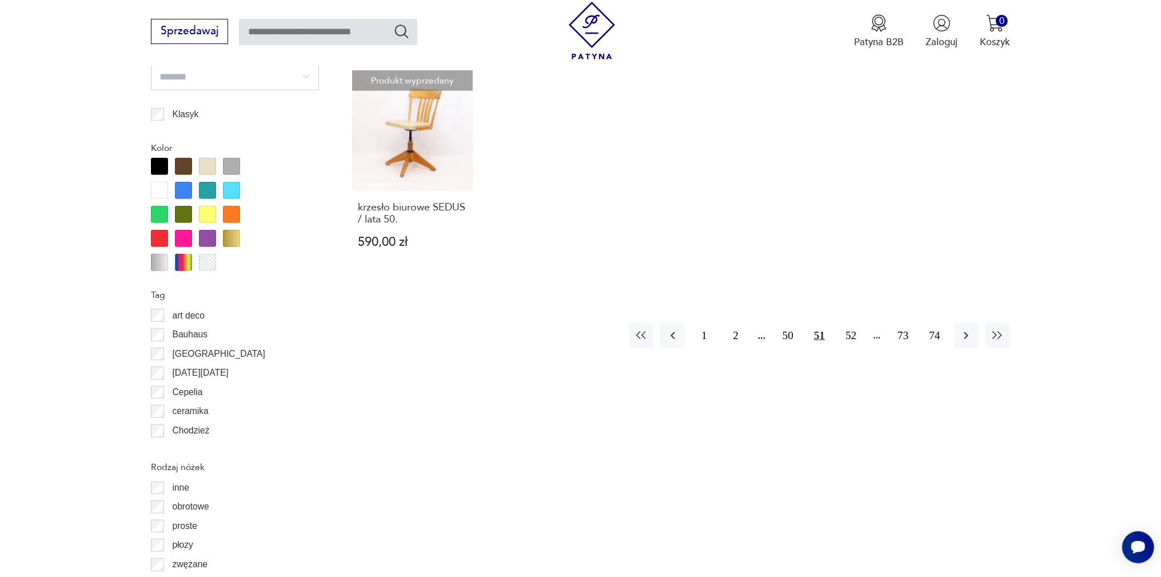
scroll to position [1272, 0]
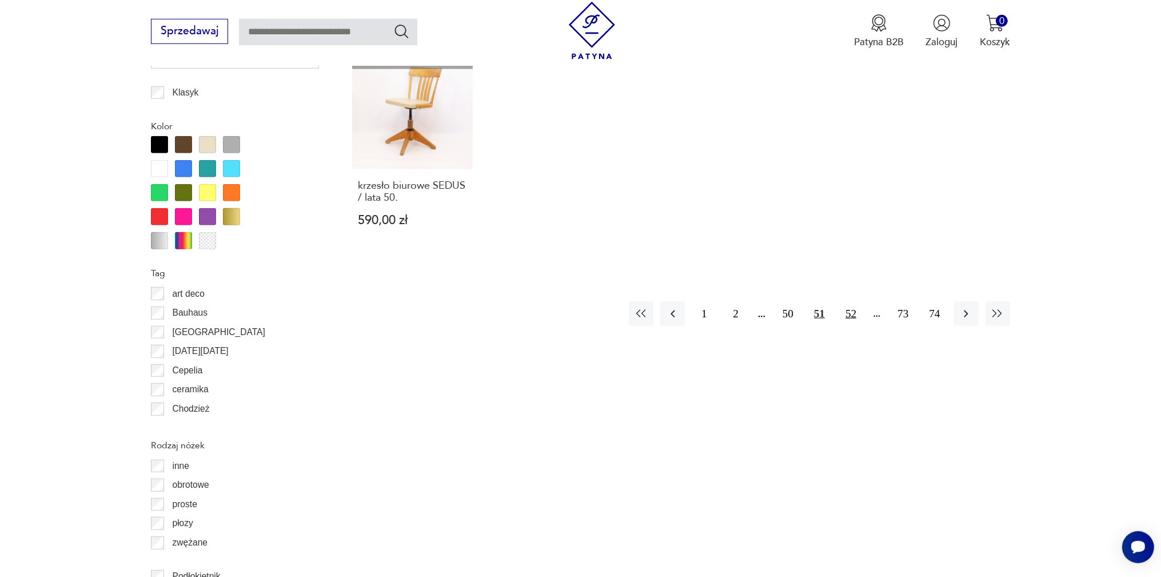
click at [852, 301] on button "52" at bounding box center [851, 313] width 25 height 25
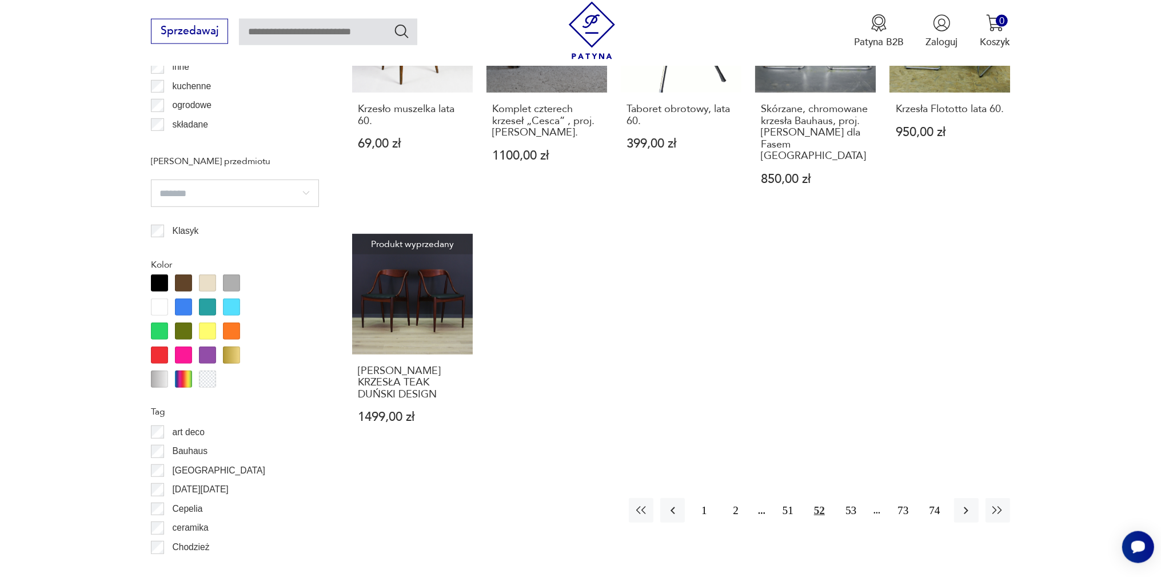
scroll to position [1225, 0]
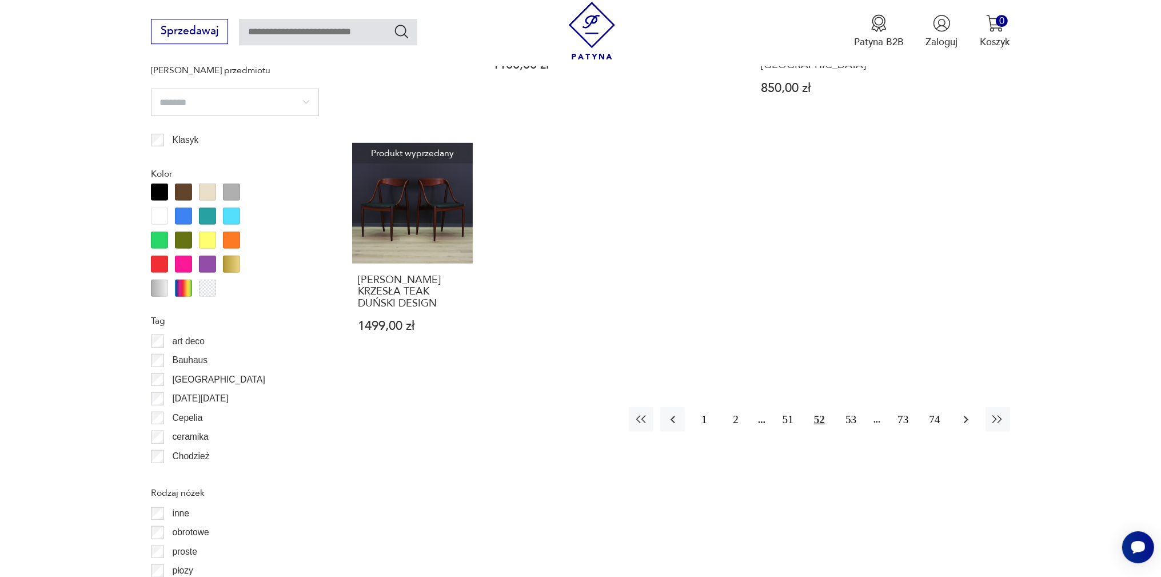
click at [971, 413] on icon "button" at bounding box center [966, 420] width 14 height 14
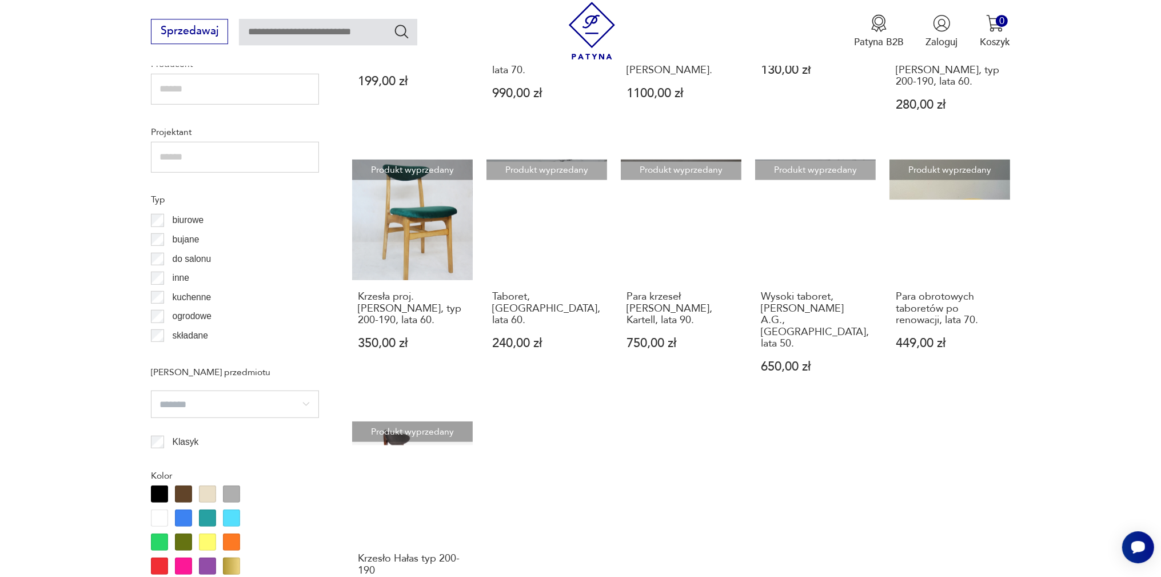
scroll to position [1104, 0]
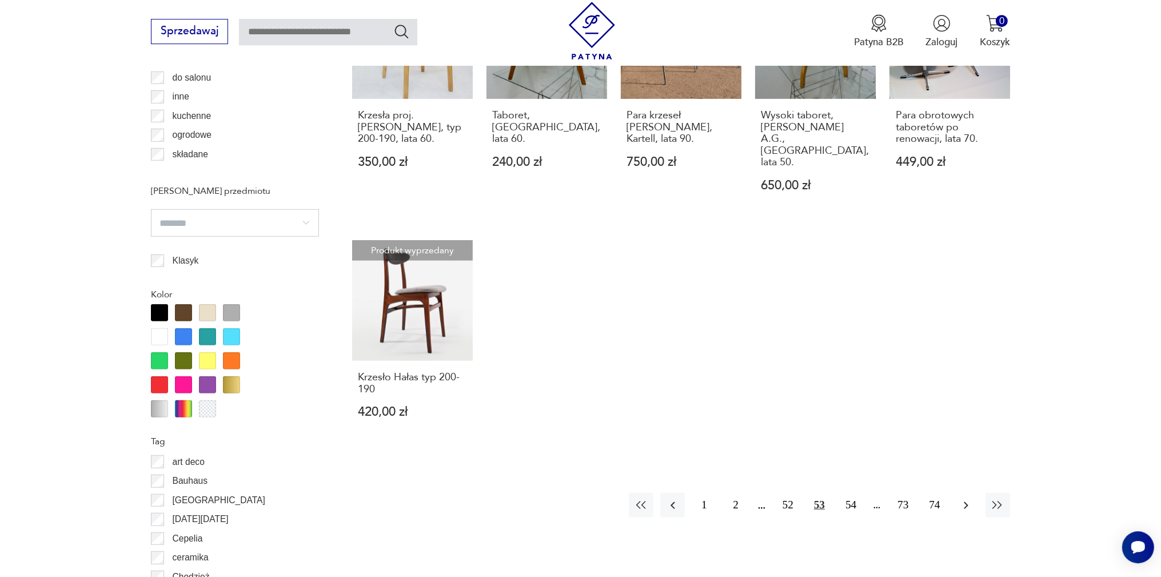
click at [963, 498] on icon "button" at bounding box center [966, 505] width 14 height 14
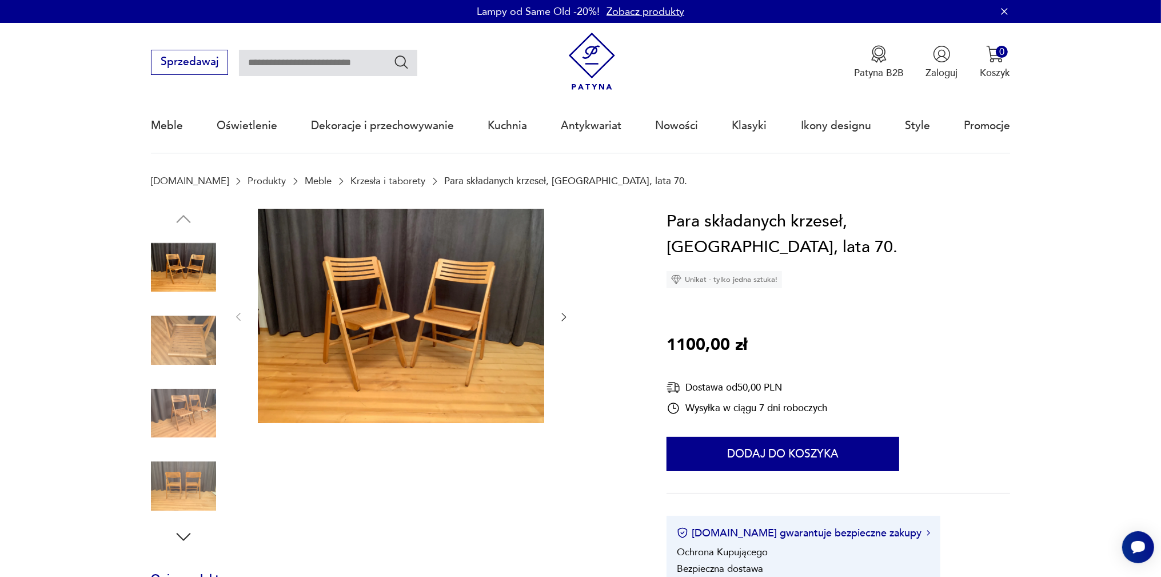
click at [182, 408] on img at bounding box center [183, 413] width 65 height 65
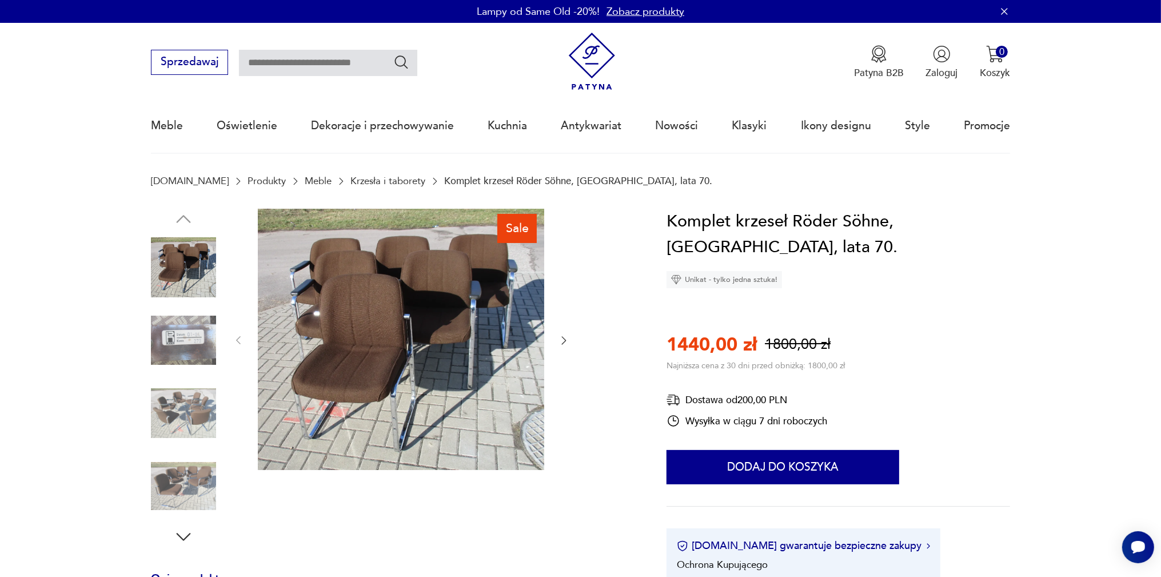
click at [169, 411] on img at bounding box center [183, 413] width 65 height 65
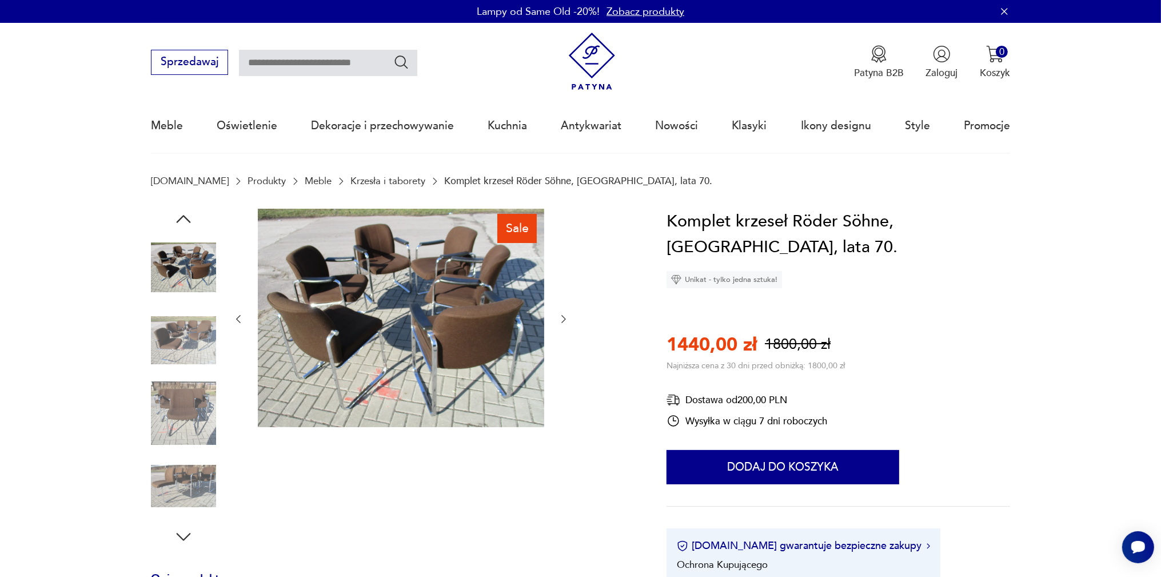
click at [171, 422] on img at bounding box center [183, 413] width 65 height 65
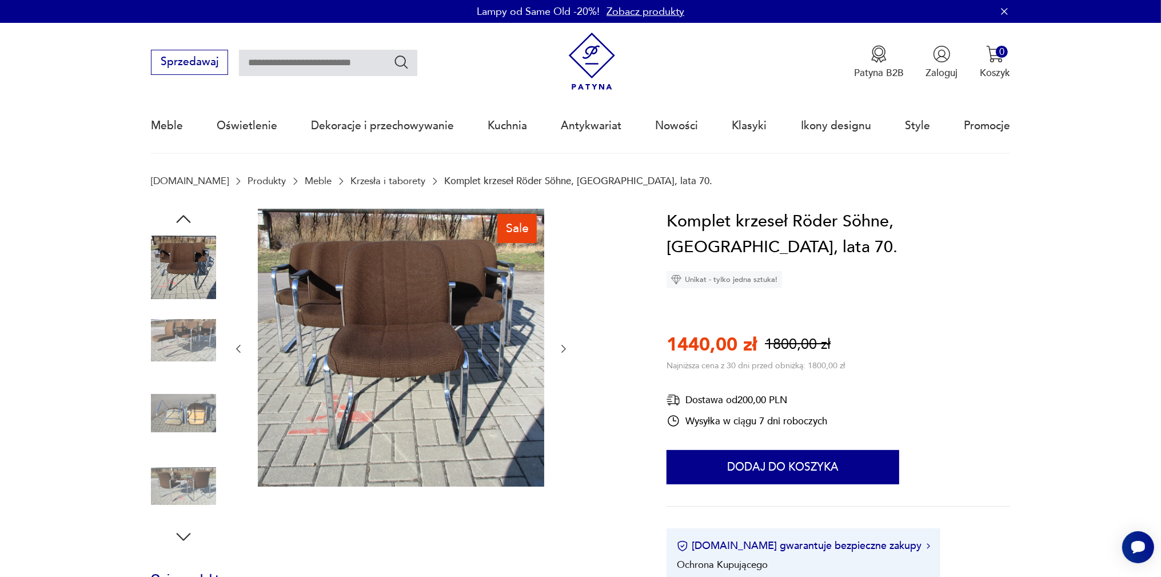
click at [186, 454] on img at bounding box center [183, 485] width 65 height 65
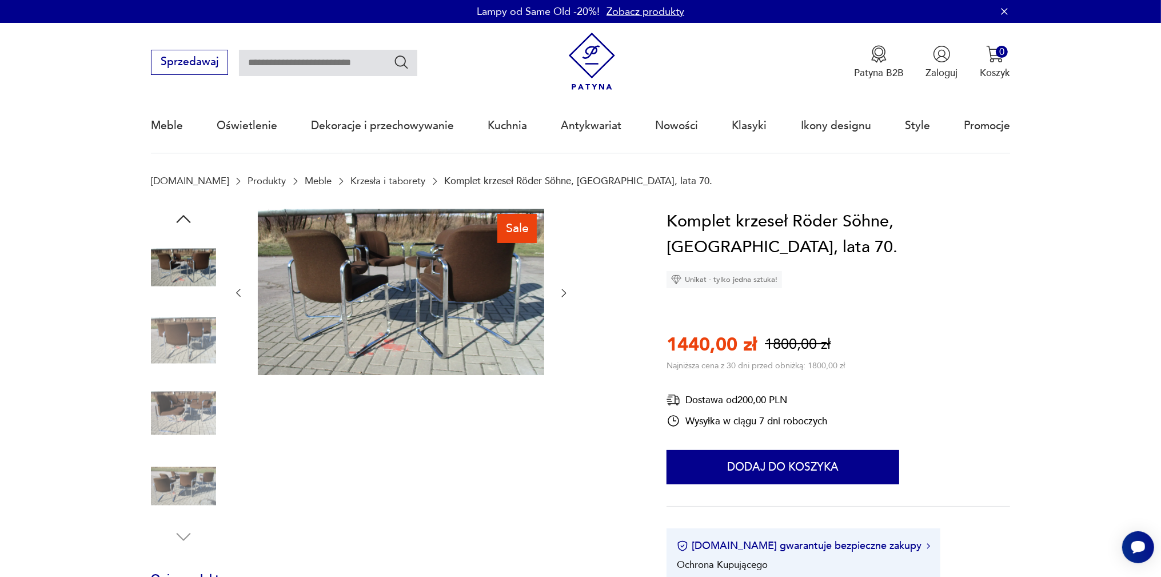
click at [205, 260] on img at bounding box center [183, 267] width 65 height 65
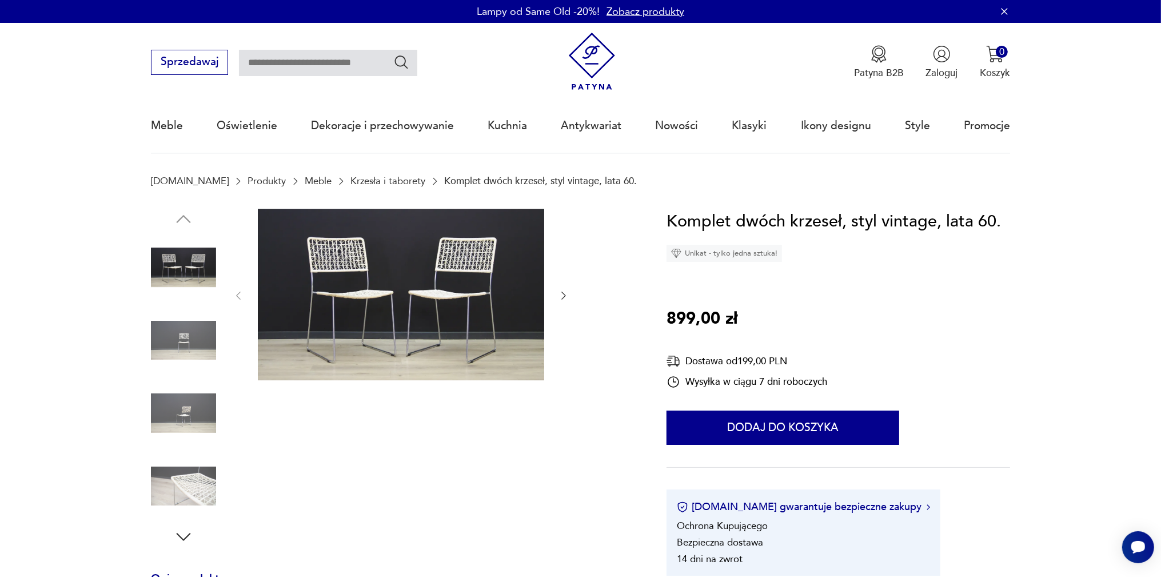
click at [170, 332] on img at bounding box center [183, 340] width 65 height 65
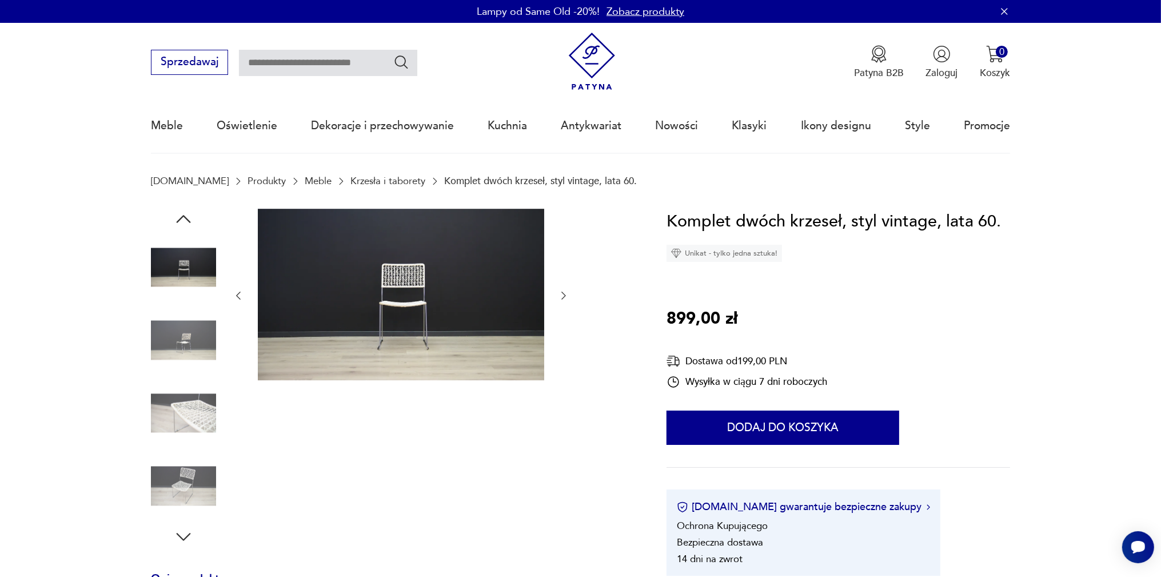
click at [185, 485] on img at bounding box center [183, 485] width 65 height 65
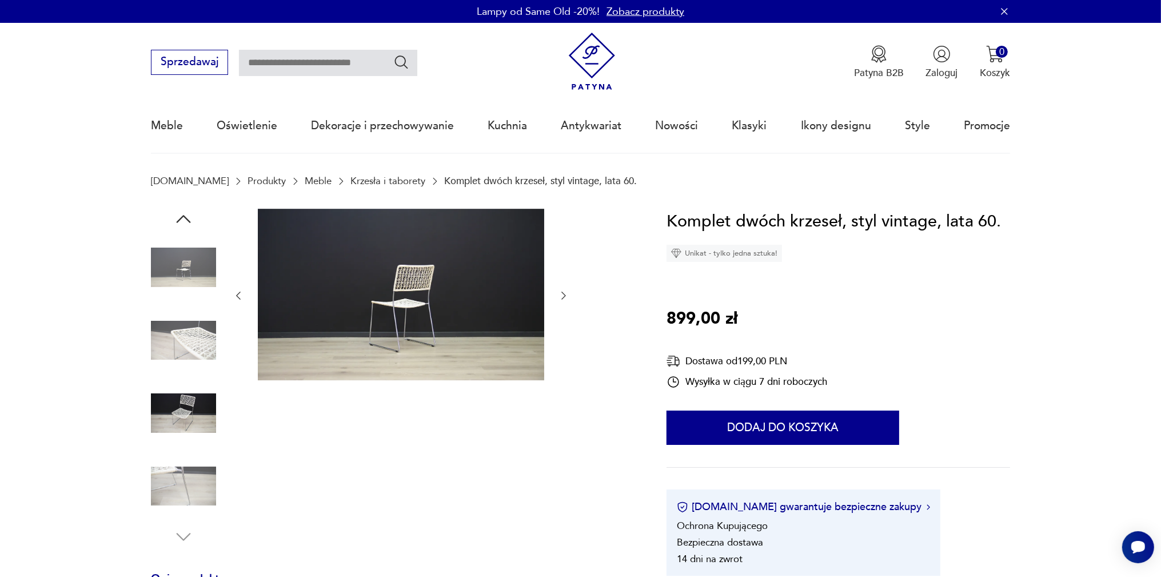
click at [187, 335] on img at bounding box center [183, 340] width 65 height 65
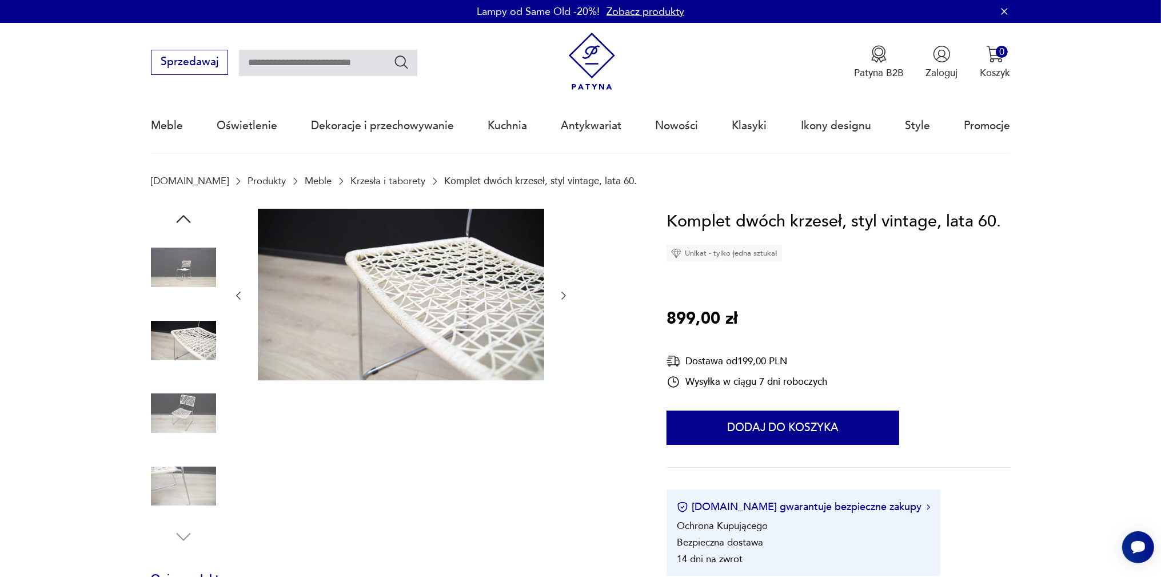
click at [186, 408] on img at bounding box center [183, 413] width 65 height 65
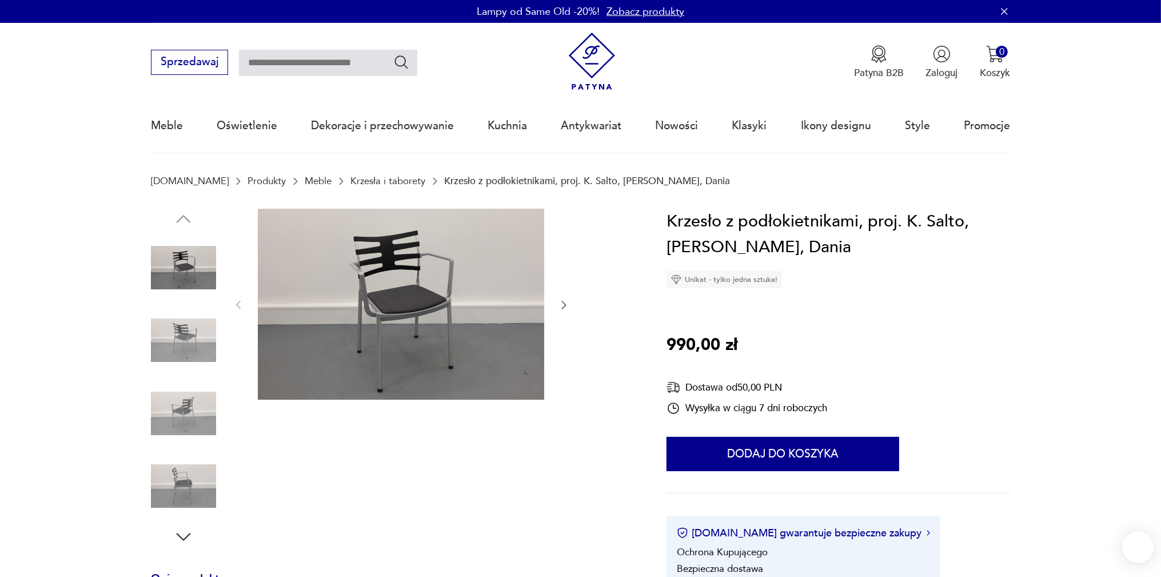
click at [171, 344] on img at bounding box center [183, 340] width 65 height 65
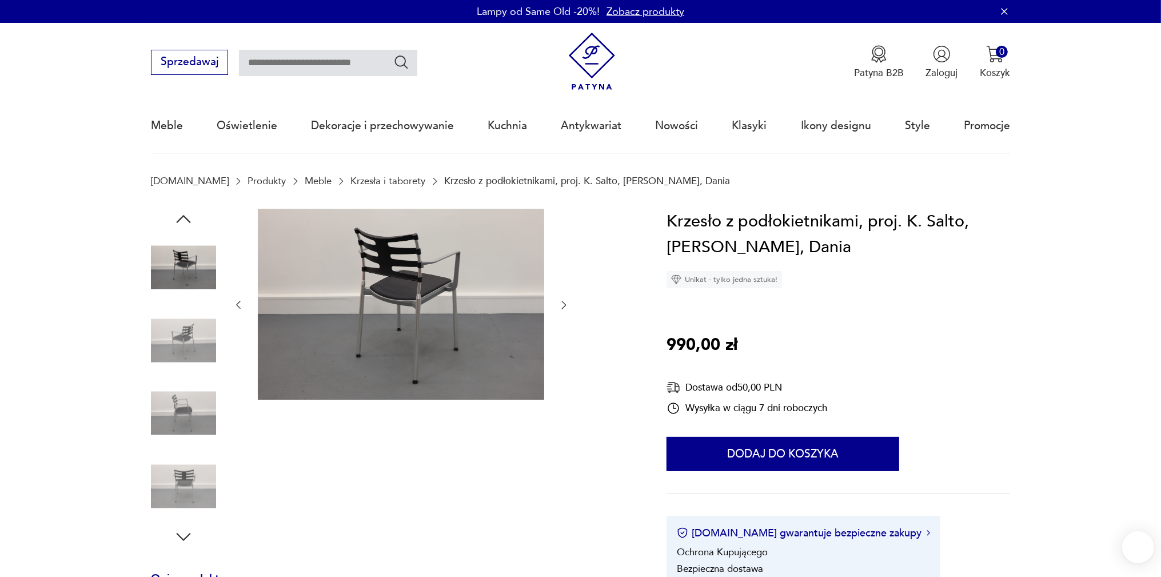
click at [177, 375] on div at bounding box center [183, 305] width 65 height 286
click at [177, 477] on img at bounding box center [183, 485] width 65 height 65
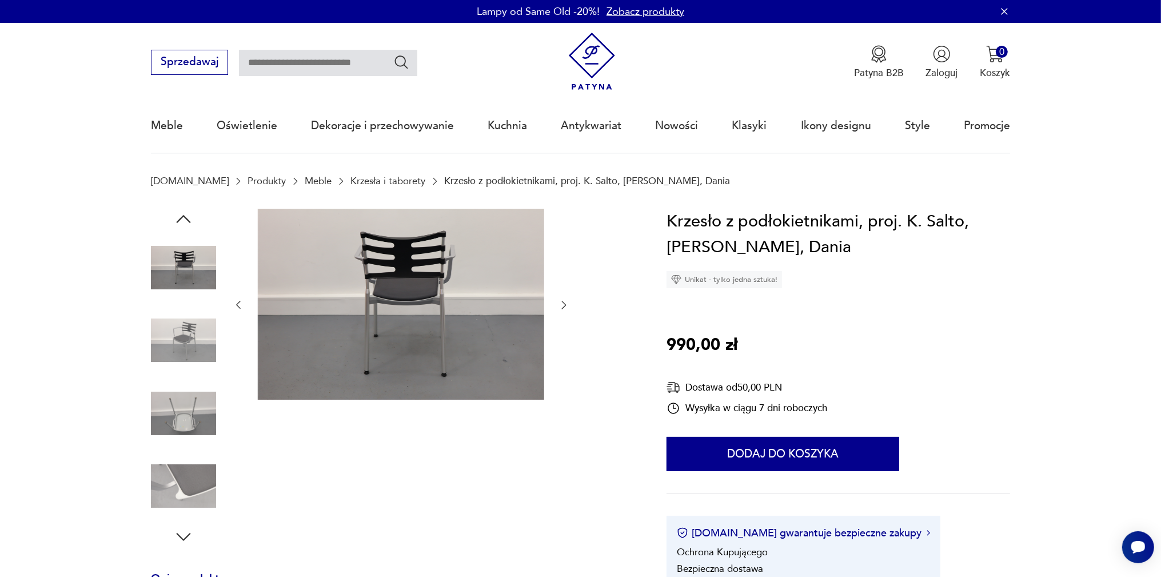
click at [159, 257] on img at bounding box center [183, 267] width 65 height 65
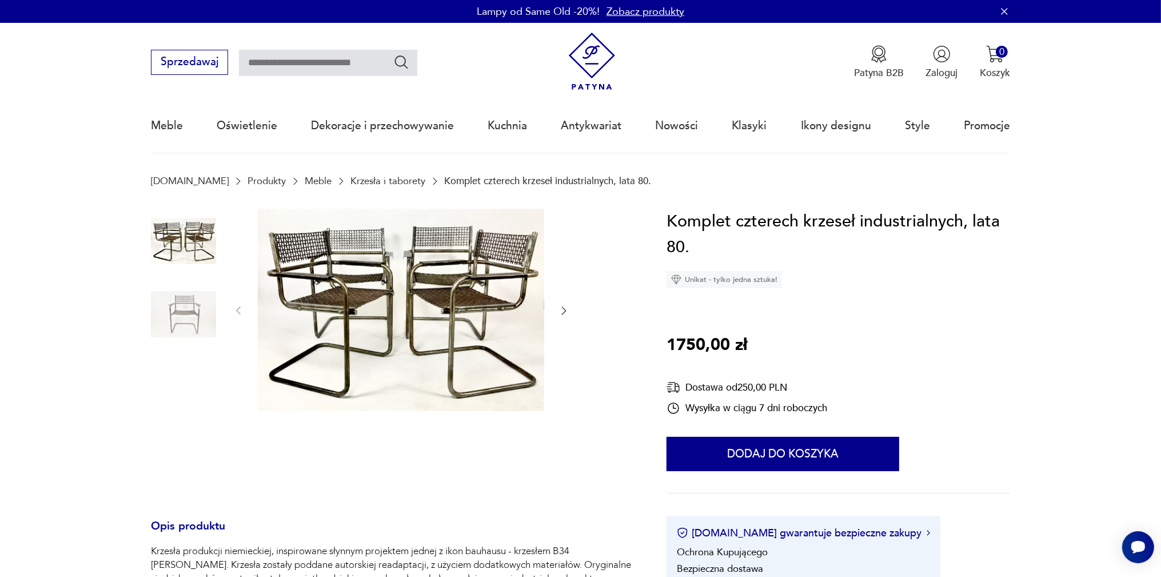
click at [172, 293] on img at bounding box center [183, 313] width 65 height 65
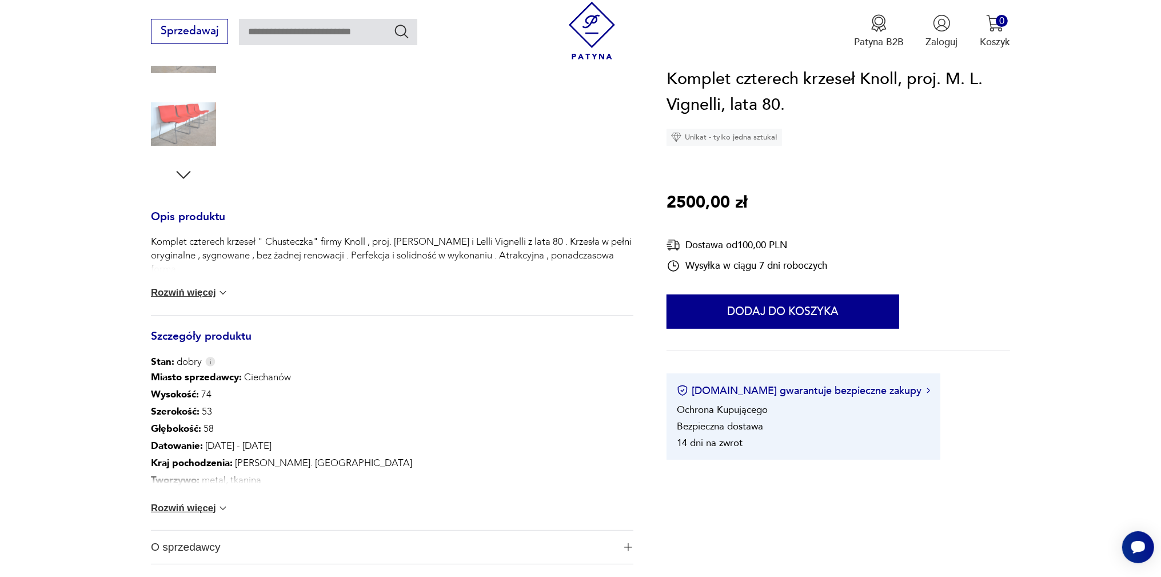
scroll to position [121, 0]
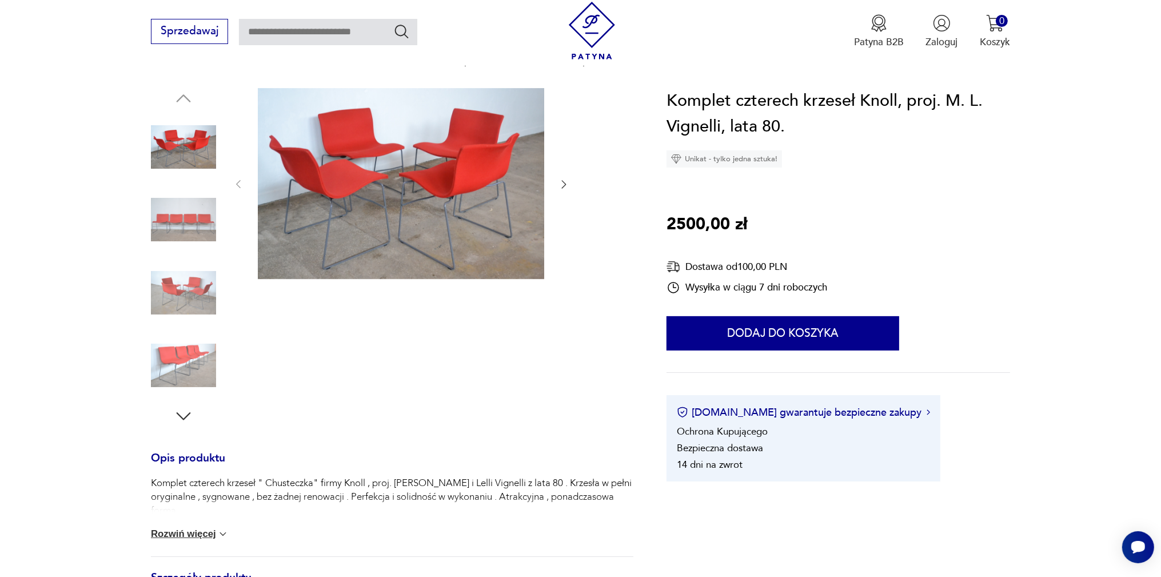
click at [189, 319] on img at bounding box center [183, 292] width 65 height 65
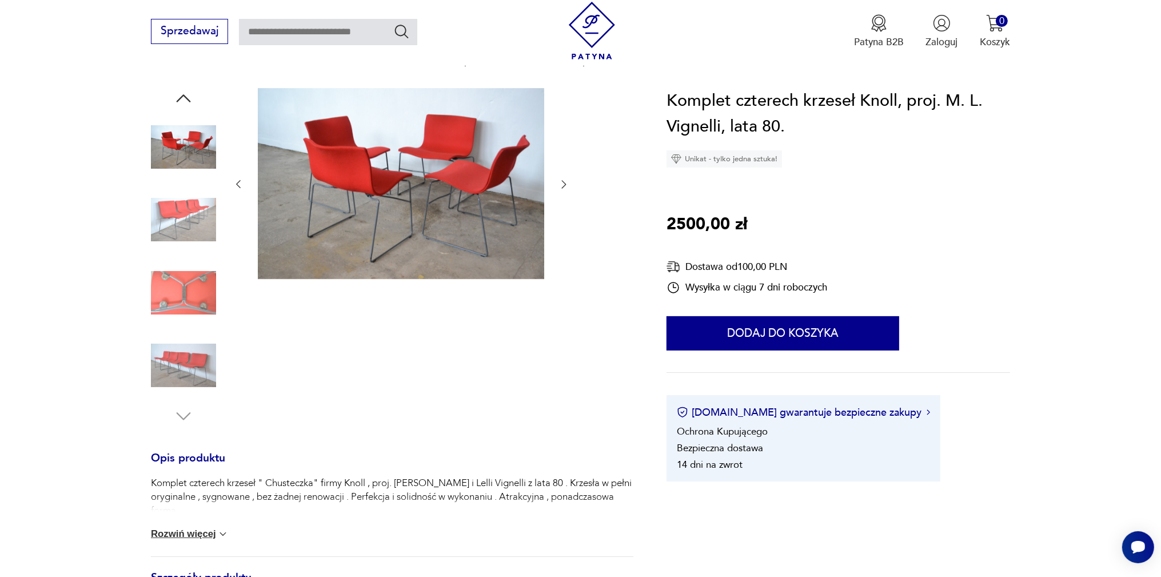
click at [200, 282] on img at bounding box center [183, 292] width 65 height 65
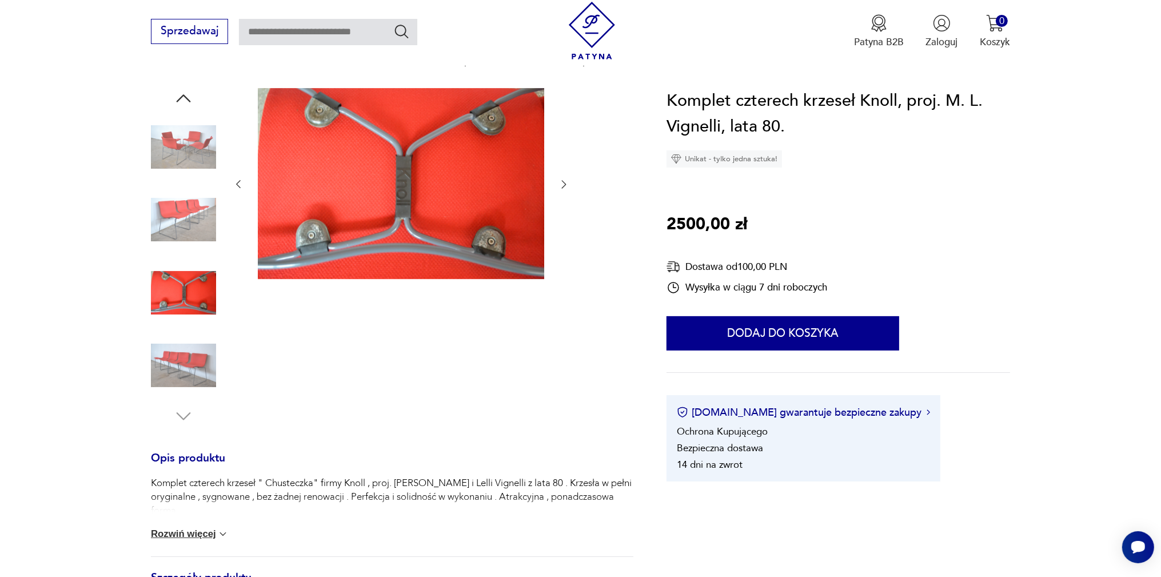
click at [192, 225] on img at bounding box center [183, 219] width 65 height 65
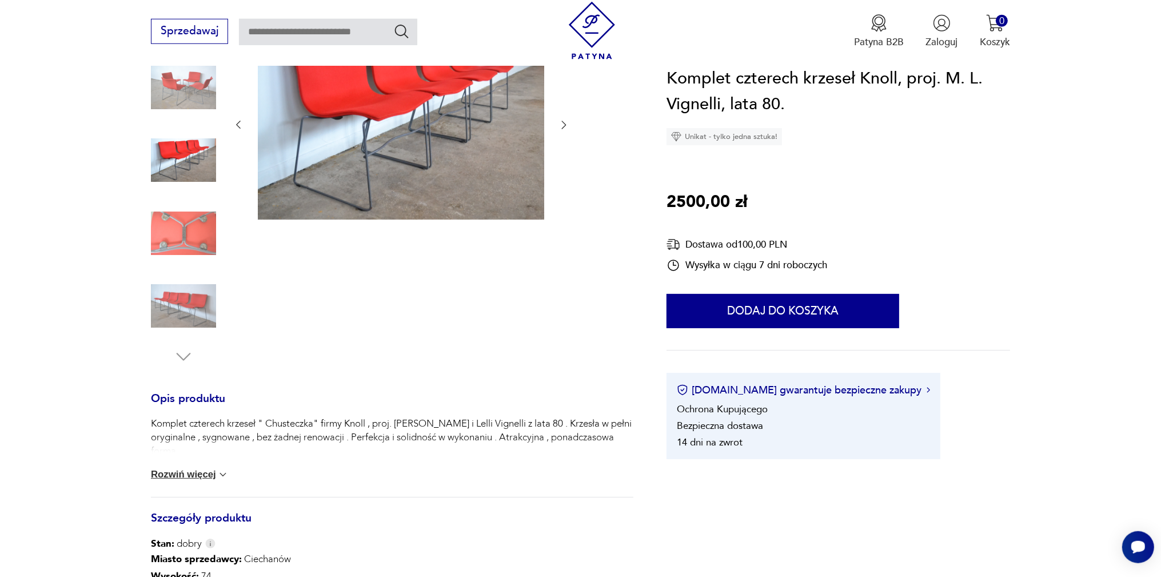
scroll to position [241, 0]
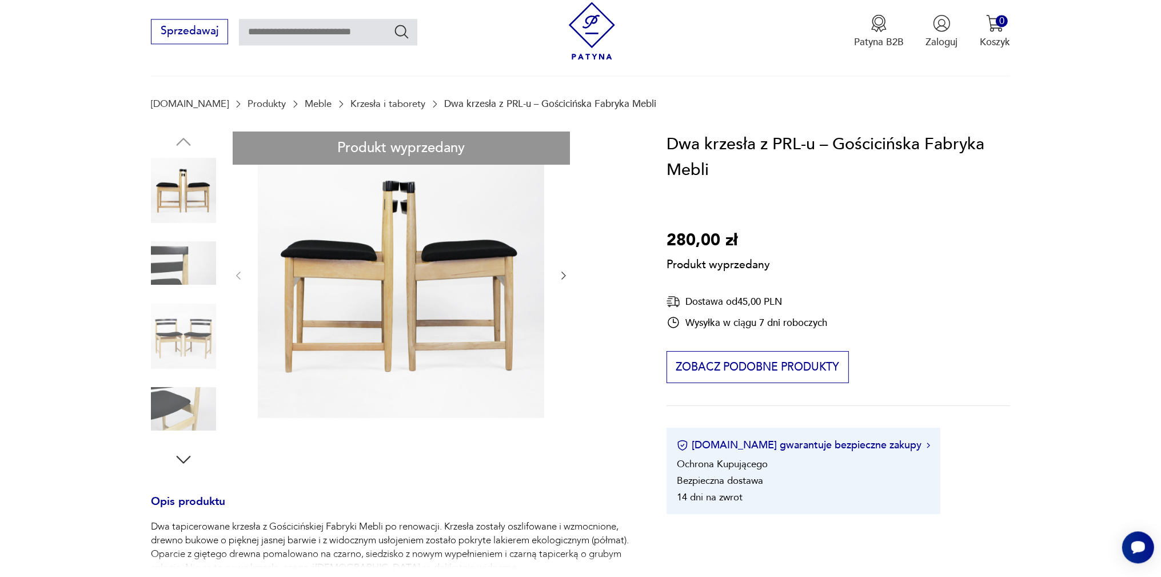
scroll to position [121, 0]
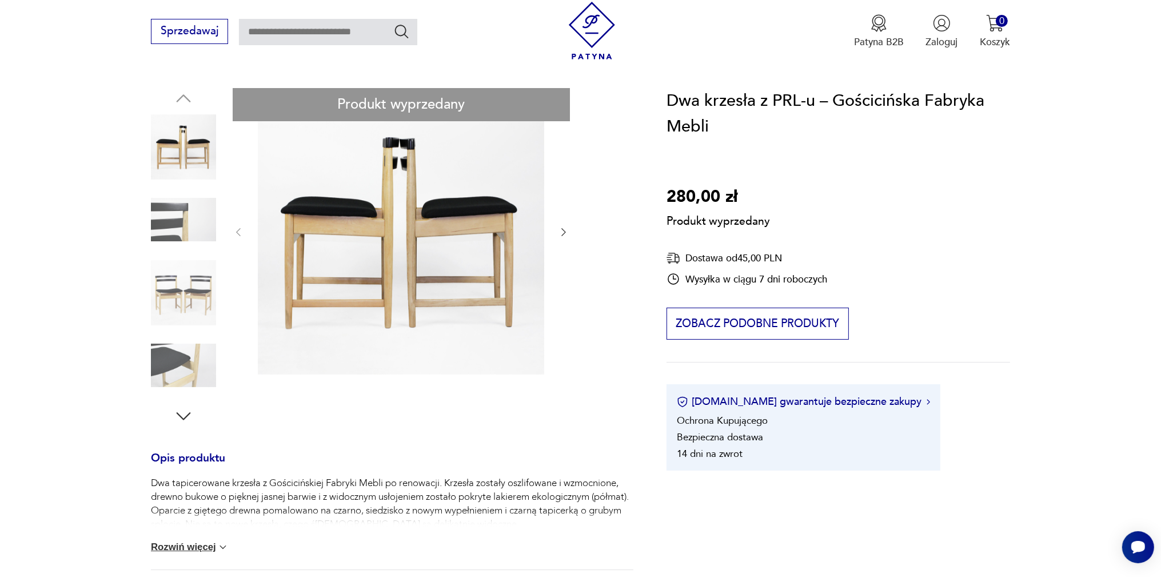
click at [187, 415] on div "Produkt wyprzedany Opis produktu Dwa tapicerowane krzesła z Gościcińskiej Fabry…" at bounding box center [392, 470] width 482 height 764
click at [179, 287] on div "Produkt wyprzedany Opis produktu Dwa tapicerowane krzesła z Gościcińskiej Fabry…" at bounding box center [392, 470] width 482 height 764
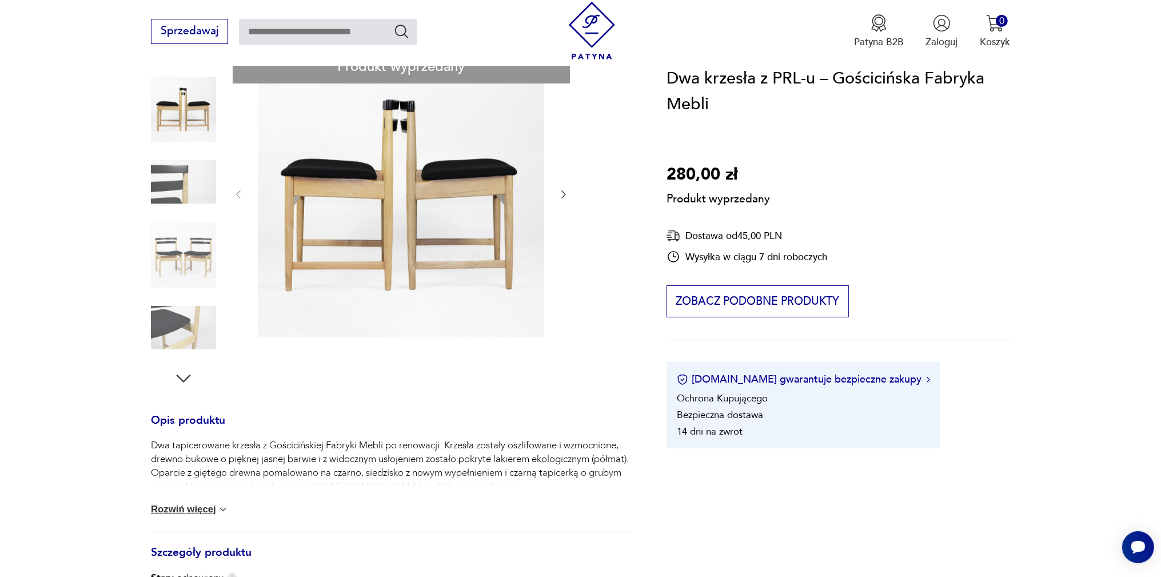
scroll to position [181, 0]
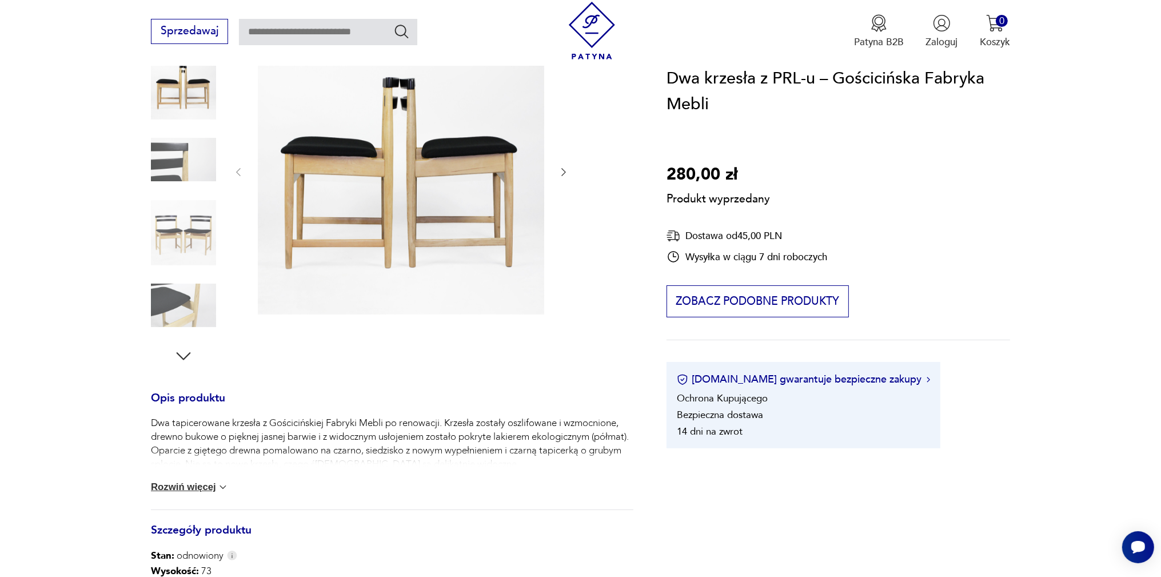
click at [184, 357] on div "Produkt wyprzedany Opis produktu Dwa tapicerowane krzesła z Gościcińskiej Fabry…" at bounding box center [392, 410] width 482 height 764
click at [171, 321] on div "Produkt wyprzedany Opis produktu Dwa tapicerowane krzesła z Gościcińskiej Fabry…" at bounding box center [392, 410] width 482 height 764
click at [176, 254] on div "Produkt wyprzedany Opis produktu Dwa tapicerowane krzesła z Gościcińskiej Fabry…" at bounding box center [392, 410] width 482 height 764
drag, startPoint x: 178, startPoint y: 242, endPoint x: 180, endPoint y: 311, distance: 68.6
click at [181, 281] on div "Produkt wyprzedany Opis produktu Dwa tapicerowane krzesła z Gościcińskiej Fabry…" at bounding box center [392, 410] width 482 height 764
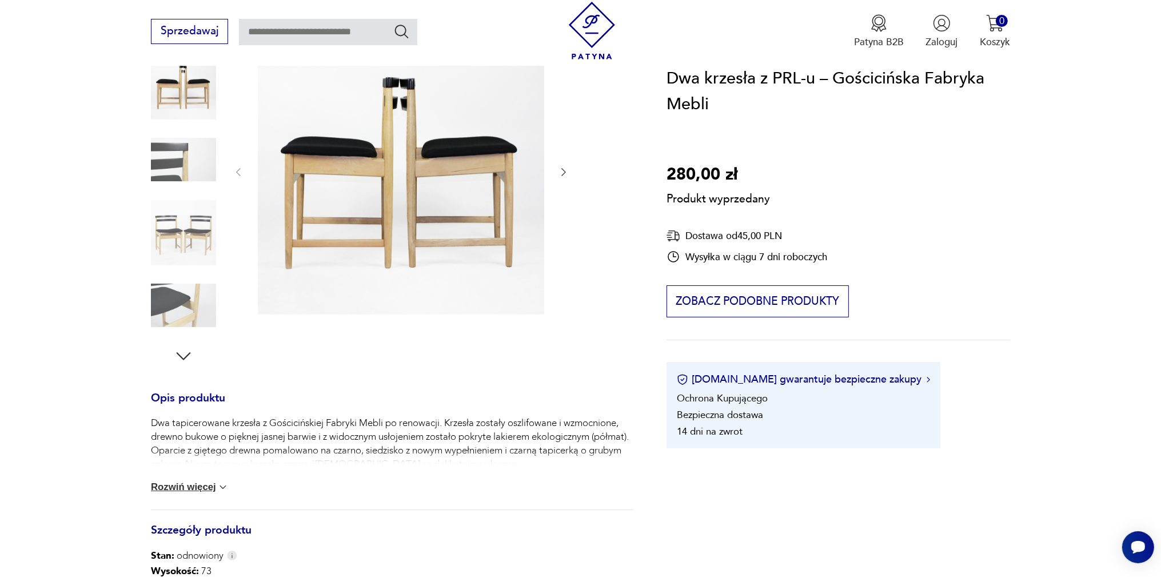
click at [185, 357] on div "Produkt wyprzedany Opis produktu Dwa tapicerowane krzesła z Gościcińskiej Fabry…" at bounding box center [392, 410] width 482 height 764
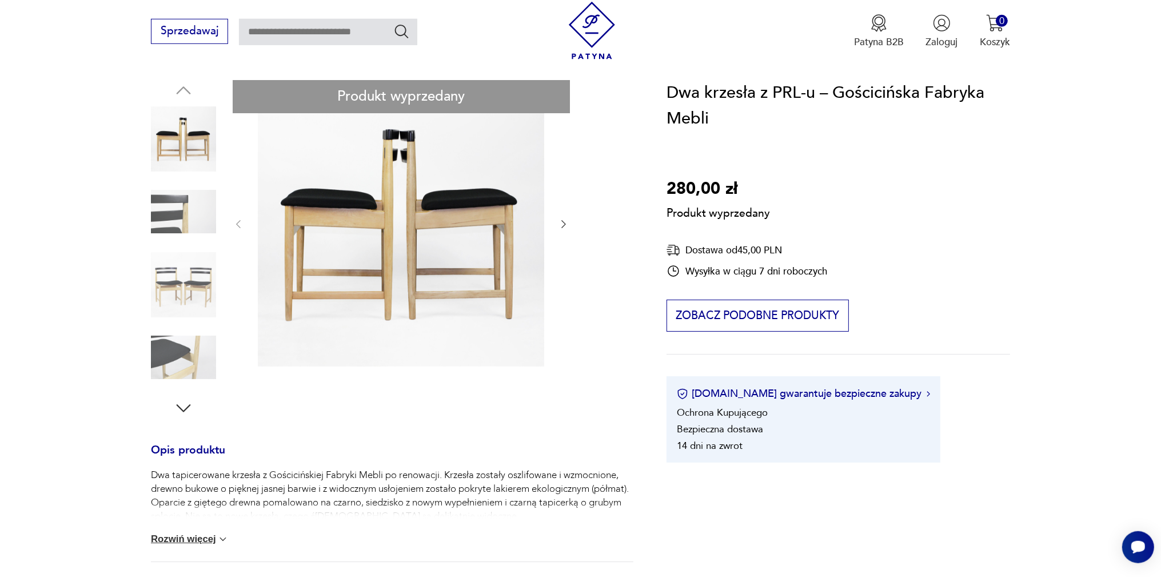
scroll to position [60, 0]
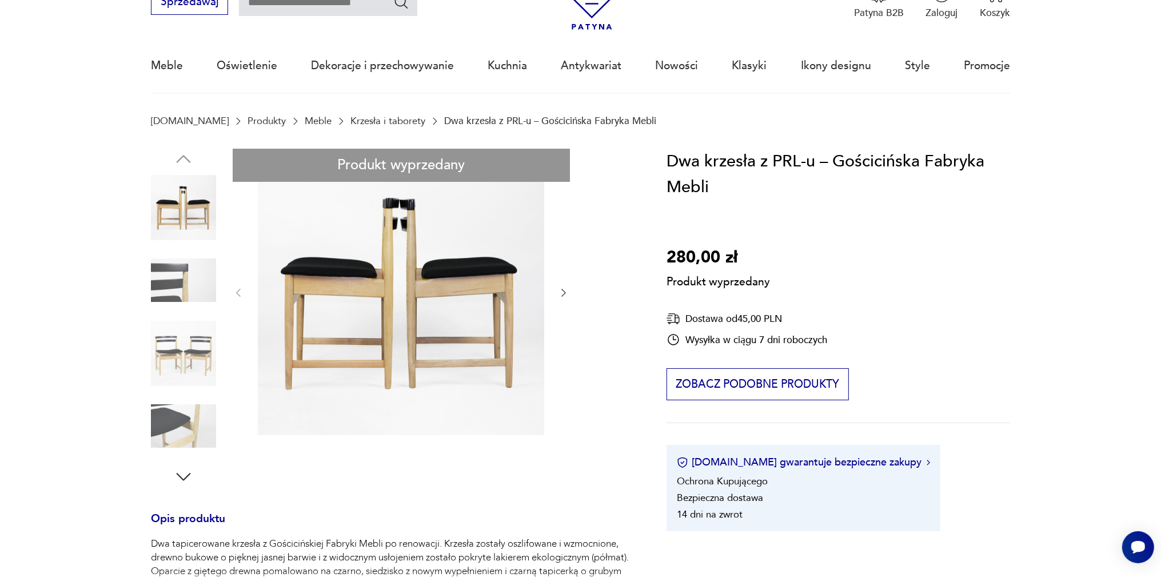
click at [192, 225] on div "Produkt wyprzedany Opis produktu Dwa tapicerowane krzesła z Gościcińskiej Fabry…" at bounding box center [392, 531] width 482 height 764
click at [197, 276] on div "Produkt wyprzedany Opis produktu Dwa tapicerowane krzesła z Gościcińskiej Fabry…" at bounding box center [392, 531] width 482 height 764
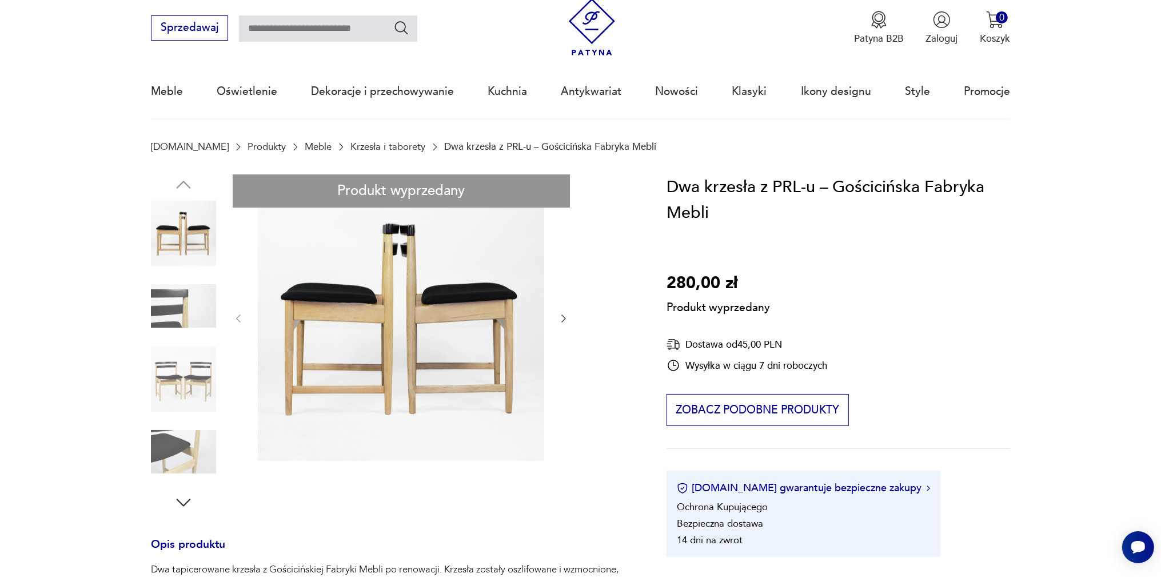
scroll to position [0, 0]
